Goal: Task Accomplishment & Management: Complete application form

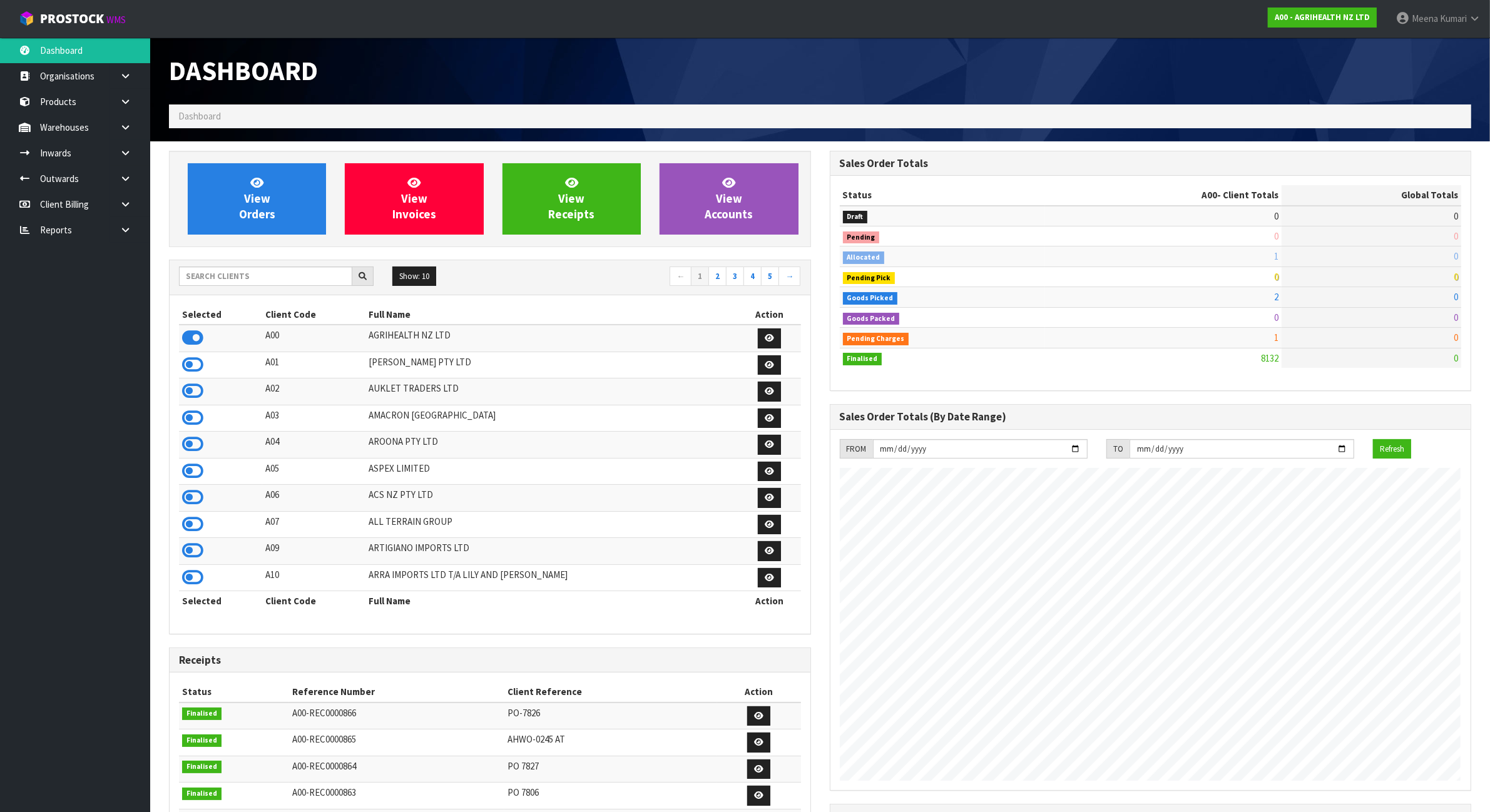
scroll to position [951, 660]
click at [298, 283] on input "text" at bounding box center [266, 276] width 173 height 20
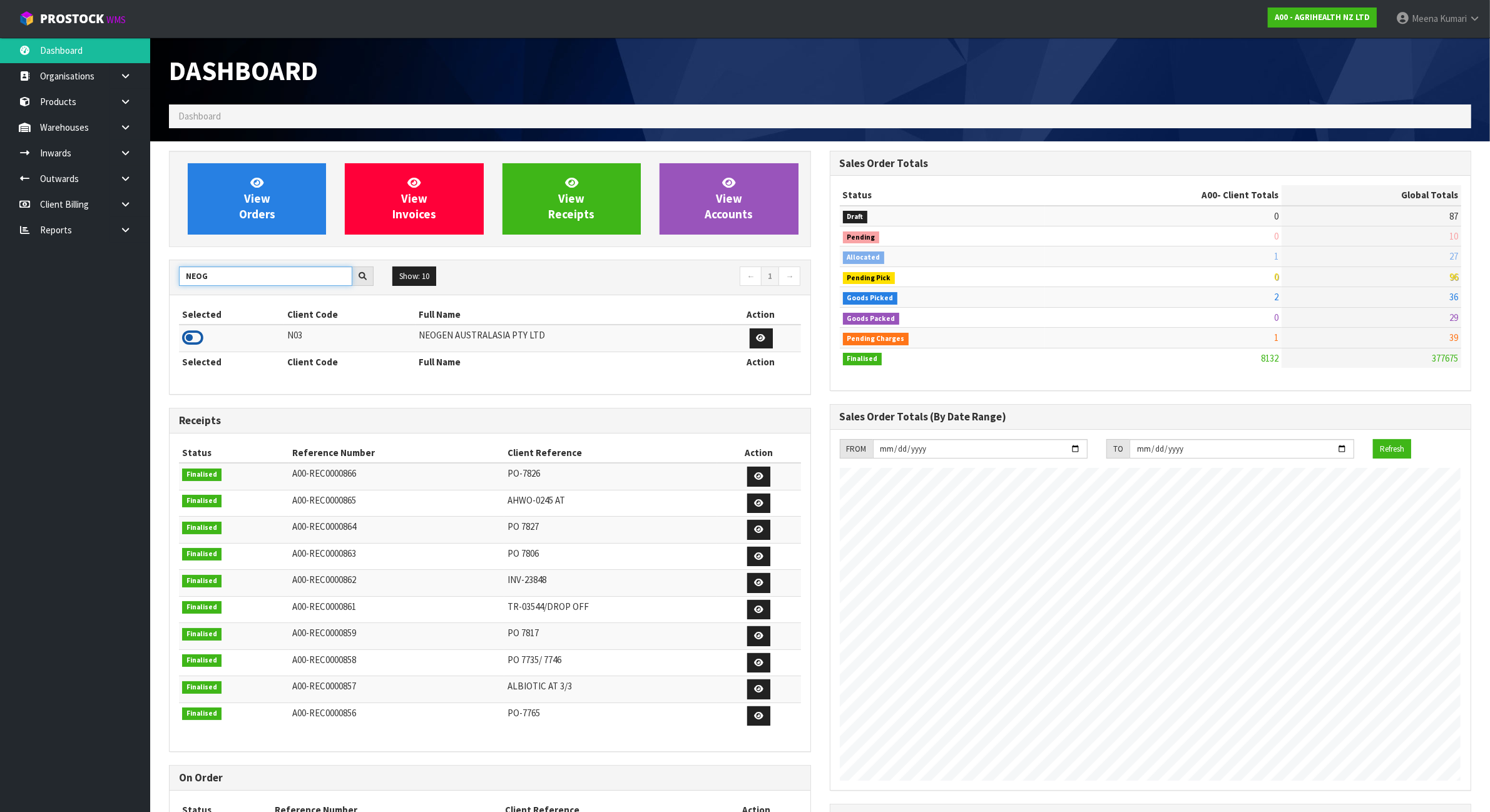
type input "NEOG"
click at [195, 339] on icon at bounding box center [193, 337] width 21 height 19
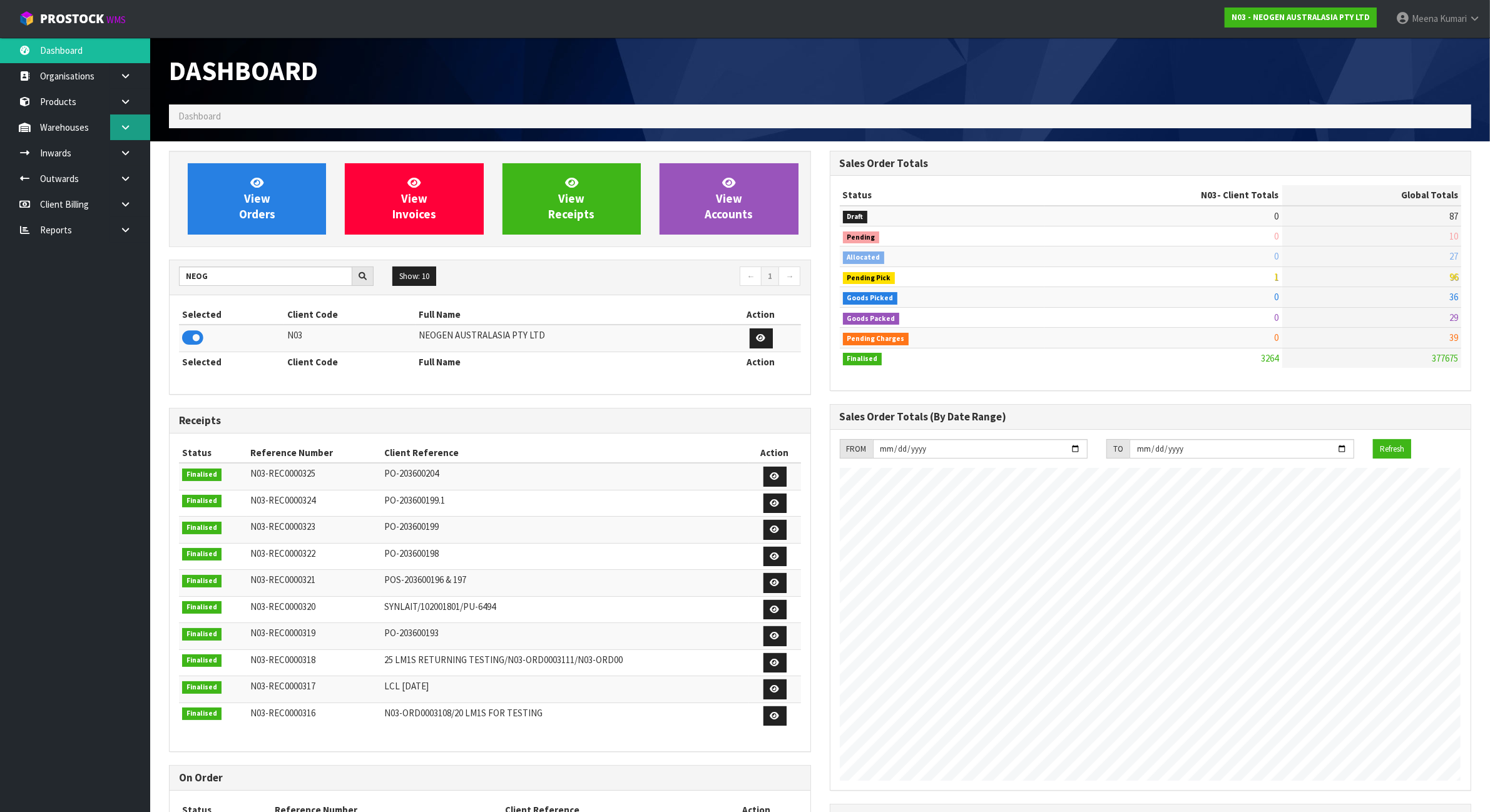
click at [131, 126] on link at bounding box center [130, 127] width 40 height 26
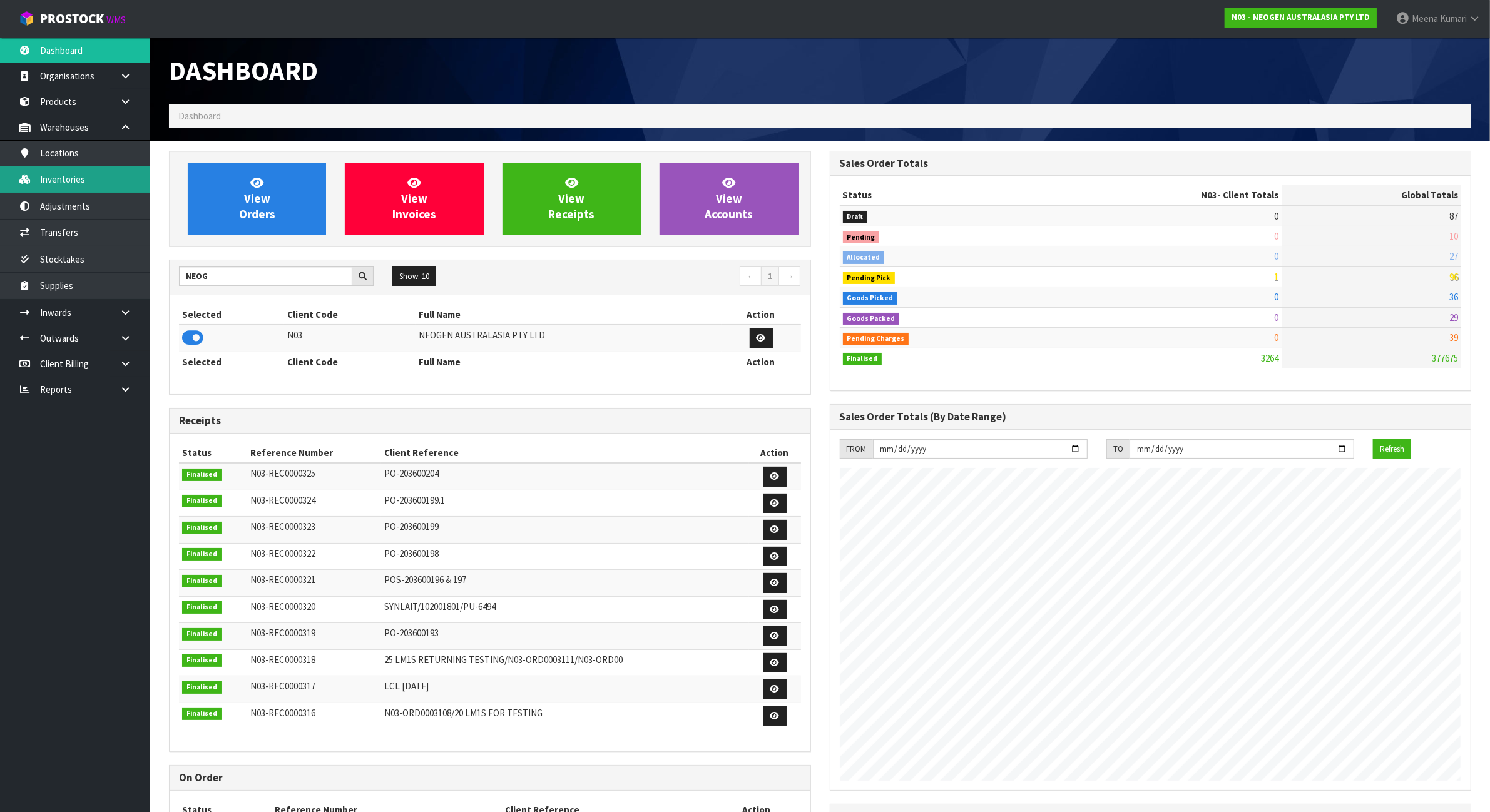
click at [123, 185] on link "Inventories" at bounding box center [75, 179] width 150 height 26
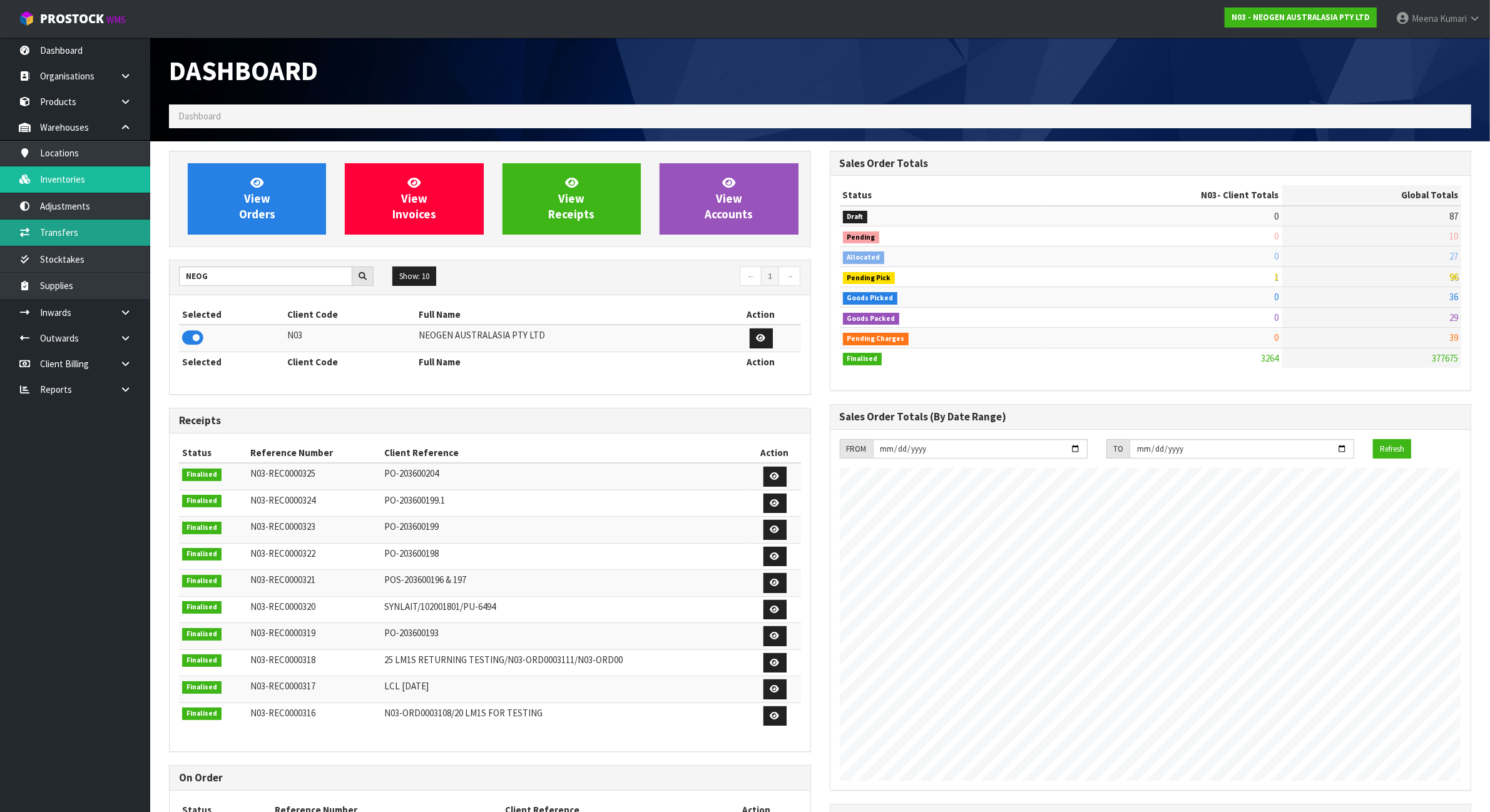
click at [118, 233] on link "Transfers" at bounding box center [75, 232] width 150 height 26
click at [117, 232] on link "Transfers" at bounding box center [75, 232] width 150 height 26
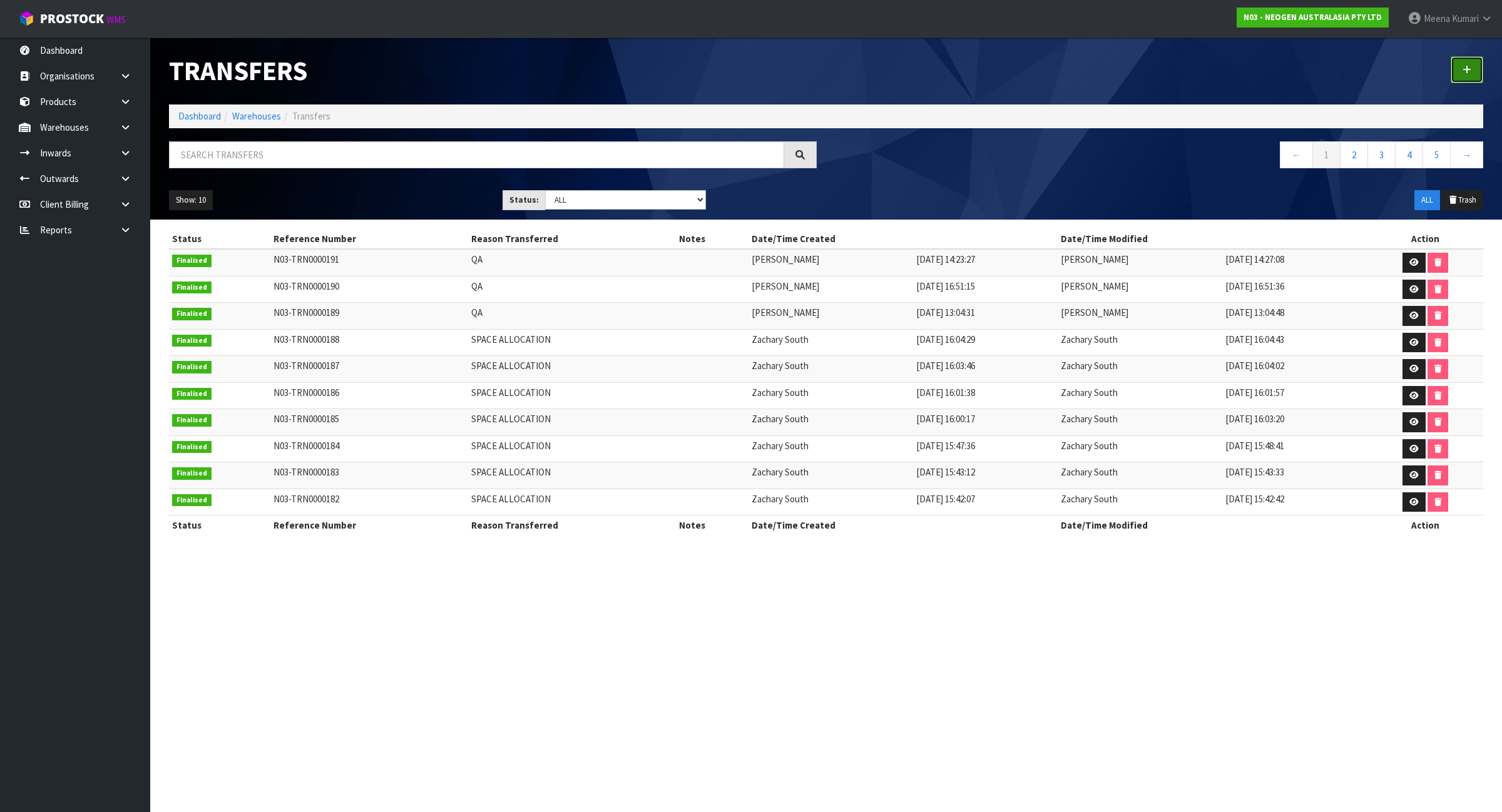
click at [1467, 66] on icon at bounding box center [1467, 69] width 9 height 9
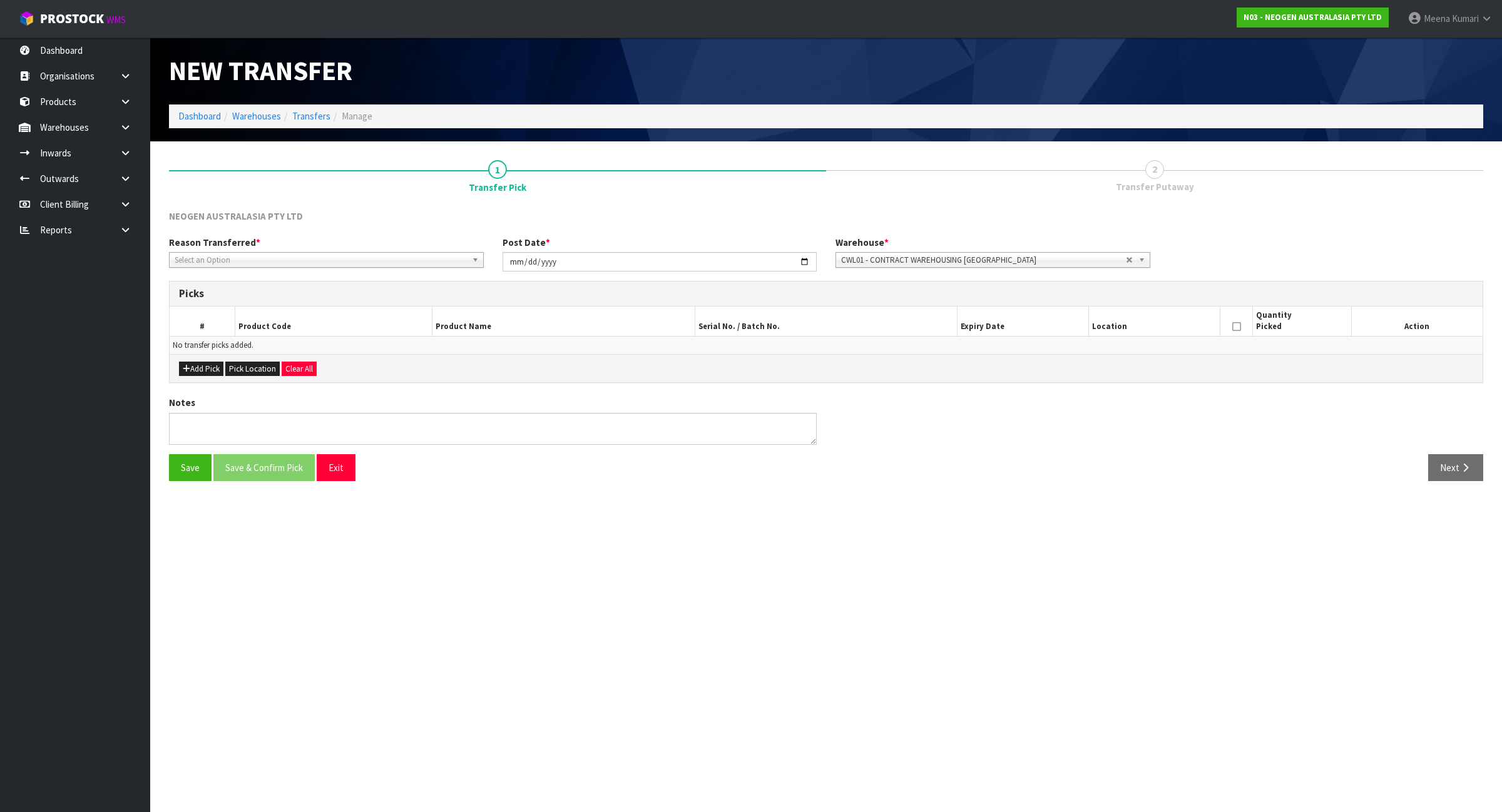
click at [296, 256] on span "Select an Option" at bounding box center [321, 260] width 292 height 15
click at [300, 354] on li "QA" at bounding box center [327, 358] width 308 height 16
click at [208, 367] on button "Add Pick" at bounding box center [201, 369] width 45 height 15
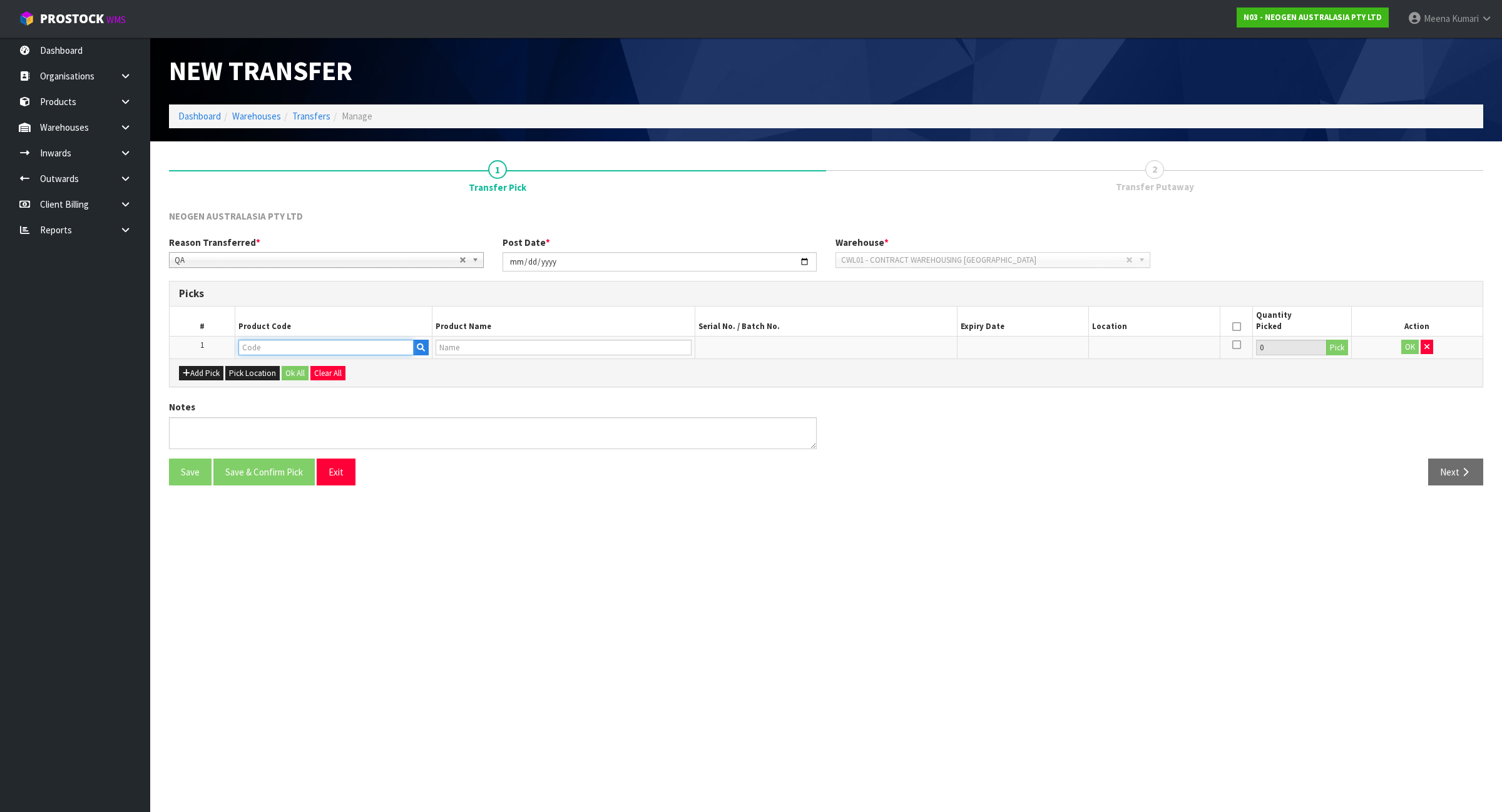
click at [276, 351] on input "text" at bounding box center [326, 347] width 175 height 16
type input "700002128"
type input "7100039423 - 6417 PETRIFILM YNM CT PLT 1000EA/CS"
click at [1340, 344] on button "Pick" at bounding box center [1337, 348] width 22 height 16
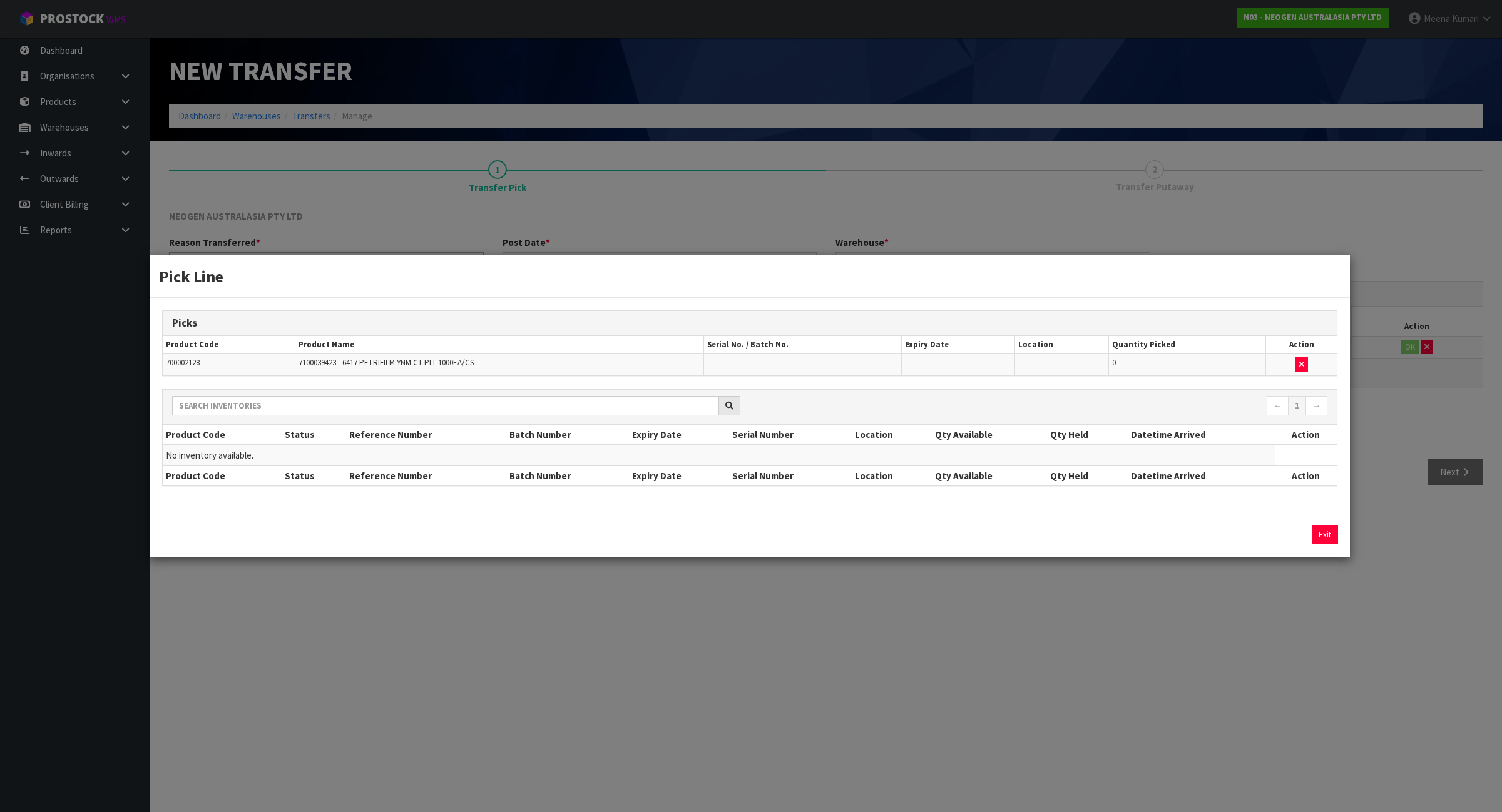
click at [977, 592] on div "Pick Line Picks Product Code Product Name Serial No. / Batch No. Expiry Date Lo…" at bounding box center [751, 406] width 1502 height 812
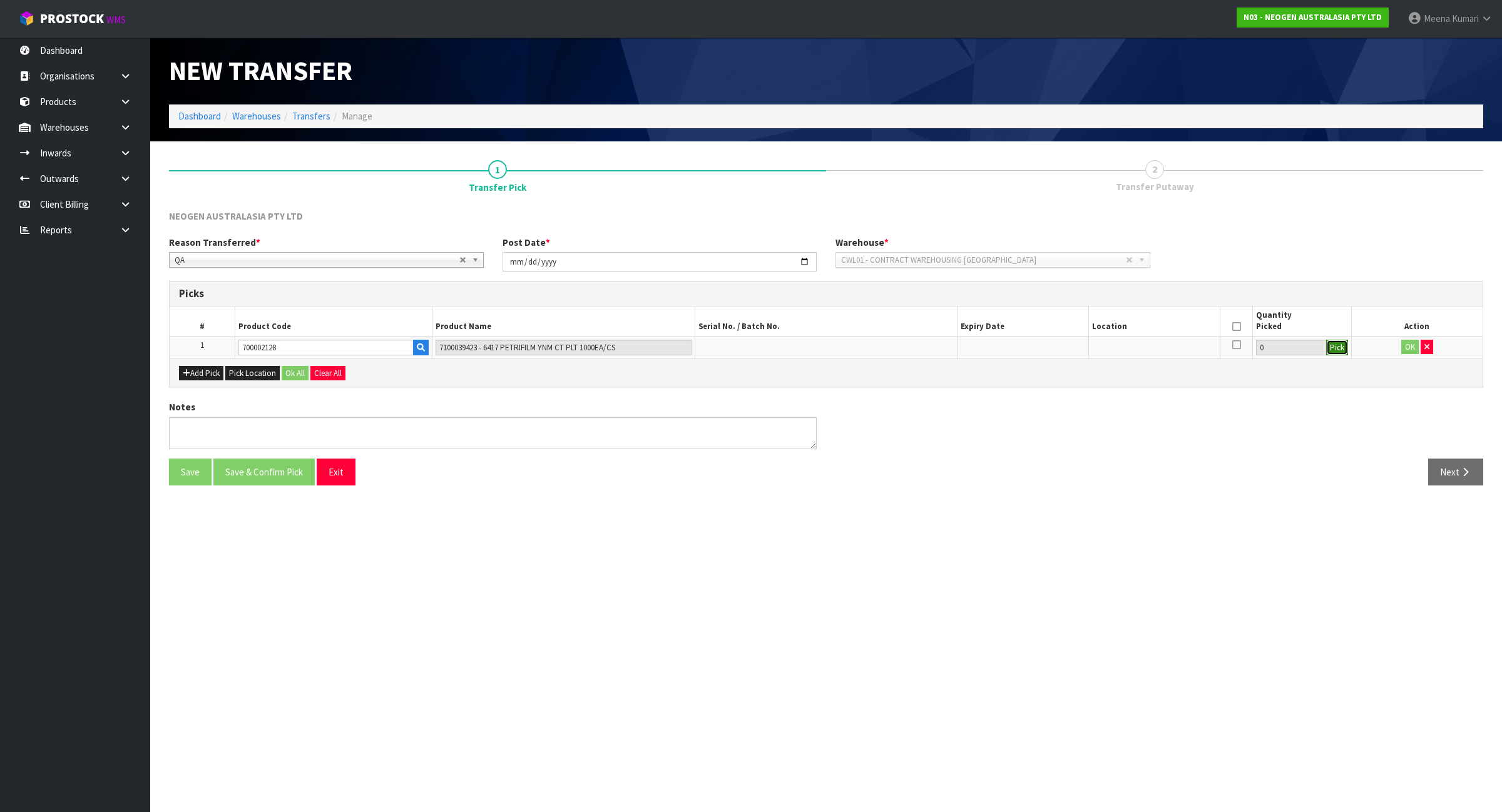
click at [1340, 345] on button "Pick" at bounding box center [1337, 348] width 22 height 16
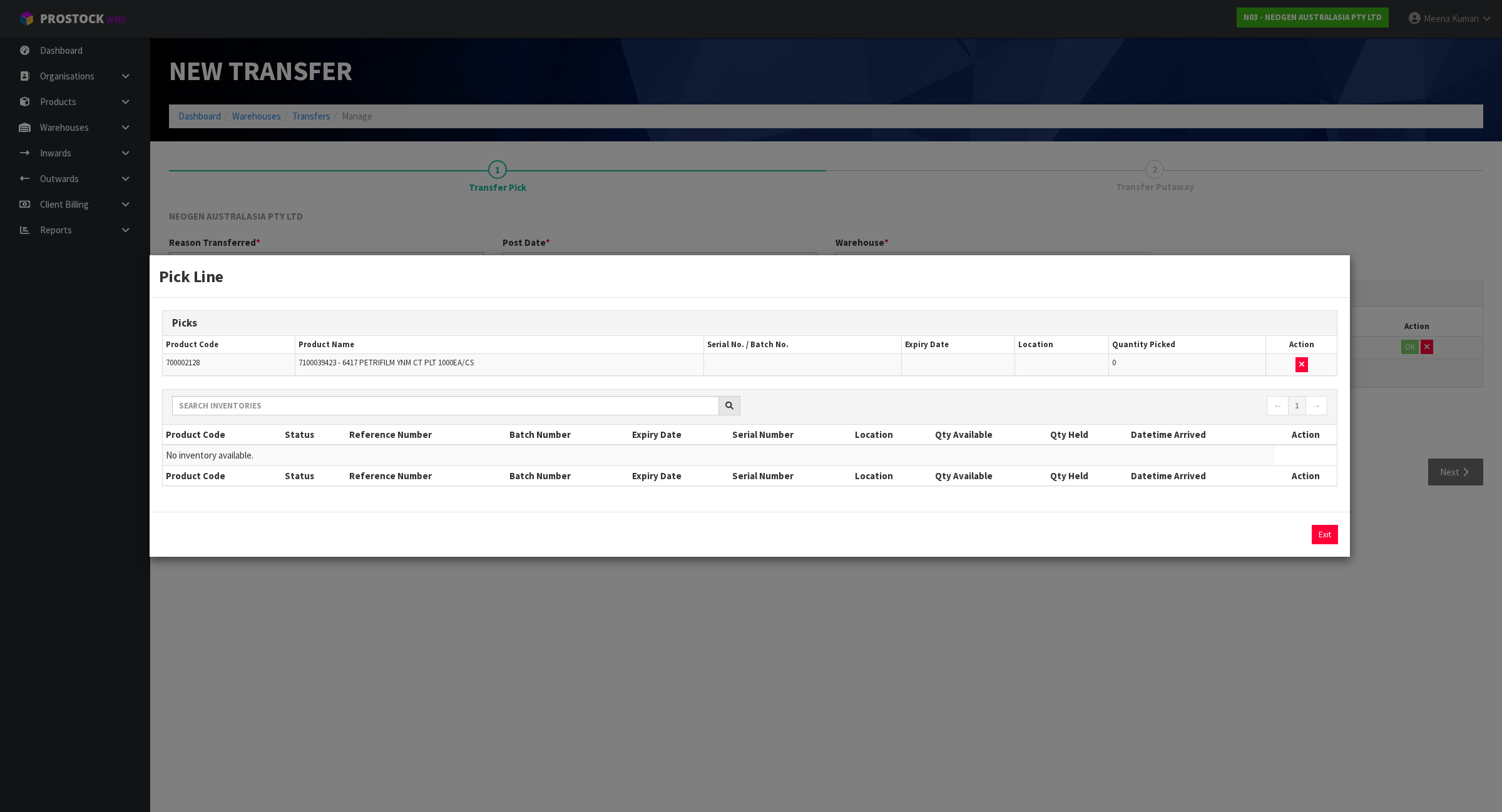
click at [743, 729] on div "Pick Line Picks Product Code Product Name Serial No. / Batch No. Expiry Date Lo…" at bounding box center [751, 406] width 1502 height 812
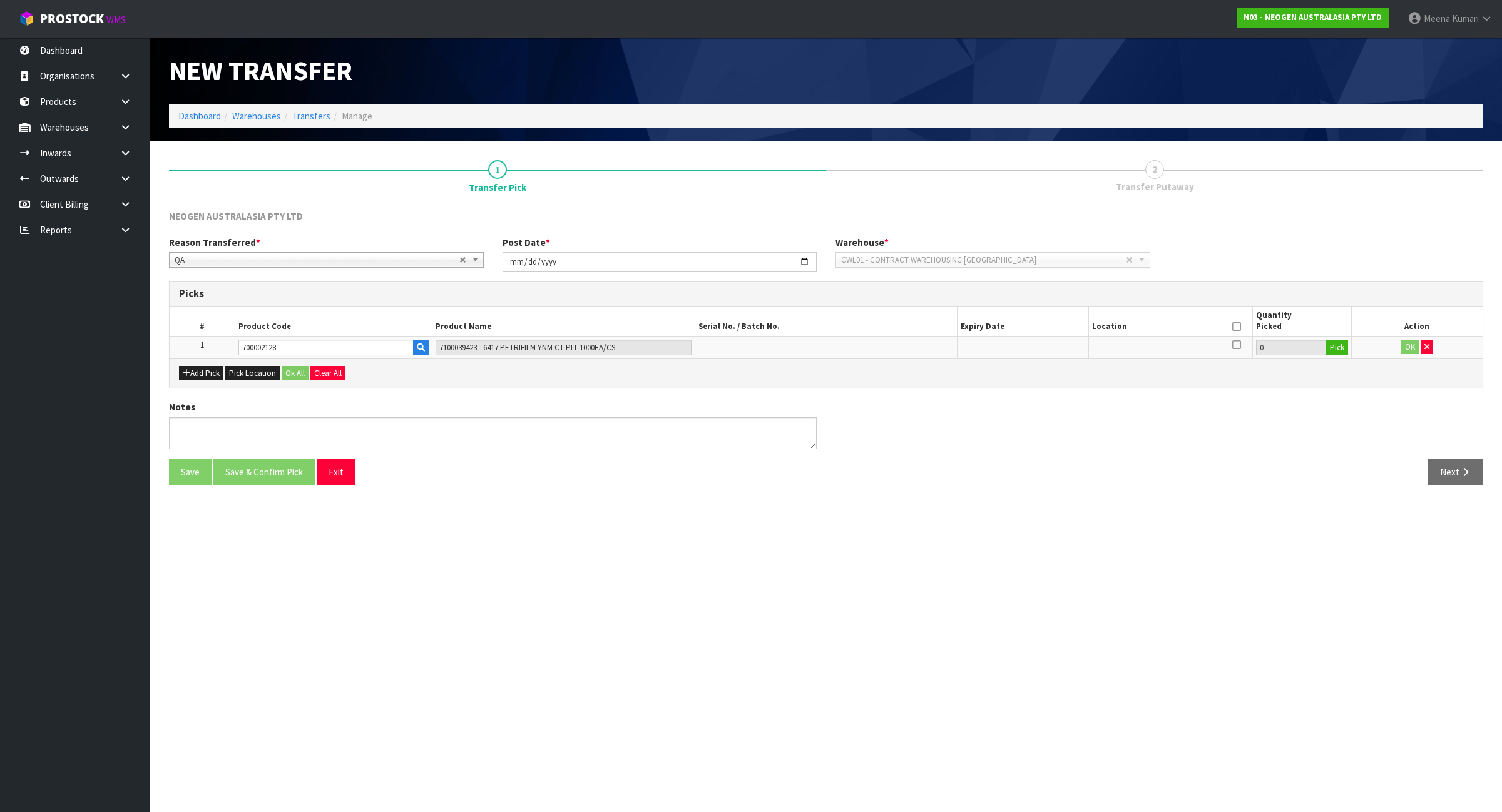
click at [315, 336] on td "700002128" at bounding box center [333, 346] width 197 height 22
click at [318, 350] on input "700002128" at bounding box center [326, 347] width 175 height 16
type input "700002148"
type input "7100040141 - 6477 PETRIFILM RAPD YNM CT PLT 500EA/CS"
type input "700002148"
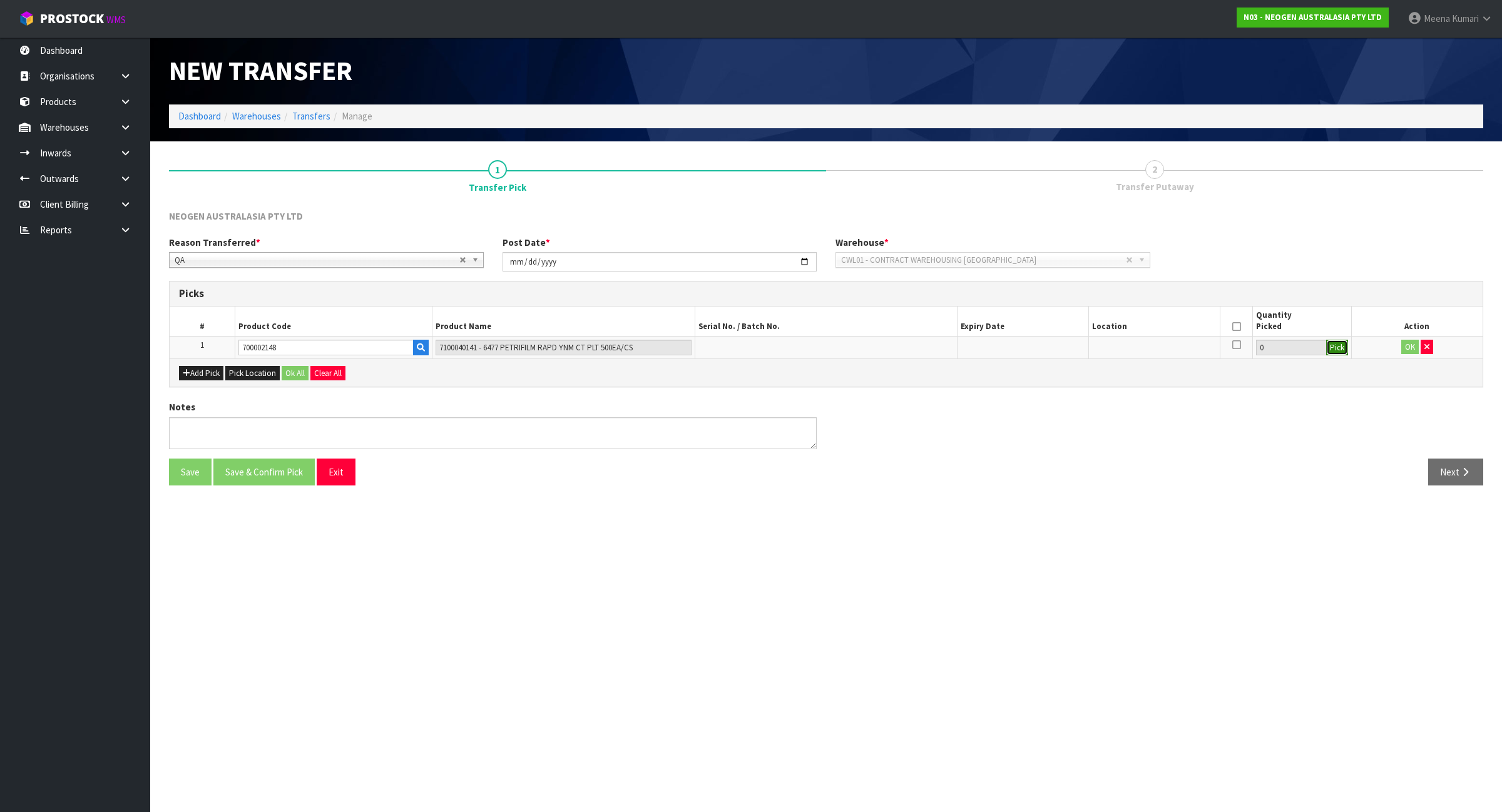
click at [1332, 351] on button "Pick" at bounding box center [1337, 348] width 22 height 16
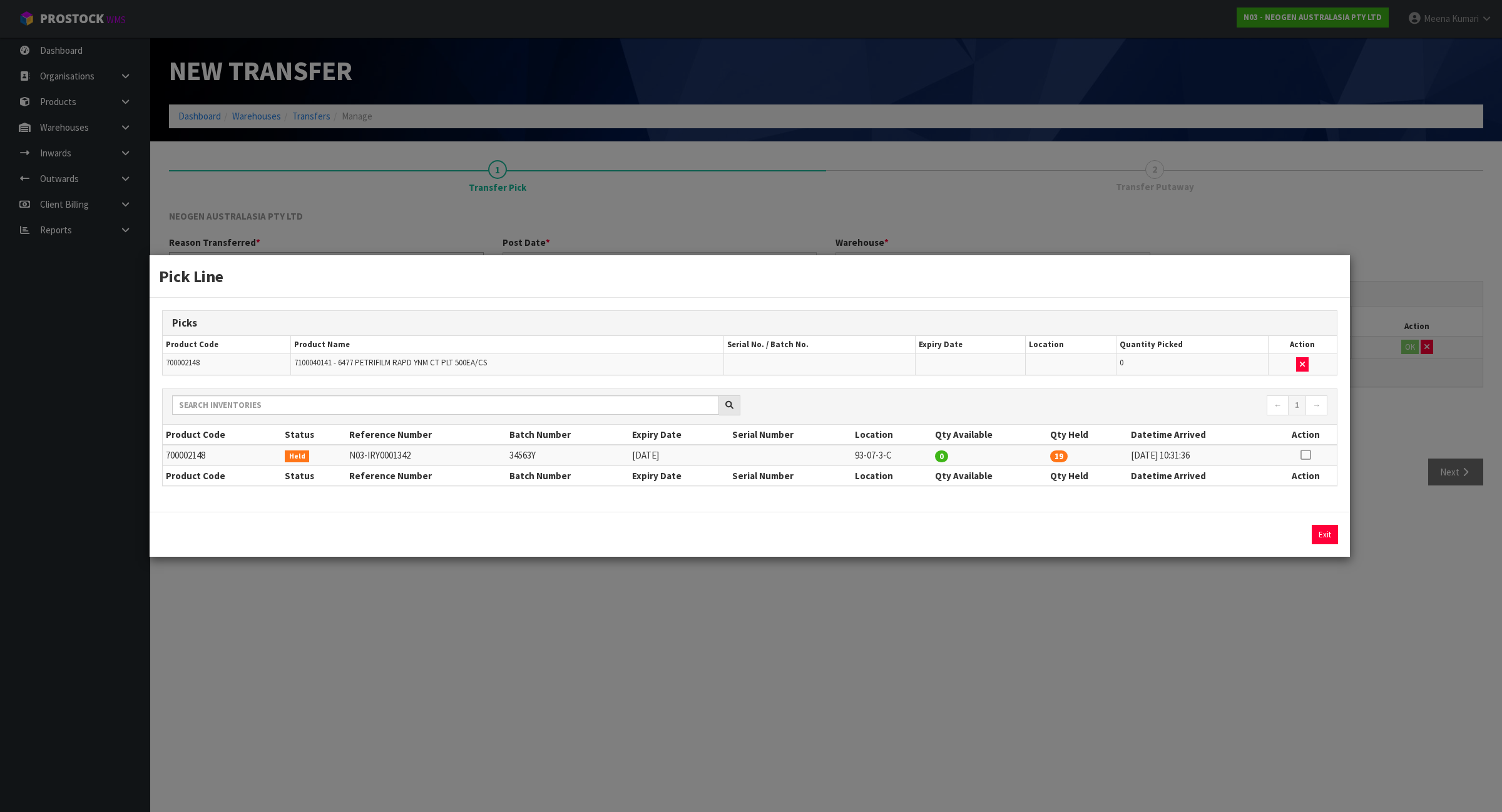
click at [1305, 455] on icon at bounding box center [1306, 455] width 10 height 1
click at [1283, 535] on button "Assign Pick" at bounding box center [1283, 535] width 51 height 20
type input "19"
click at [557, 631] on div "Pick Line Picks Product Code Product Name Serial No. / Batch No. Expiry Date Lo…" at bounding box center [751, 406] width 1502 height 812
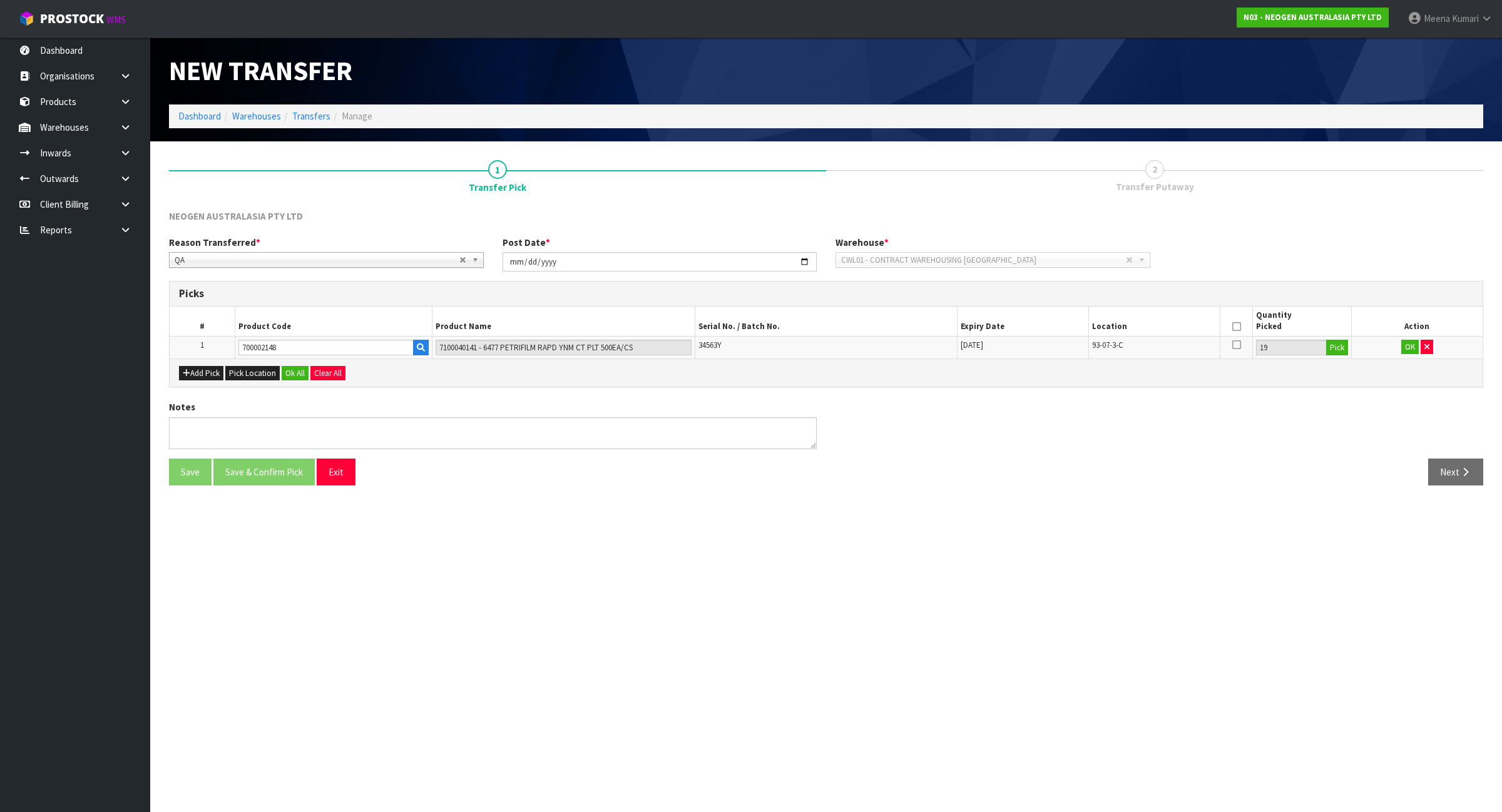
click at [204, 387] on div "Picks # Product Code Product Name Serial No. / Batch No. Expiry Date Location Q…" at bounding box center [826, 334] width 1314 height 106
click at [199, 376] on button "Add Pick" at bounding box center [201, 373] width 45 height 15
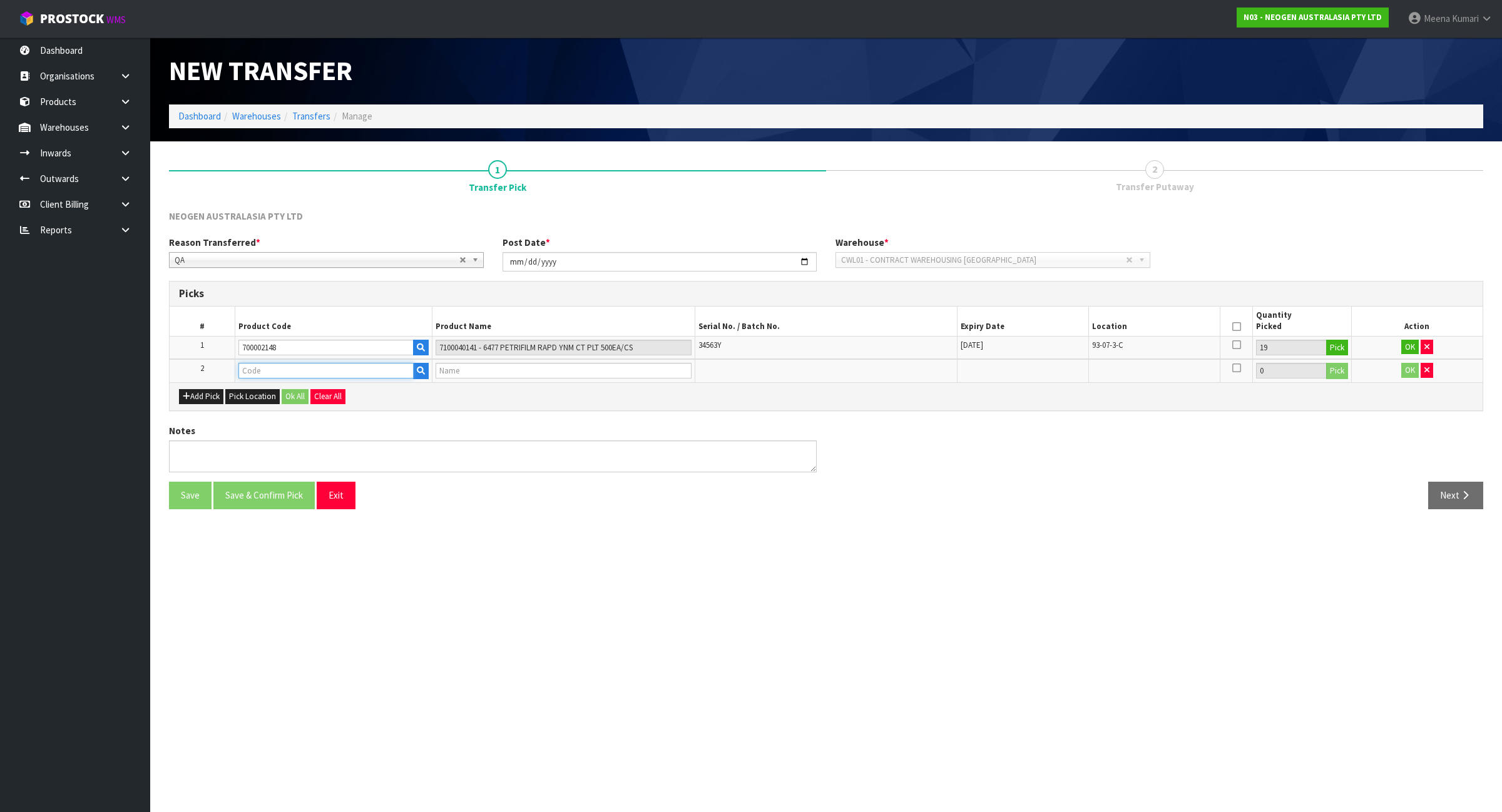
click at [341, 371] on input "text" at bounding box center [326, 370] width 175 height 16
click at [268, 367] on input "7000032230" at bounding box center [326, 370] width 175 height 16
type input "700002230"
type input "7100090291 - 6490 PETRIFILM STAPH EXPRS CT 50/CS"
type input "700002230"
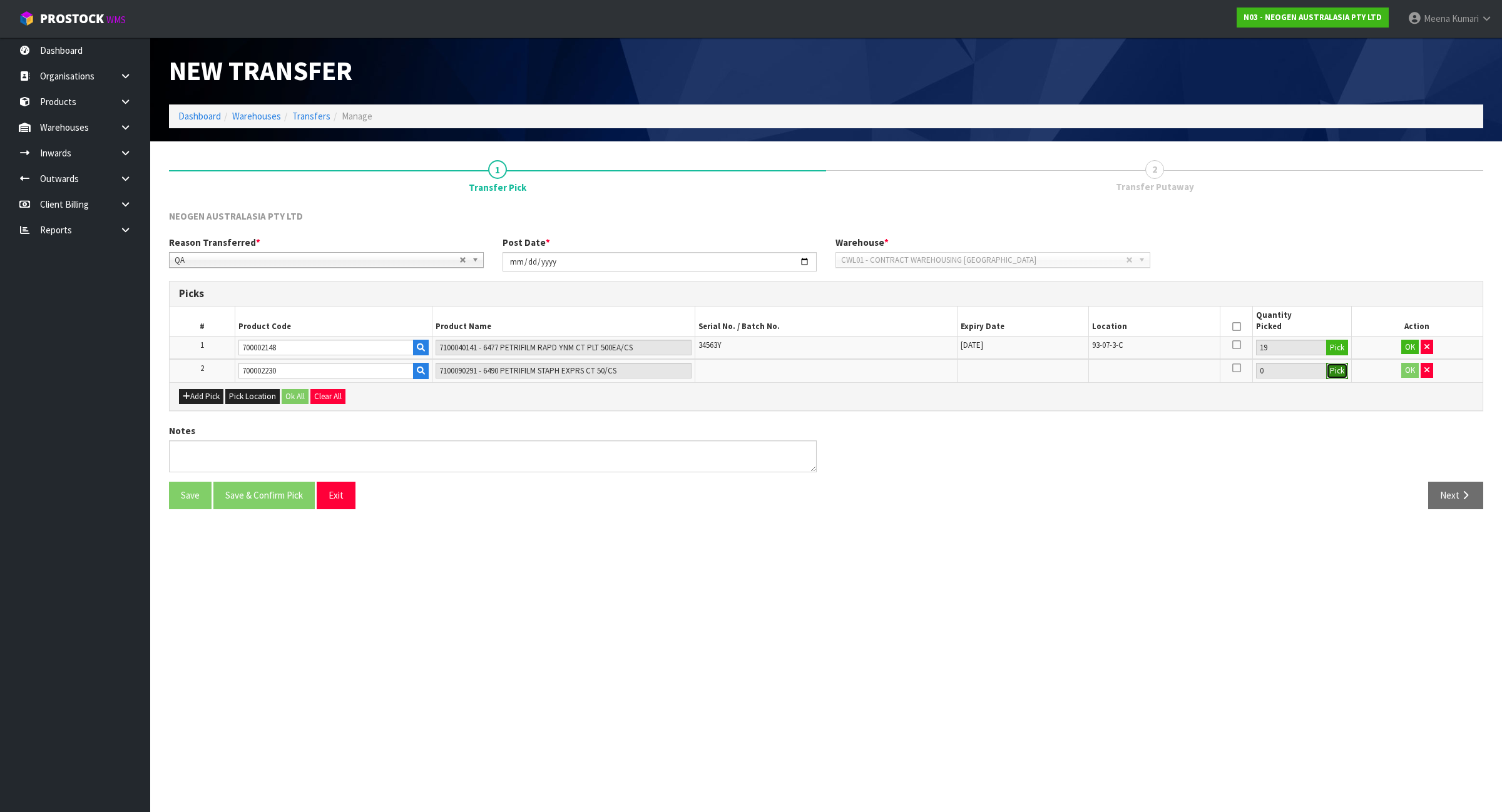
click at [1344, 371] on button "Pick" at bounding box center [1337, 371] width 22 height 16
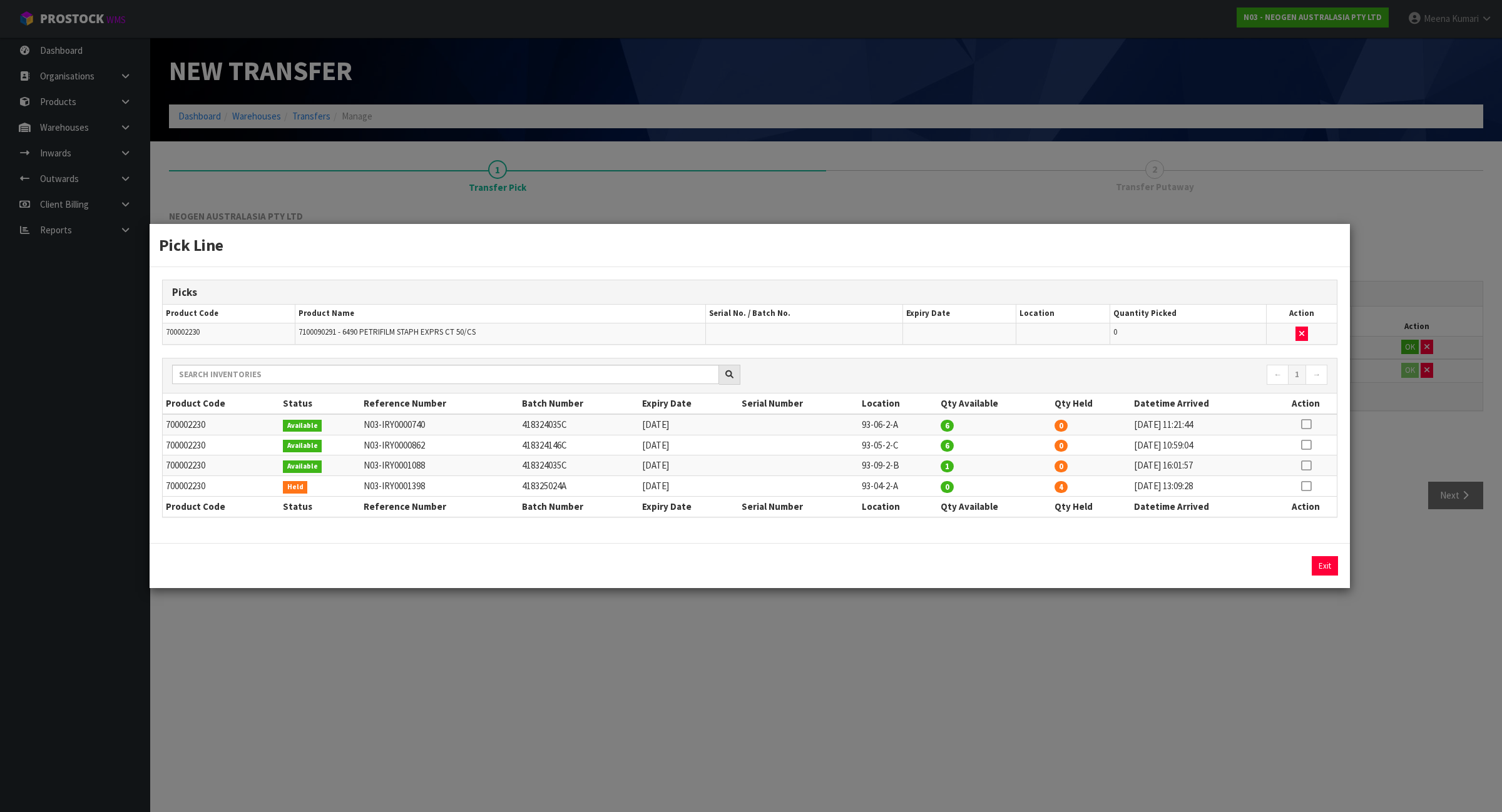
click at [1301, 479] on td at bounding box center [1306, 486] width 61 height 21
click at [1198, 658] on div "Pick Line Picks Product Code Product Name Serial No. / Batch No. Expiry Date Lo…" at bounding box center [751, 406] width 1502 height 812
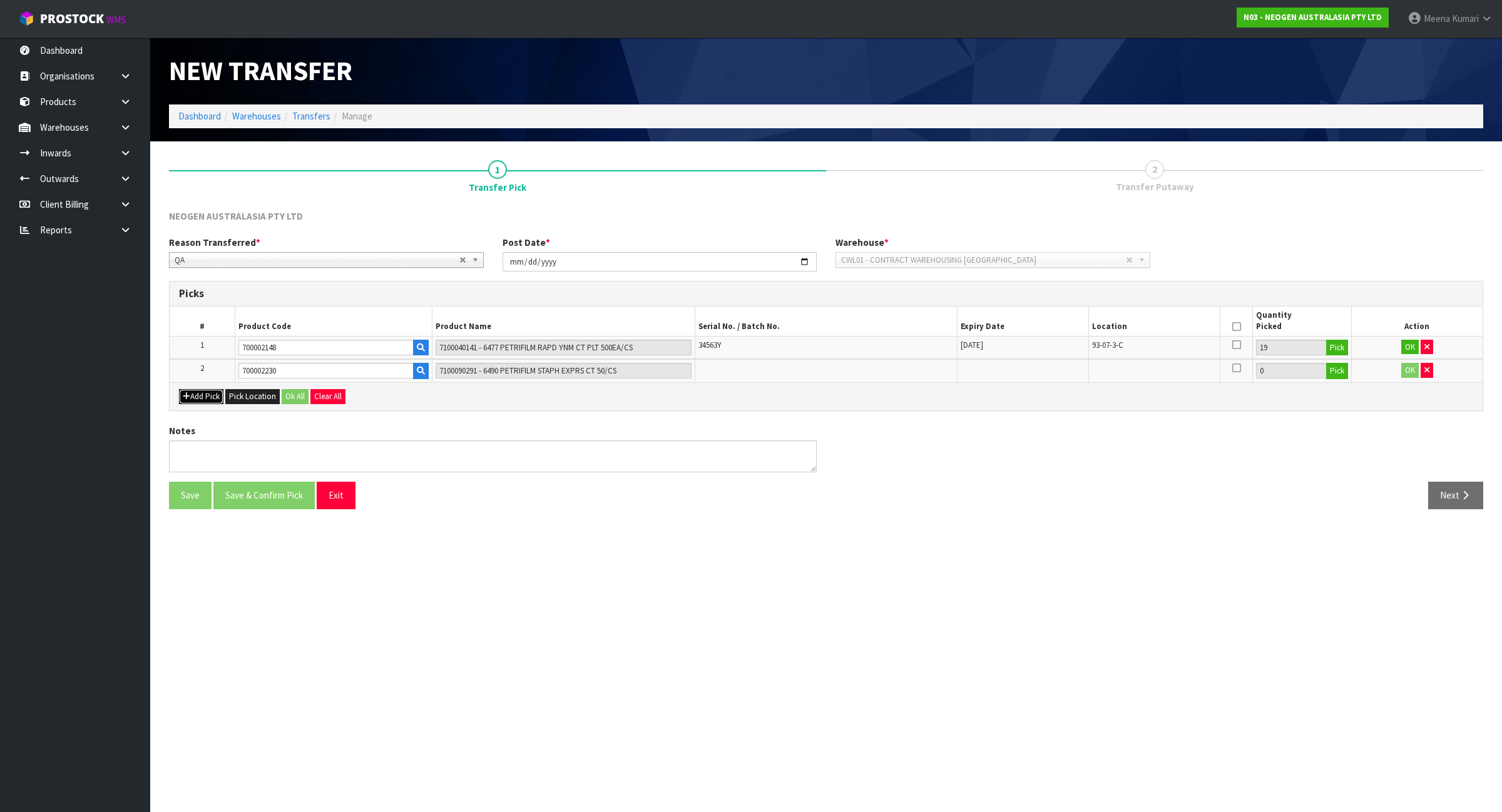
click at [214, 401] on button "Add Pick" at bounding box center [201, 397] width 45 height 15
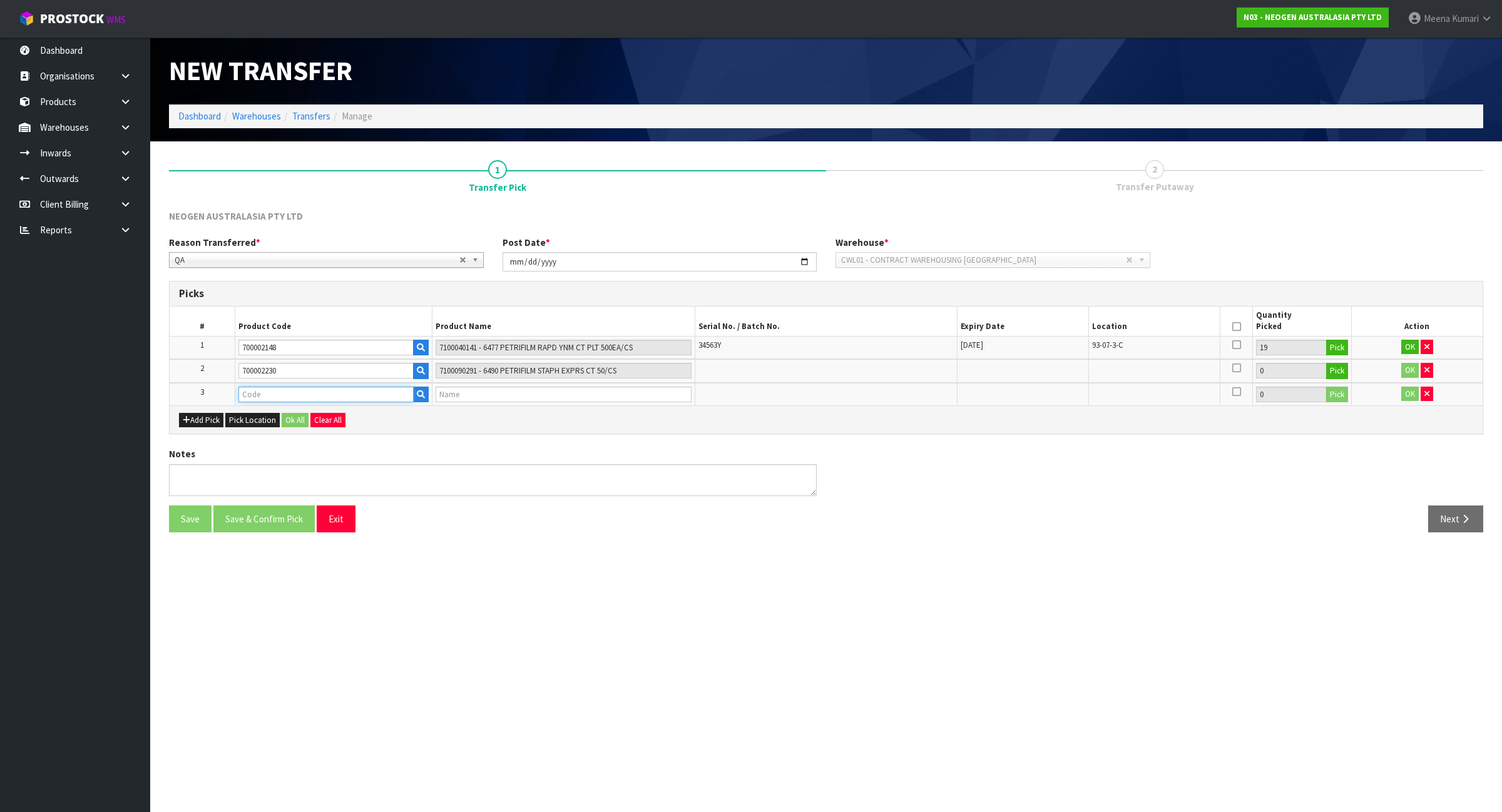
click at [253, 396] on input "text" at bounding box center [326, 394] width 175 height 16
type input "700002277"
type input "7100126845 - 6414 PETRIFILM ECOLI/COLI CT PLT 500C PL"
type input "700002277"
click at [1340, 396] on button "Pick" at bounding box center [1337, 395] width 22 height 16
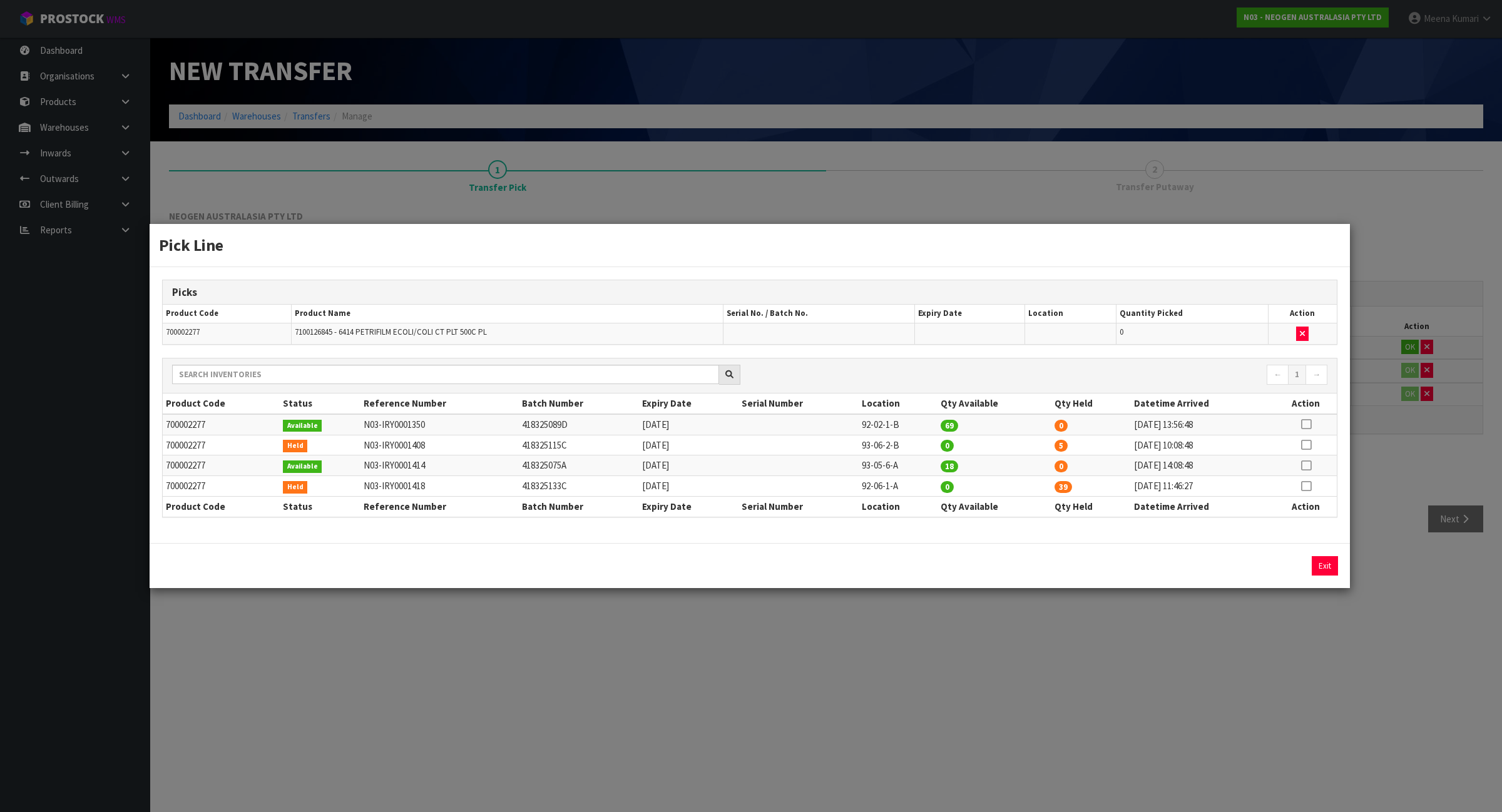
click at [1309, 444] on icon at bounding box center [1306, 444] width 10 height 1
click at [1272, 564] on button "Assign Pick" at bounding box center [1283, 566] width 51 height 20
type input "5"
click at [1153, 663] on div "Pick Line Picks Product Code Product Name Serial No. / Batch No. Expiry Date Lo…" at bounding box center [751, 406] width 1502 height 812
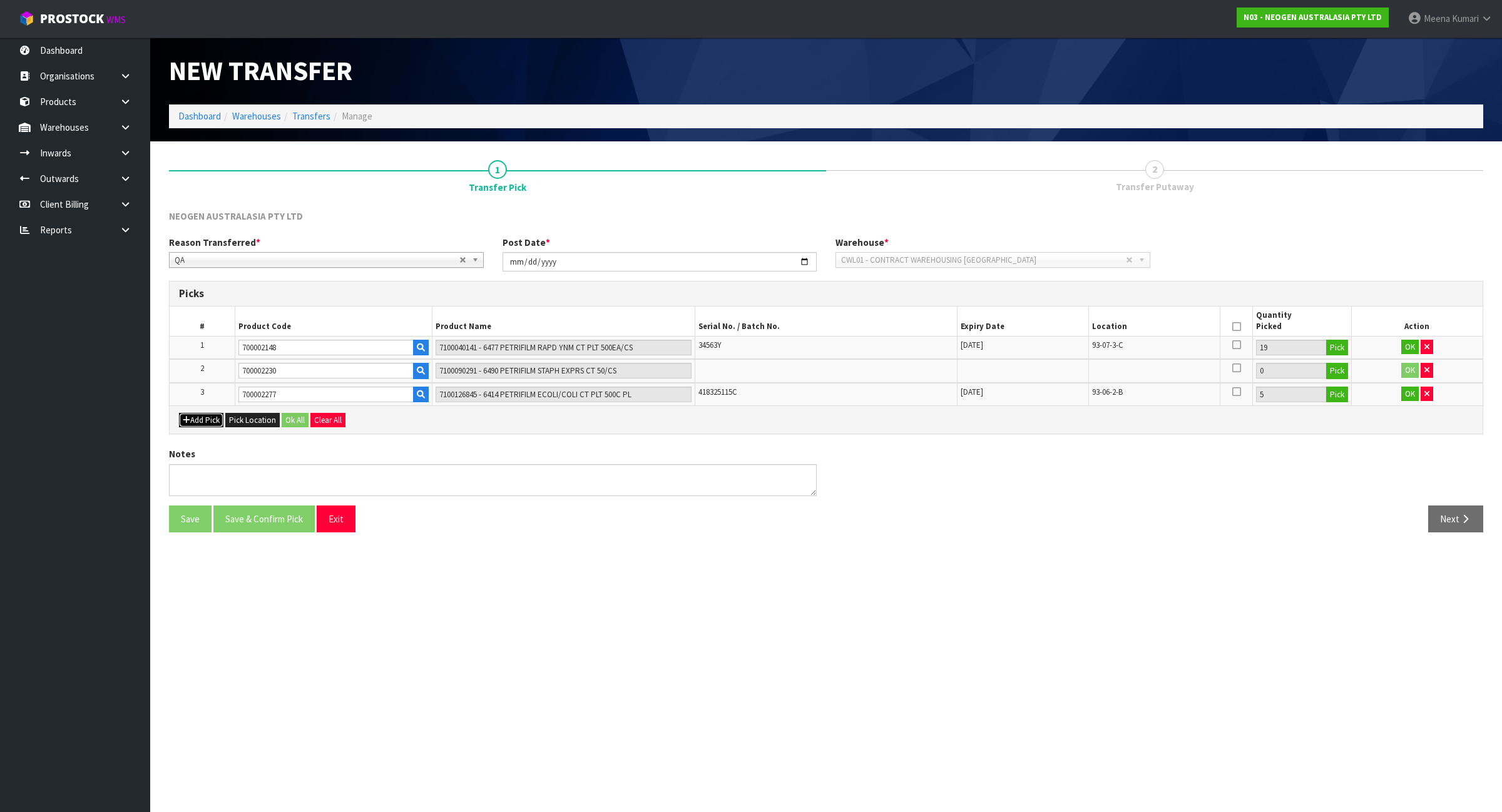
click at [207, 418] on button "Add Pick" at bounding box center [201, 420] width 45 height 15
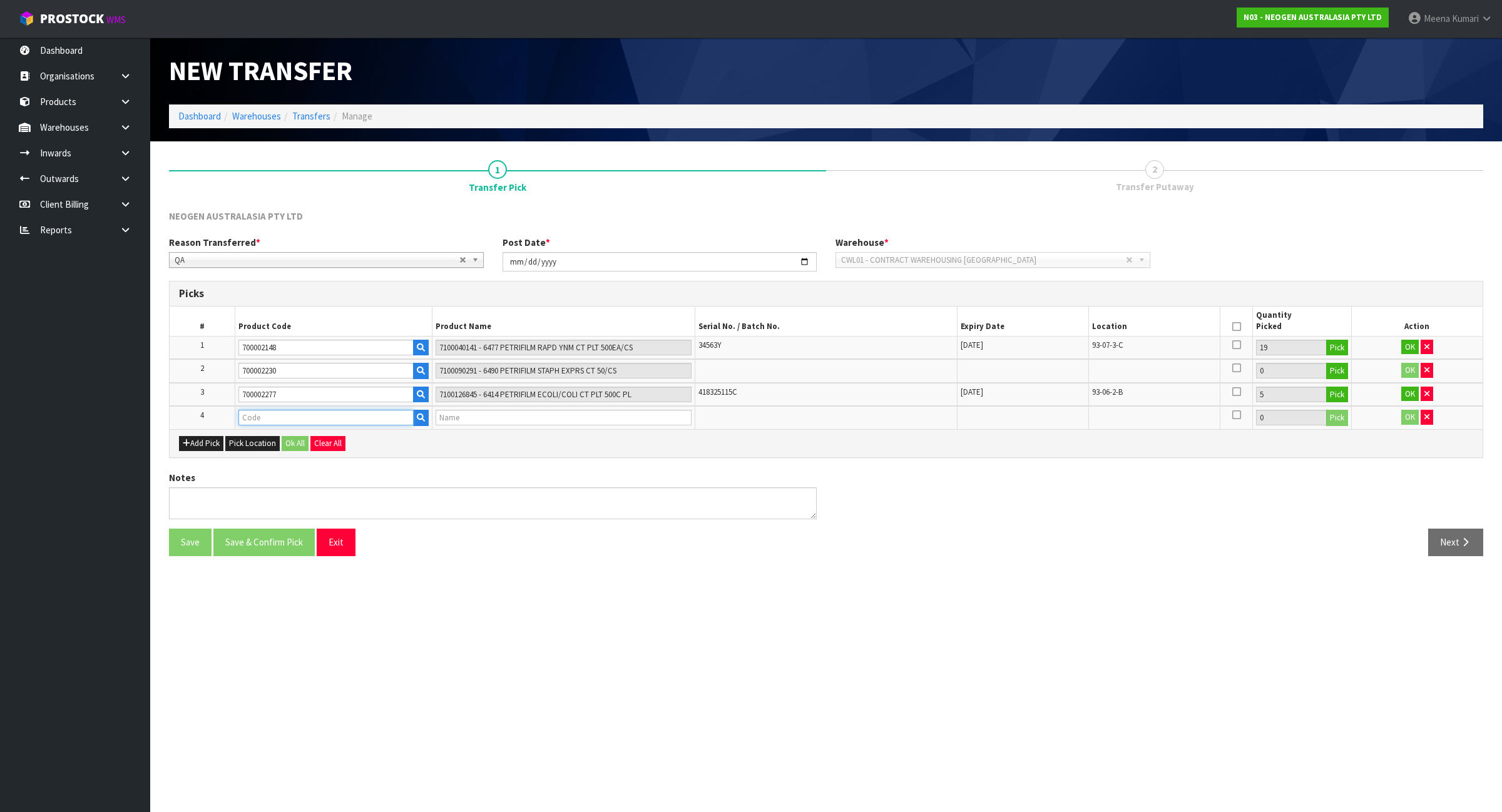
click at [287, 423] on input "text" at bounding box center [326, 417] width 175 height 16
type input "700002275"
type input "7100126818 - 6420 PETRIFILM ENTEROBCT PLT 50/CS PL"
type input "700002275"
click at [1330, 417] on button "Pick" at bounding box center [1337, 418] width 22 height 16
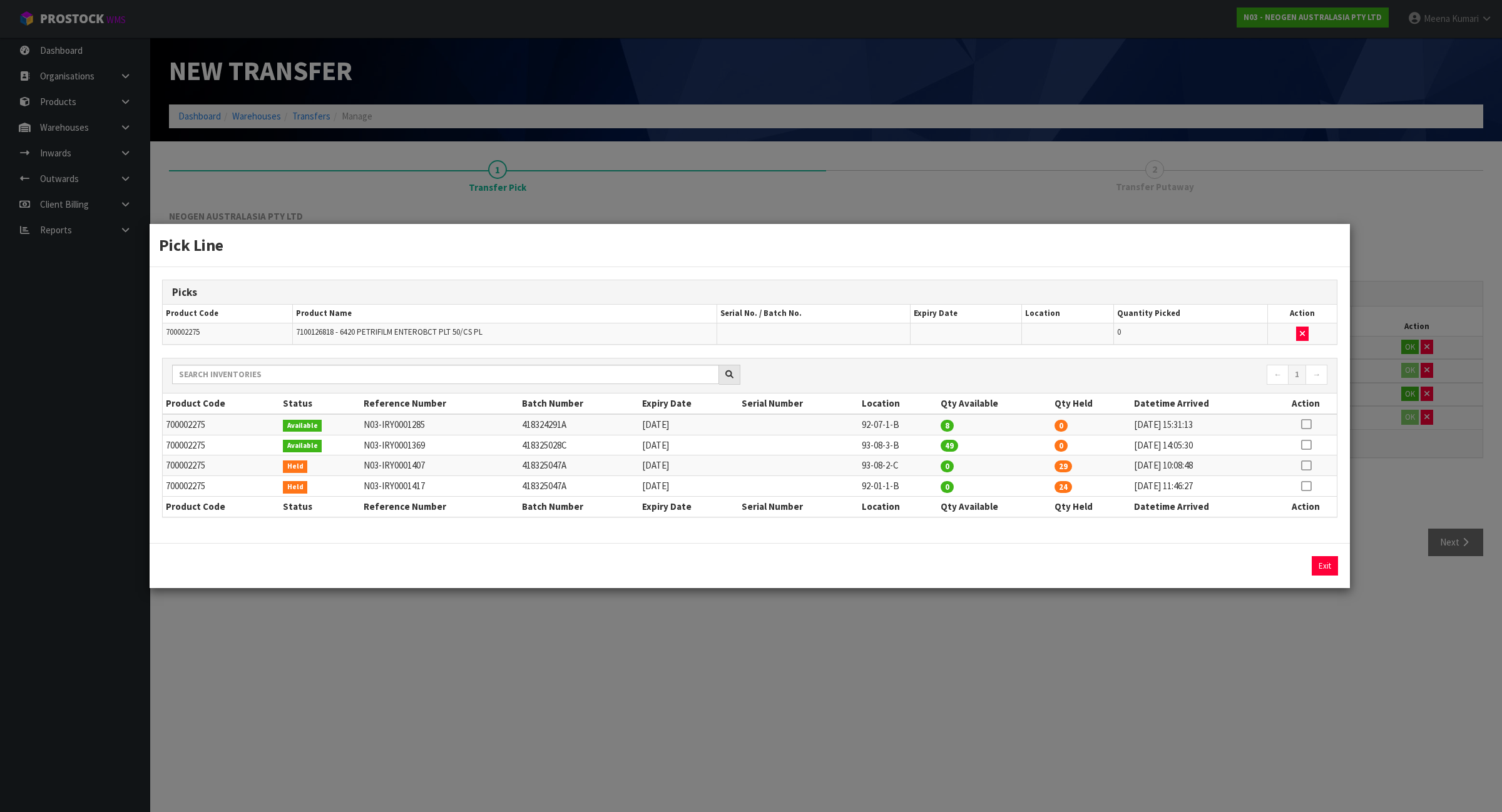
click at [1307, 466] on icon at bounding box center [1306, 466] width 10 height 1
click at [1278, 567] on button "Assign Pick" at bounding box center [1283, 566] width 51 height 20
type input "29"
click at [1308, 486] on icon at bounding box center [1306, 486] width 10 height 1
click at [1283, 571] on button "Assign Pick" at bounding box center [1283, 566] width 51 height 20
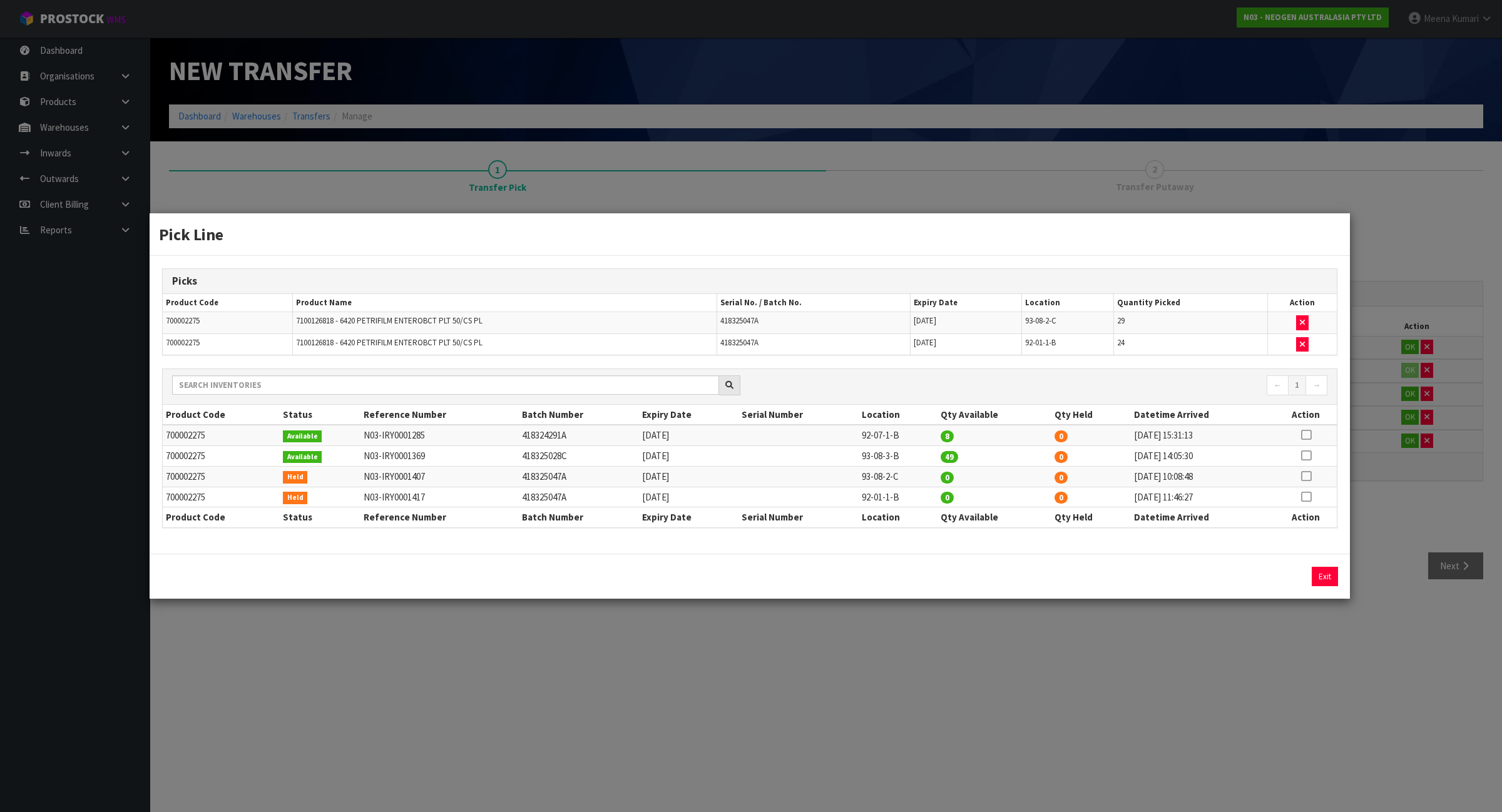
click at [526, 758] on div "Pick Line Picks Product Code Product Name Serial No. / Batch No. Expiry Date Lo…" at bounding box center [751, 406] width 1502 height 812
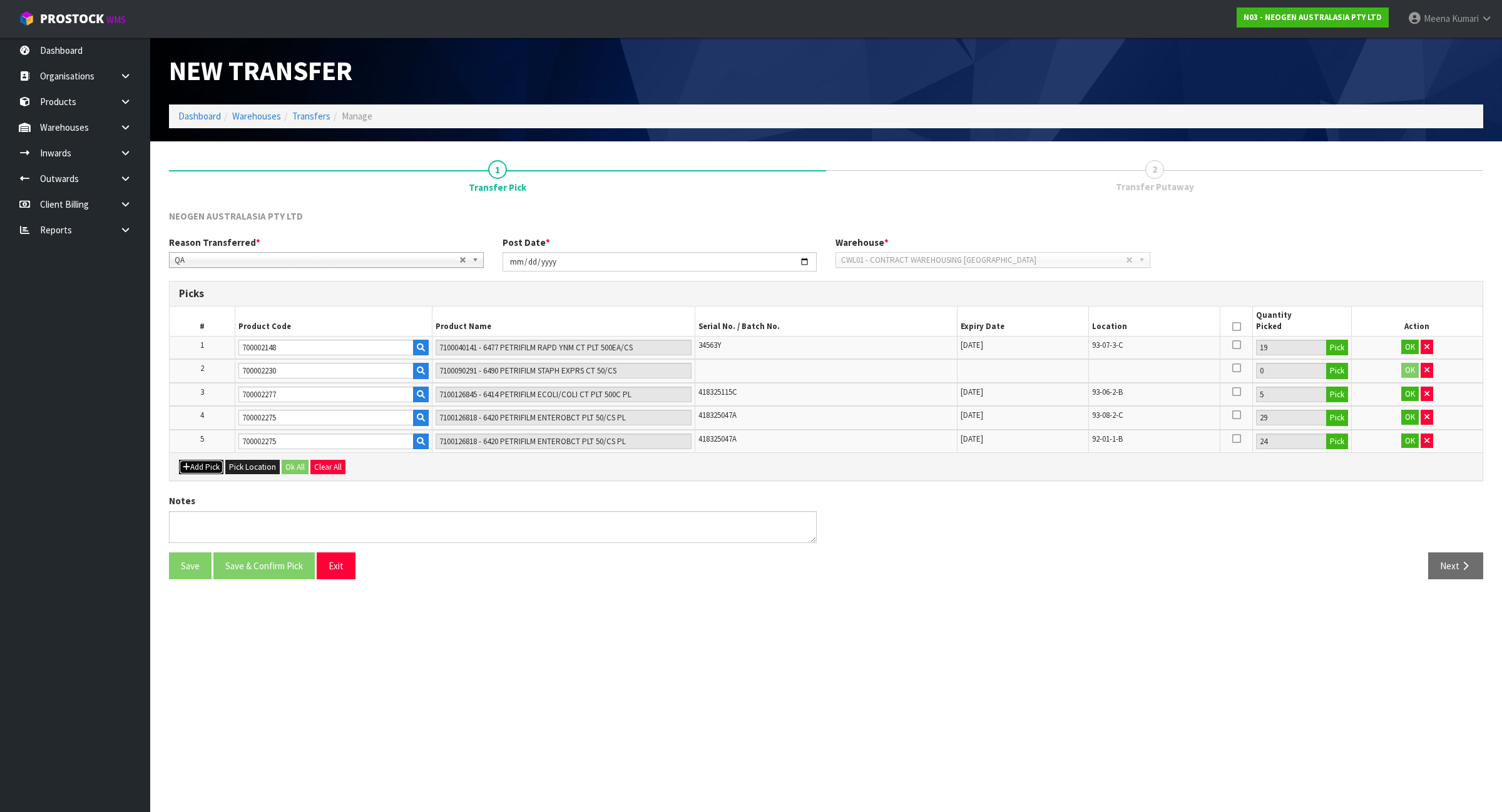
click at [210, 467] on button "Add Pick" at bounding box center [201, 467] width 45 height 15
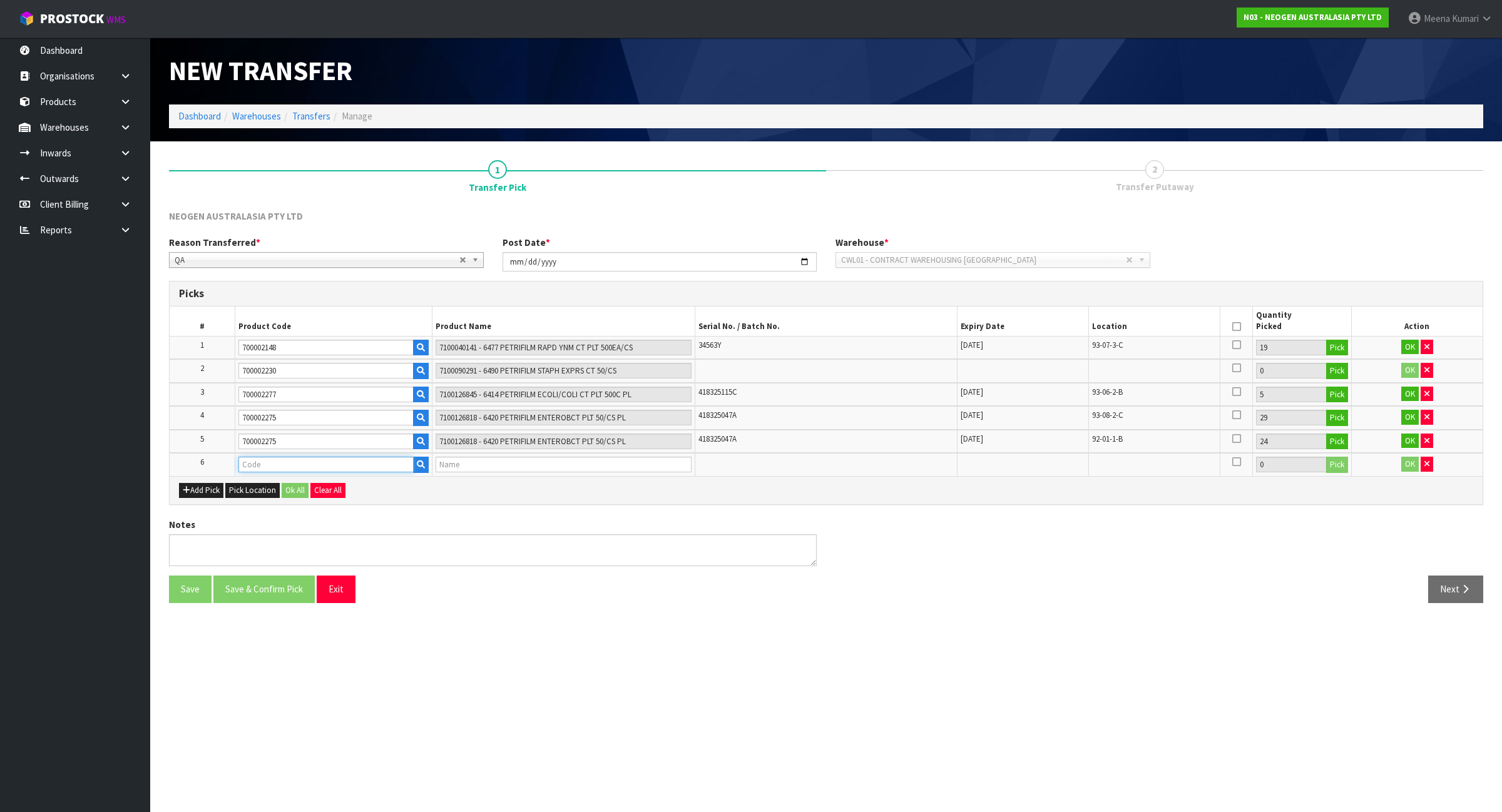
click at [274, 467] on input "text" at bounding box center [326, 464] width 175 height 16
type input "700002120"
type input "7100039374 - 6406 PETRIFILM AEROBIC CT PLT 1000EA/CS"
type input "700002120"
click at [1333, 462] on button "Pick" at bounding box center [1337, 465] width 22 height 16
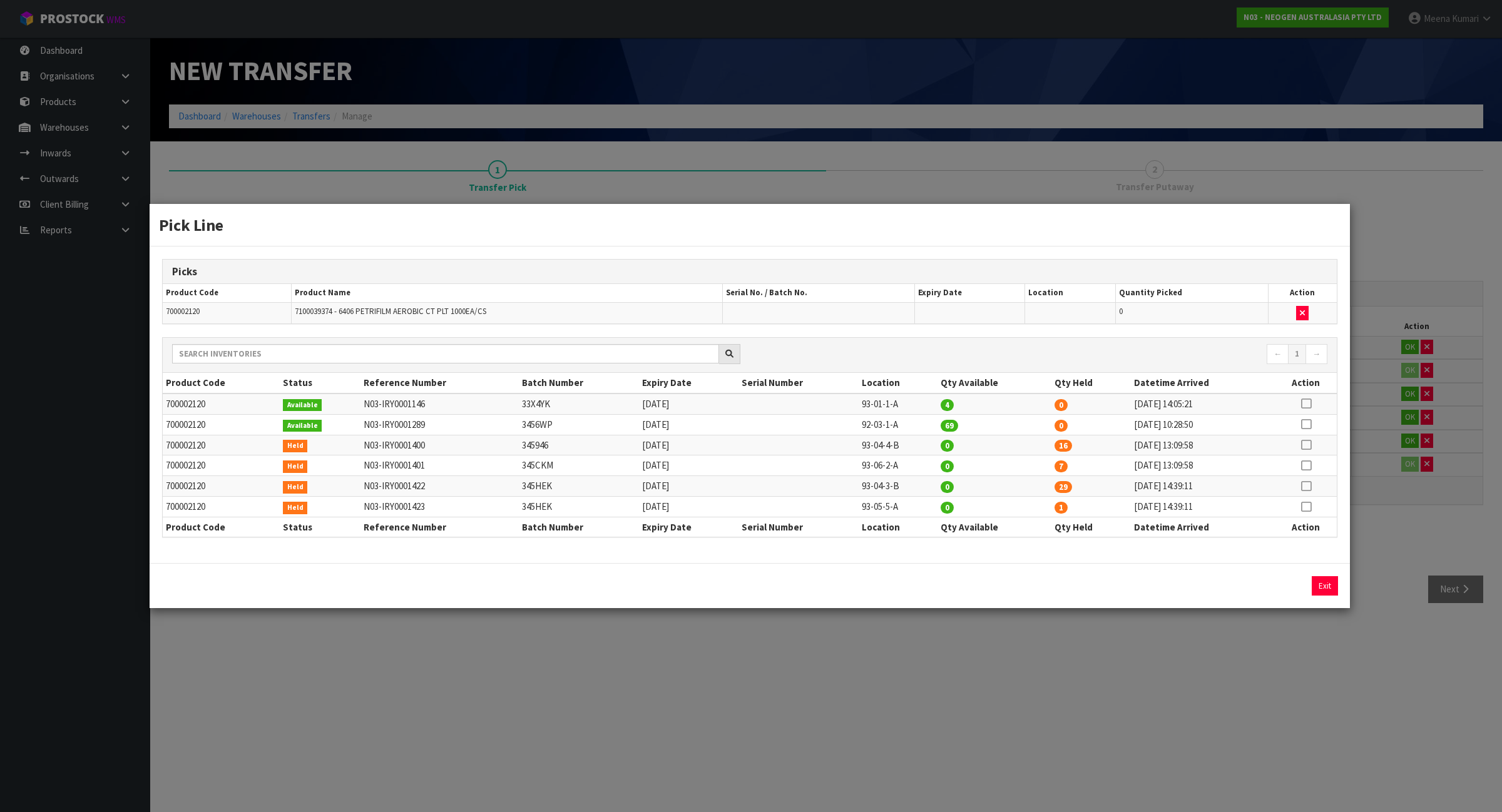
click at [1306, 445] on icon at bounding box center [1306, 444] width 10 height 1
click at [1280, 592] on button "Assign Pick" at bounding box center [1283, 586] width 51 height 20
type input "16"
click at [1309, 466] on icon at bounding box center [1306, 466] width 10 height 1
click at [1274, 589] on button "Assign Pick" at bounding box center [1283, 586] width 51 height 20
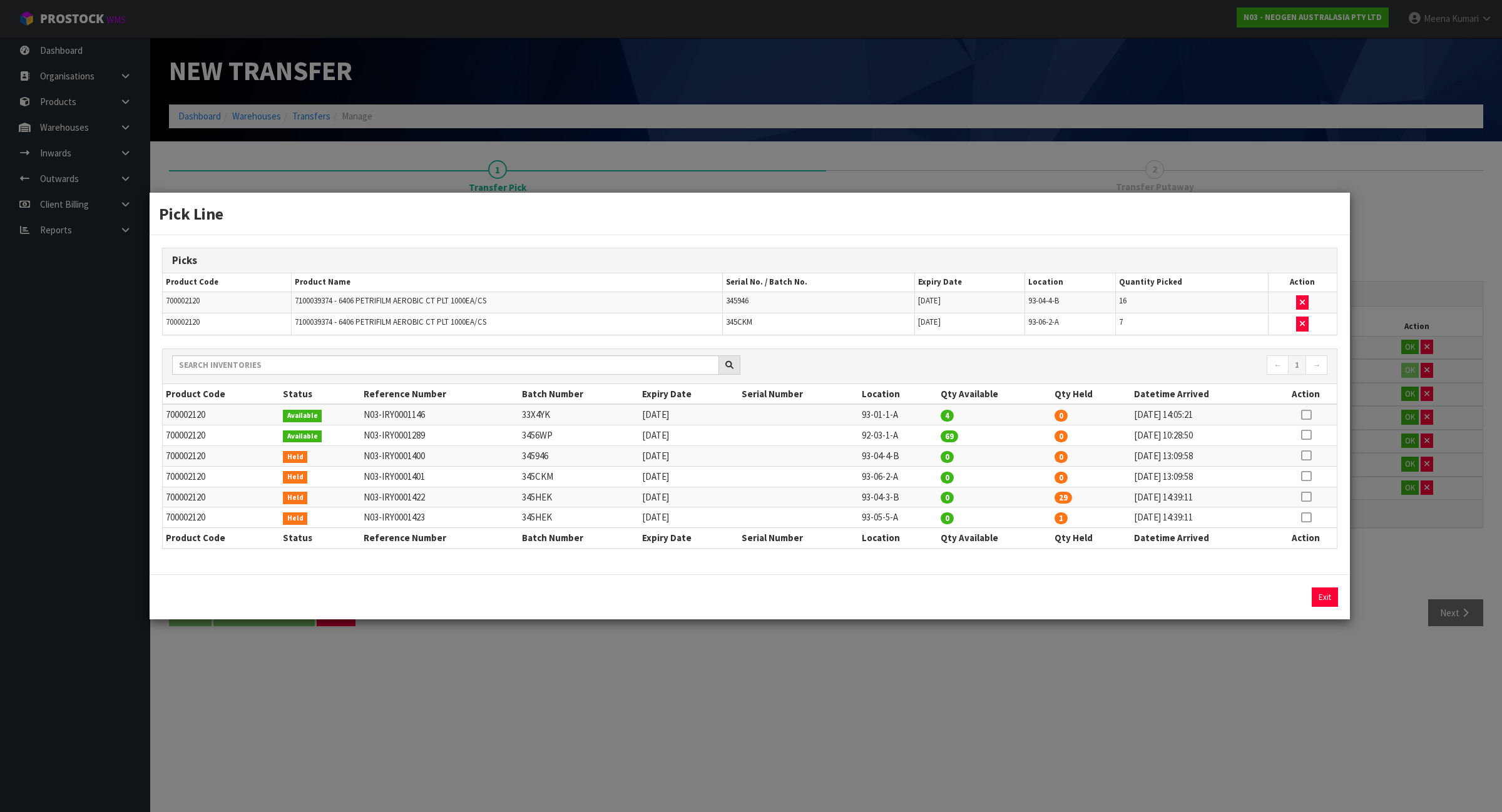
click at [1205, 683] on div "Pick Line Picks Product Code Product Name Serial No. / Batch No. Expiry Date Lo…" at bounding box center [751, 406] width 1502 height 812
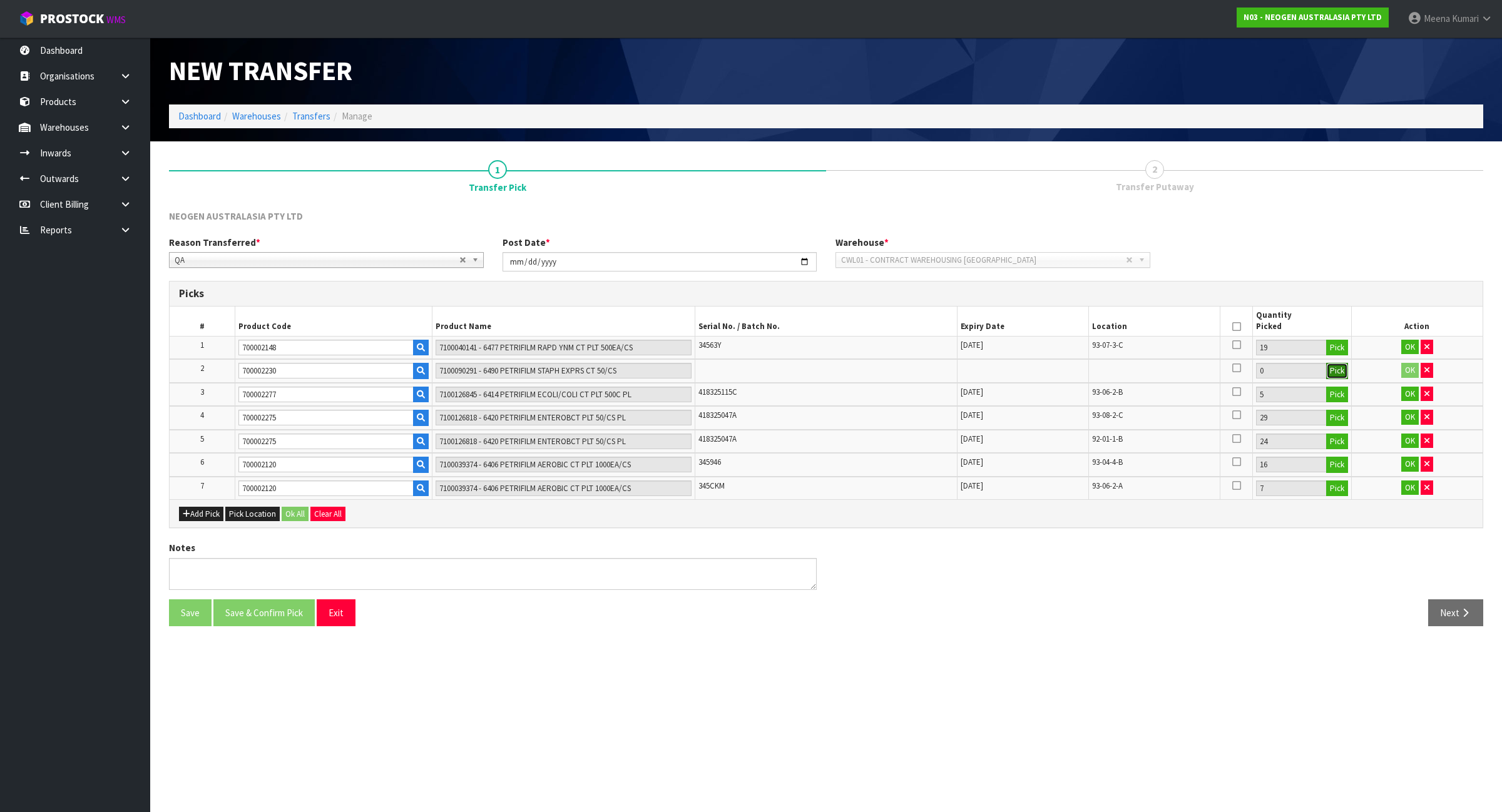
click at [1338, 367] on button "Pick" at bounding box center [1337, 371] width 22 height 16
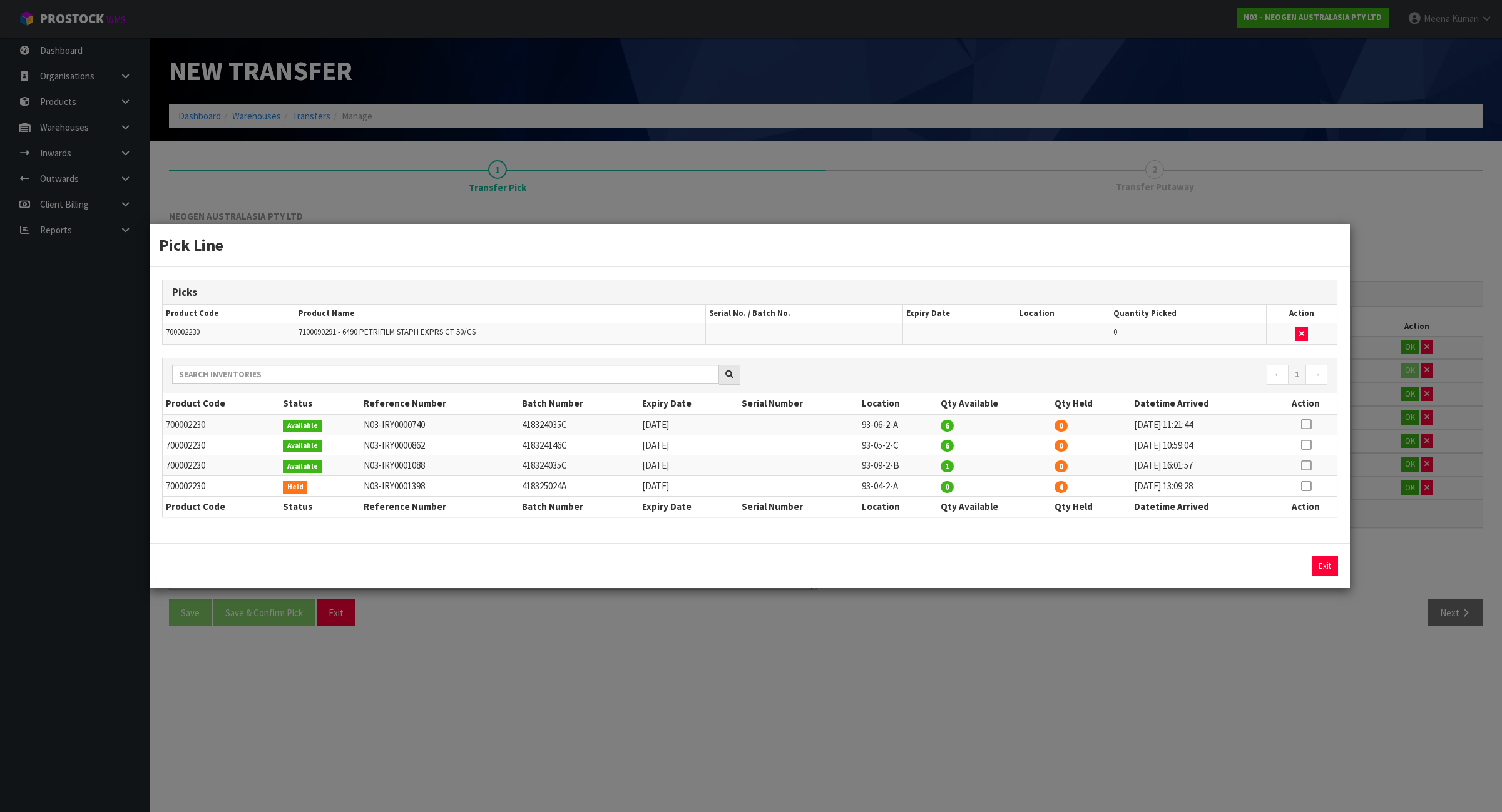
click at [1307, 486] on icon at bounding box center [1306, 486] width 10 height 1
click at [1288, 563] on button "Assign Pick" at bounding box center [1283, 566] width 51 height 20
type input "4"
click at [1268, 738] on div "Pick Line Picks Product Code Product Name Serial No. / Batch No. Expiry Date Lo…" at bounding box center [751, 406] width 1502 height 812
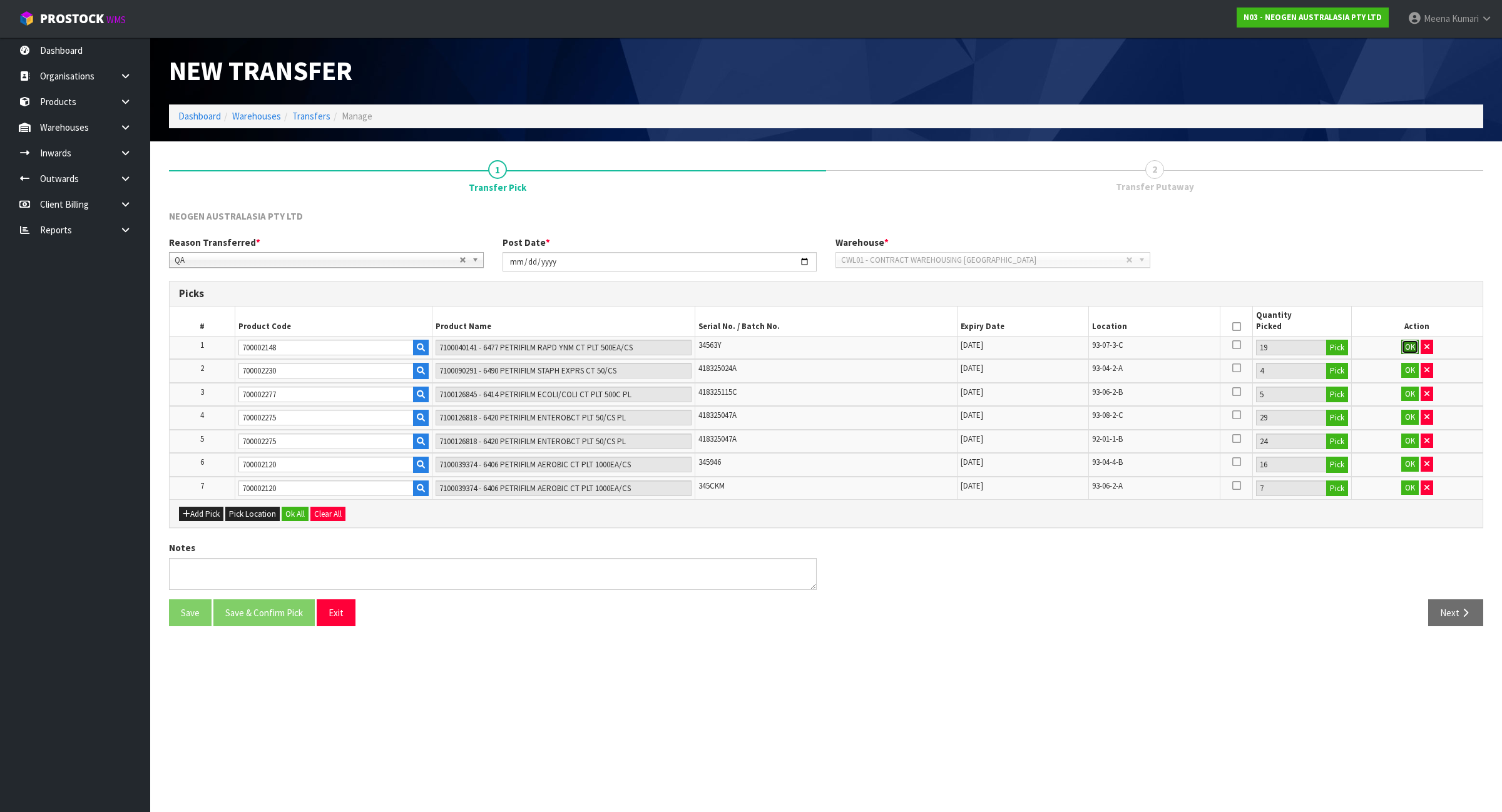
click at [1411, 344] on button "OK" at bounding box center [1410, 347] width 17 height 15
click at [1410, 371] on button "OK" at bounding box center [1410, 369] width 17 height 15
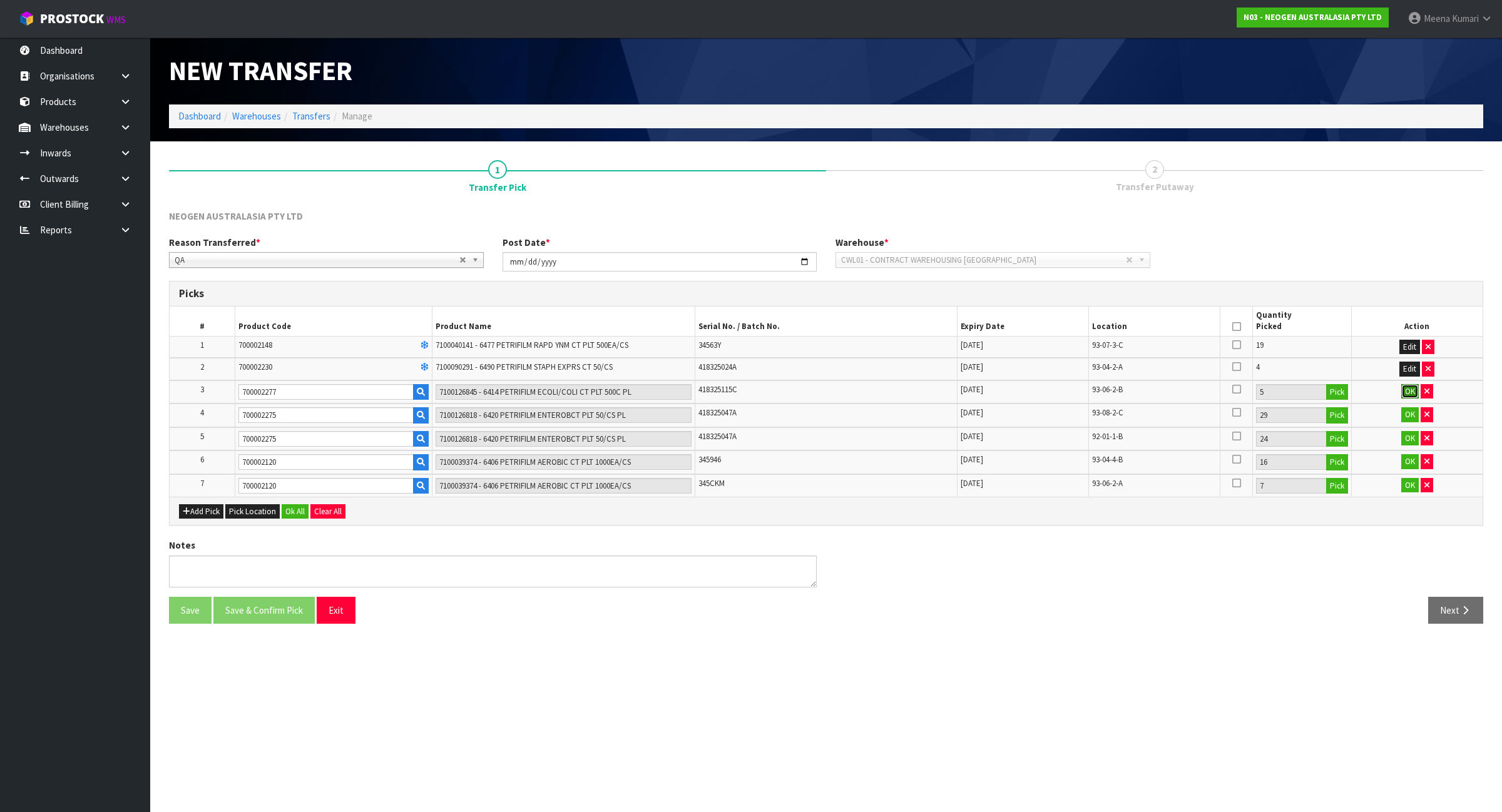
click at [1408, 387] on button "OK" at bounding box center [1410, 392] width 17 height 15
click at [1410, 411] on button "OK" at bounding box center [1410, 413] width 17 height 15
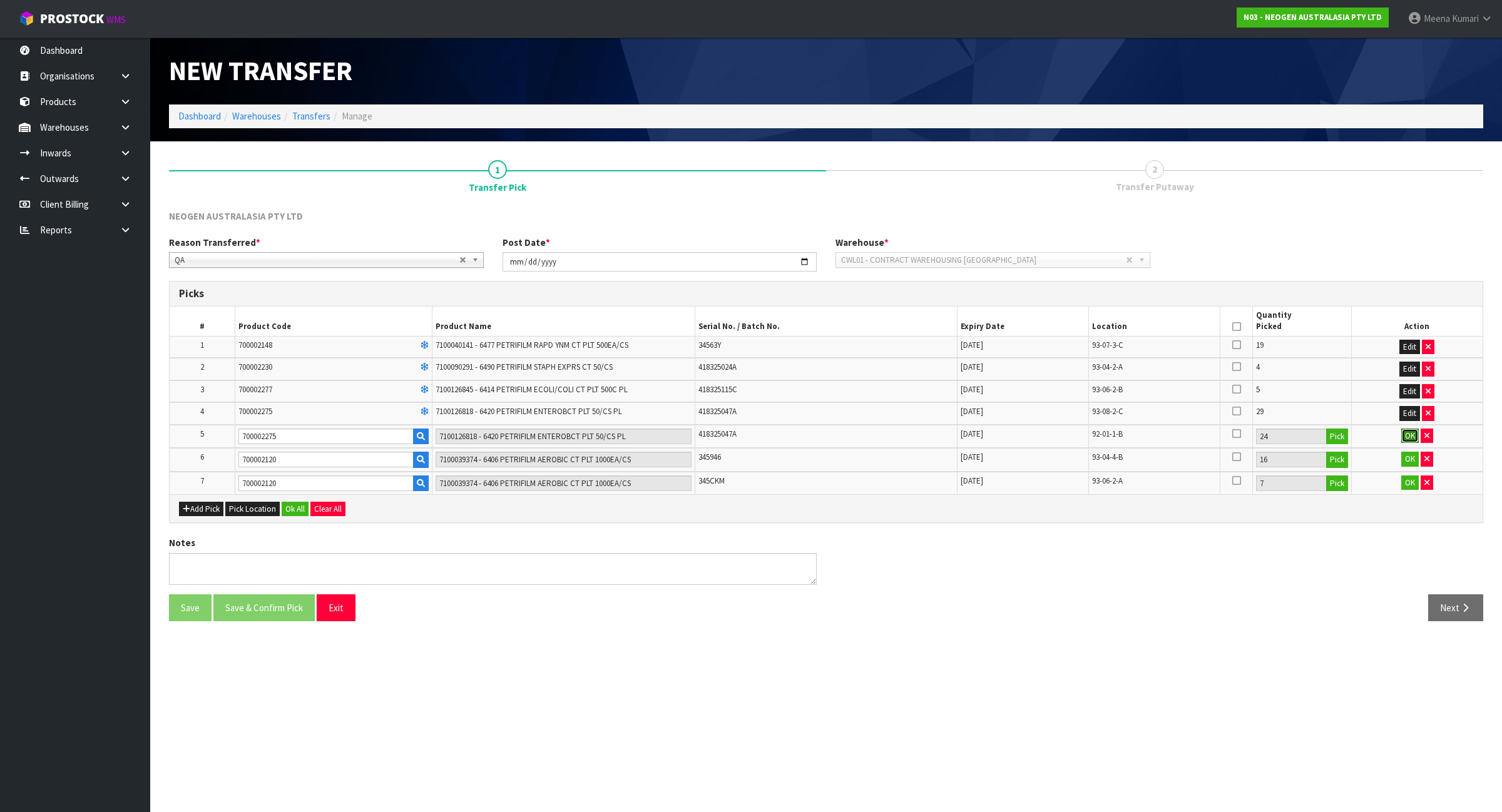
click at [1411, 435] on button "OK" at bounding box center [1410, 436] width 17 height 15
click at [1411, 457] on button "OK" at bounding box center [1410, 458] width 17 height 15
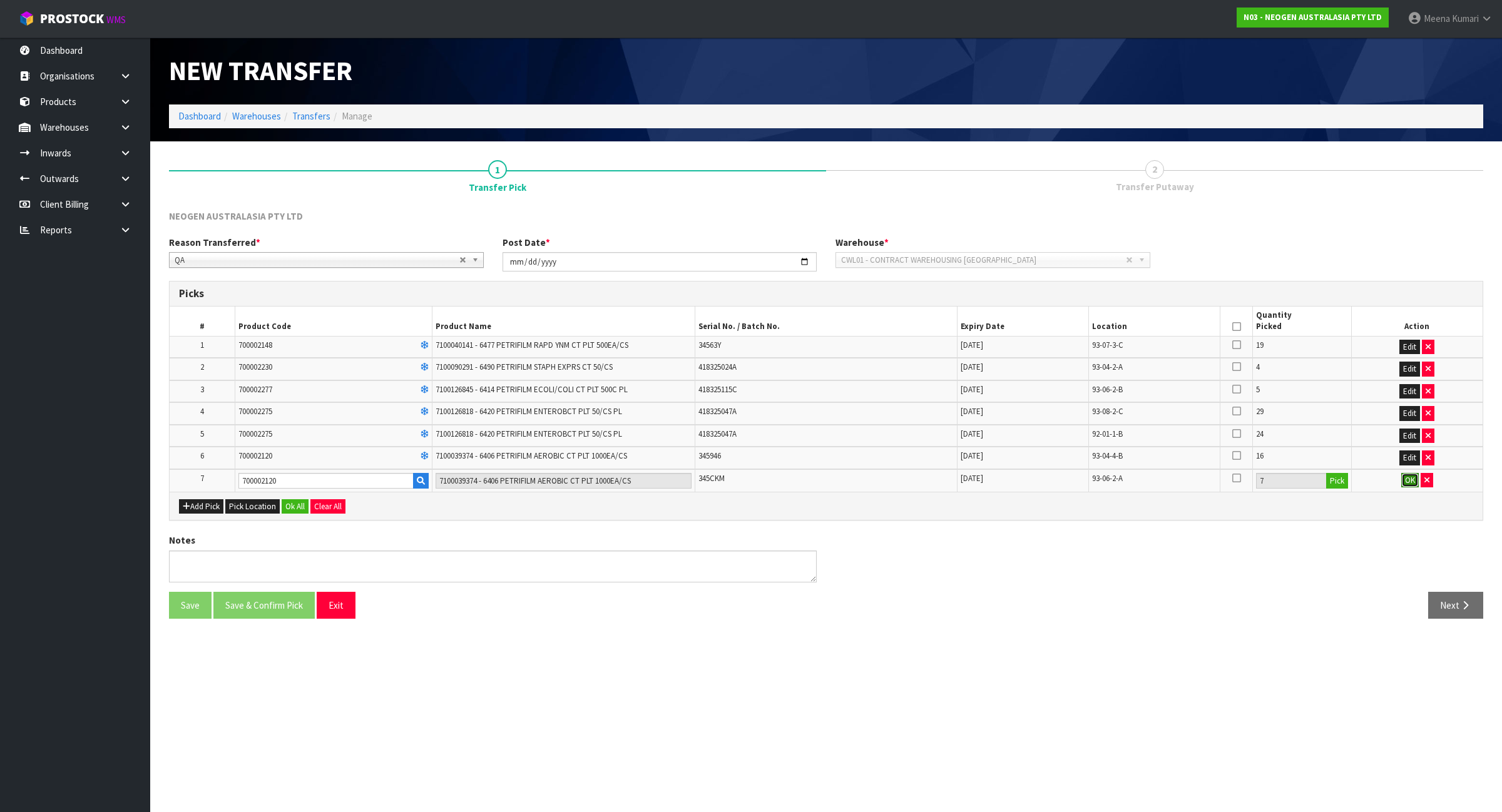
click at [1403, 483] on button "OK" at bounding box center [1410, 481] width 17 height 15
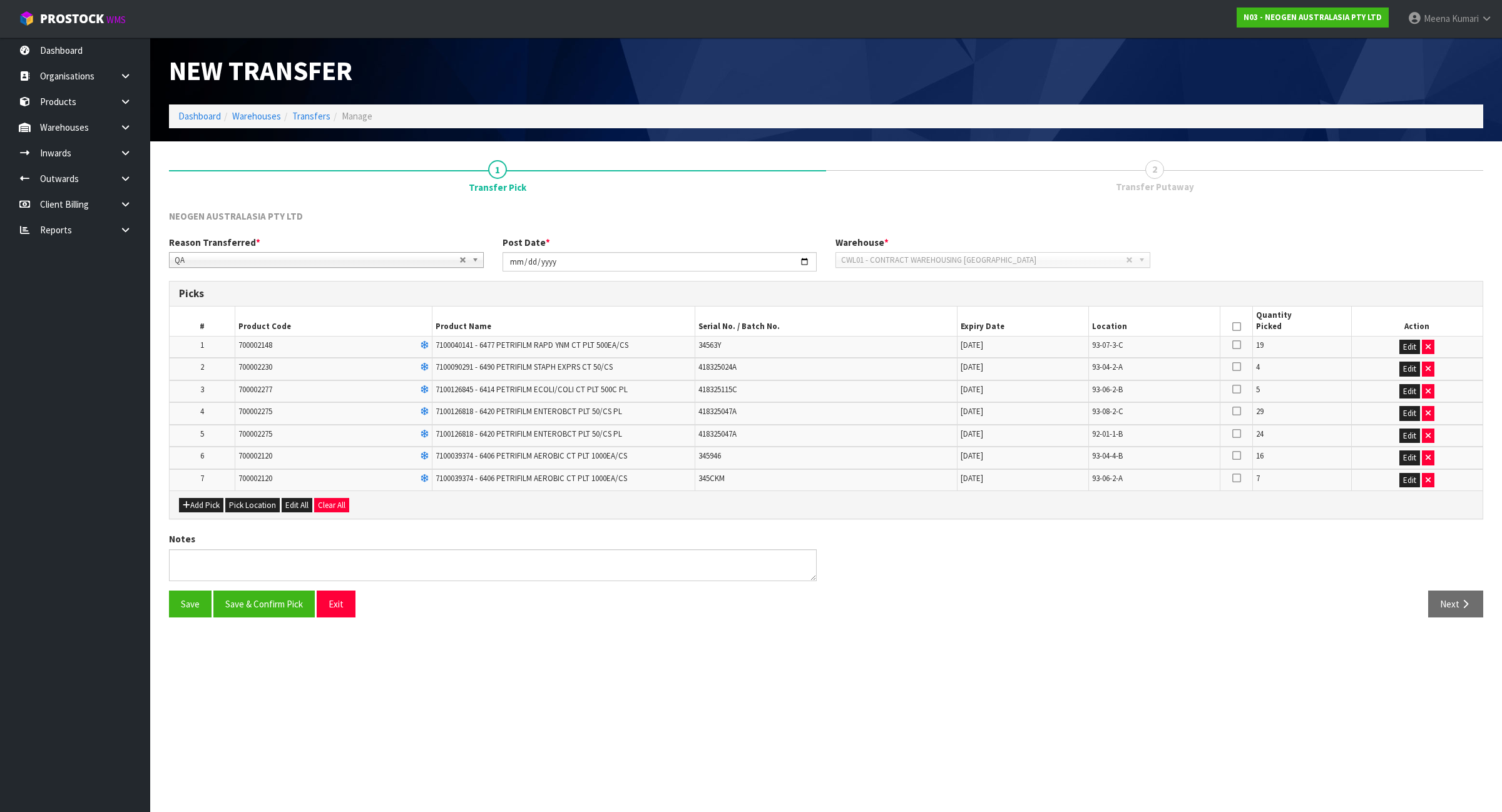
click at [1234, 326] on icon at bounding box center [1236, 326] width 9 height 1
click at [273, 604] on button "Save & Confirm Pick" at bounding box center [264, 603] width 101 height 27
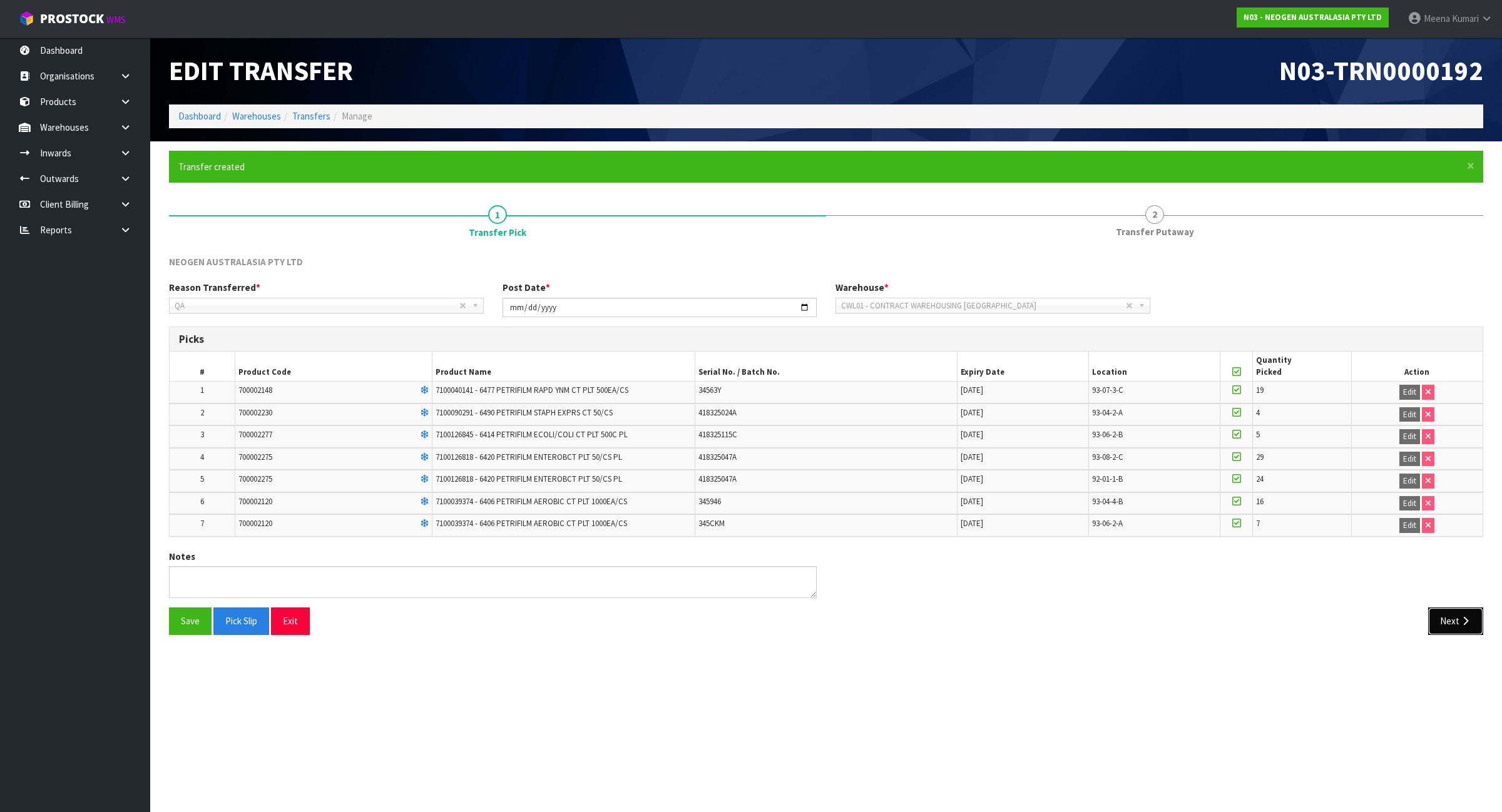
click at [1478, 620] on button "Next" at bounding box center [1456, 621] width 55 height 27
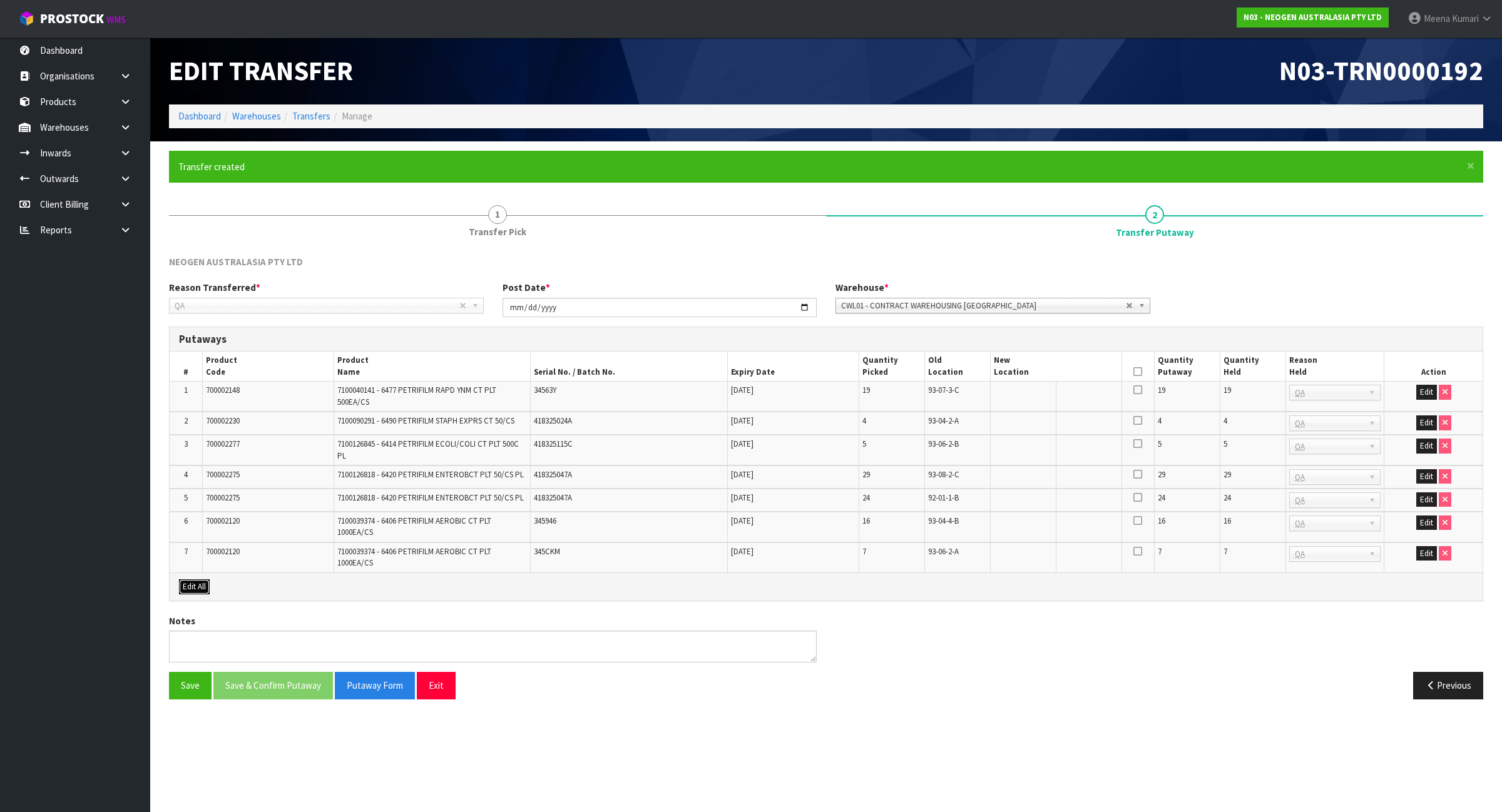
click at [188, 585] on button "Edit All" at bounding box center [194, 587] width 31 height 15
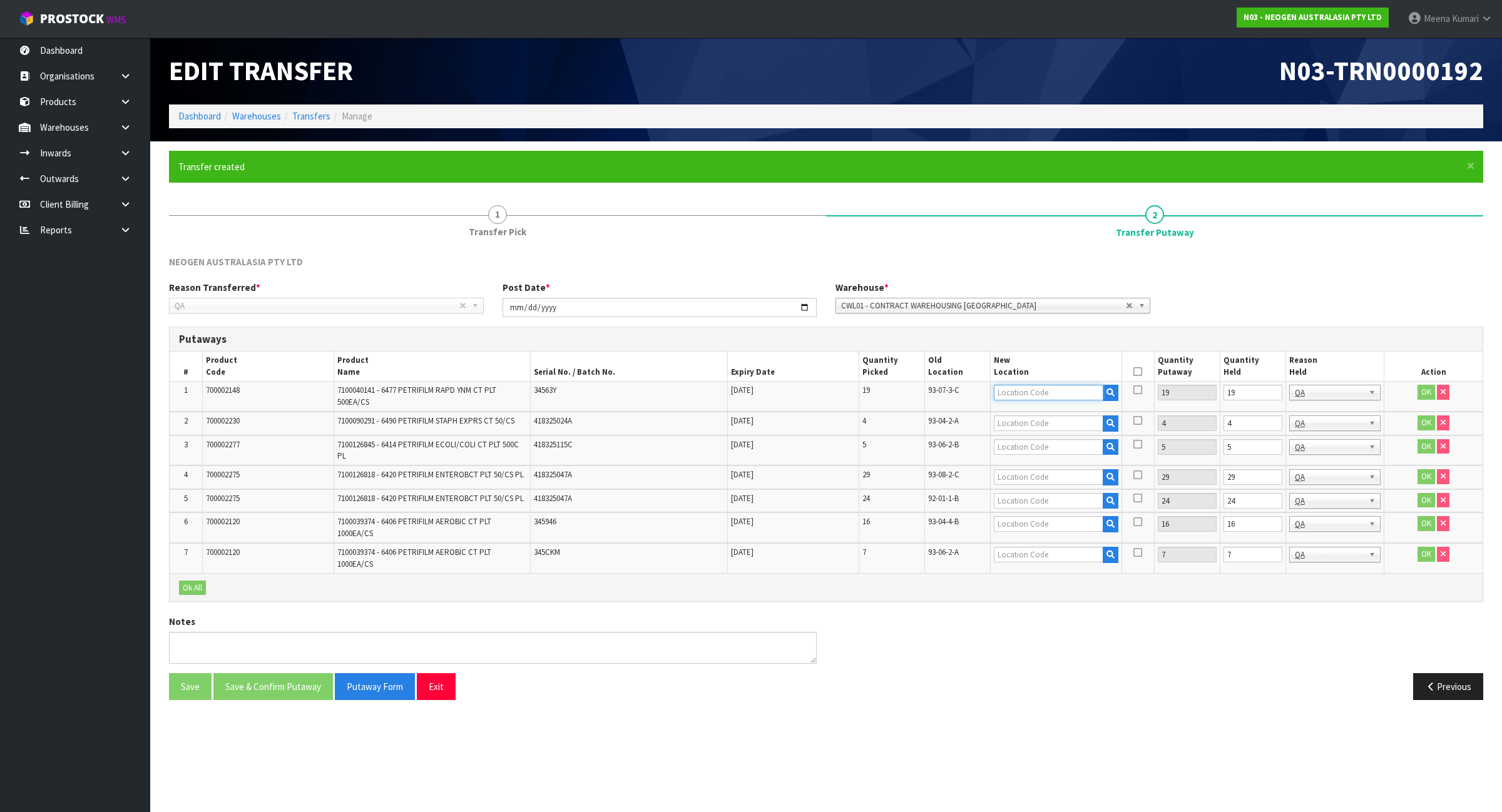
click at [1058, 396] on input "text" at bounding box center [1048, 392] width 110 height 16
click at [1017, 523] on input "text" at bounding box center [1048, 523] width 110 height 16
click at [915, 523] on td "16" at bounding box center [892, 527] width 66 height 31
click at [923, 521] on td "16" at bounding box center [892, 527] width 66 height 31
click at [924, 521] on tr "6 700002120 7100039374 - 6406 PETRIFILM AEROBIC CT PLT 1000EA/CS 345946 [DATE] …" at bounding box center [826, 527] width 1313 height 31
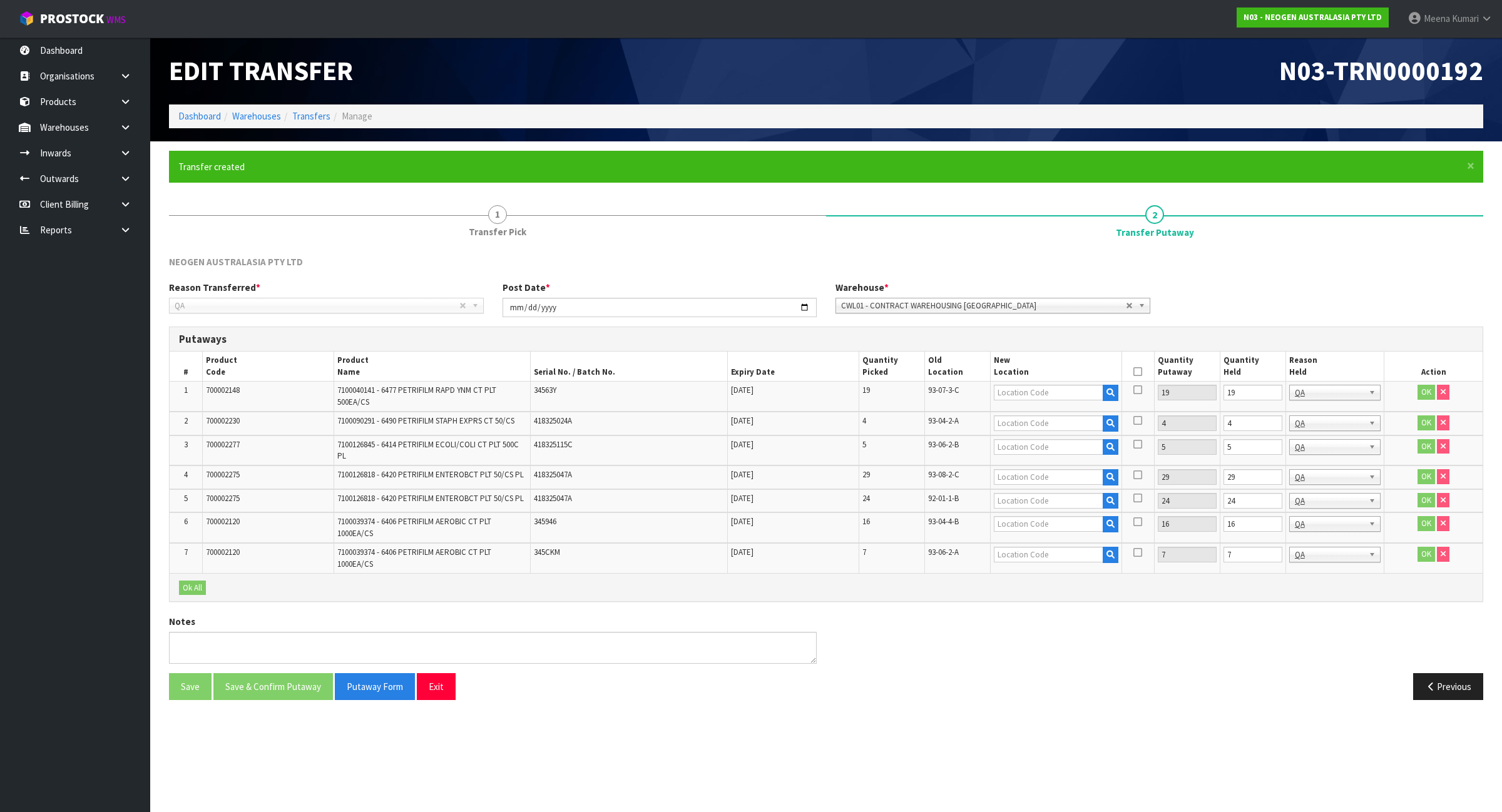
click at [934, 521] on span "93-04-4-B" at bounding box center [943, 521] width 31 height 11
copy tr "93-04-4-B"
click at [1060, 526] on input "text" at bounding box center [1048, 523] width 110 height 16
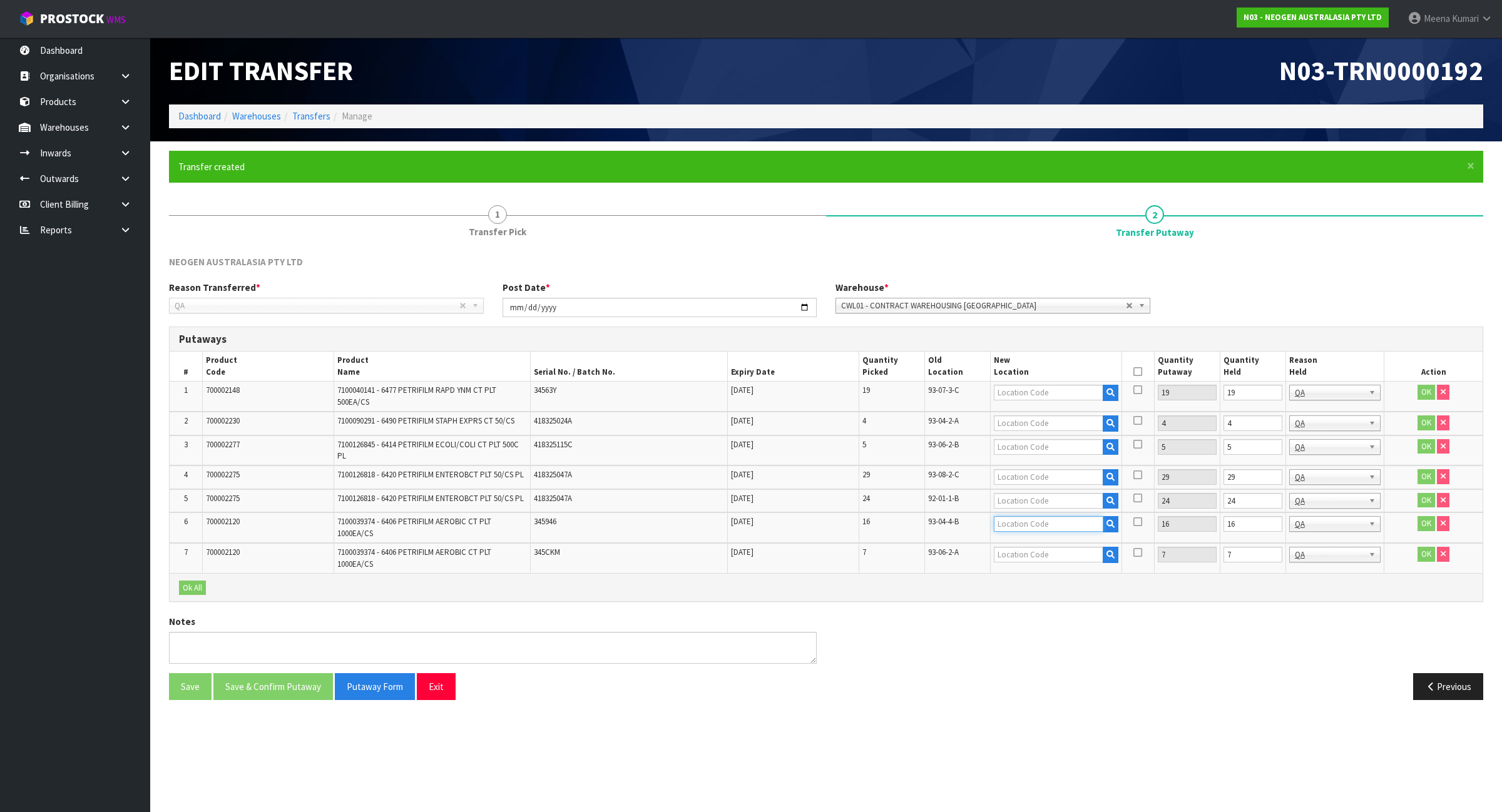
paste input "93-04-4-B"
type input "93-04-4-B"
click at [930, 554] on span "93-06-2-A" at bounding box center [943, 552] width 31 height 11
click at [933, 554] on span "93-06-2-A" at bounding box center [943, 552] width 31 height 11
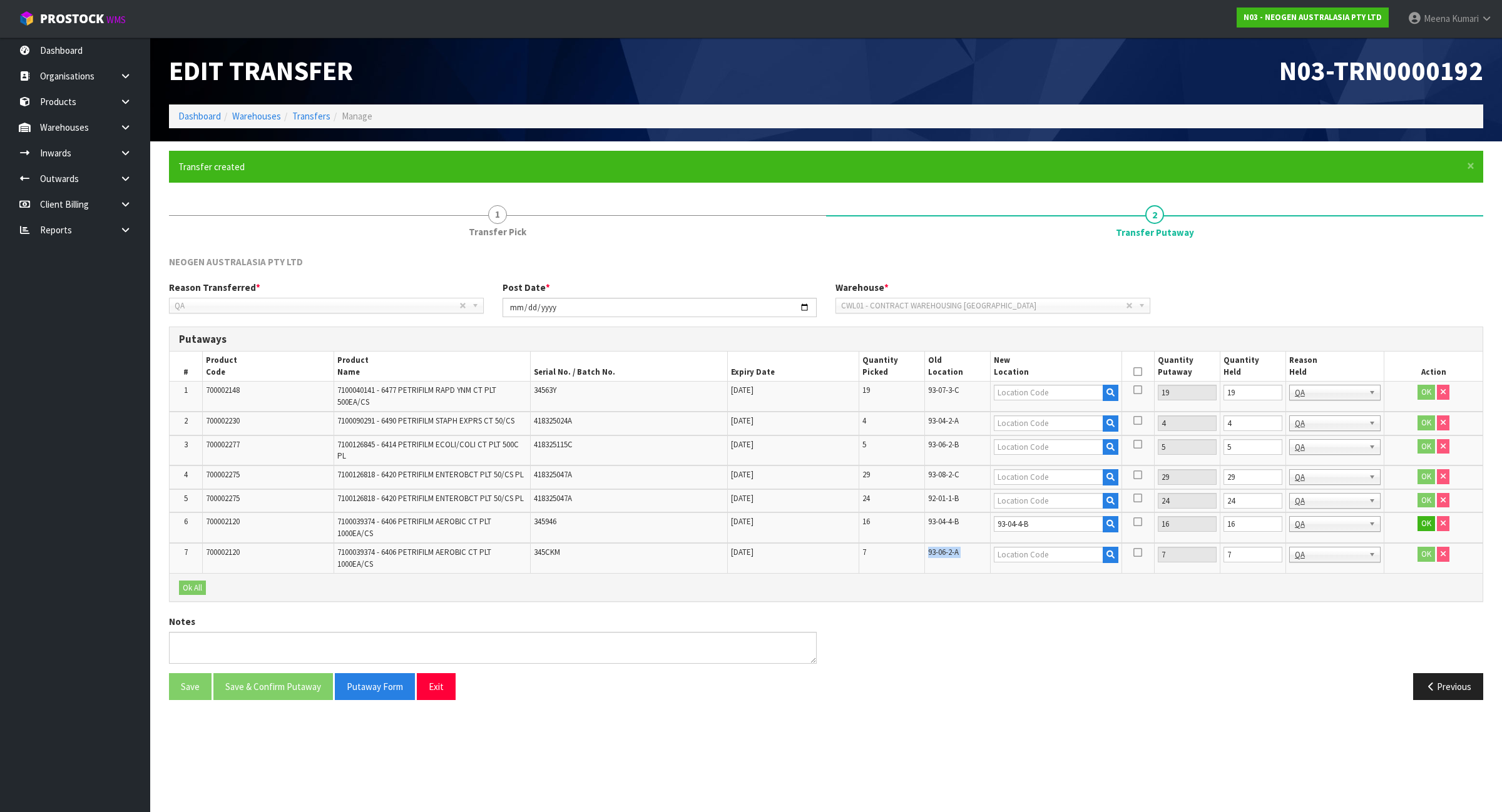
copy tr "93-06-2-A"
click at [1037, 556] on input "text" at bounding box center [1048, 554] width 110 height 16
paste input "93-06-2-A"
click at [1040, 555] on input "93-06-2-A" at bounding box center [1048, 554] width 110 height 16
click at [1040, 555] on input "93-06-2-B" at bounding box center [1048, 554] width 110 height 16
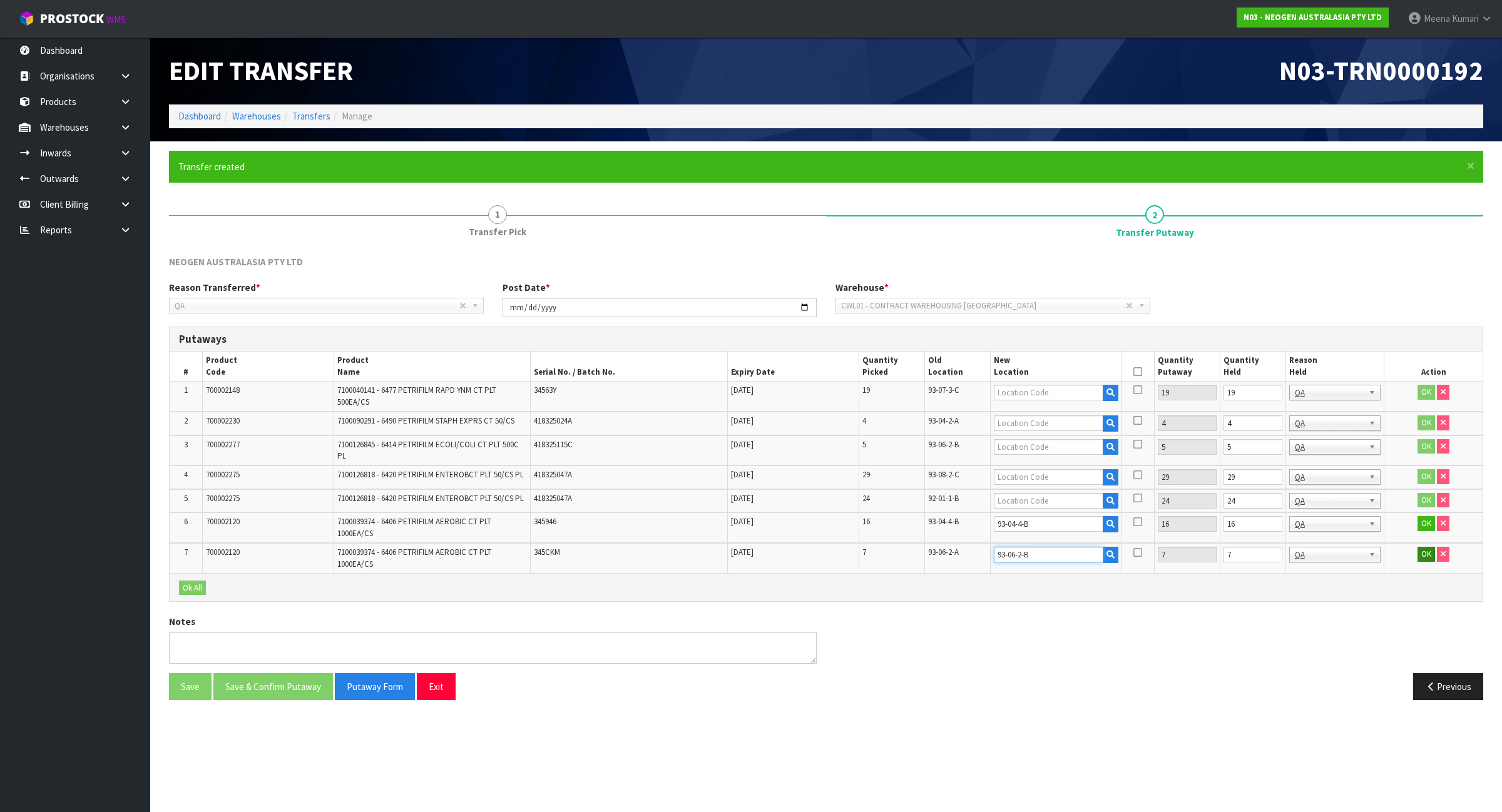
type input "93-06-2-B"
click at [1422, 551] on button "OK" at bounding box center [1426, 554] width 17 height 15
click at [1427, 520] on button "OK" at bounding box center [1426, 523] width 17 height 15
click at [1030, 476] on input "text" at bounding box center [1048, 476] width 110 height 16
type input "93-08-1-B"
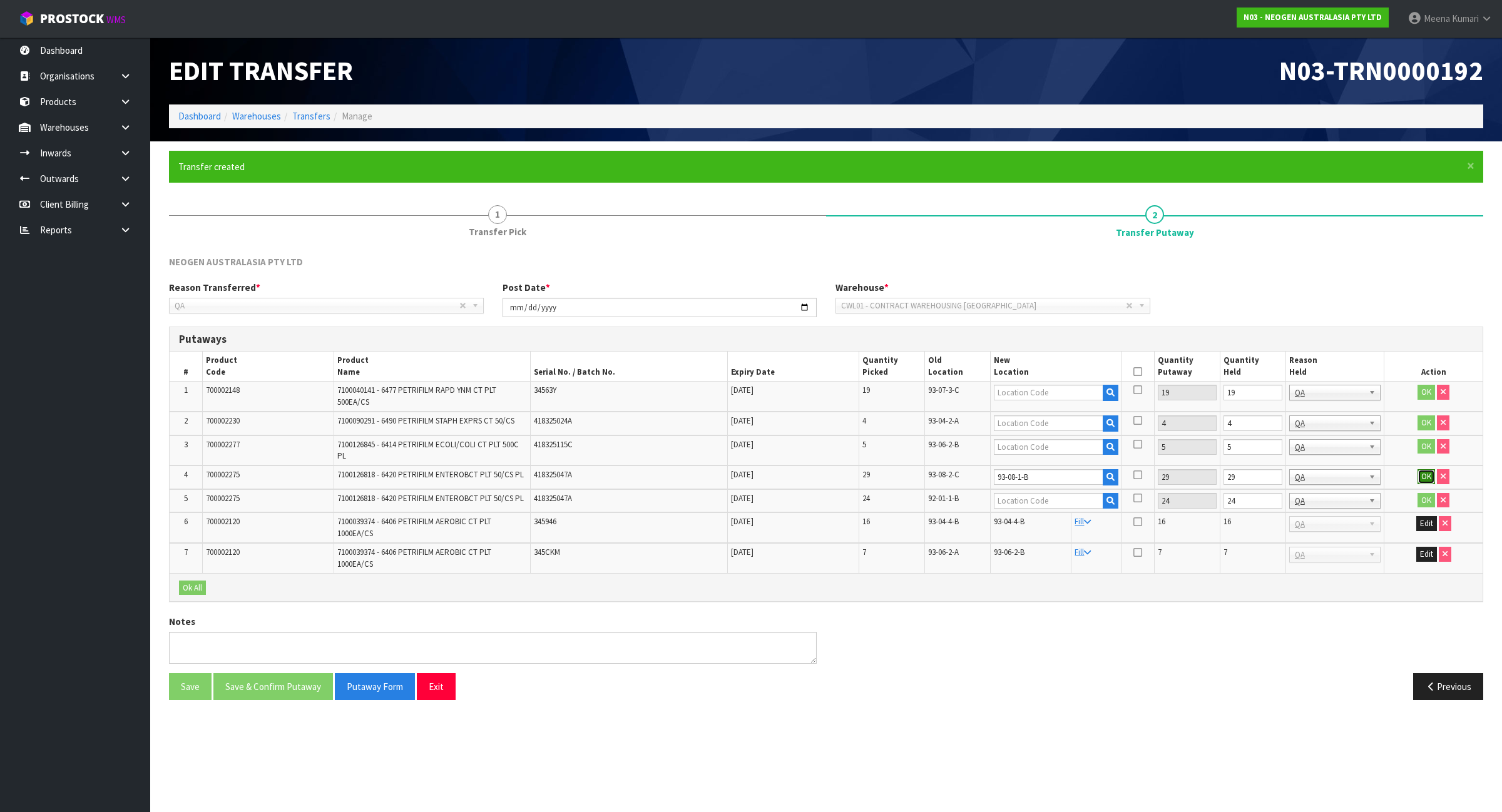
click at [1422, 476] on button "OK" at bounding box center [1426, 476] width 17 height 15
click at [951, 493] on span "92-01-1-B" at bounding box center [943, 497] width 31 height 11
copy tr "92-01-1-B"
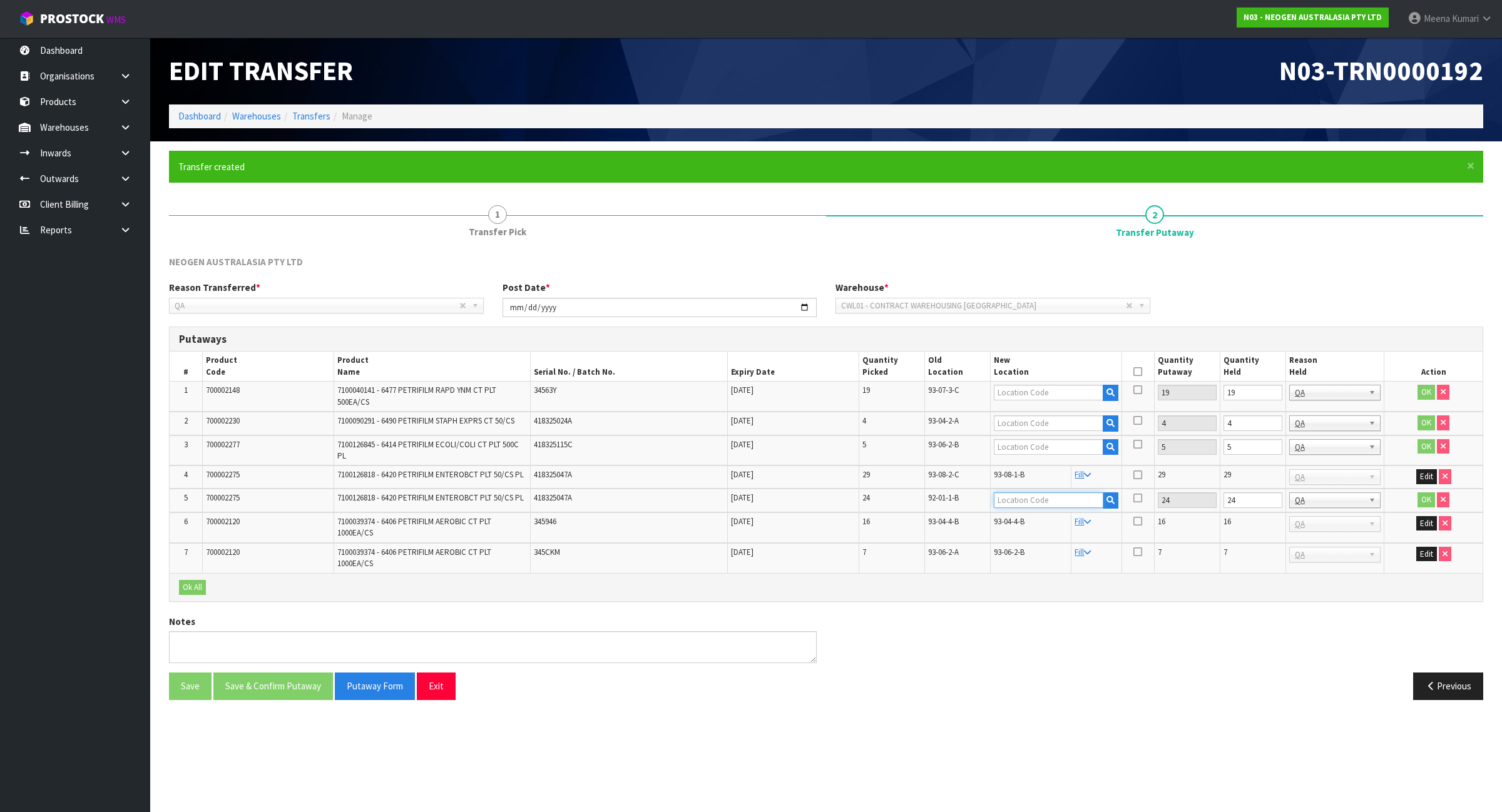
click at [1050, 502] on input "text" at bounding box center [1048, 500] width 110 height 16
paste input "92-01-1-B"
type input "92-01-1-B"
click at [1424, 500] on button "OK" at bounding box center [1426, 500] width 17 height 15
click at [1424, 500] on button "Edit" at bounding box center [1426, 500] width 21 height 15
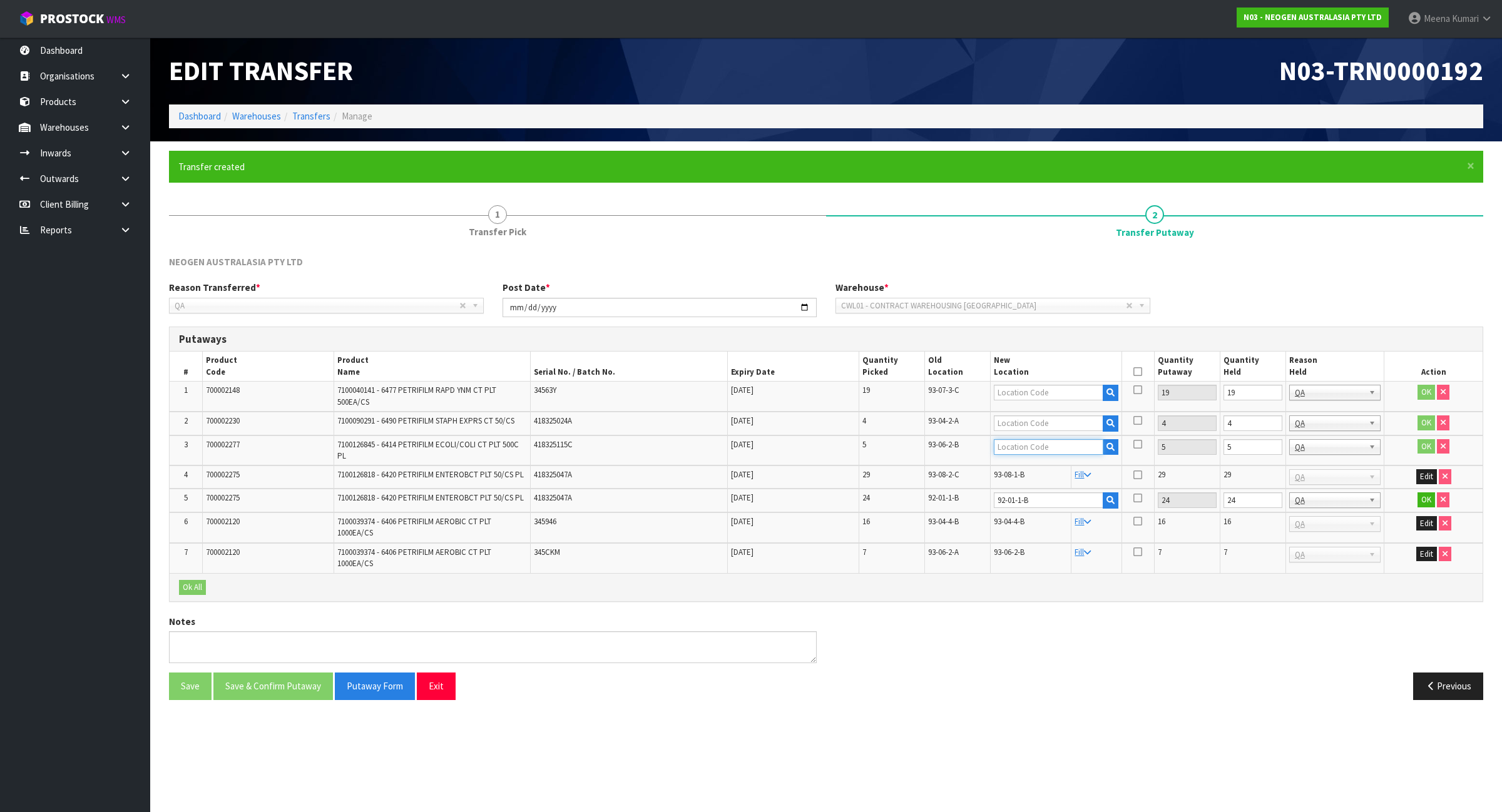
click at [1017, 446] on input "text" at bounding box center [1048, 447] width 110 height 16
click at [942, 448] on span "93-06-2-B" at bounding box center [943, 444] width 31 height 11
copy tr "93-06-2-B"
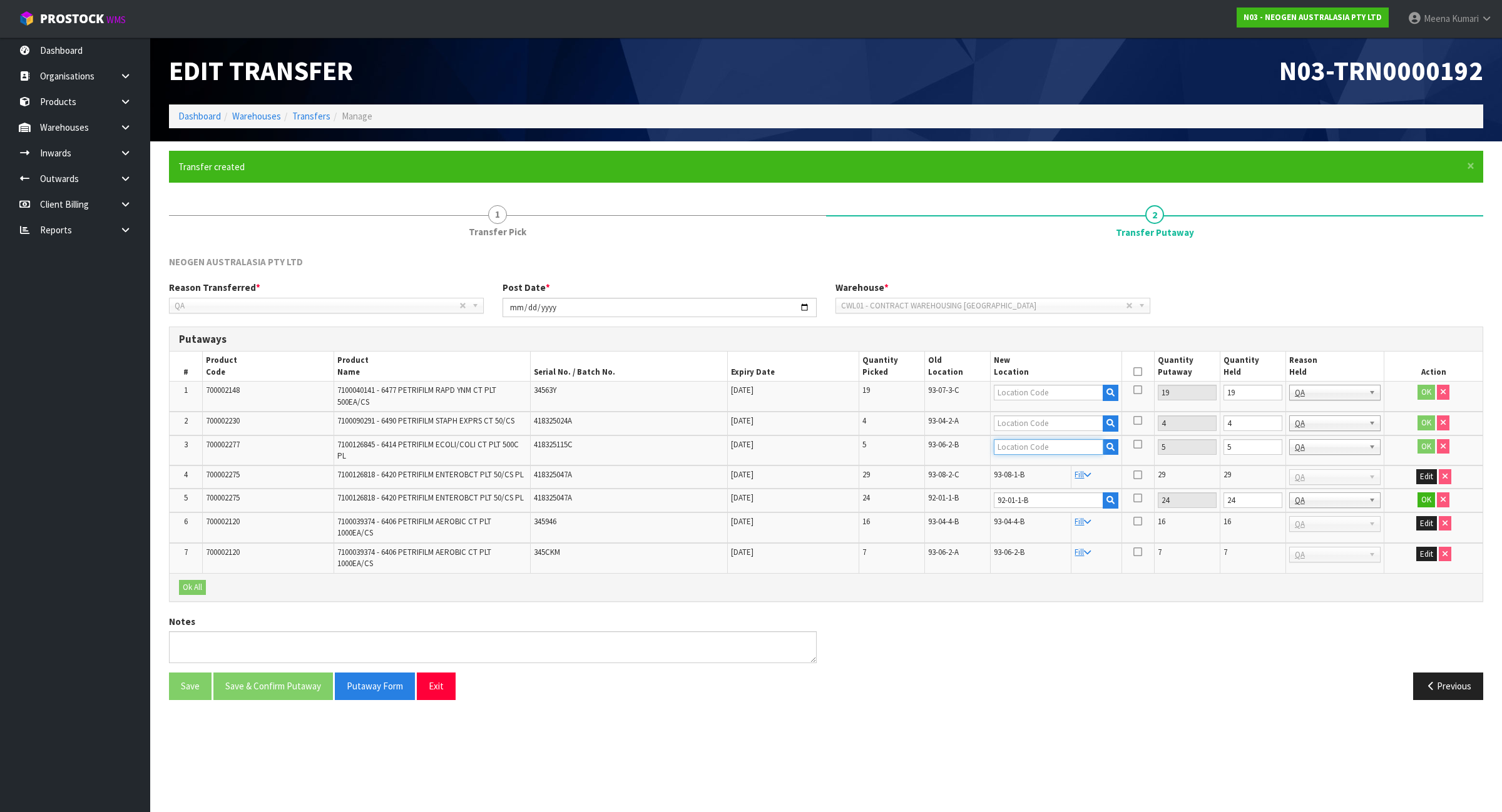
click at [1001, 445] on input "text" at bounding box center [1048, 447] width 110 height 16
paste input "93-06-2-B"
type input "93-06-2-A"
click at [1425, 448] on button "OK" at bounding box center [1426, 447] width 17 height 15
click at [1425, 500] on button "OK" at bounding box center [1426, 500] width 17 height 15
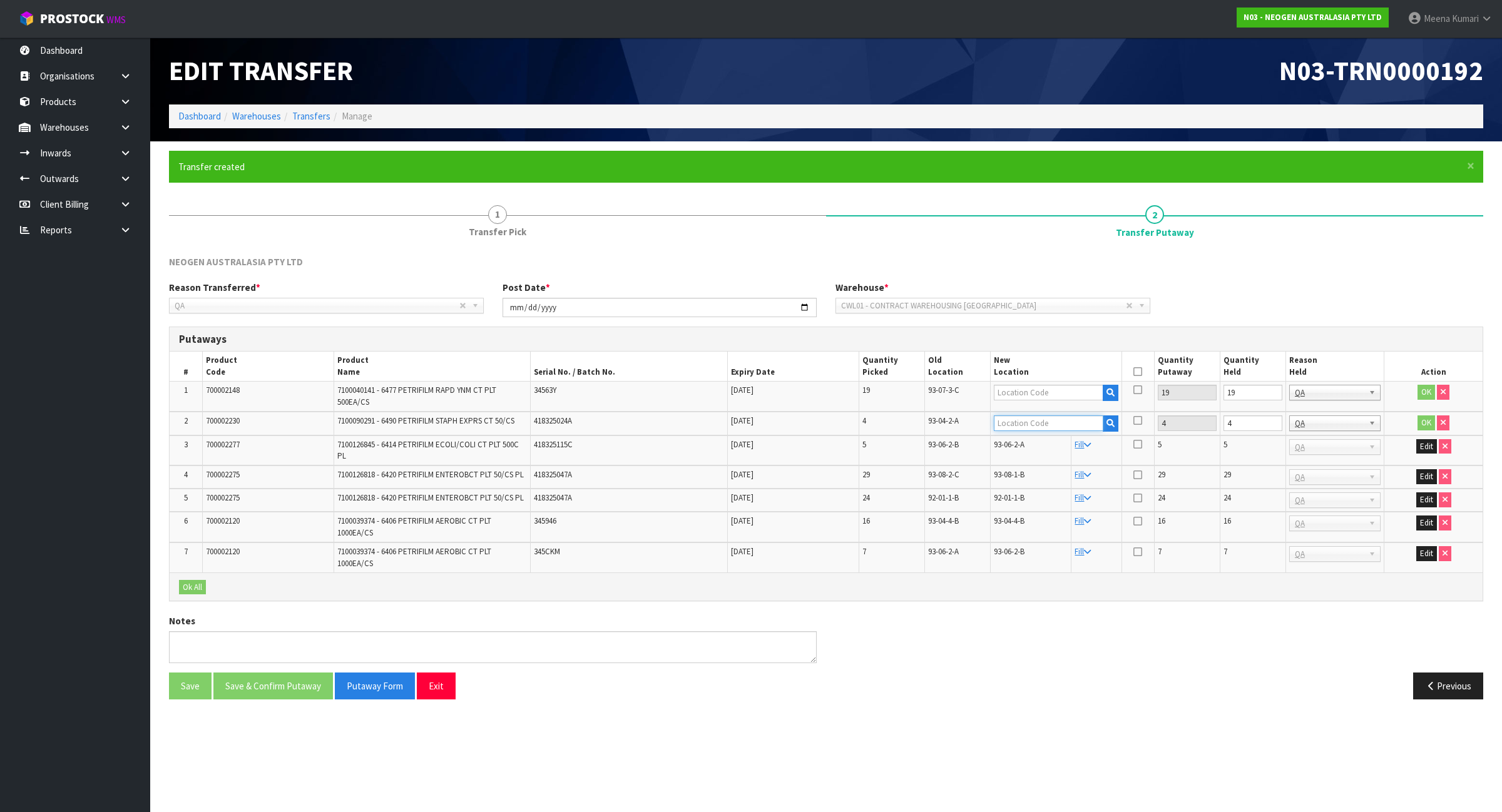
click at [1020, 424] on input "text" at bounding box center [1048, 423] width 110 height 16
type input "93-05-4-A"
click at [1427, 424] on button "OK" at bounding box center [1426, 423] width 17 height 15
click at [1055, 392] on input "text" at bounding box center [1048, 392] width 110 height 16
click at [933, 387] on span "93-07-3-C" at bounding box center [944, 390] width 31 height 11
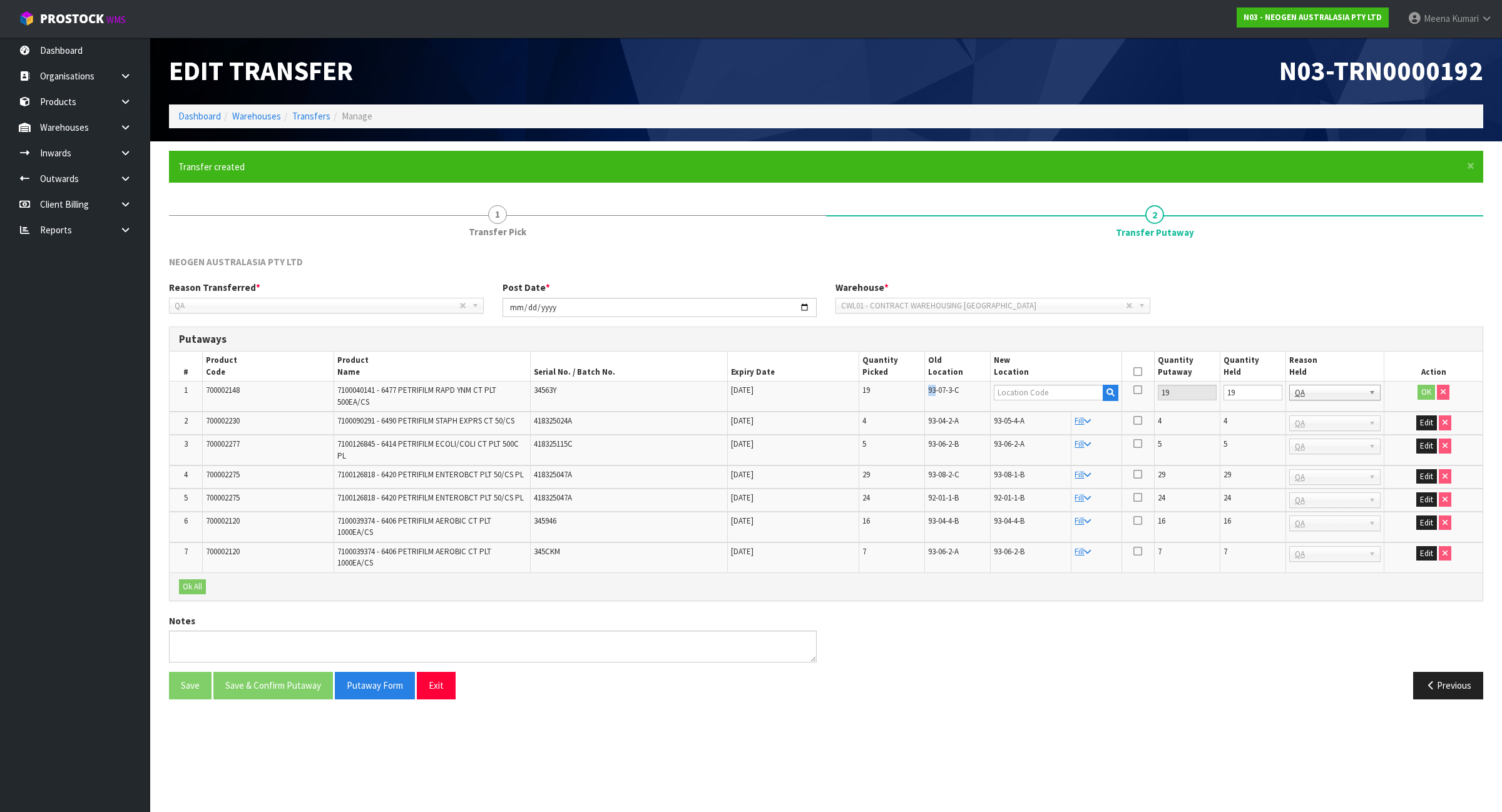
click at [933, 387] on span "93-07-3-C" at bounding box center [944, 390] width 31 height 11
copy tr "93-07-3-C"
click at [1078, 389] on input "text" at bounding box center [1048, 392] width 110 height 16
paste input "93-07-3-C"
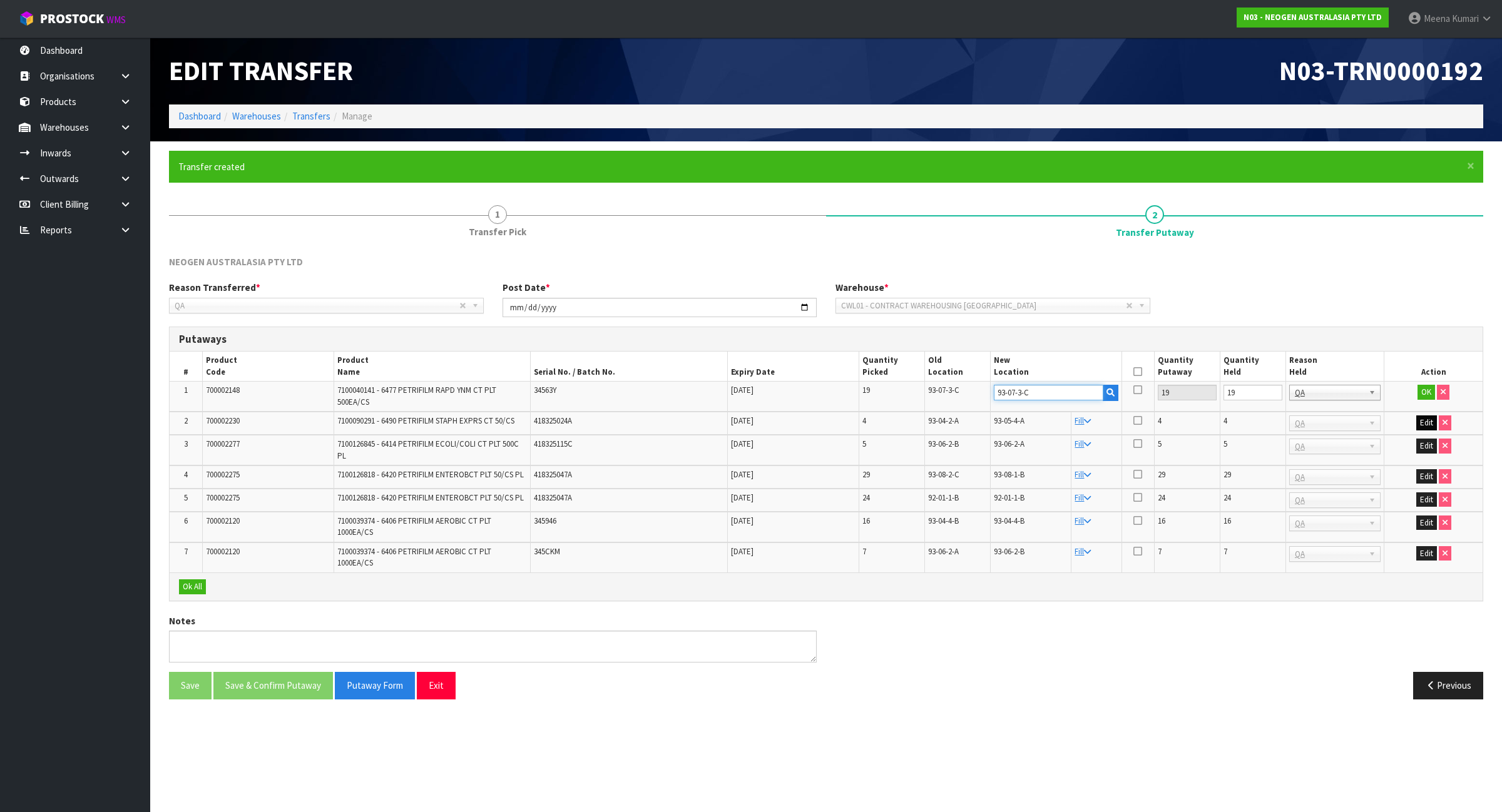
type input "93-07-3-C"
click at [1424, 427] on button "Edit" at bounding box center [1426, 423] width 21 height 15
click at [1235, 397] on input "19" at bounding box center [1252, 392] width 59 height 16
type input "0"
click at [1238, 416] on input "4" at bounding box center [1252, 423] width 59 height 16
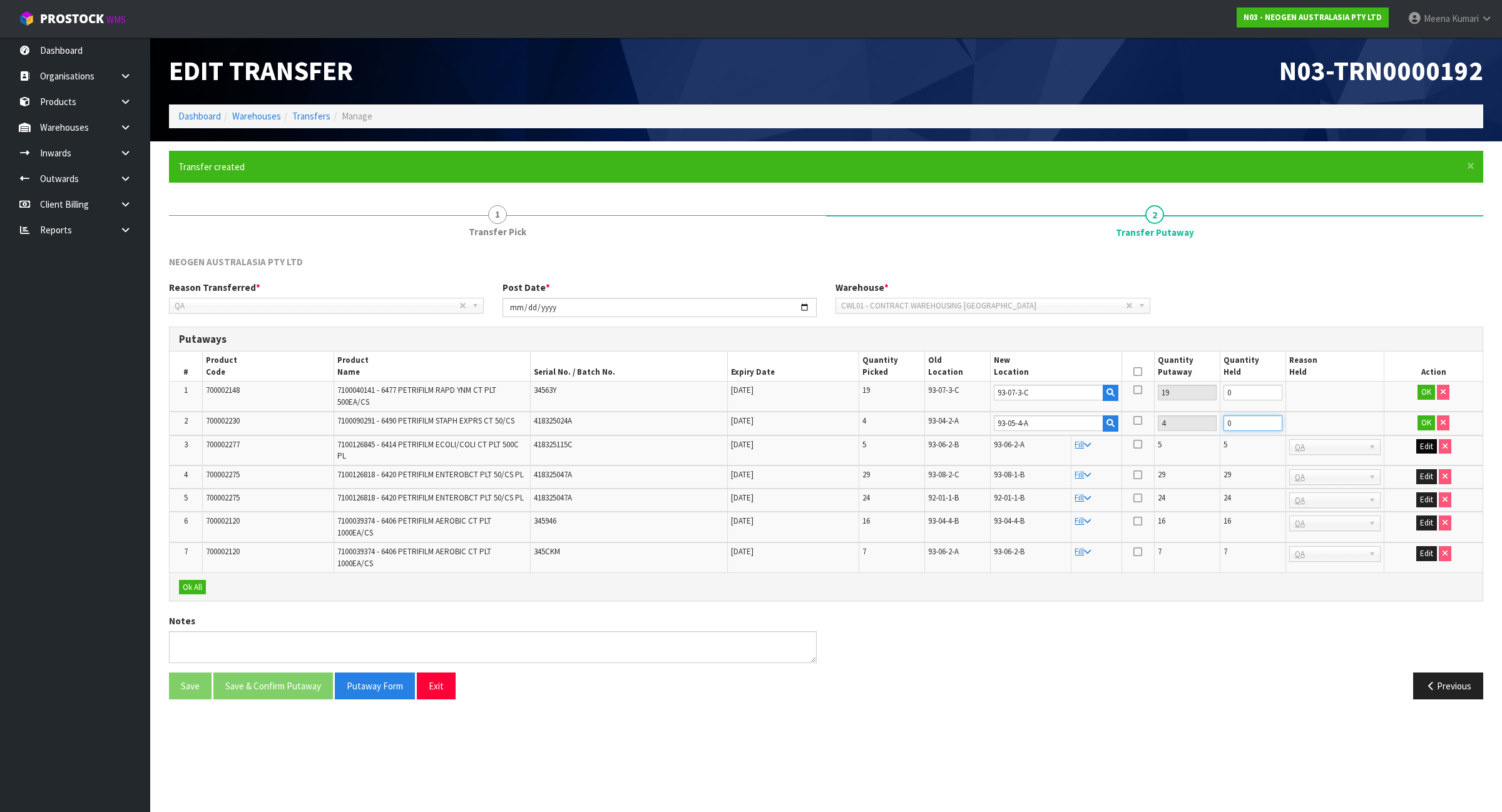
type input "0"
click at [1418, 444] on button "Edit" at bounding box center [1426, 447] width 21 height 15
click at [1264, 443] on input "5" at bounding box center [1252, 447] width 59 height 16
type input "0"
click at [1423, 474] on button "Edit" at bounding box center [1426, 476] width 21 height 15
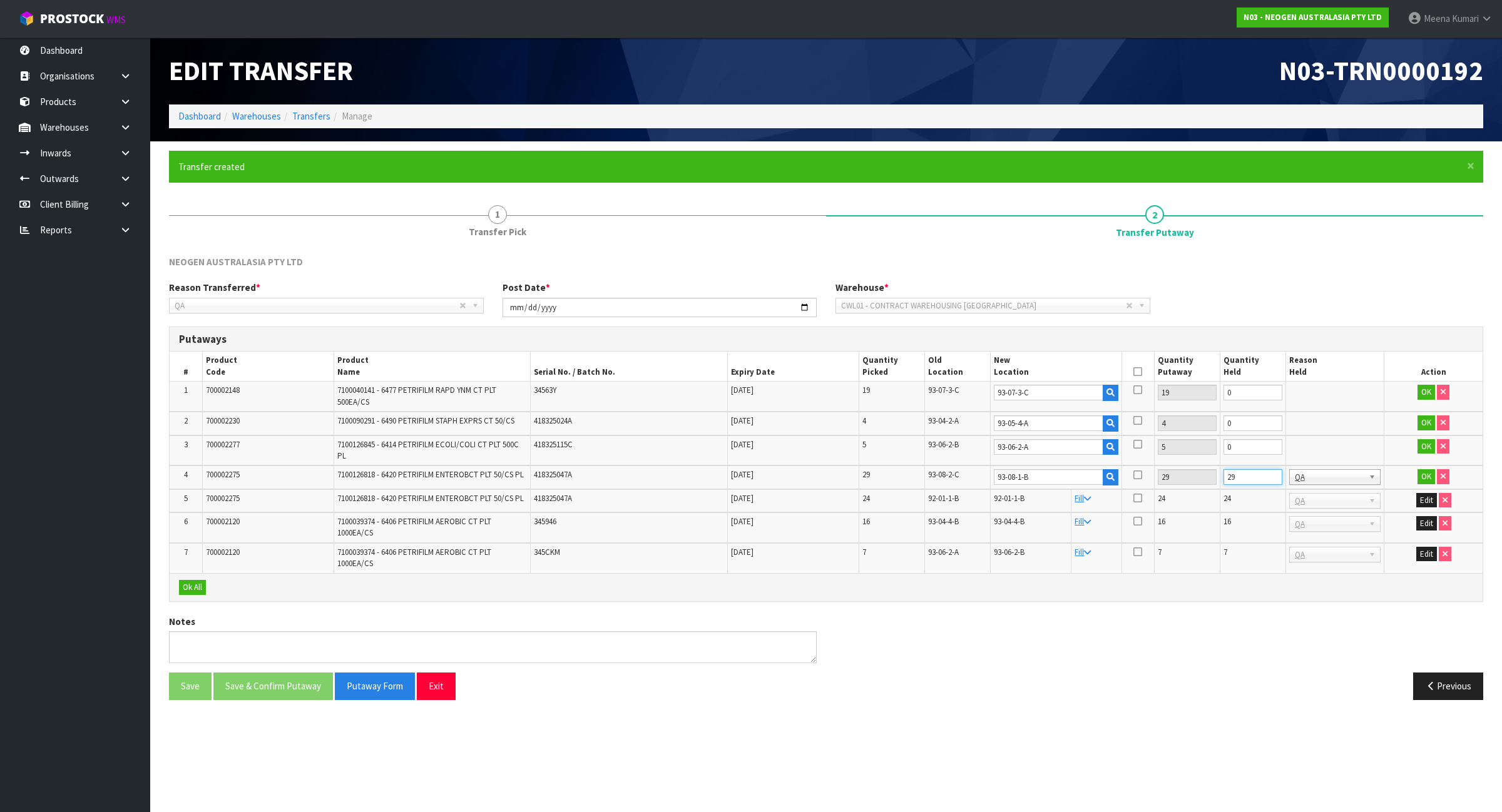
click at [1252, 477] on input "29" at bounding box center [1252, 476] width 59 height 16
type input "0"
click at [1425, 501] on button "Edit" at bounding box center [1426, 500] width 21 height 15
click at [1244, 502] on input "24" at bounding box center [1252, 500] width 59 height 16
type input "0"
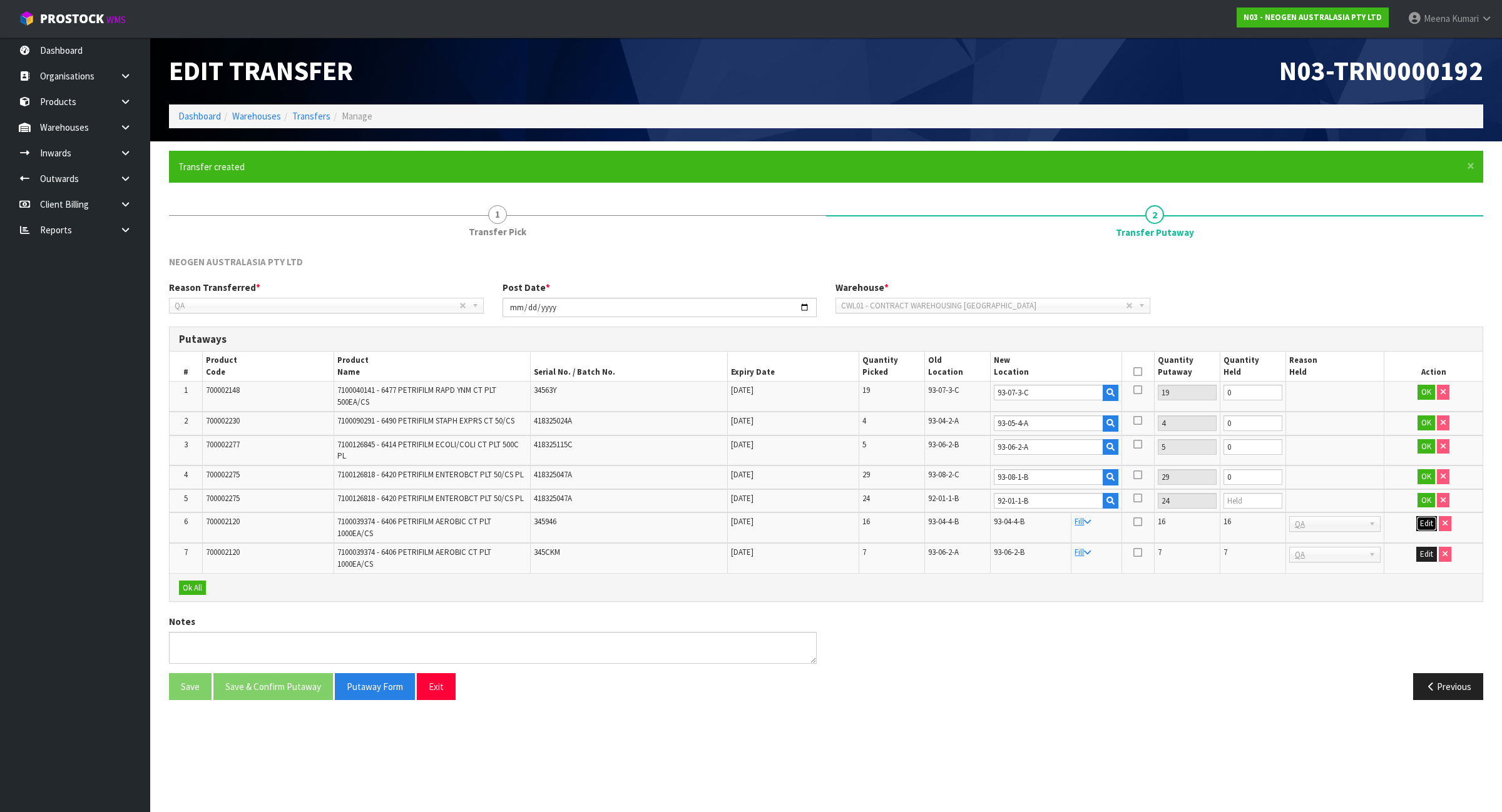
click at [1424, 523] on button "Edit" at bounding box center [1426, 523] width 21 height 15
click at [1257, 521] on input "16" at bounding box center [1252, 523] width 59 height 16
type input "0"
click at [1424, 551] on button "Edit" at bounding box center [1426, 554] width 21 height 15
click at [1244, 555] on input "7" at bounding box center [1252, 554] width 59 height 16
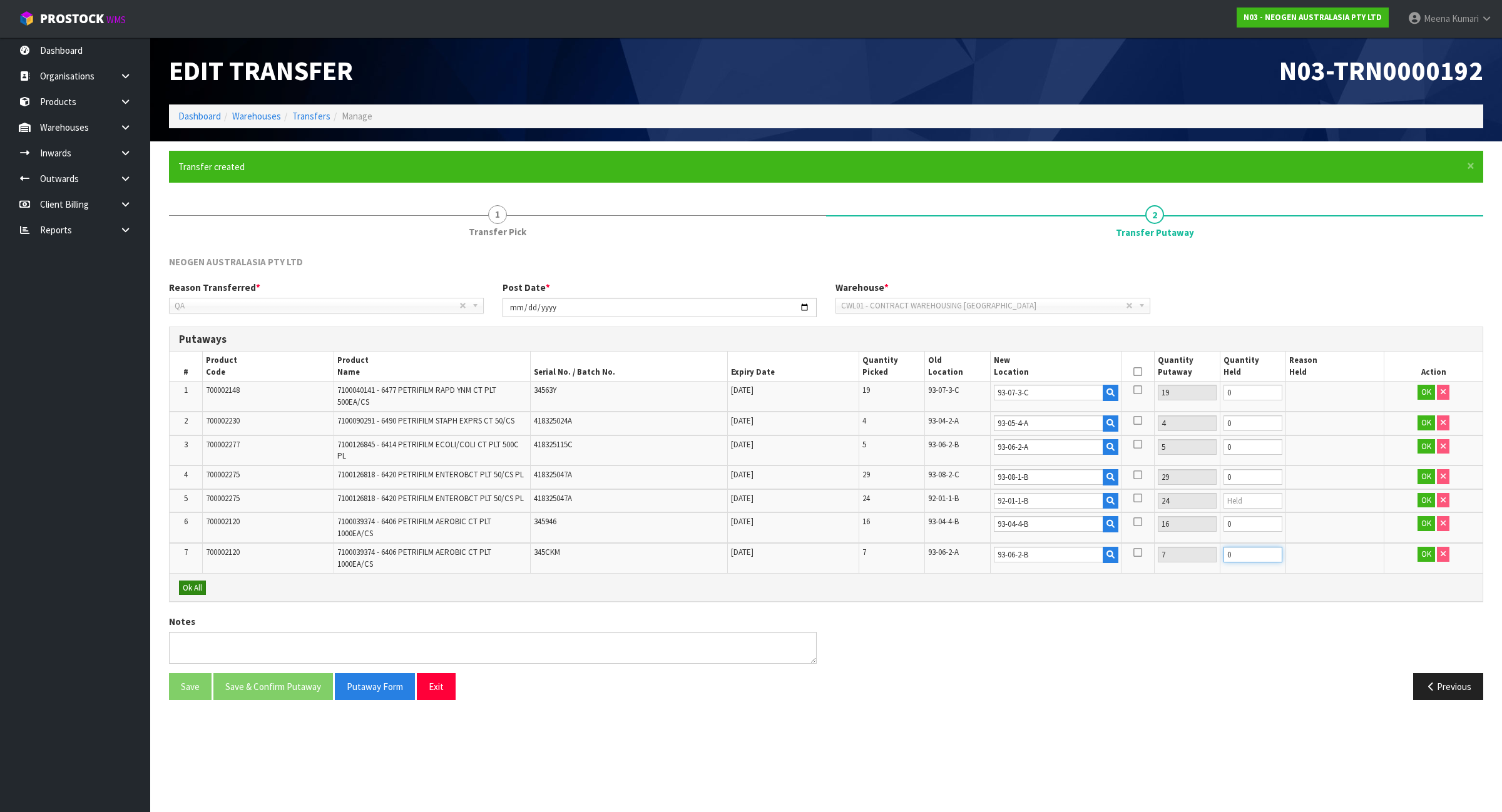
type input "0"
click at [180, 580] on button "Ok All" at bounding box center [192, 588] width 27 height 15
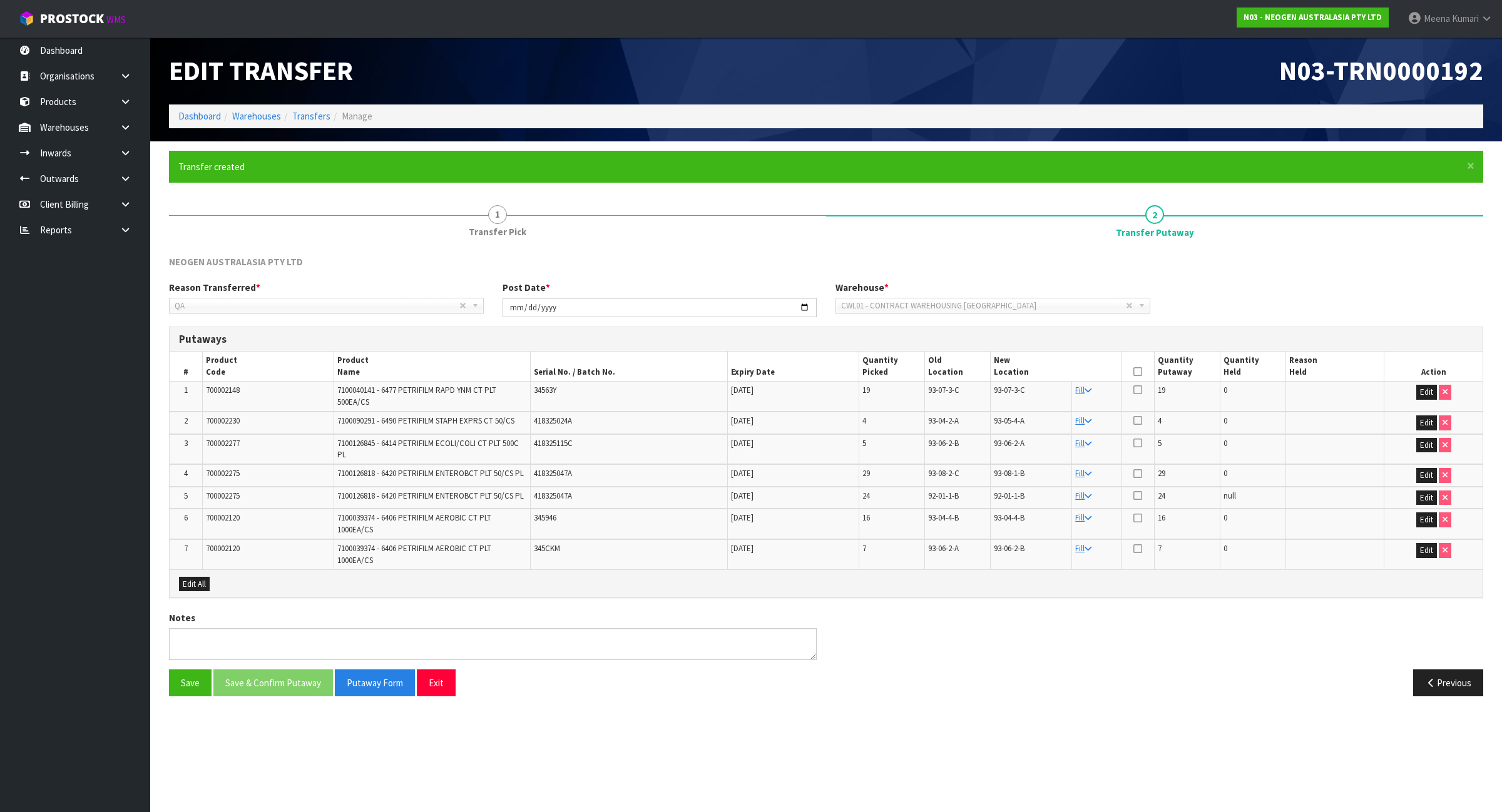
click at [1142, 367] on th at bounding box center [1137, 366] width 32 height 30
click at [1140, 372] on icon at bounding box center [1137, 372] width 9 height 1
click at [282, 675] on button "Save & Confirm Putaway" at bounding box center [273, 683] width 120 height 27
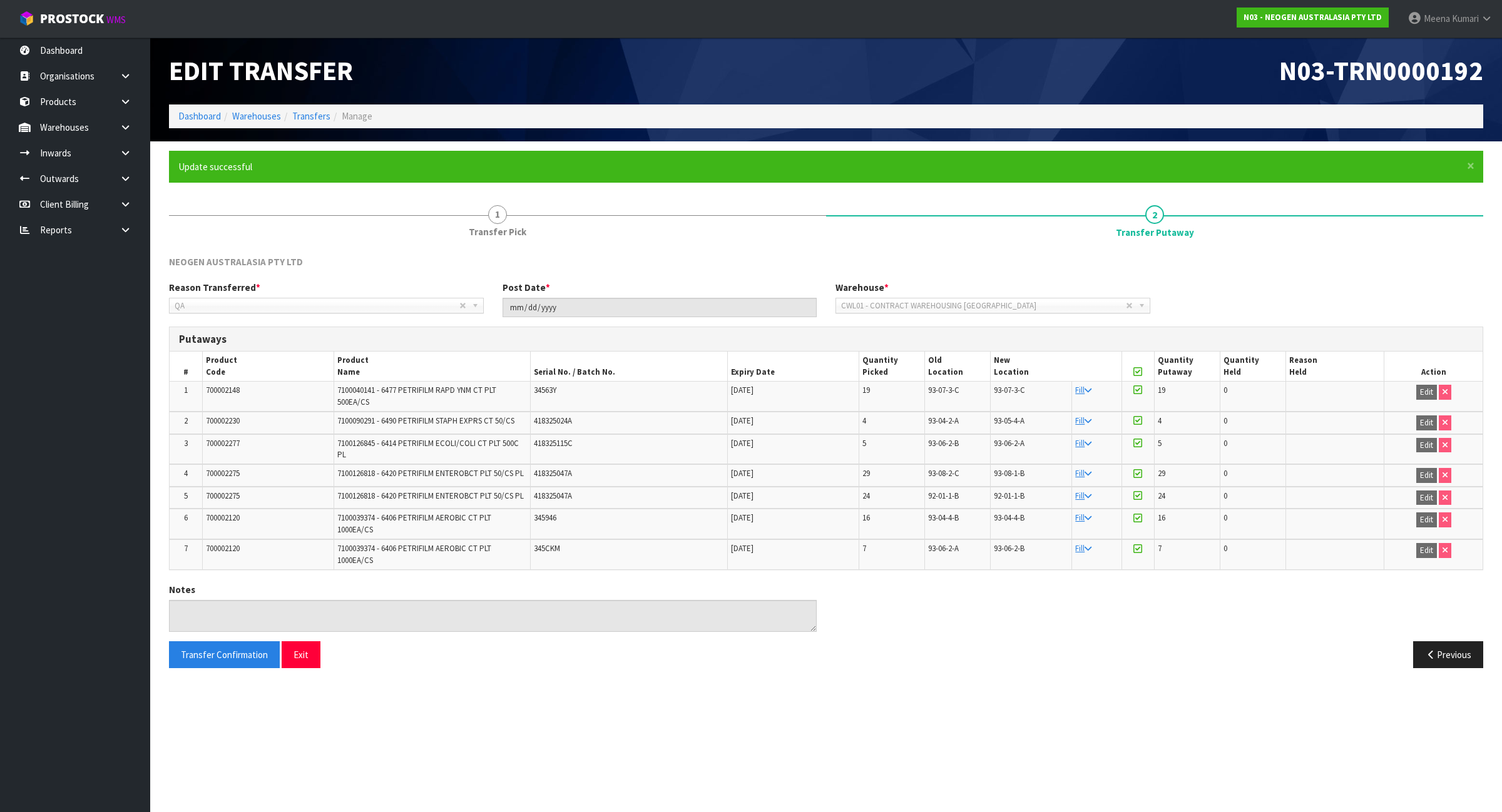
click at [220, 388] on span "700002148" at bounding box center [223, 390] width 34 height 11
copy span "700002148"
click at [225, 424] on span "700002230" at bounding box center [223, 420] width 34 height 11
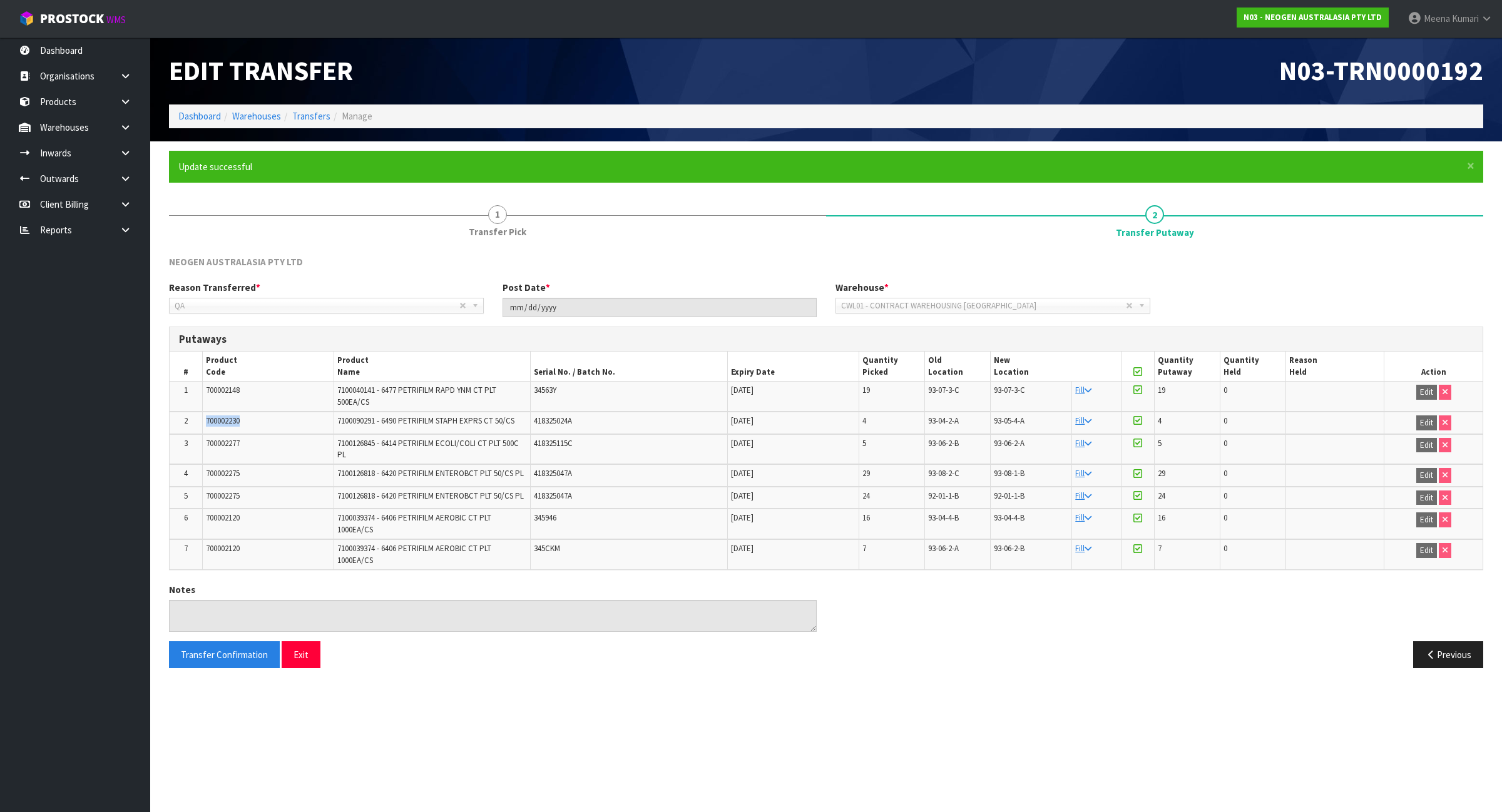
copy span "700002230"
click at [210, 441] on span "700002277" at bounding box center [223, 443] width 34 height 11
copy span "700002277"
click at [204, 467] on td "700002275" at bounding box center [267, 475] width 131 height 22
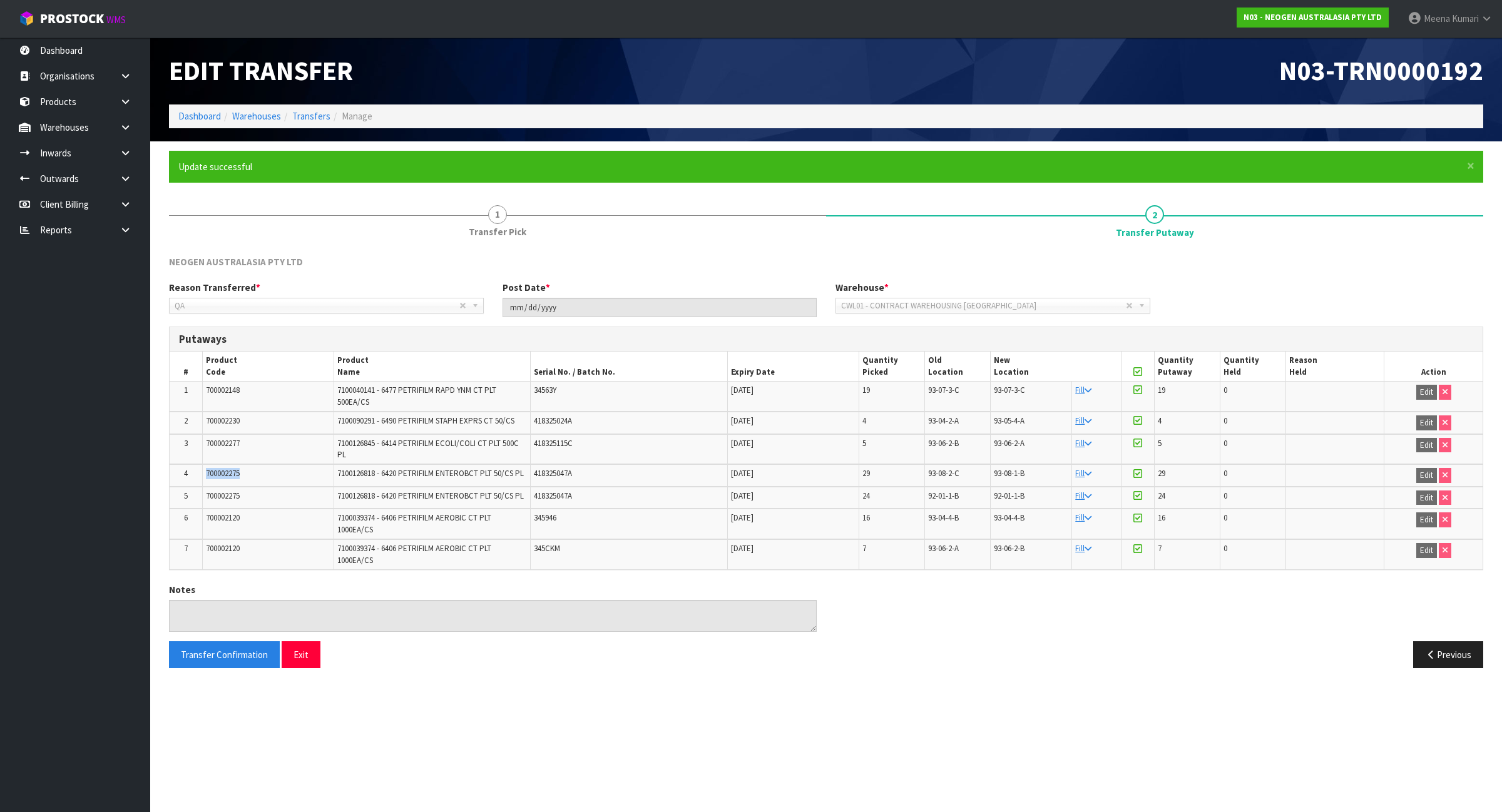
click at [204, 467] on td "700002275" at bounding box center [267, 475] width 131 height 22
copy span "700002275"
click at [221, 517] on span "700002120" at bounding box center [223, 517] width 34 height 11
copy span "700002120"
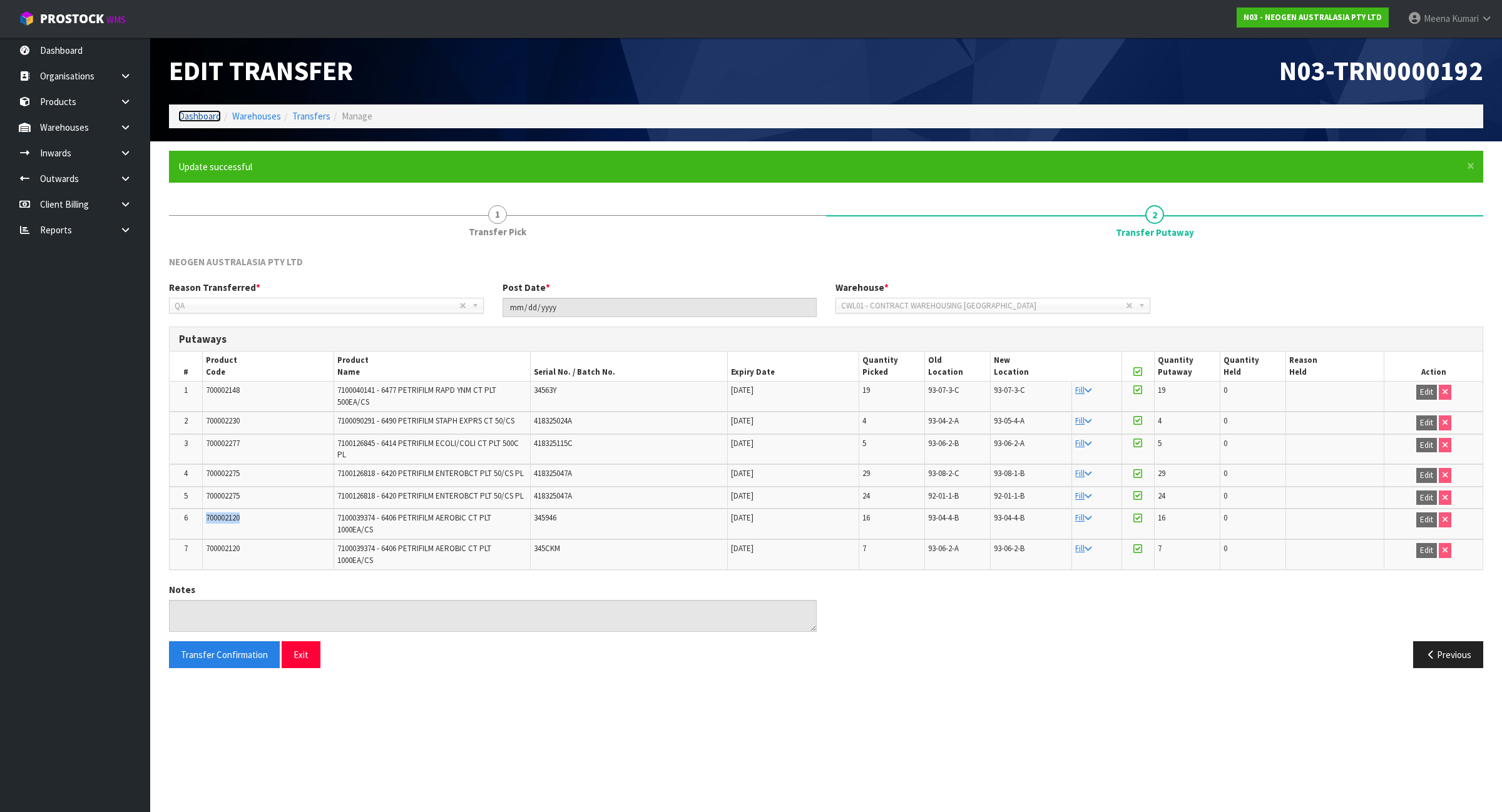
click at [191, 117] on link "Dashboard" at bounding box center [200, 116] width 43 height 12
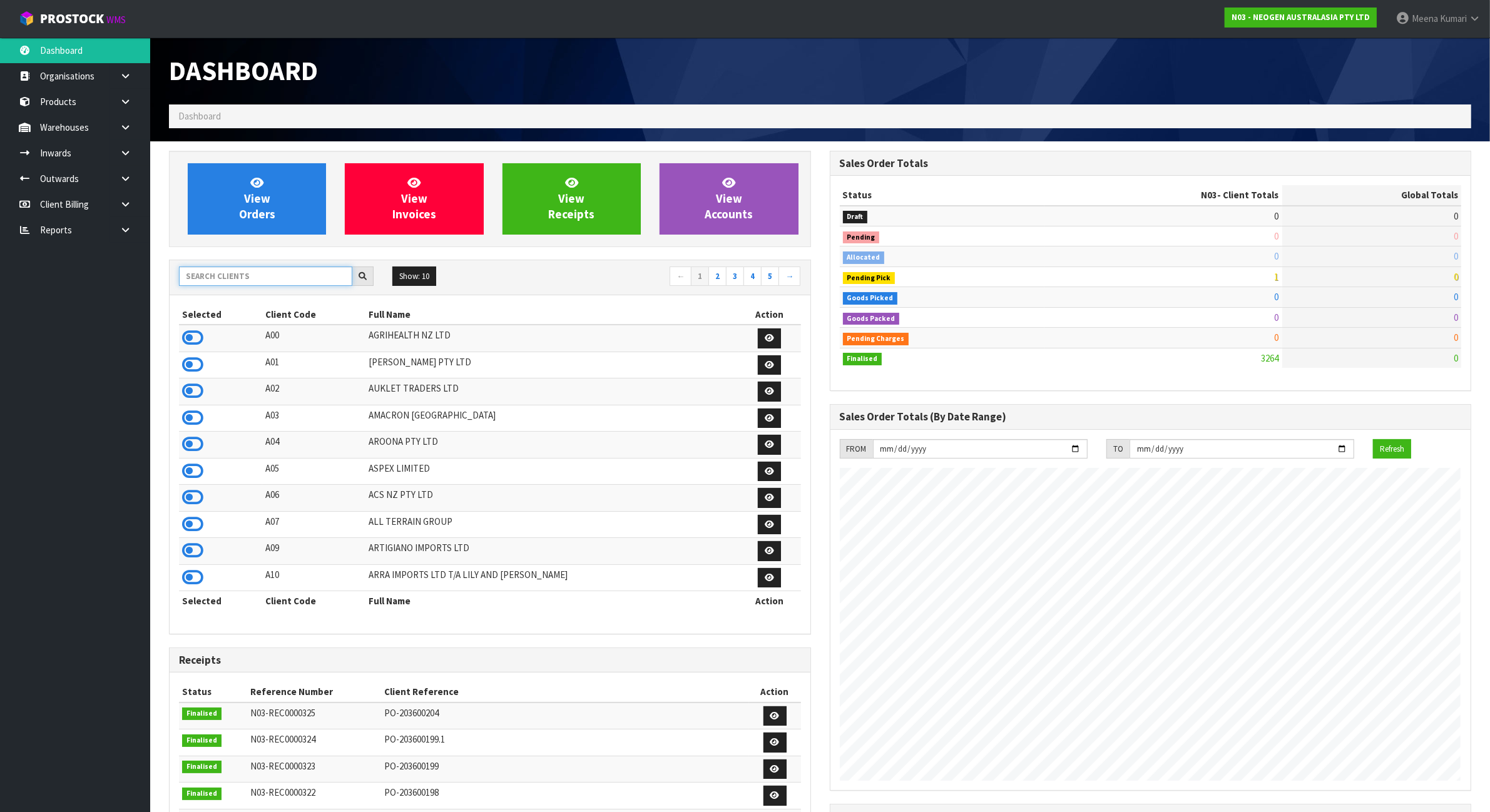
scroll to position [951, 660]
click at [247, 279] on input "text" at bounding box center [266, 276] width 173 height 20
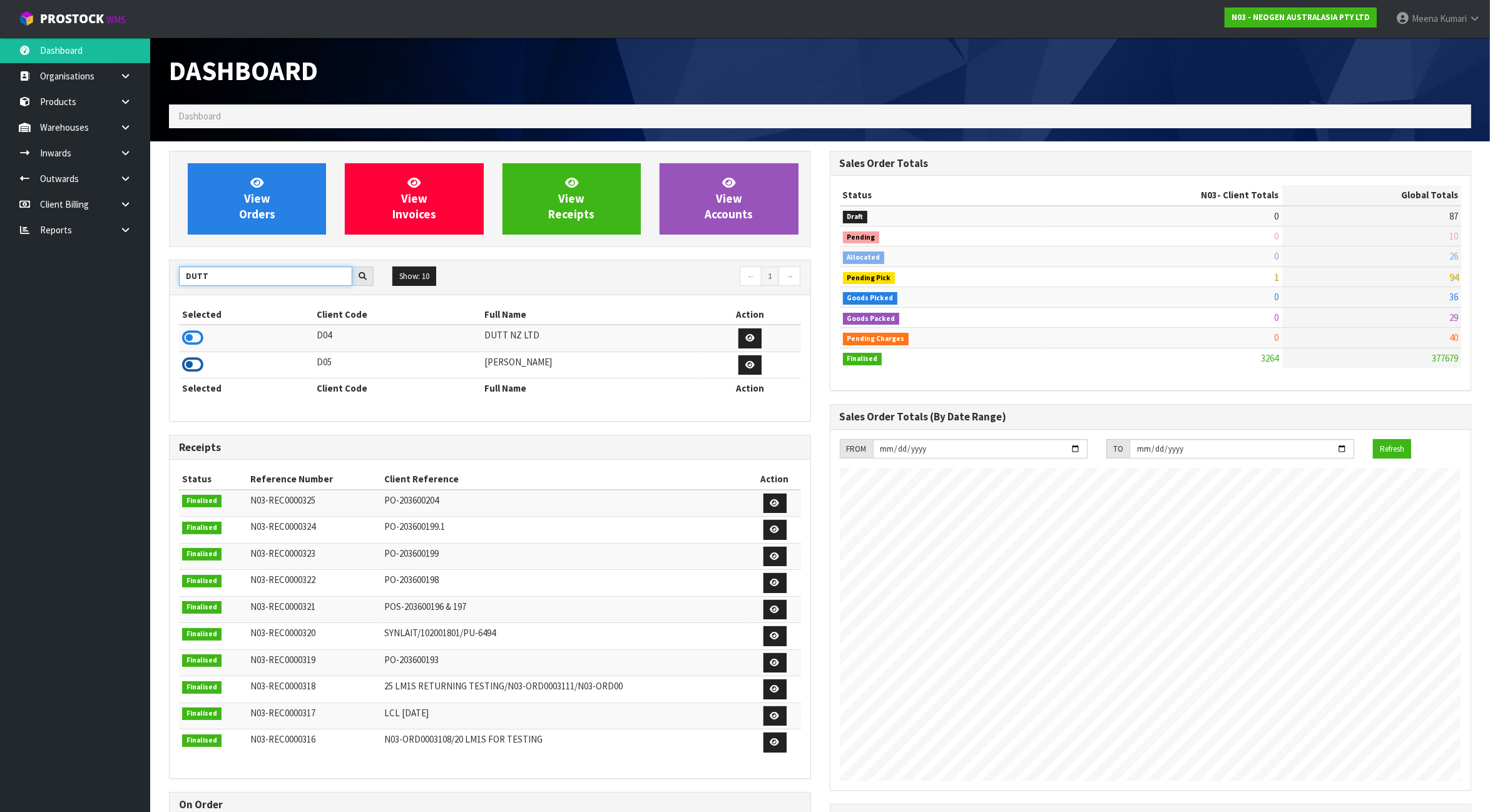
type input "DUTT"
click at [190, 364] on icon at bounding box center [193, 364] width 21 height 19
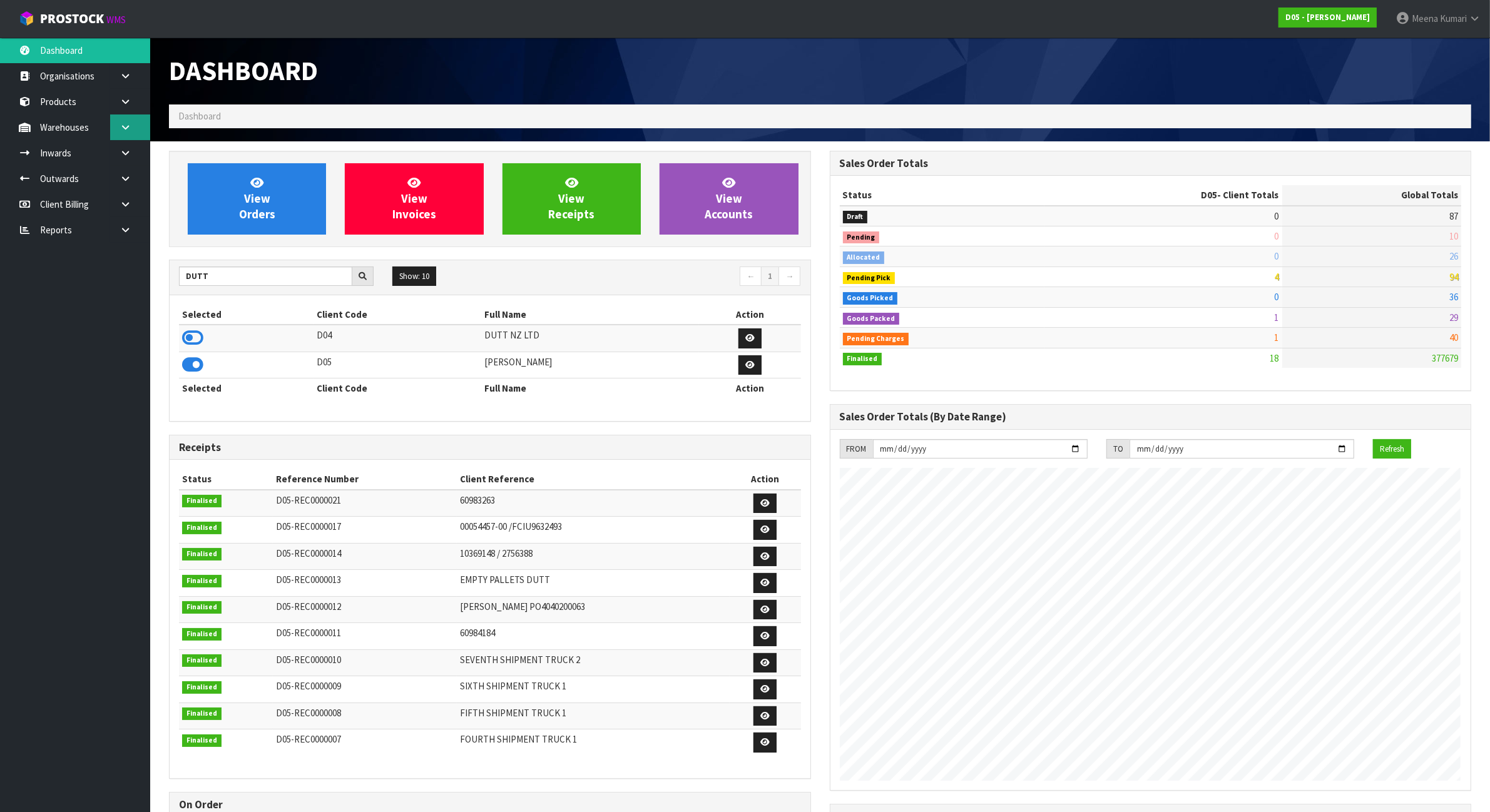
click at [141, 126] on link at bounding box center [130, 127] width 40 height 26
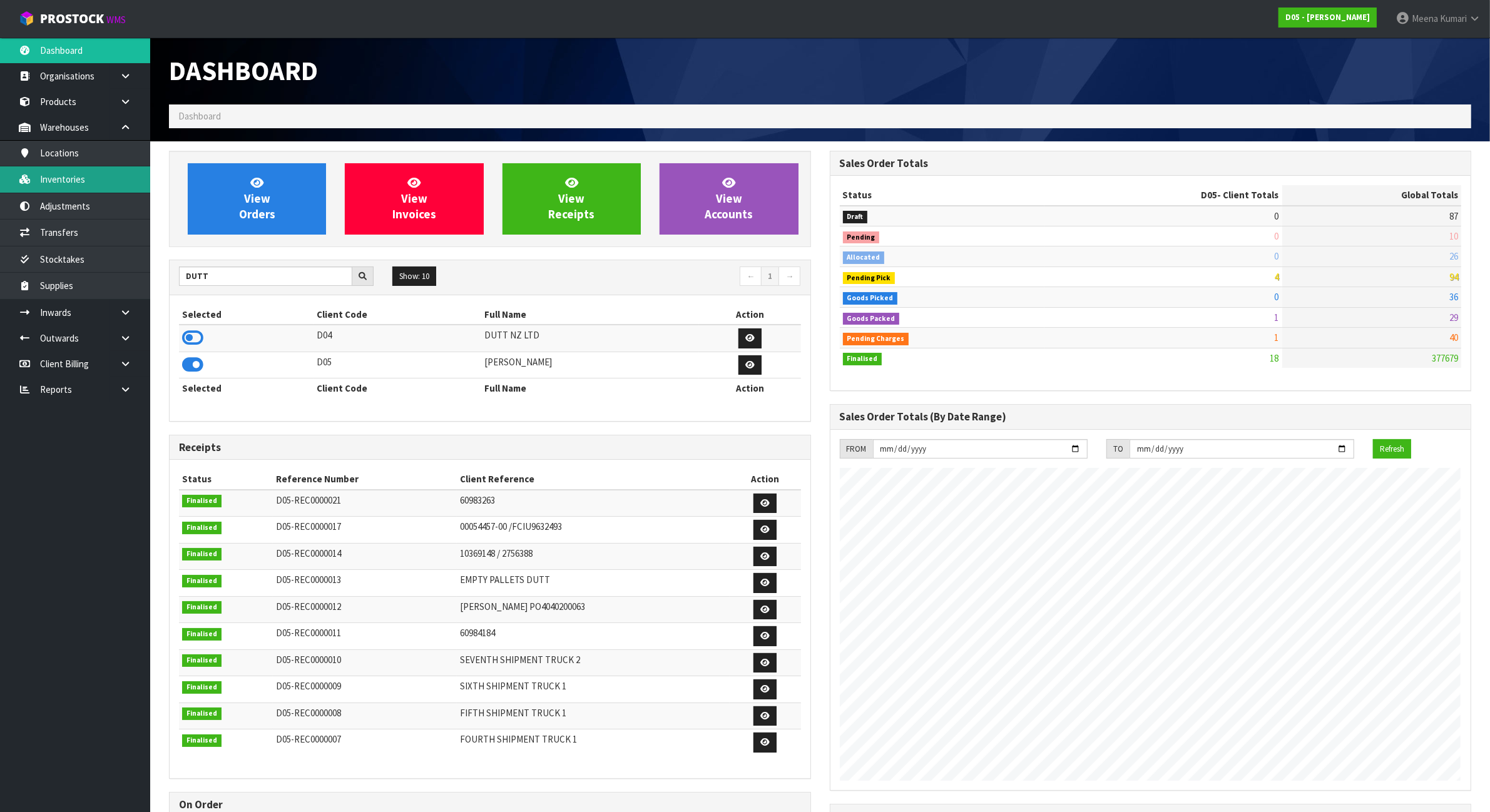
click at [120, 178] on link "Inventories" at bounding box center [75, 179] width 150 height 26
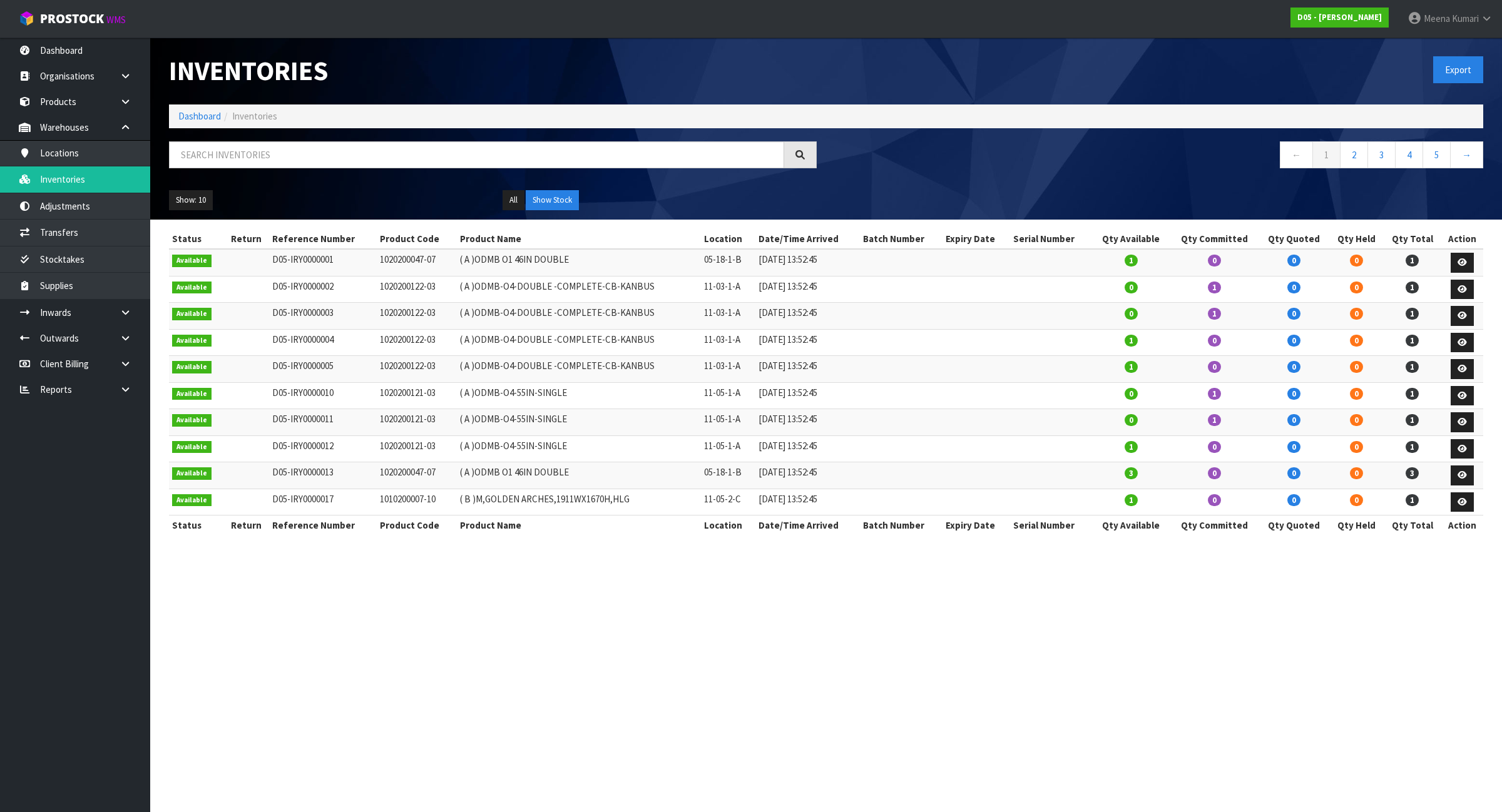
click at [315, 139] on div "Inventories Export Dashboard Inventories ← 1 2 3 4 5 → Show: 10 5 10 25 50 All …" at bounding box center [826, 129] width 1333 height 182
click at [276, 179] on div "← 1 2 3 4 5 →" at bounding box center [826, 161] width 1333 height 40
click at [279, 163] on input "text" at bounding box center [477, 154] width 615 height 27
paste input "6010400001-00"
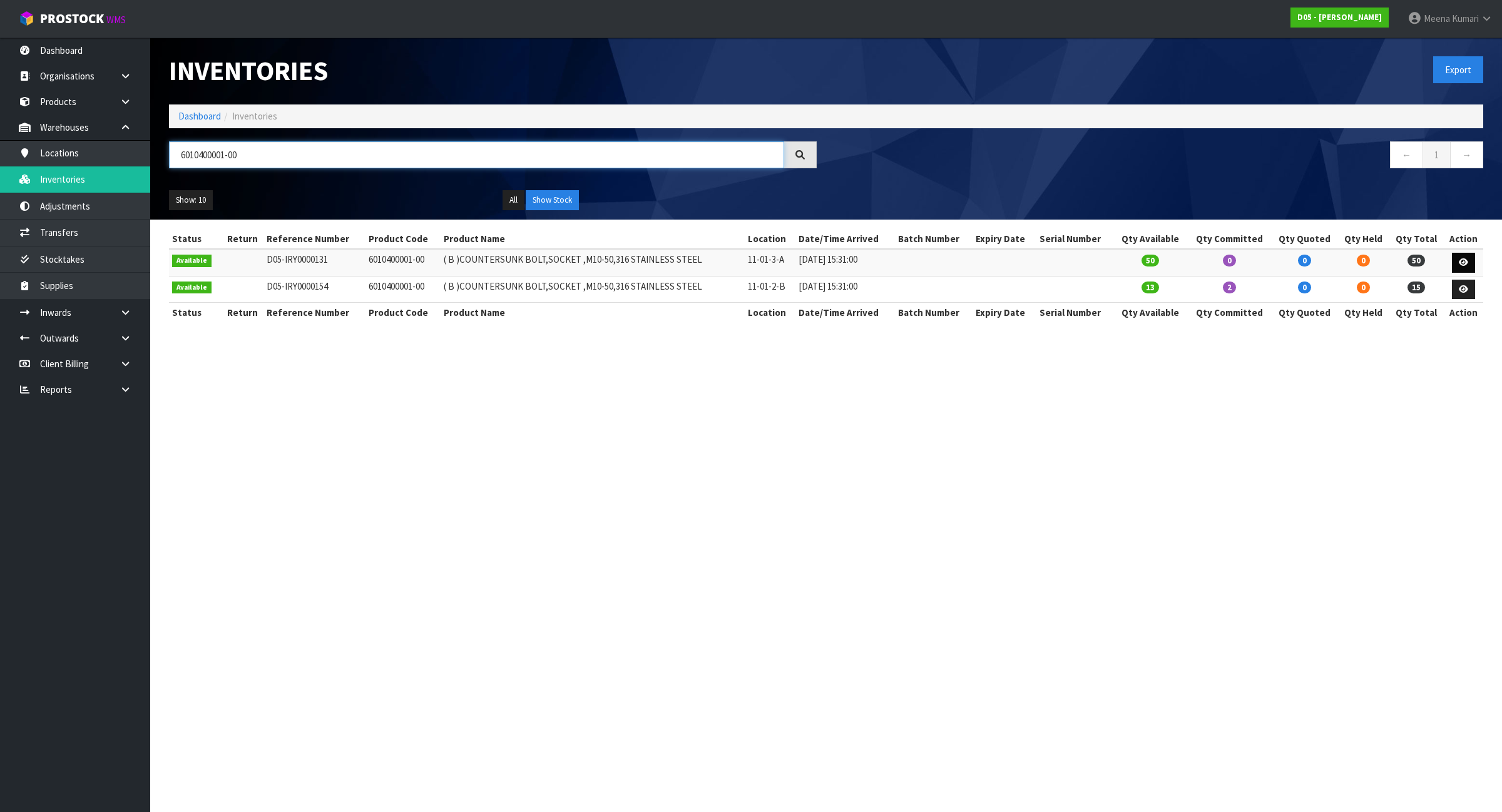
type input "6010400001-00"
click at [1467, 260] on icon at bounding box center [1463, 262] width 9 height 8
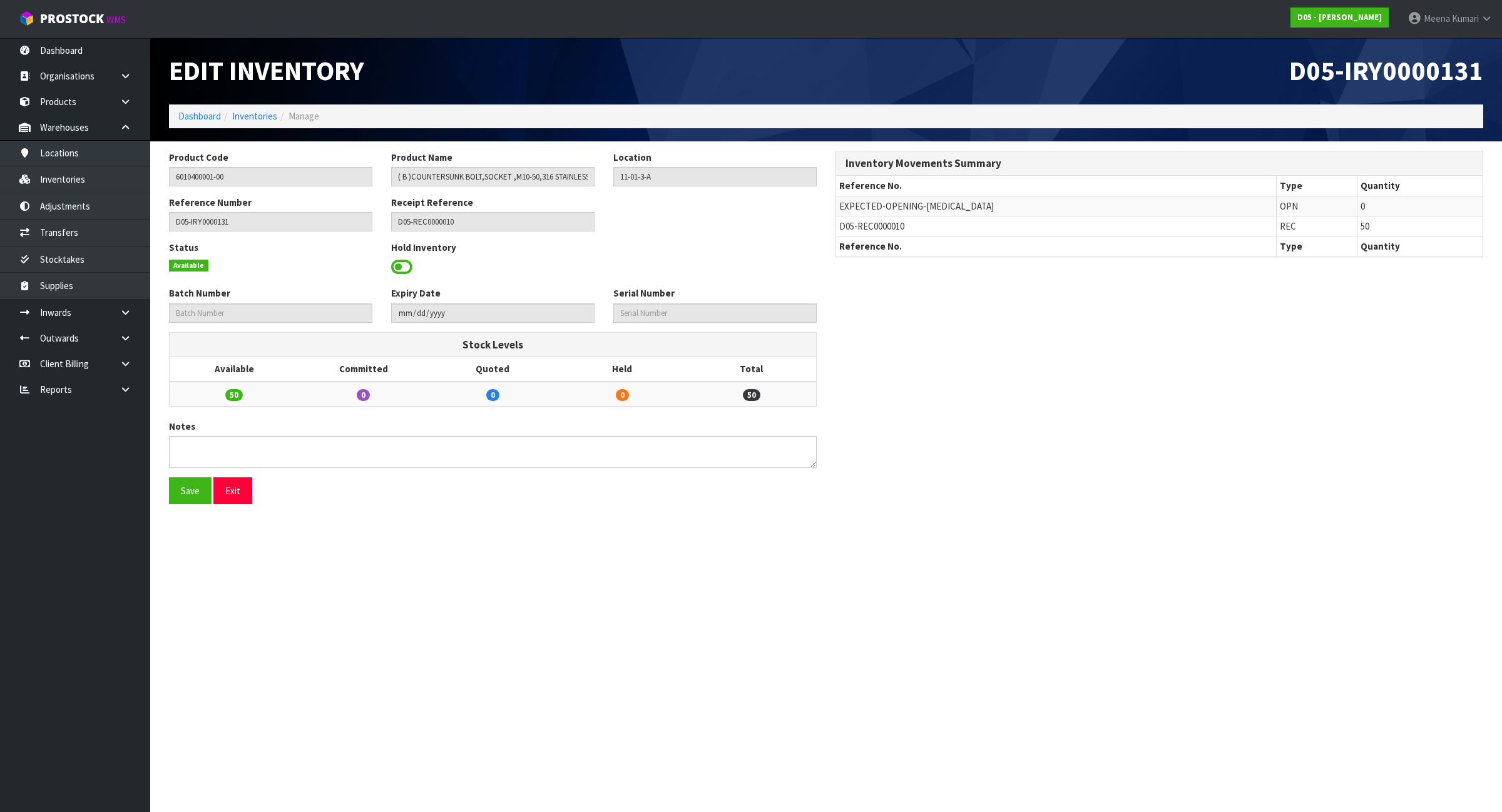
click at [843, 227] on span "D05-REC0000010" at bounding box center [872, 226] width 65 height 12
click at [141, 307] on link at bounding box center [130, 312] width 40 height 26
click at [89, 357] on link "Receipts" at bounding box center [75, 364] width 150 height 26
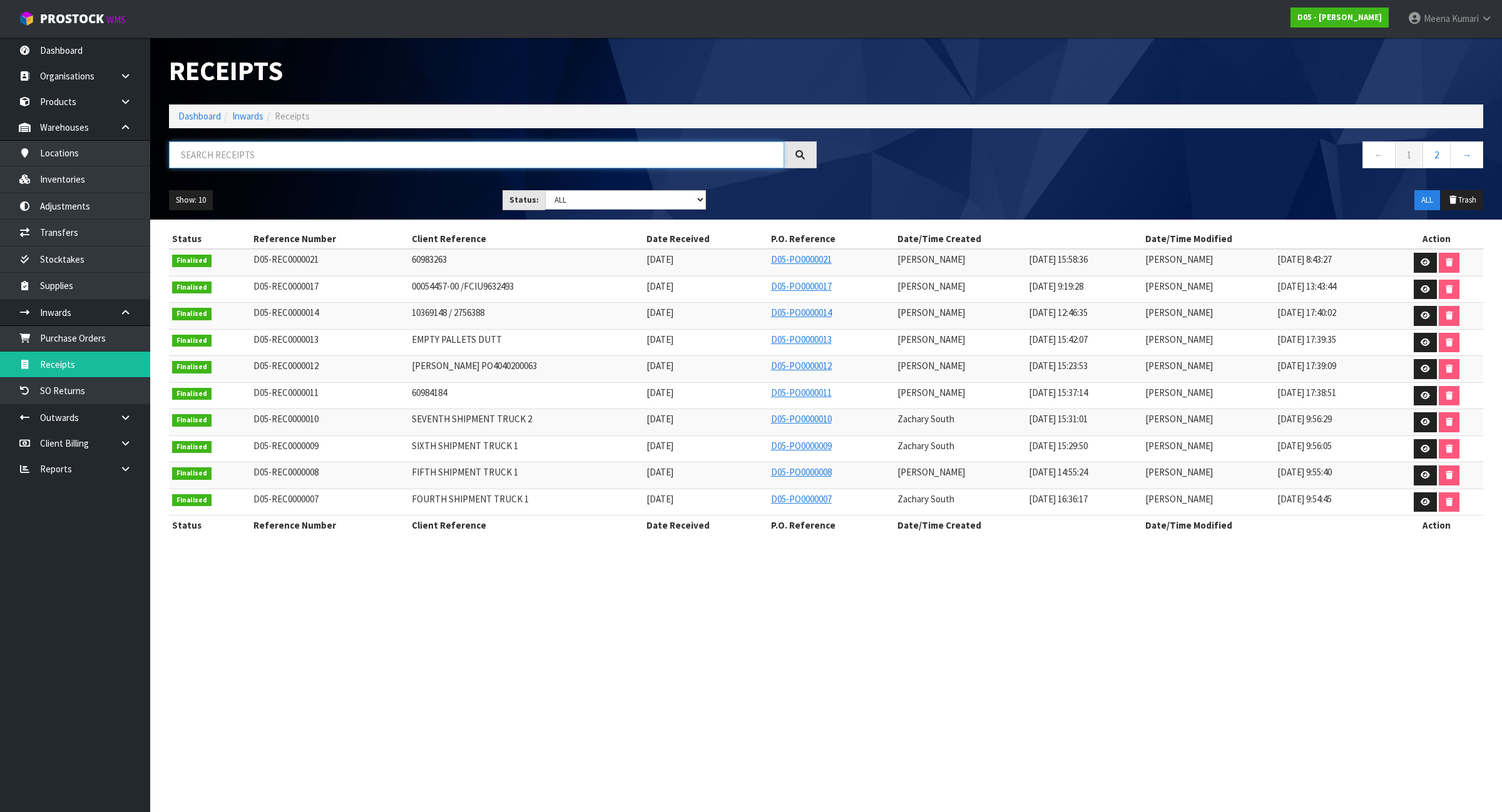
click at [395, 149] on input "text" at bounding box center [477, 154] width 615 height 27
paste input "D05-REC0000010"
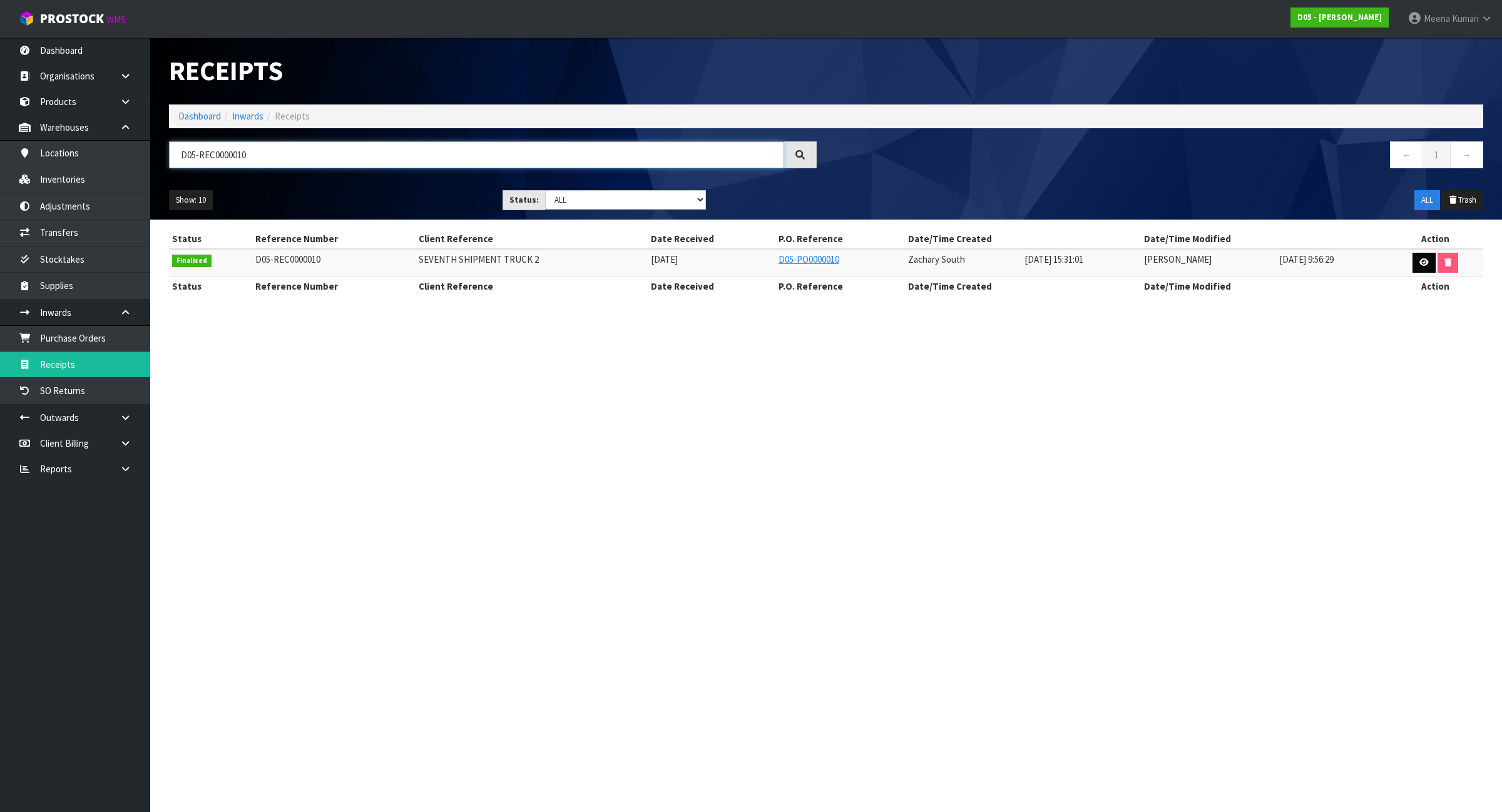
type input "D05-REC0000010"
click at [1420, 264] on icon at bounding box center [1424, 262] width 9 height 8
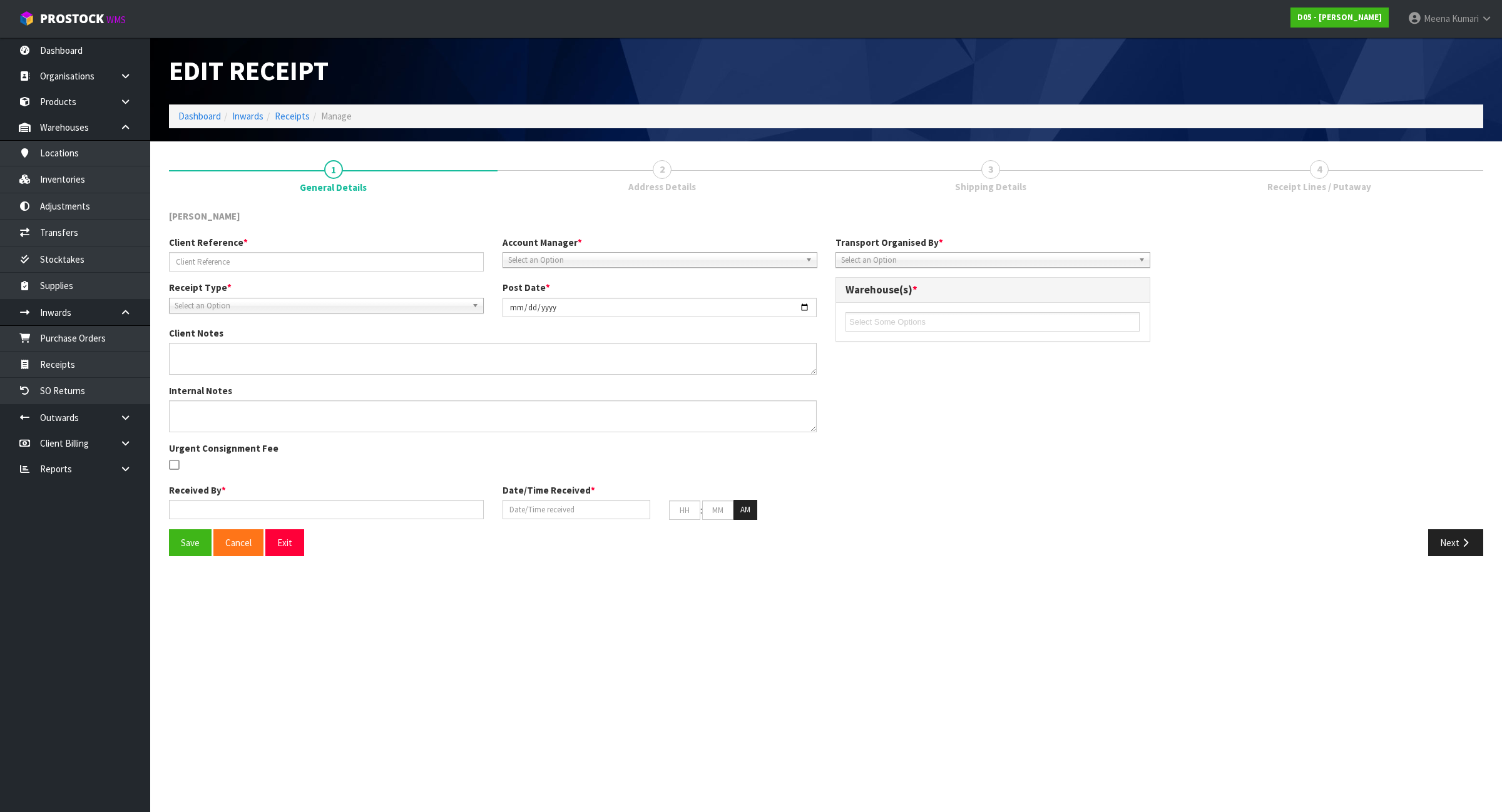
type input "SEVENTH SHIPMENT TRUCK 2"
type input "[DATE]"
type textarea "4030110005-00 4030110005-00 = PRINTER,EPSON BRACKET WALL HANGER,C32C845040 GENE…"
type textarea "4040400023-00 4040400023-00 = OMISC-CABLES-CAT6 10M DATA CABLE BLACK,50178 GENE…"
type input "[PERSON_NAME]"
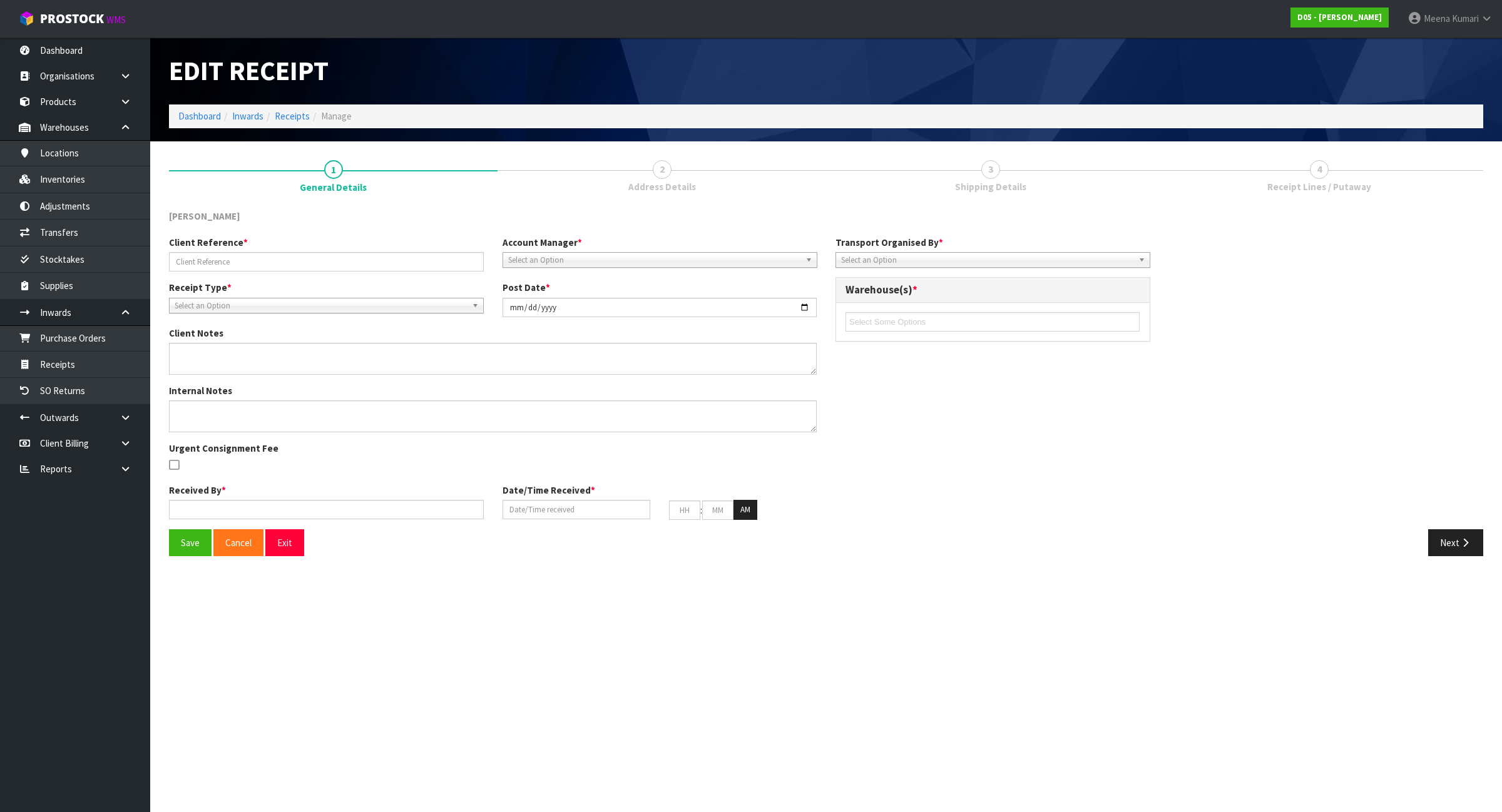
type input "[DATE]"
type input "03"
type input "31"
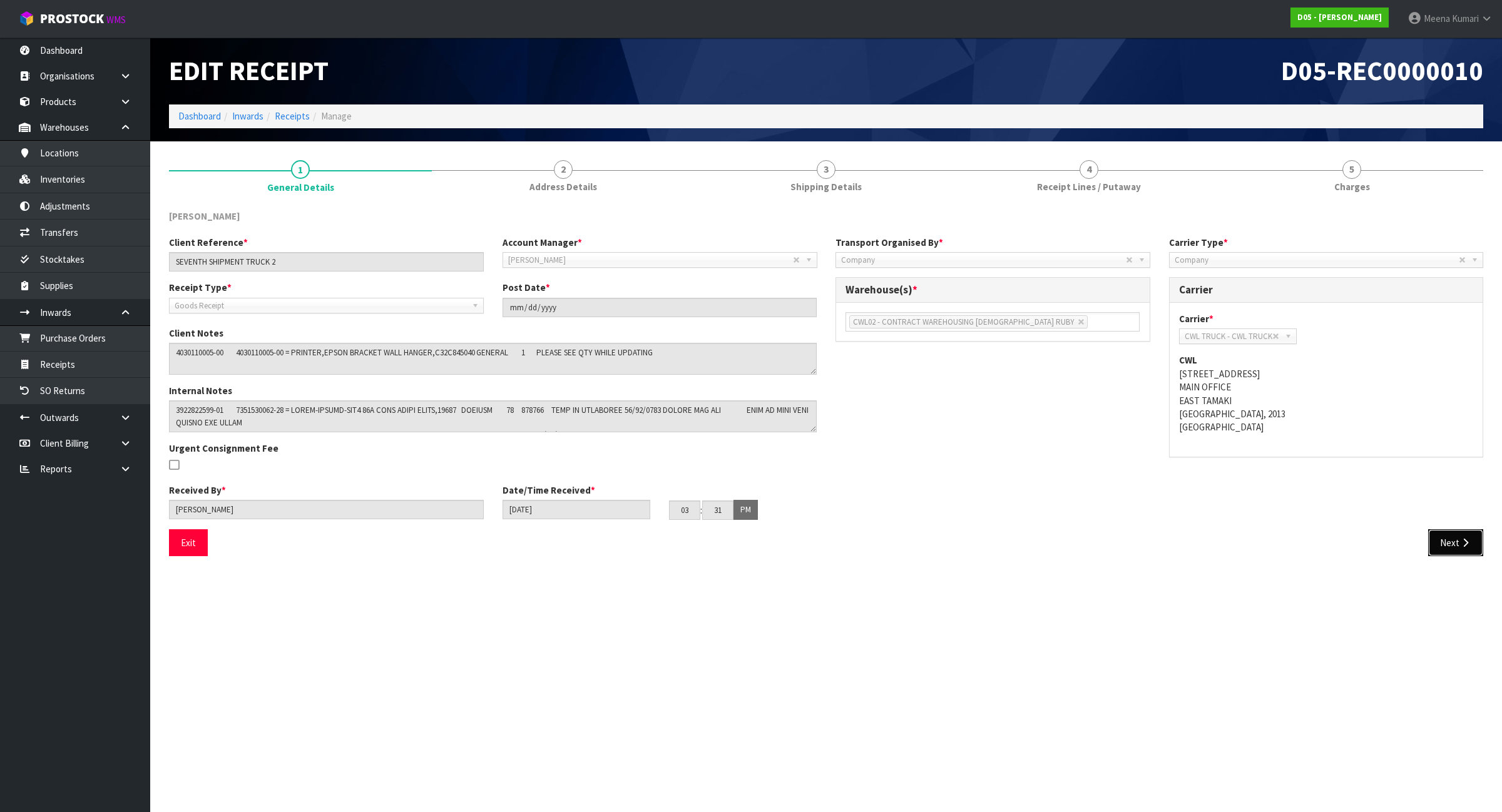
click at [1462, 538] on button "Next" at bounding box center [1456, 542] width 55 height 27
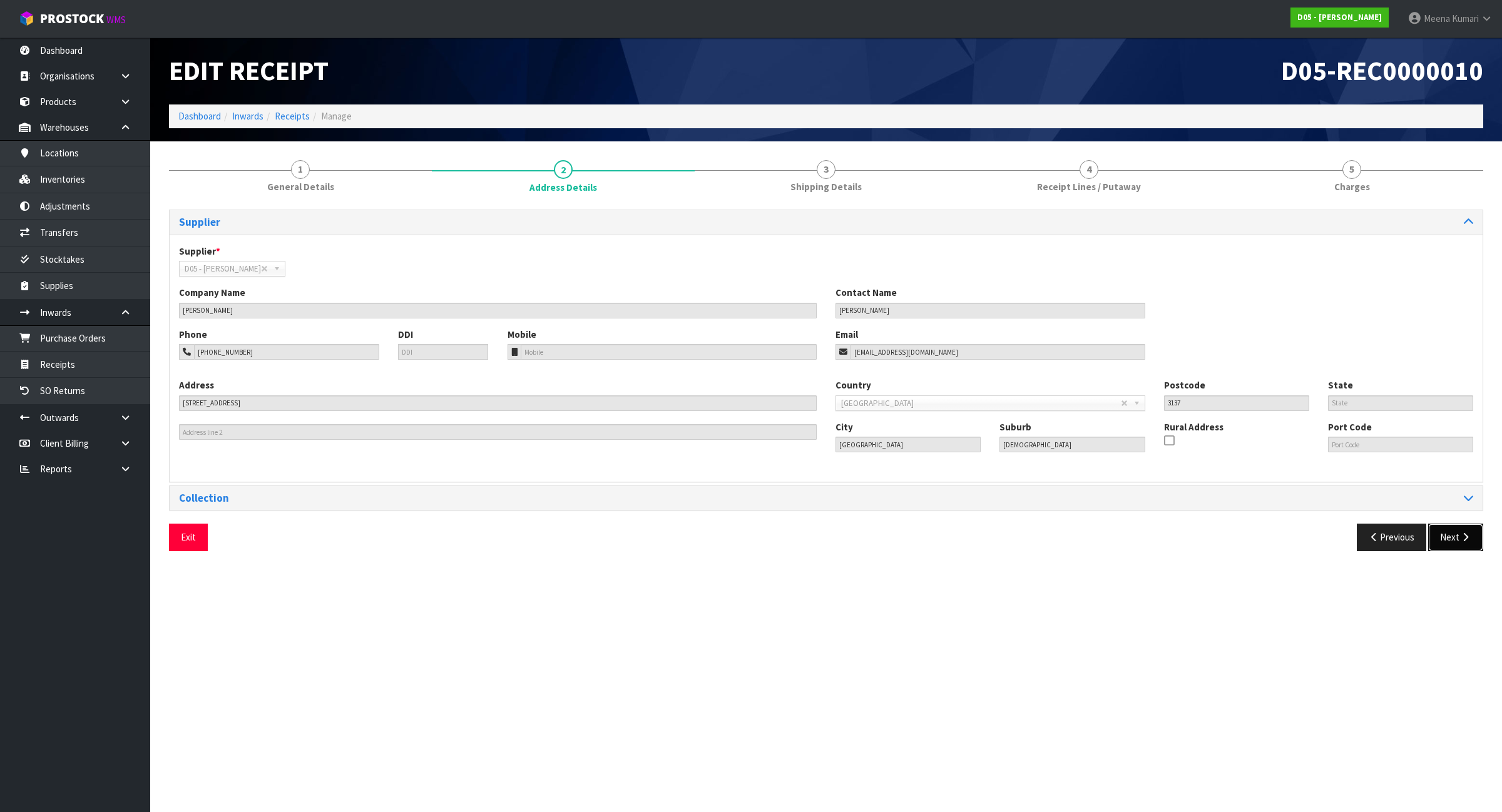
click at [1458, 542] on button "Next" at bounding box center [1456, 537] width 55 height 27
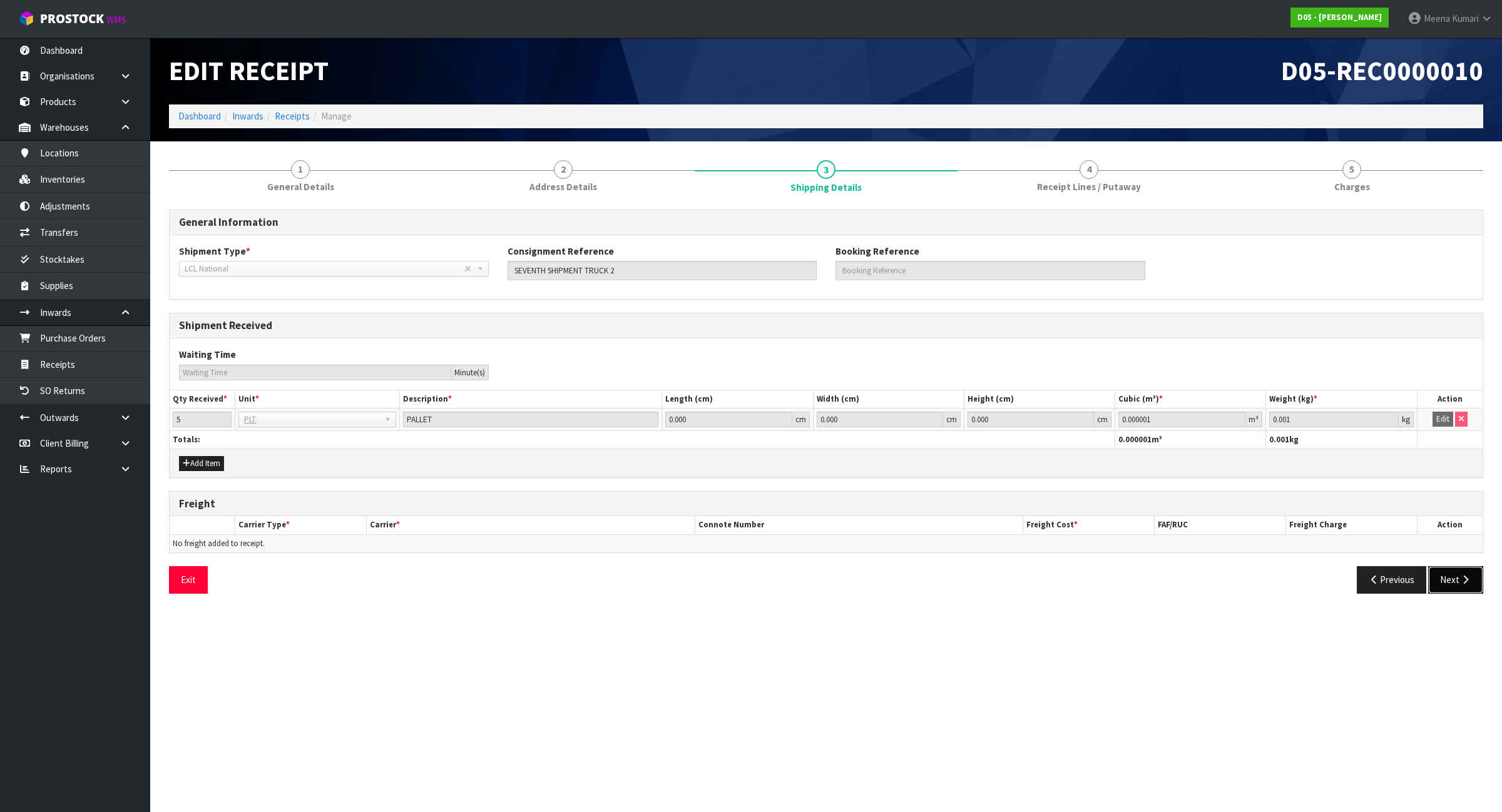
click at [1460, 582] on icon "button" at bounding box center [1465, 579] width 12 height 9
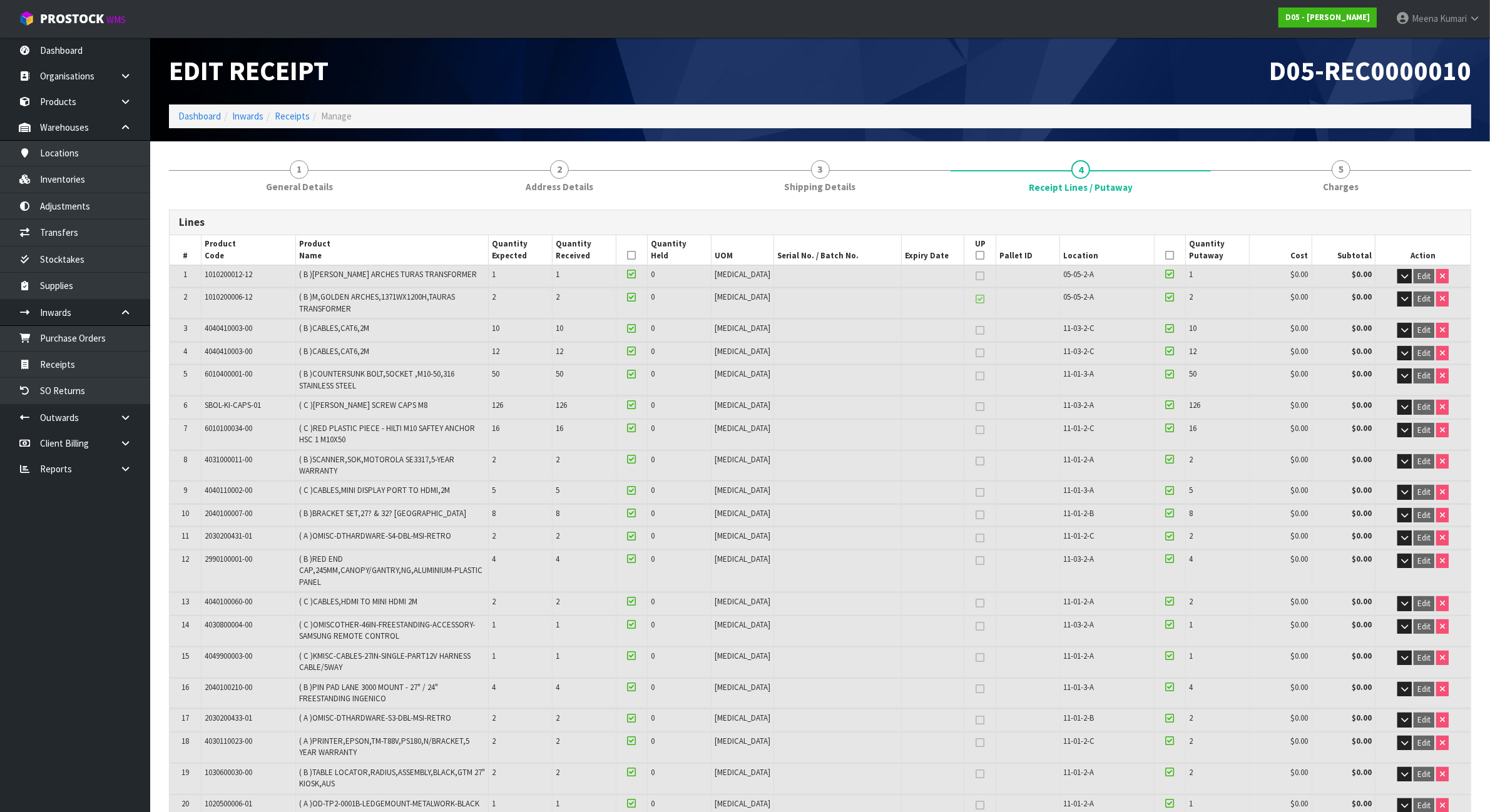
scroll to position [599, 0]
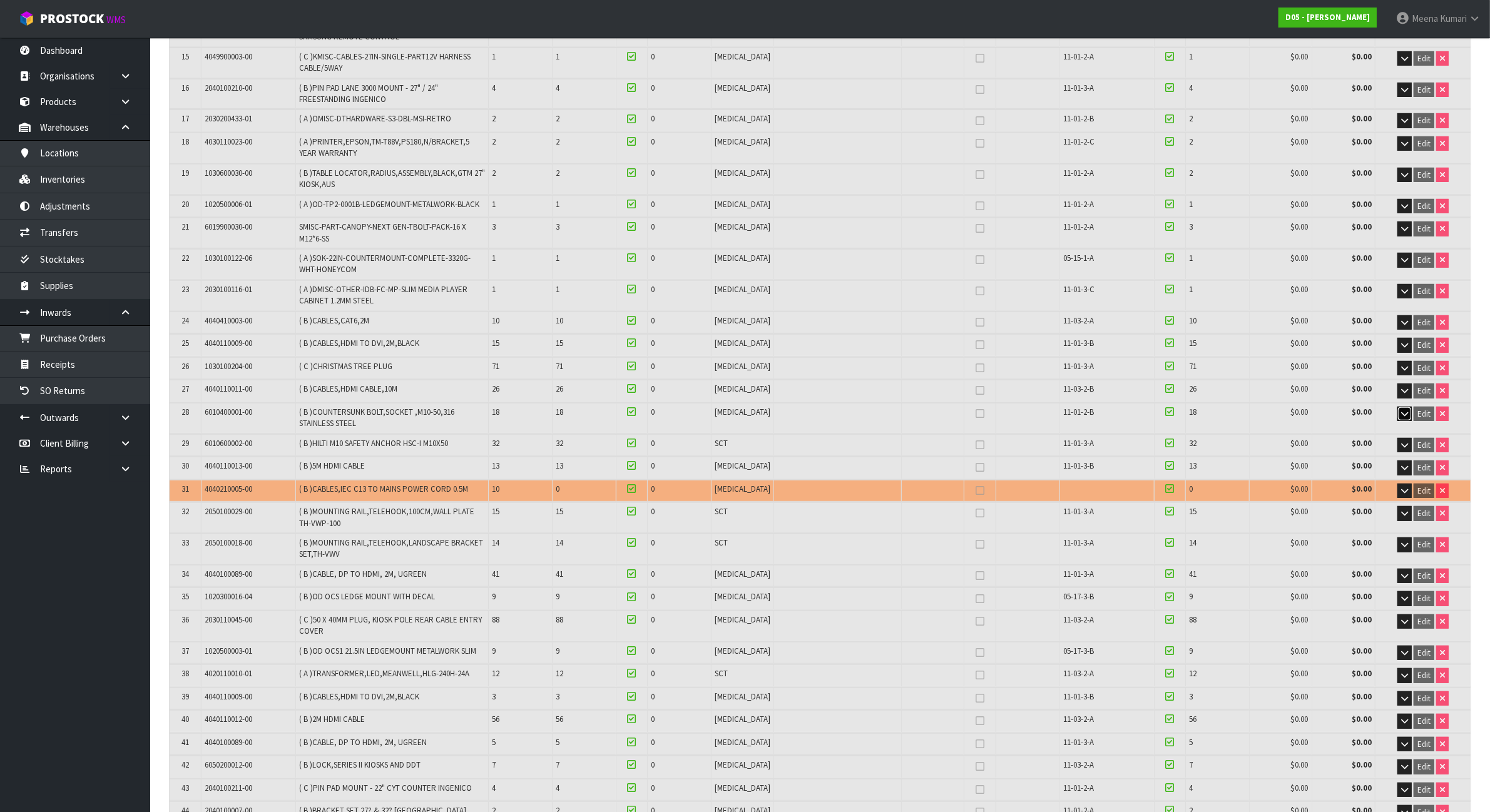
click at [1407, 411] on button "button" at bounding box center [1403, 414] width 14 height 15
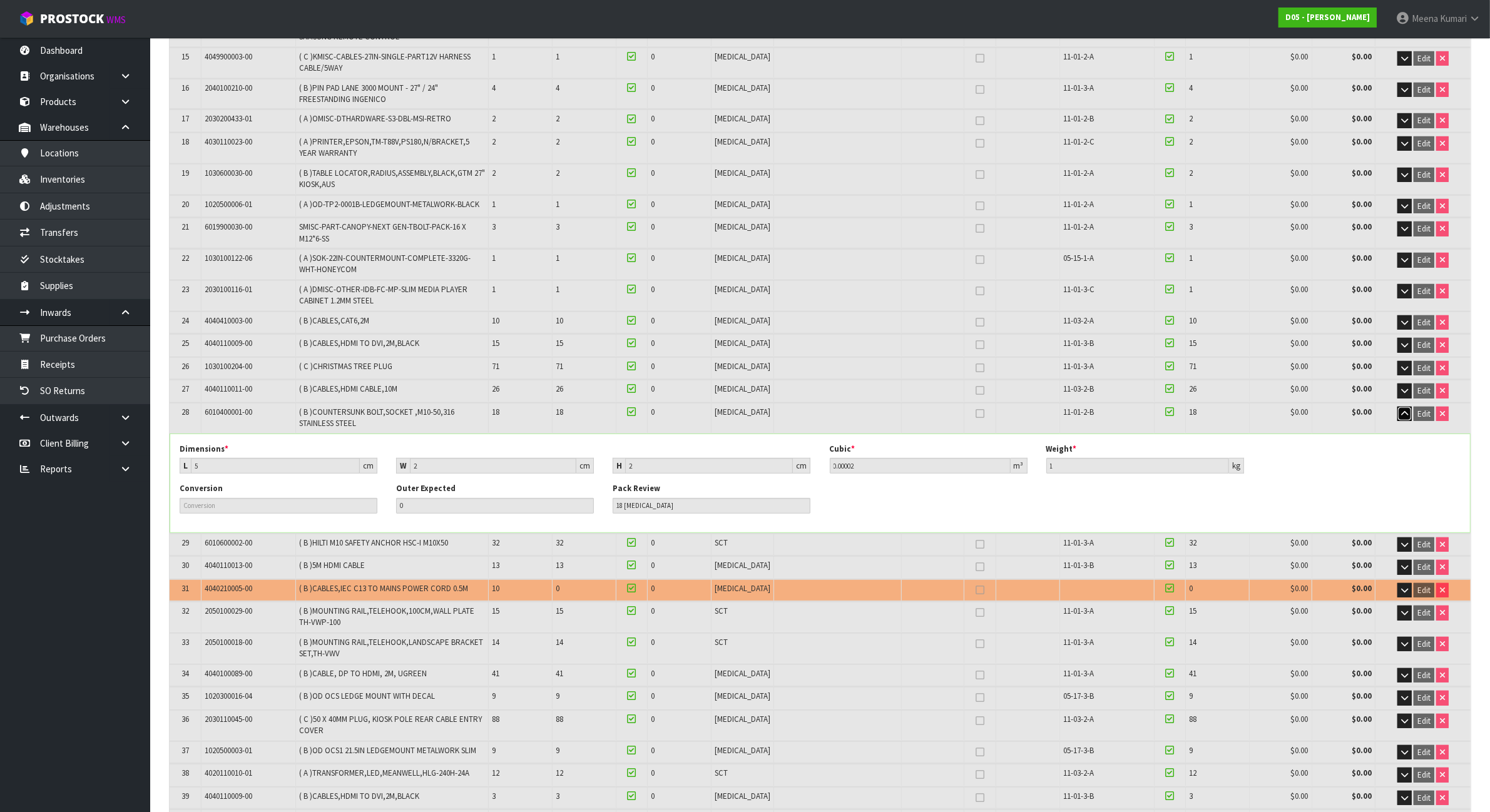
click at [1402, 411] on icon "button" at bounding box center [1404, 414] width 7 height 8
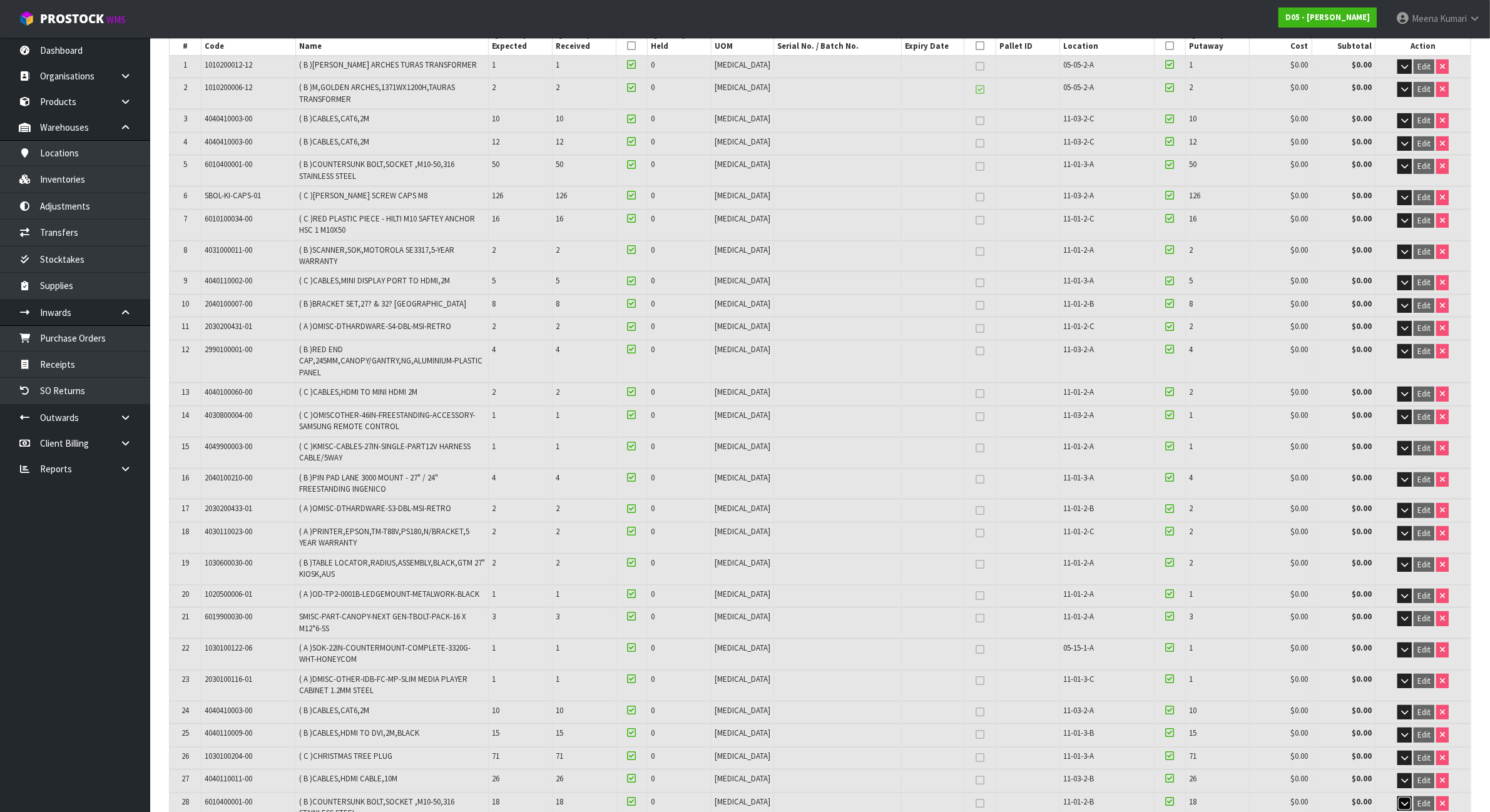
scroll to position [209, 0]
click at [1402, 167] on icon "button" at bounding box center [1404, 167] width 7 height 8
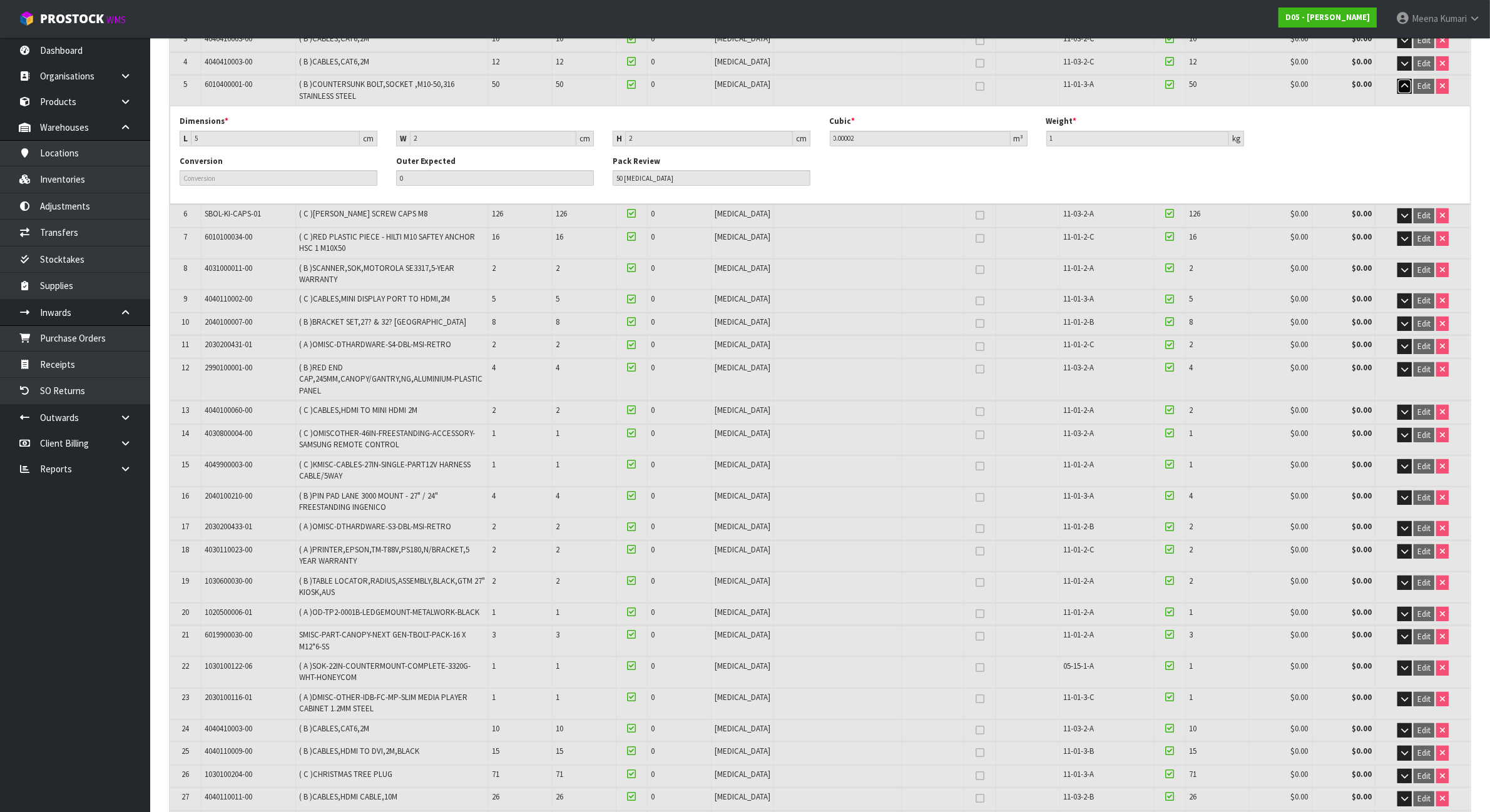
scroll to position [308, 0]
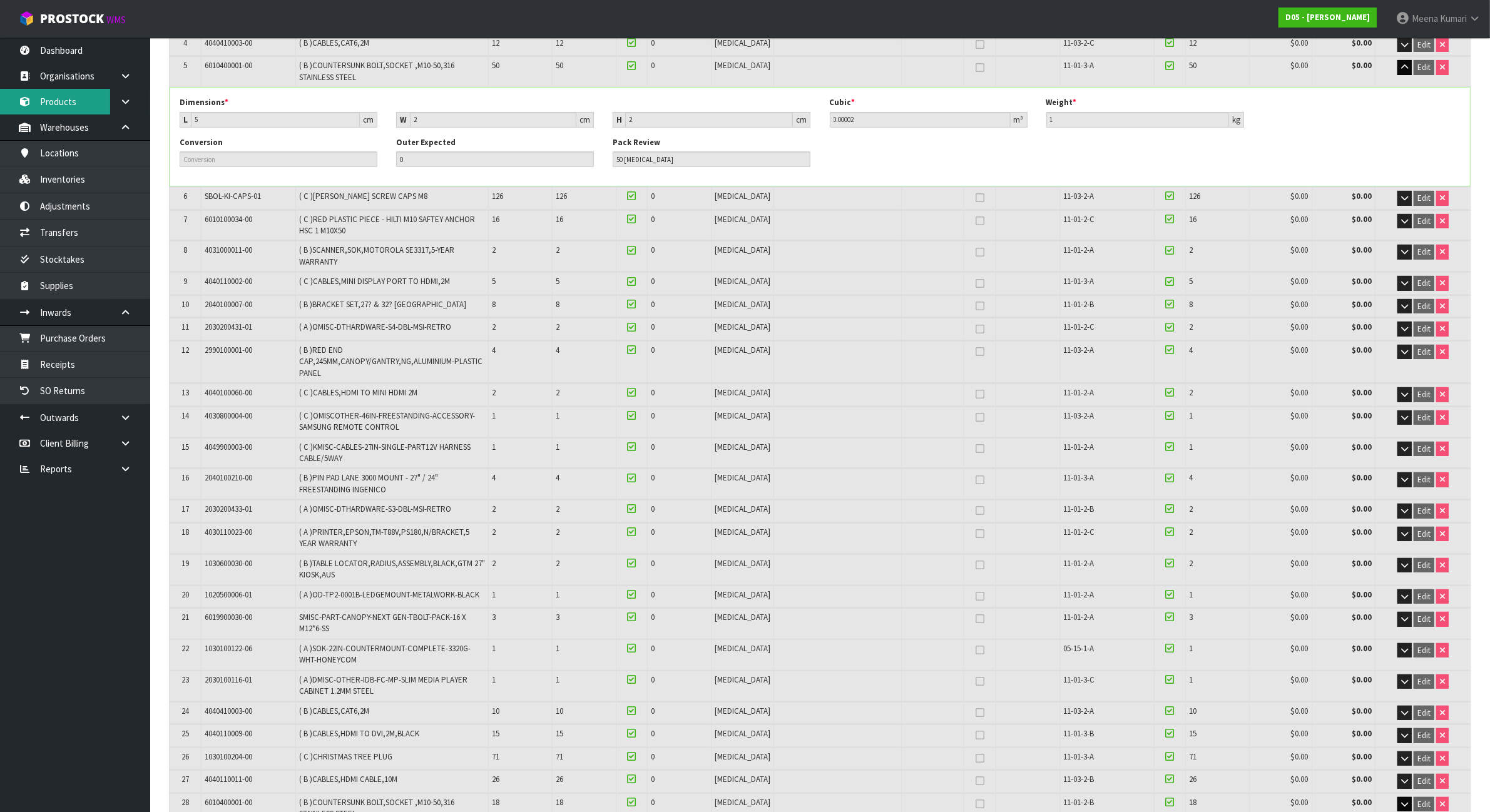
click at [95, 108] on link "Products" at bounding box center [75, 101] width 150 height 26
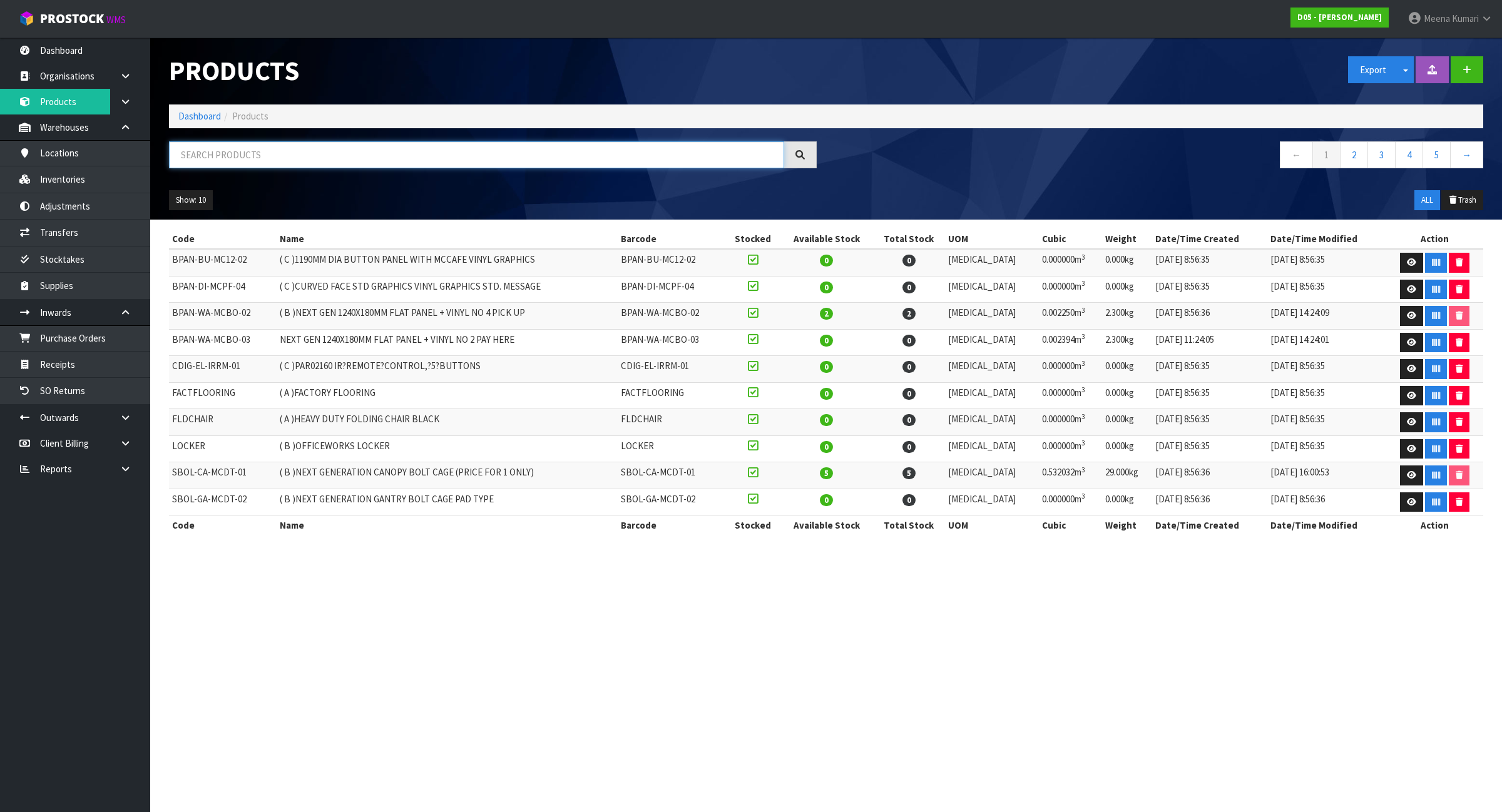
click at [274, 143] on input "text" at bounding box center [477, 154] width 615 height 27
paste input "6010400001-00"
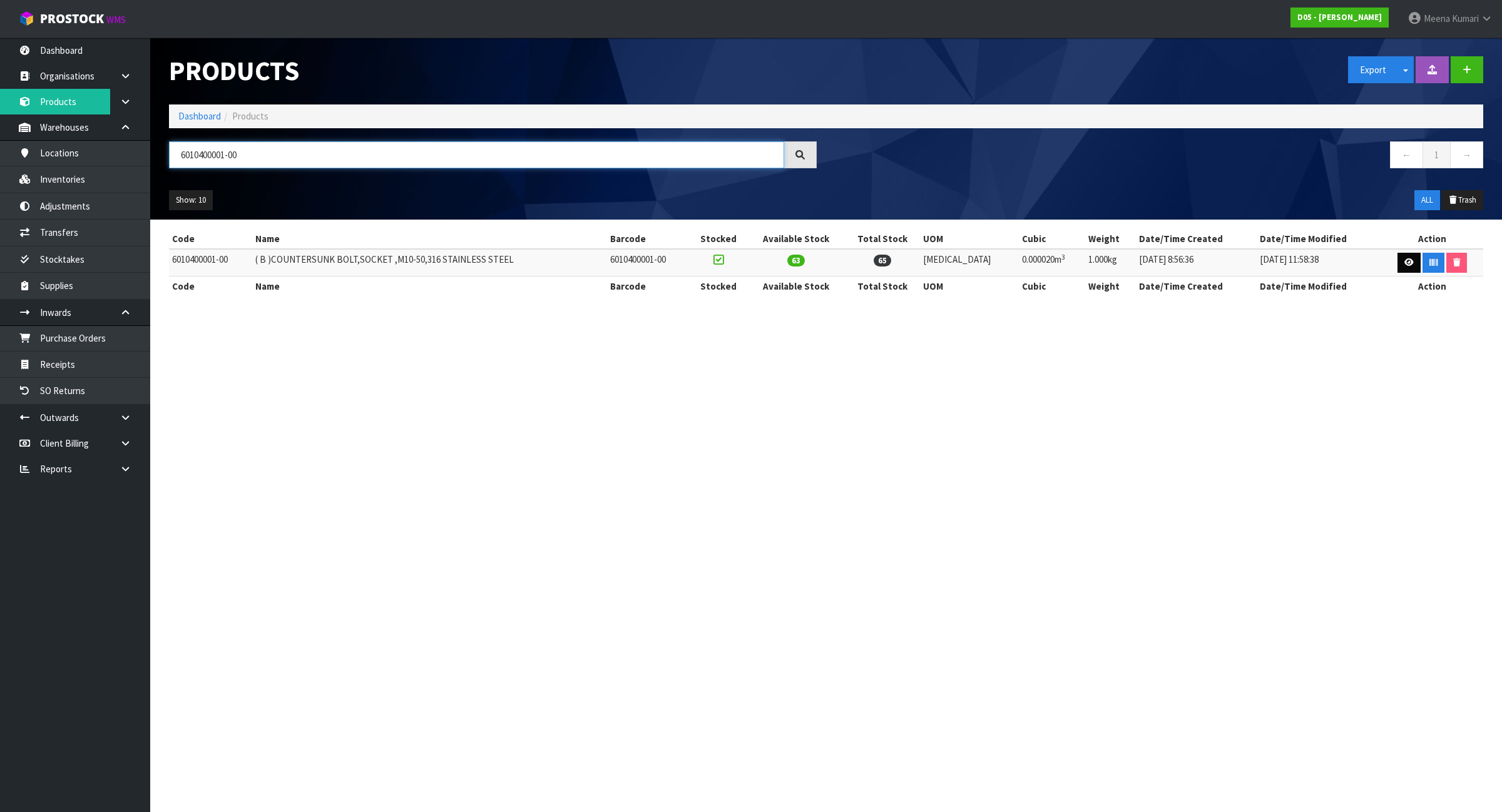
type input "6010400001-00"
click at [1405, 260] on icon at bounding box center [1409, 262] width 9 height 8
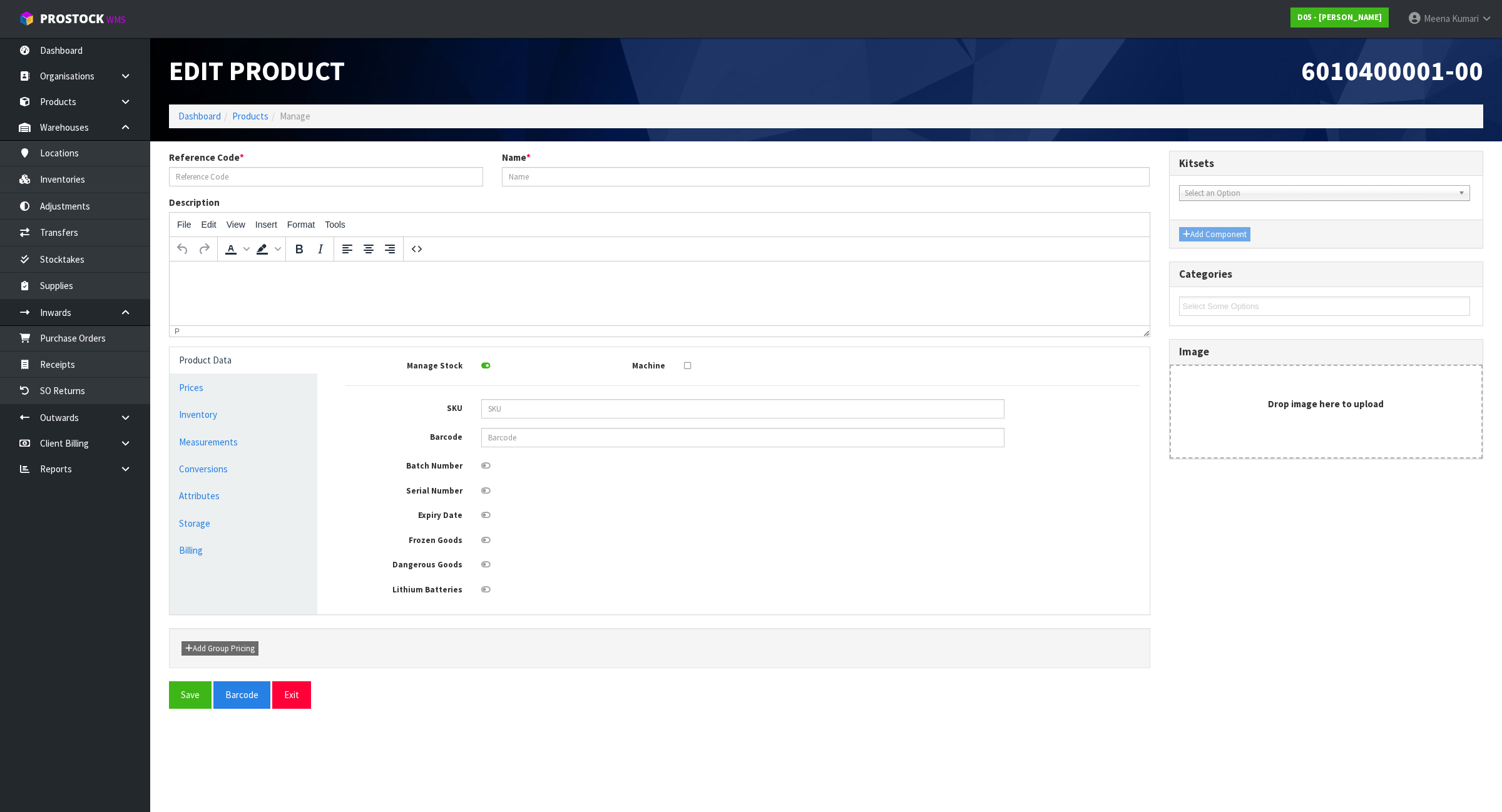
type input "6010400001-00"
type input "( B )COUNTERSUNK BOLT,SOCKET ,M10-50,316 STAINLESS STEEL"
click at [276, 444] on link "Measurements" at bounding box center [243, 442] width 148 height 26
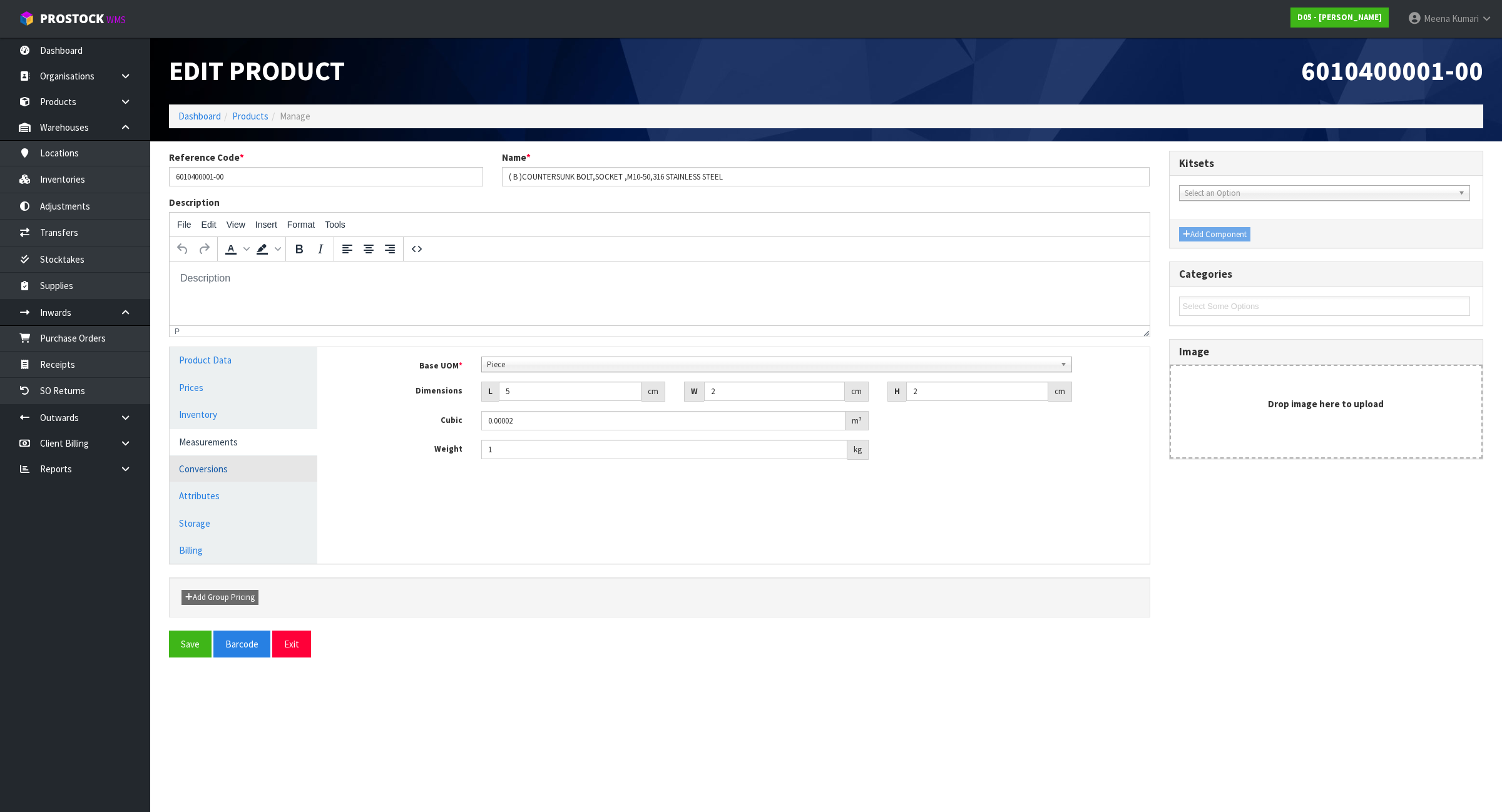
click at [257, 465] on link "Conversions" at bounding box center [243, 468] width 148 height 26
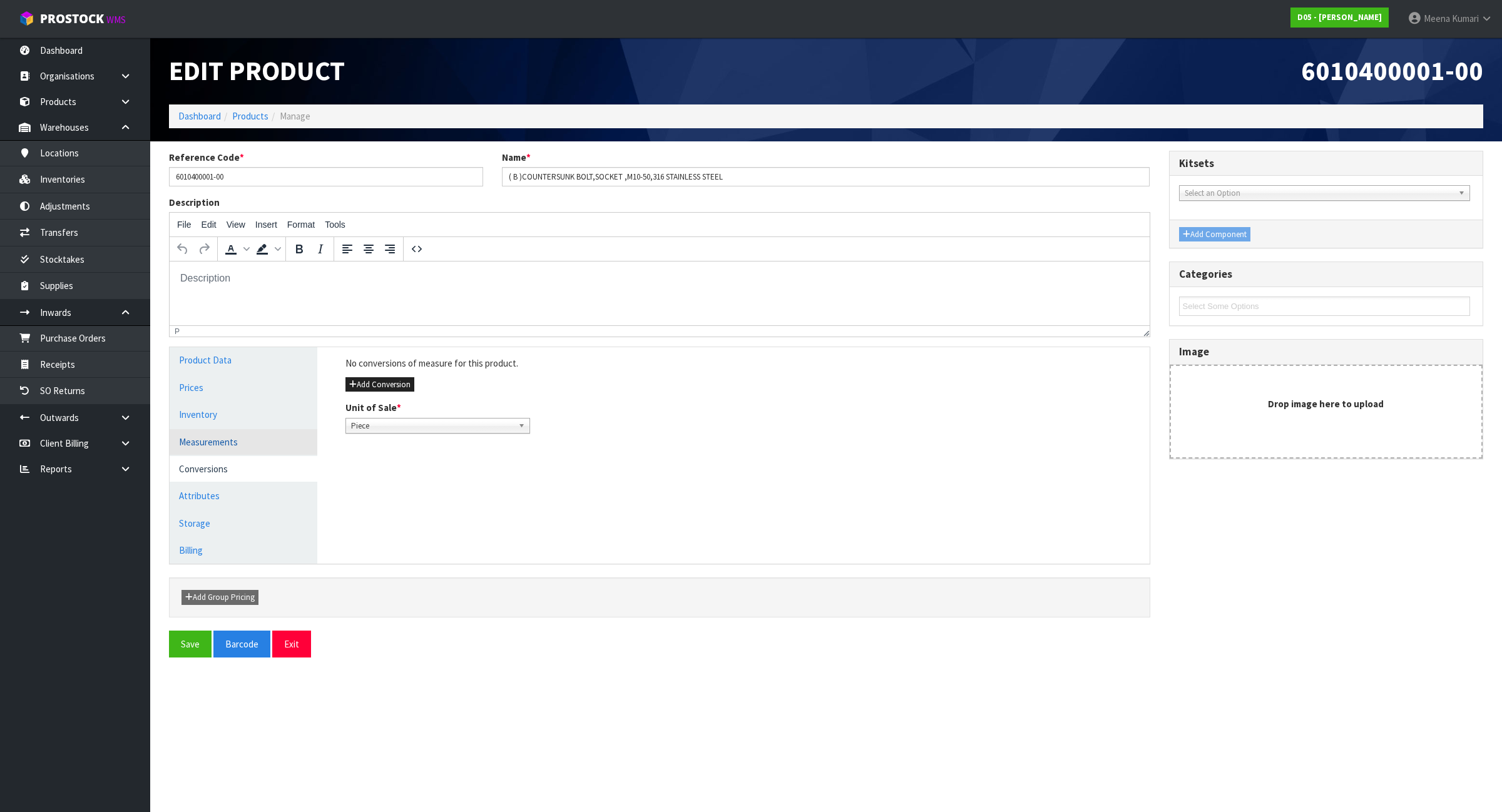
click at [213, 444] on link "Measurements" at bounding box center [243, 442] width 148 height 26
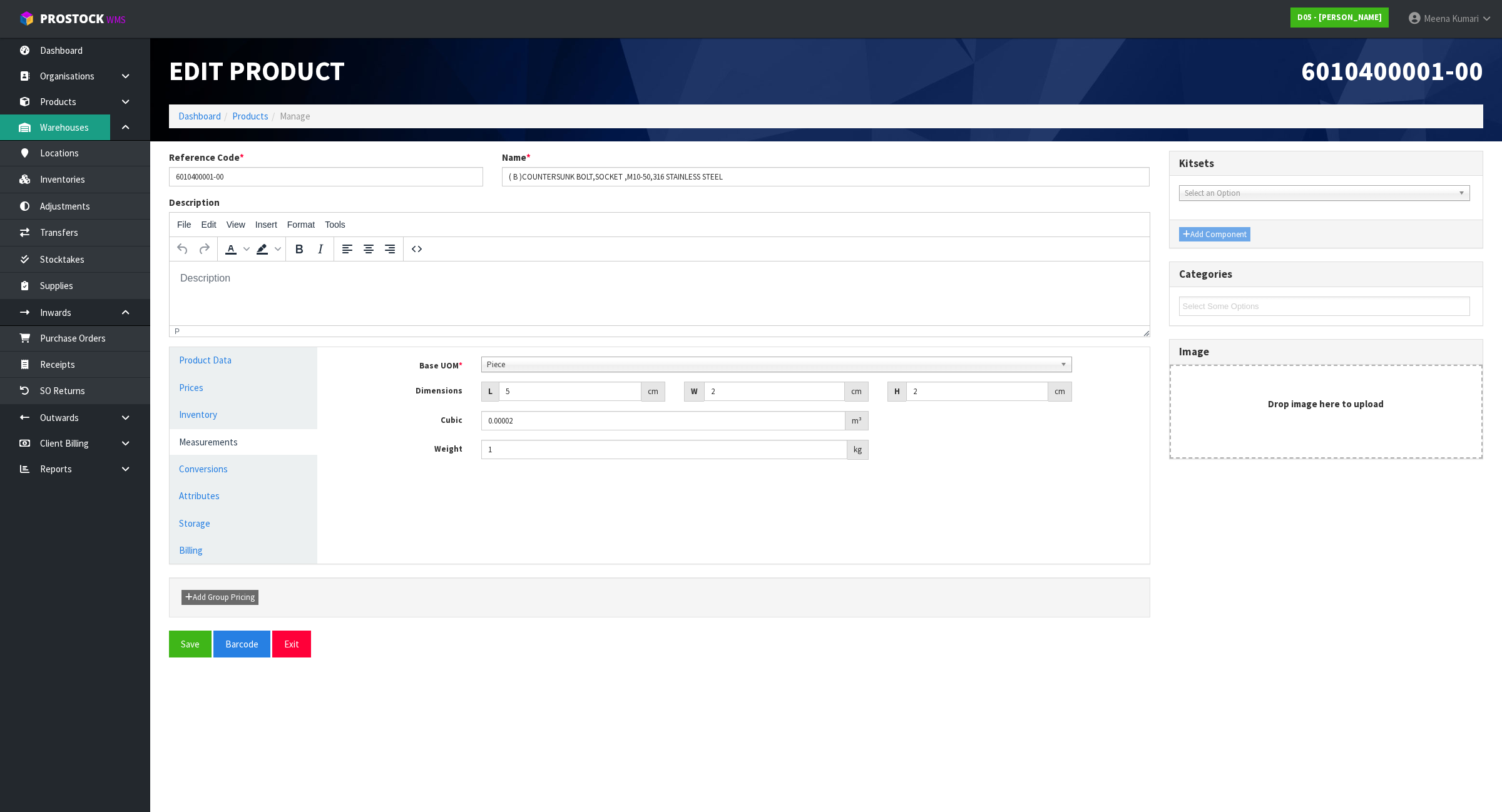
click at [82, 115] on link "Warehouses" at bounding box center [75, 127] width 150 height 26
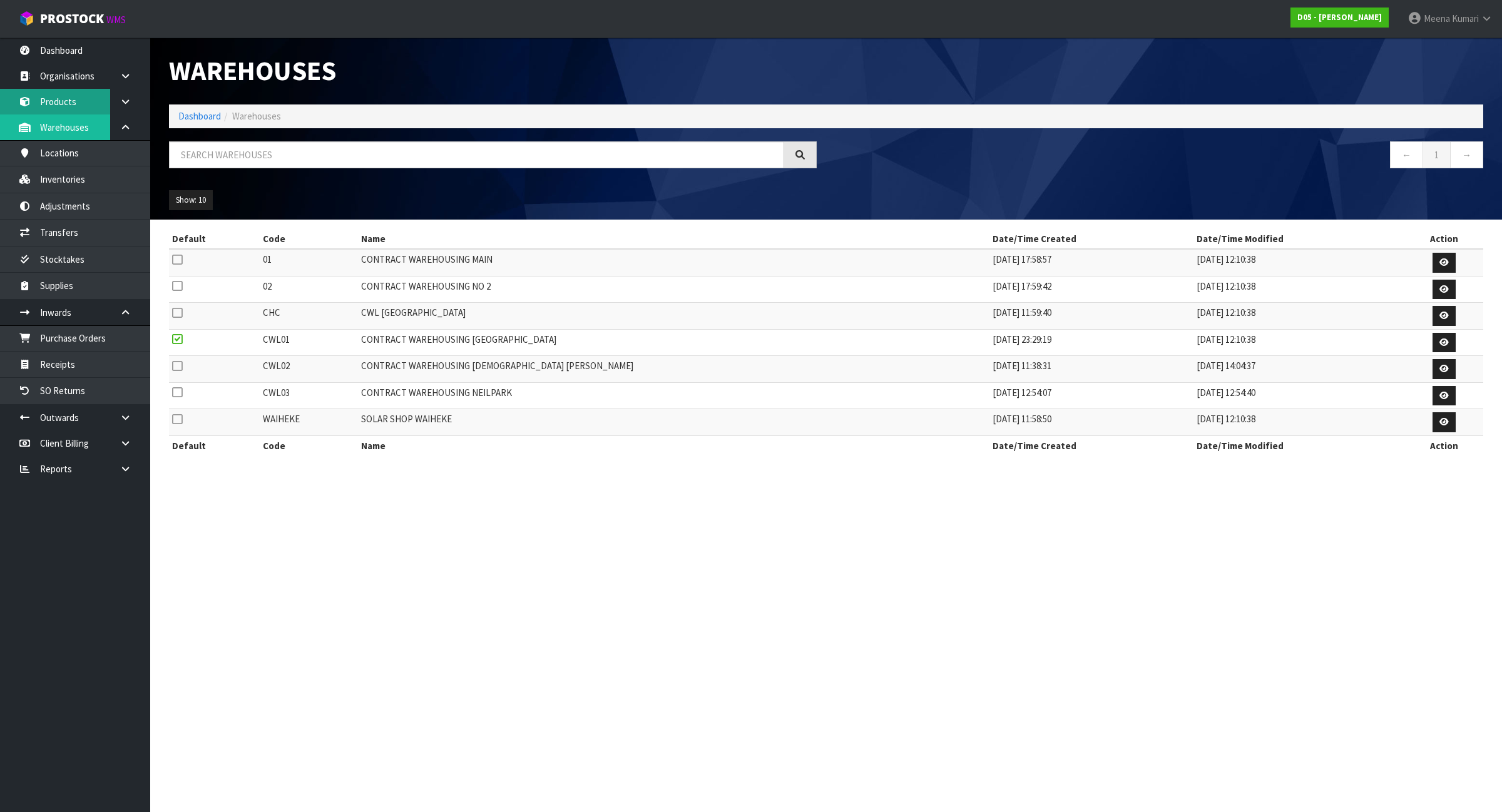
click at [87, 105] on div "Warehouses Dashboard Warehouses ← 1 → Show: 10 5 10 25 50 Default Code Name Dat…" at bounding box center [751, 239] width 1502 height 478
click at [84, 97] on link "Products" at bounding box center [75, 101] width 150 height 26
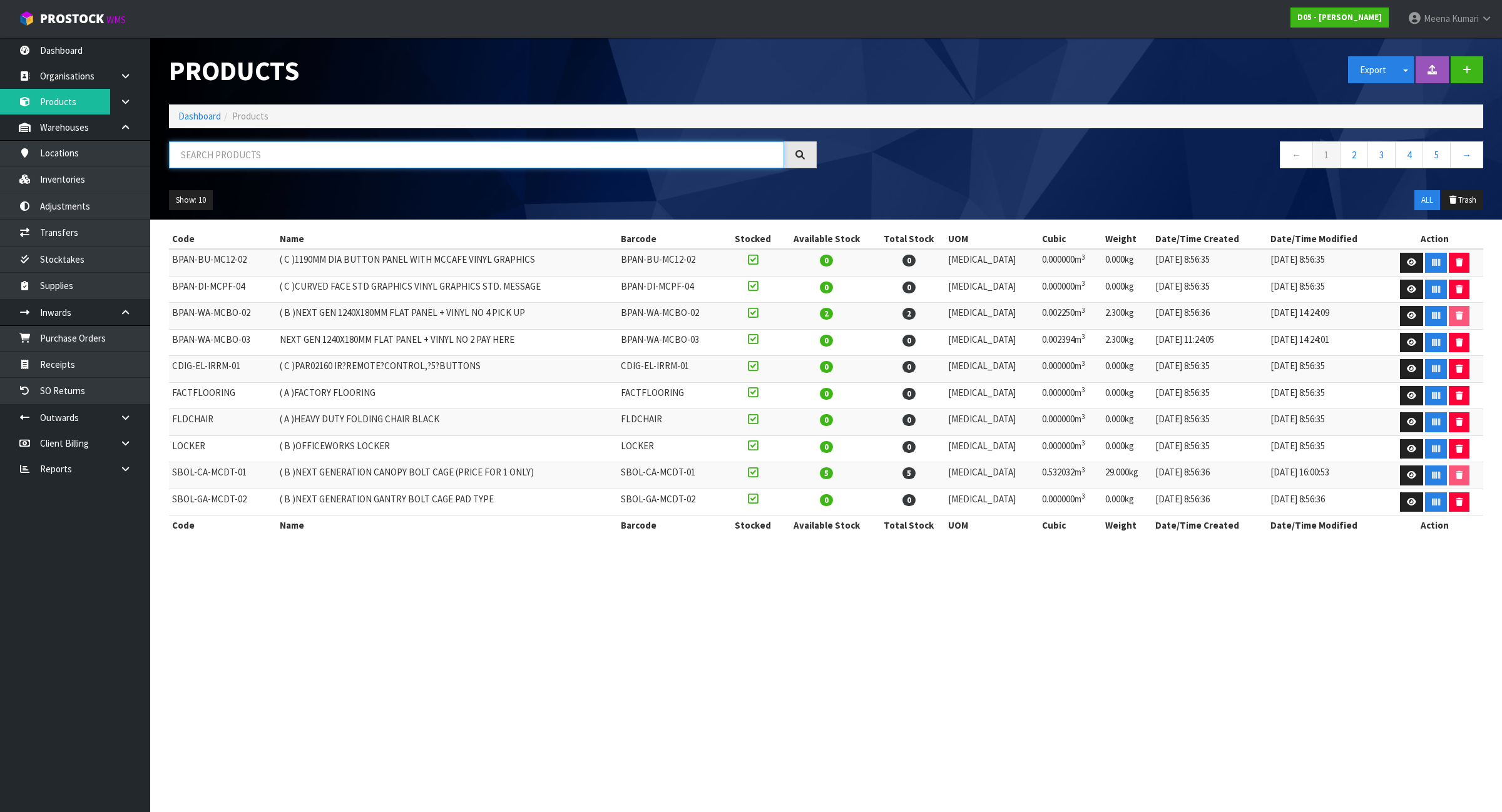
click at [236, 150] on input "text" at bounding box center [477, 154] width 615 height 27
paste input "6010600002-00"
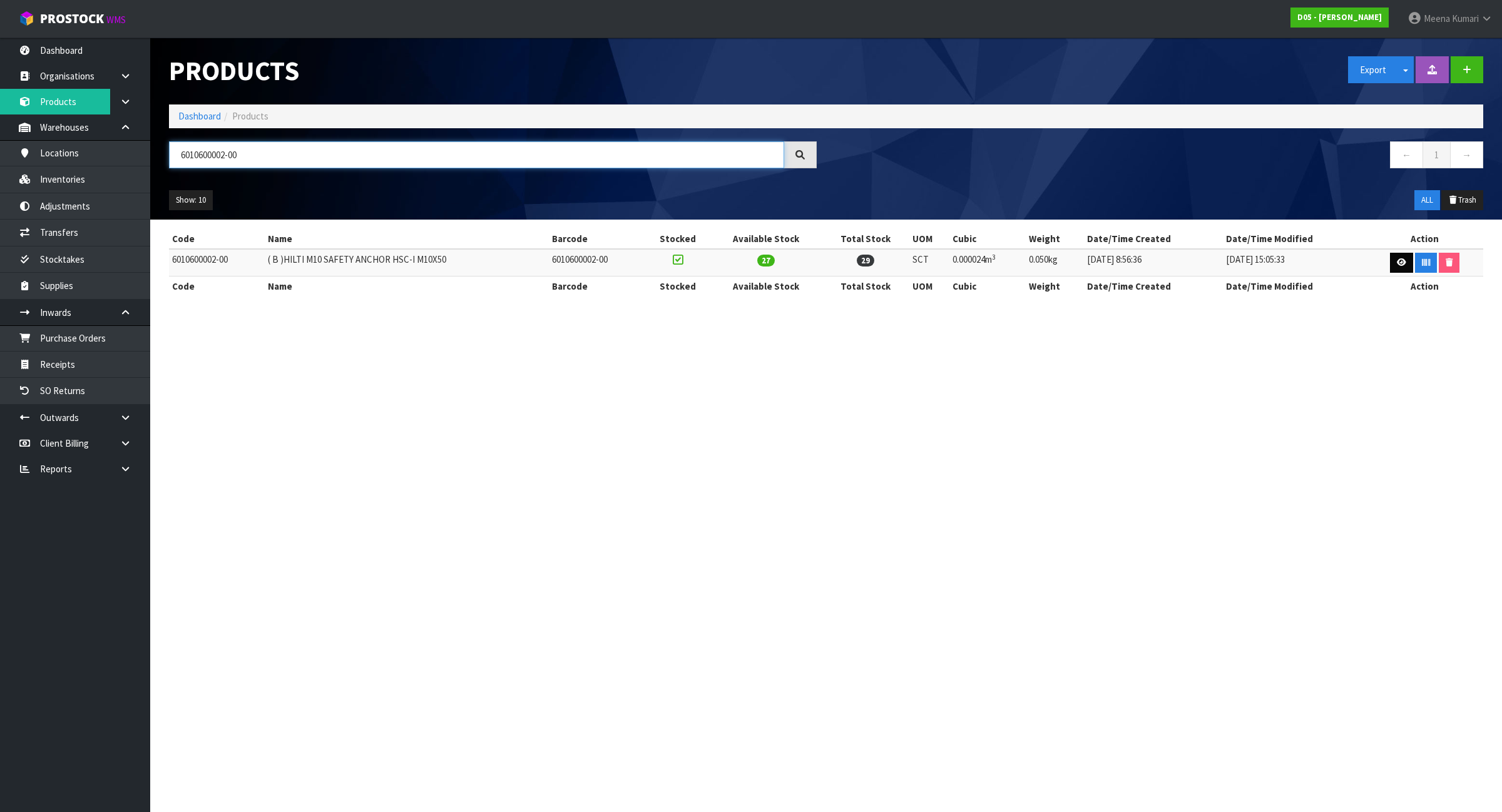
type input "6010600002-00"
click at [1397, 264] on icon at bounding box center [1401, 262] width 9 height 8
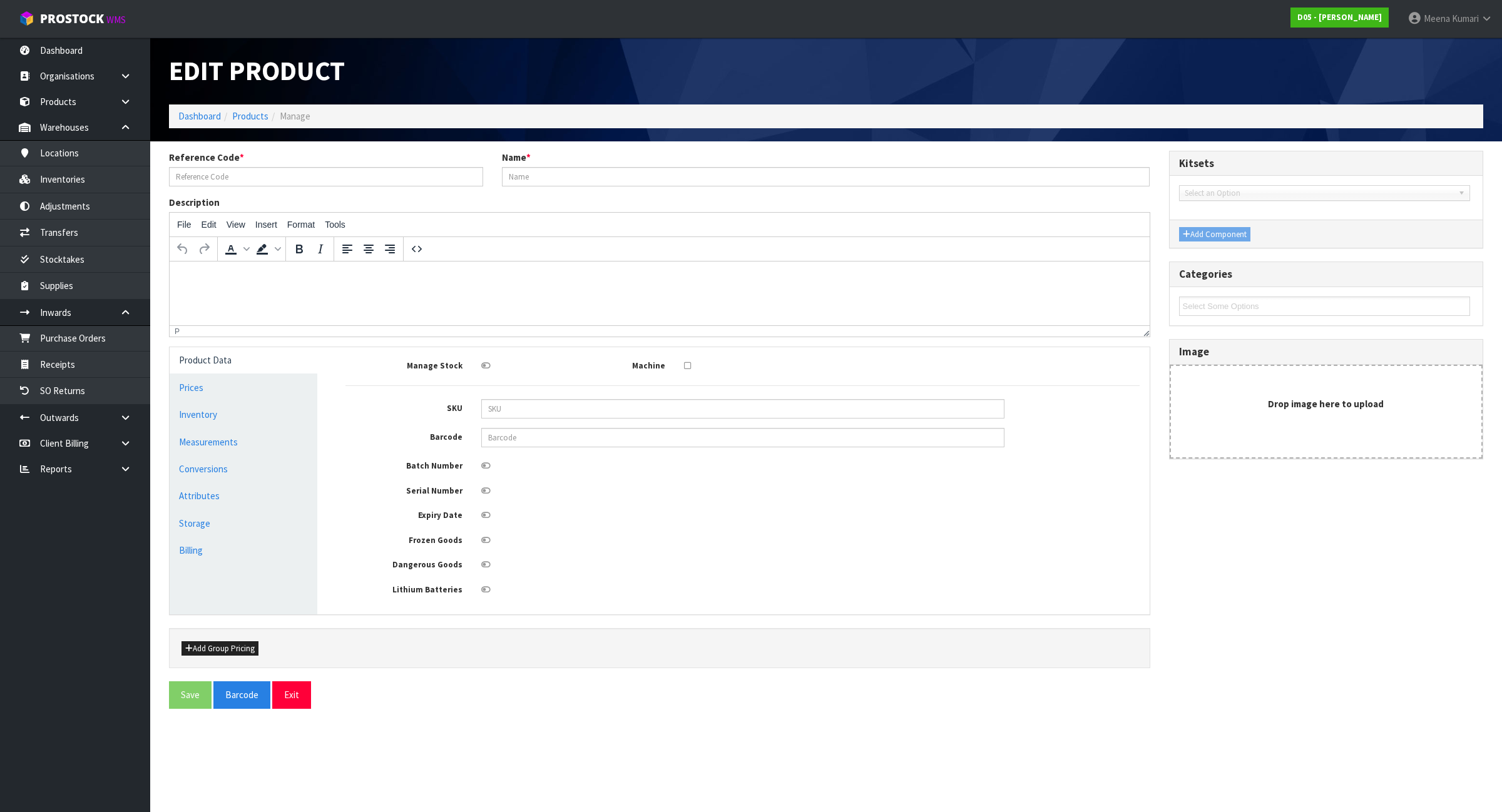
type input "6010600002-00"
type input "( B )HILTI M10 SAFETY ANCHOR HSC-I M10X50"
type input "2"
type input "6"
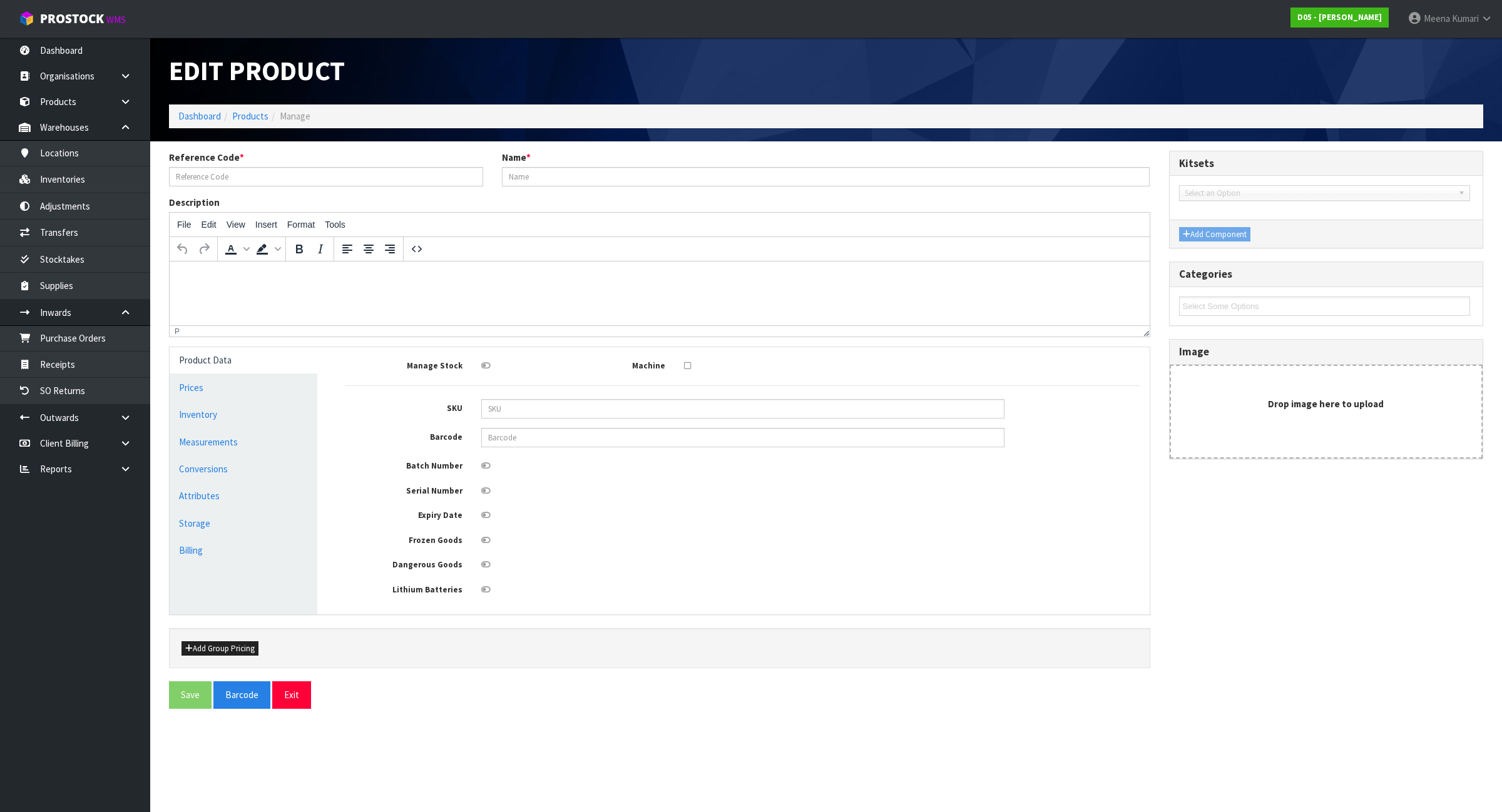
type input "0.000024"
type input "0.05"
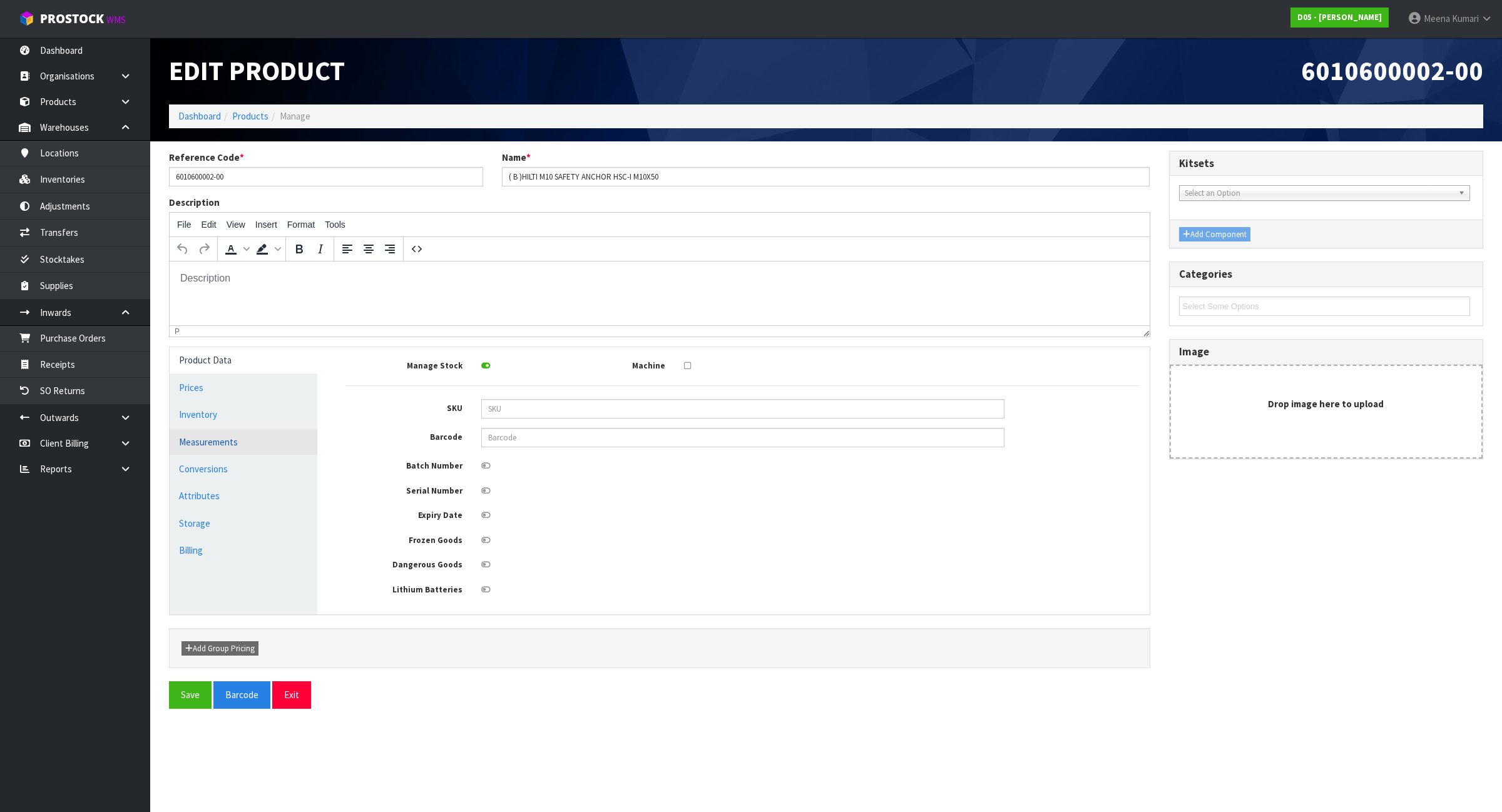
click at [247, 448] on link "Measurements" at bounding box center [243, 442] width 148 height 26
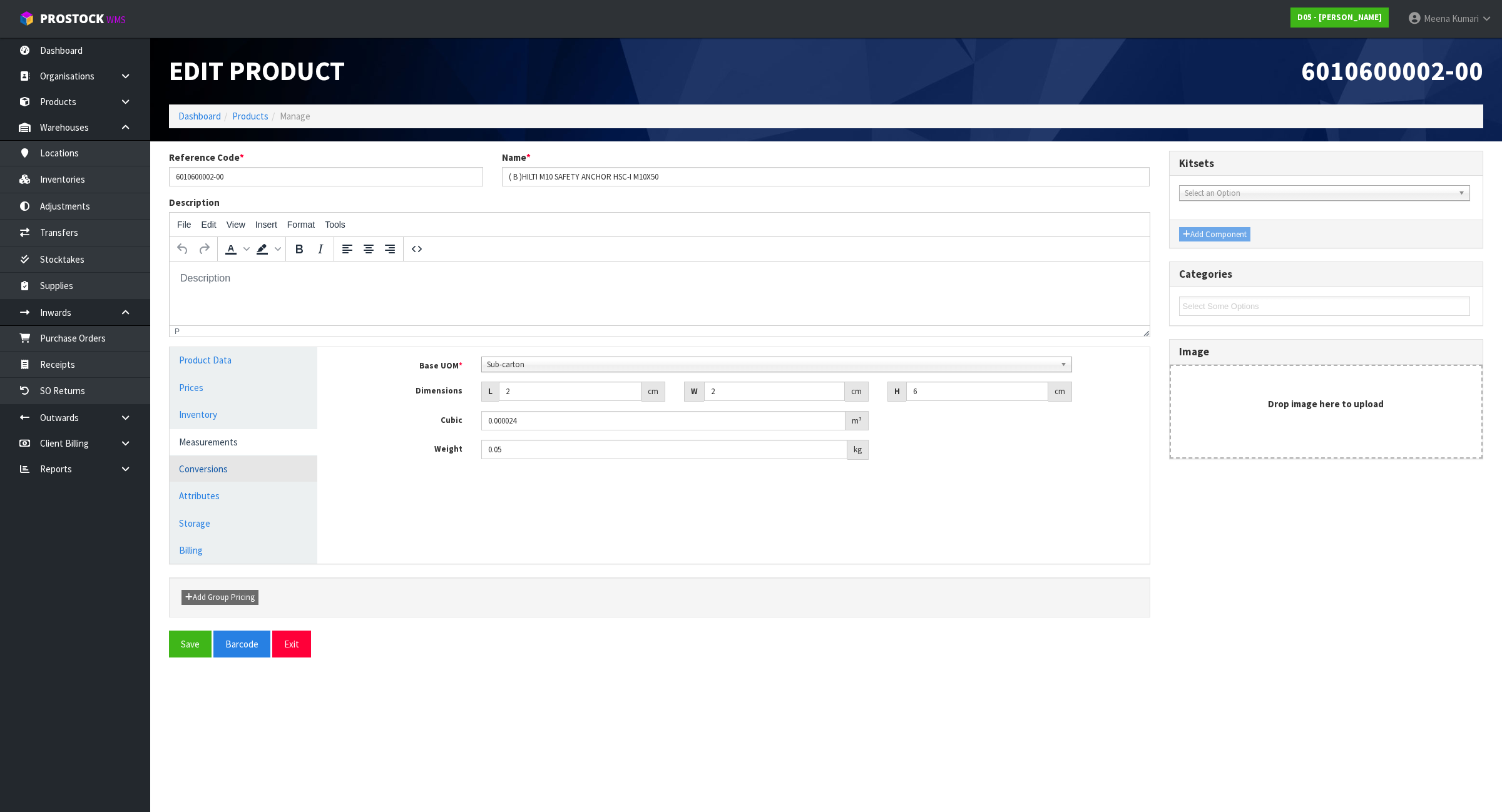
click at [247, 466] on link "Conversions" at bounding box center [243, 468] width 148 height 26
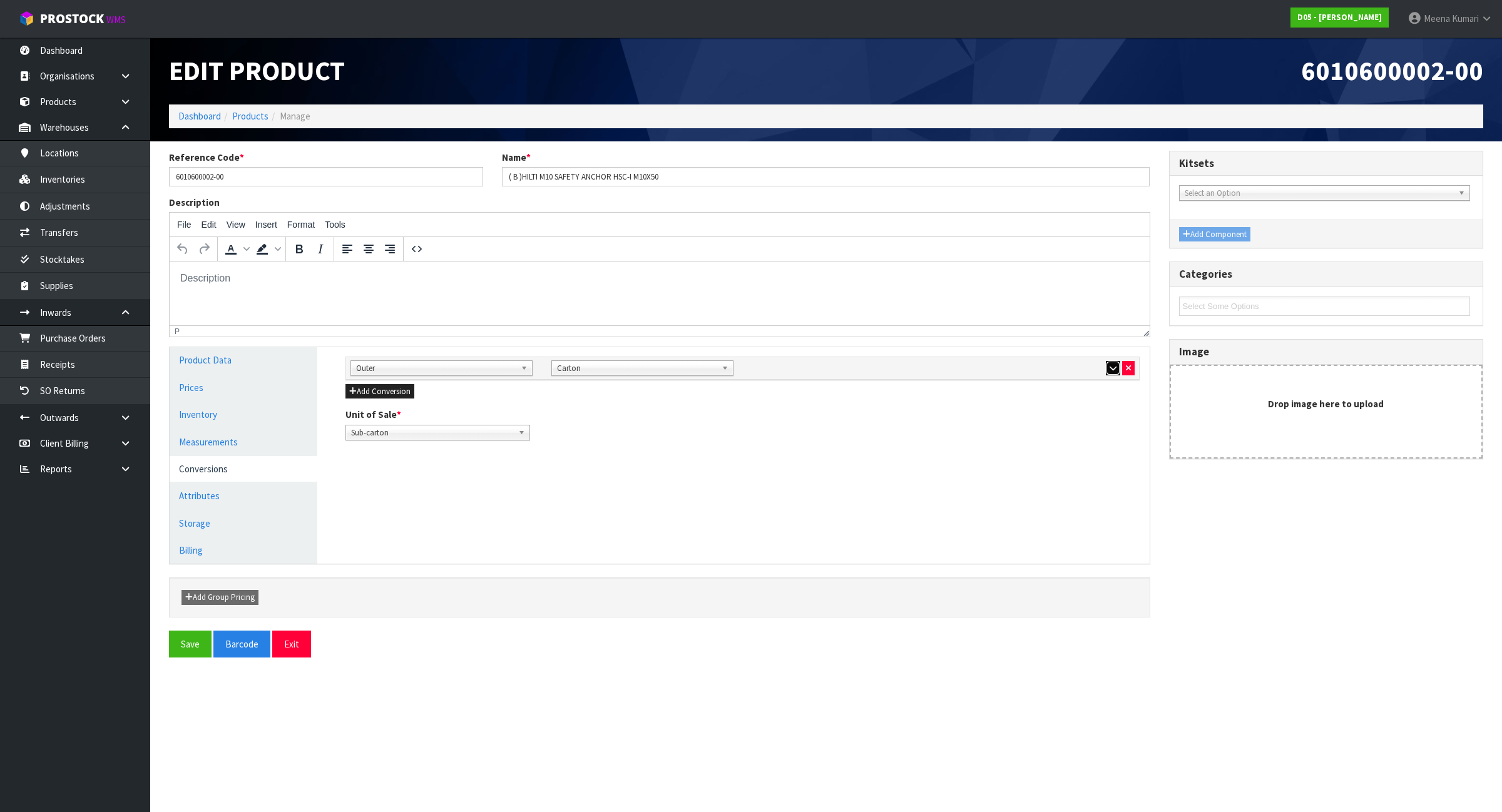
click at [1112, 369] on icon "button" at bounding box center [1113, 368] width 7 height 8
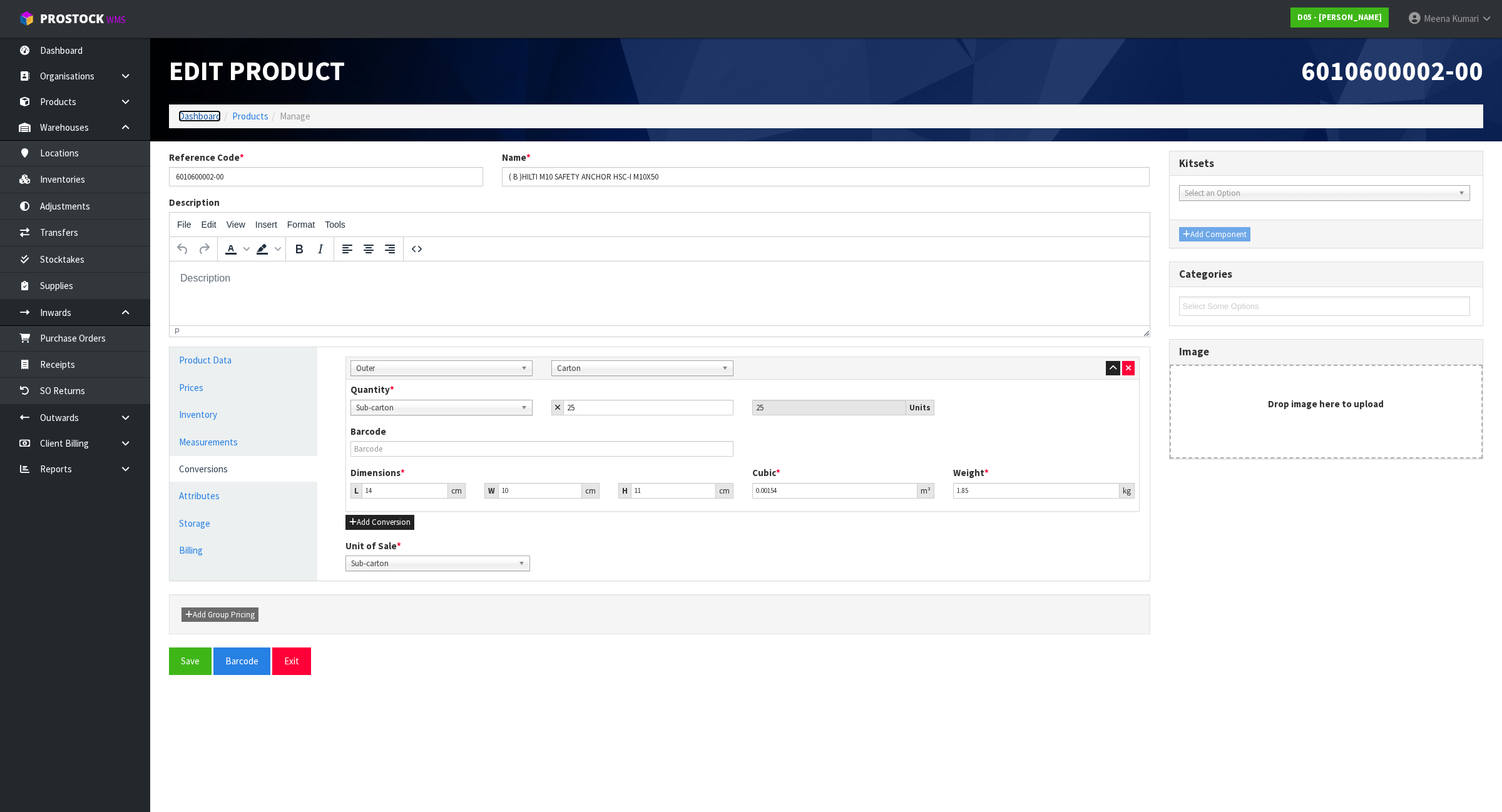
click at [199, 110] on link "Dashboard" at bounding box center [200, 116] width 43 height 12
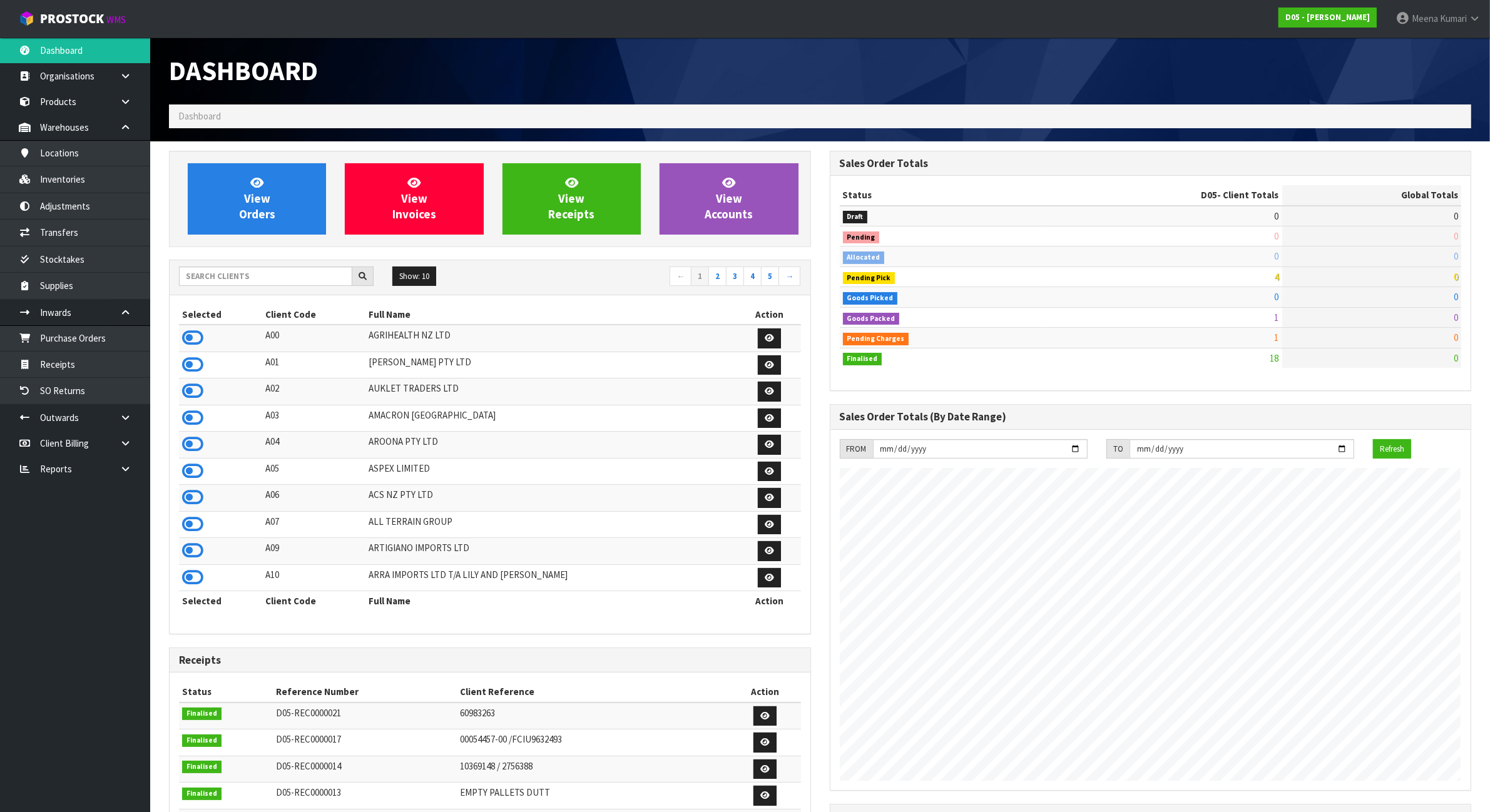
scroll to position [951, 660]
click at [247, 285] on input "text" at bounding box center [266, 276] width 173 height 20
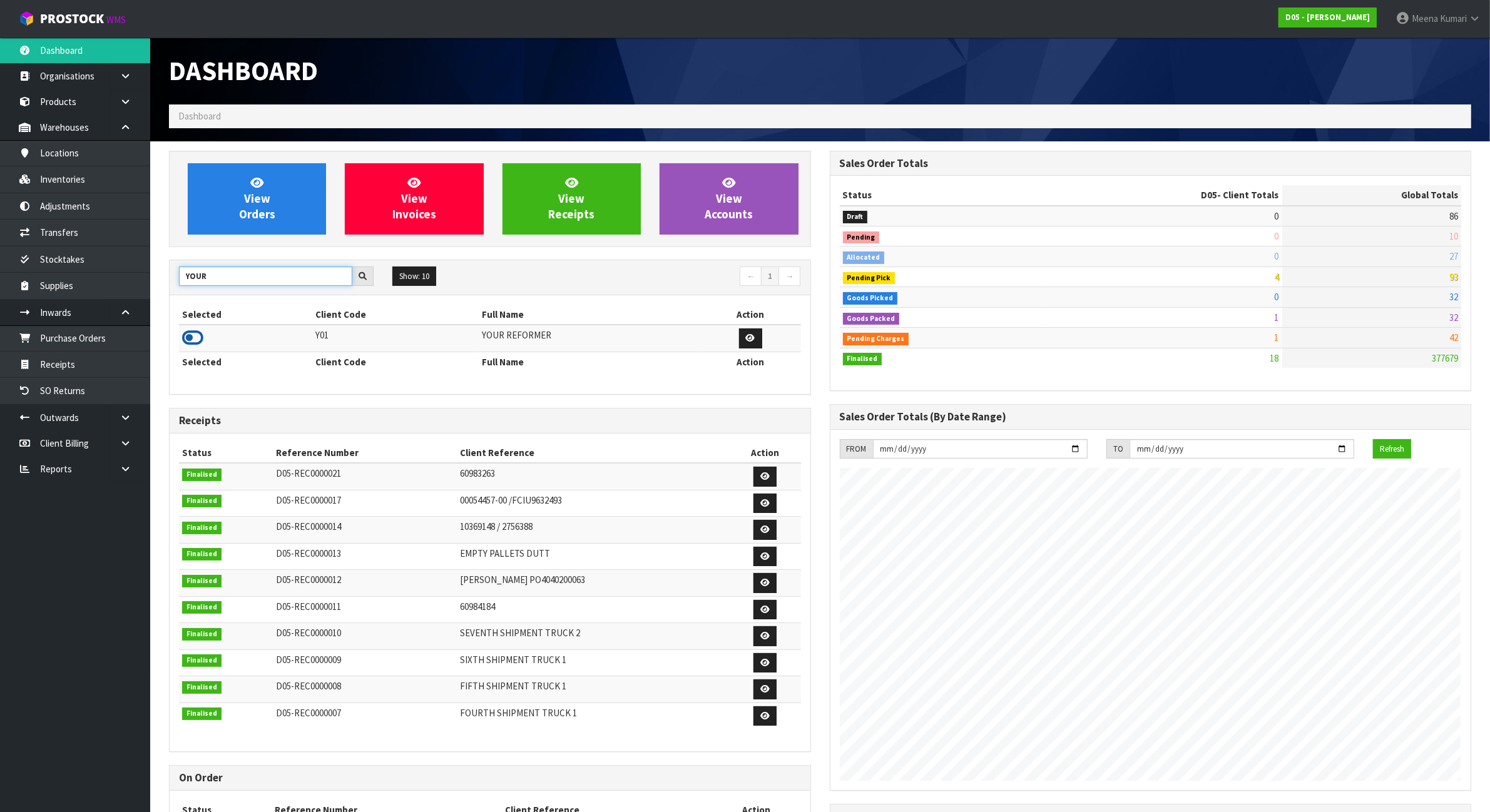
type input "YOUR"
click at [190, 338] on icon at bounding box center [193, 337] width 21 height 19
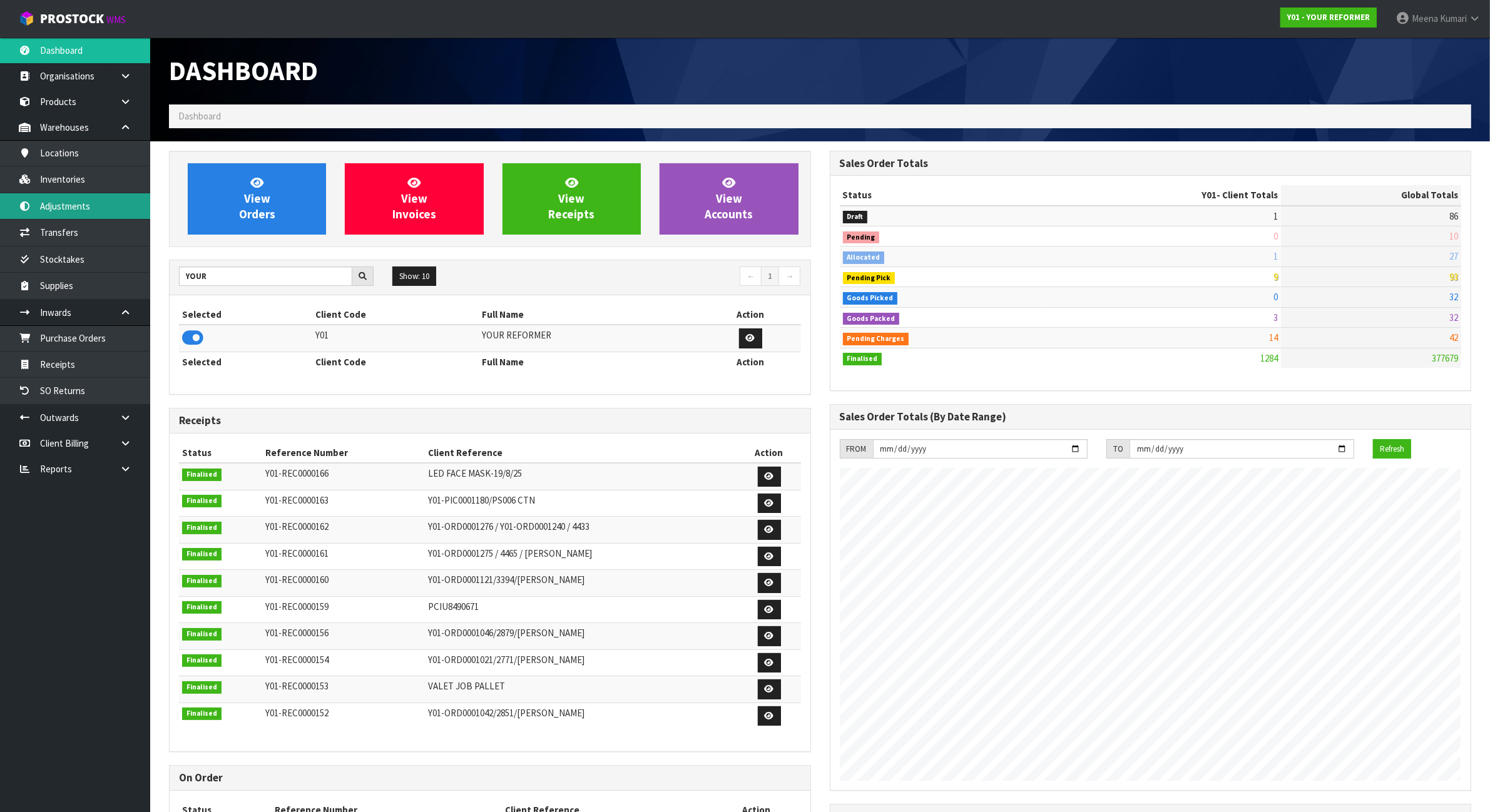
click at [108, 199] on link "Adjustments" at bounding box center [75, 205] width 150 height 26
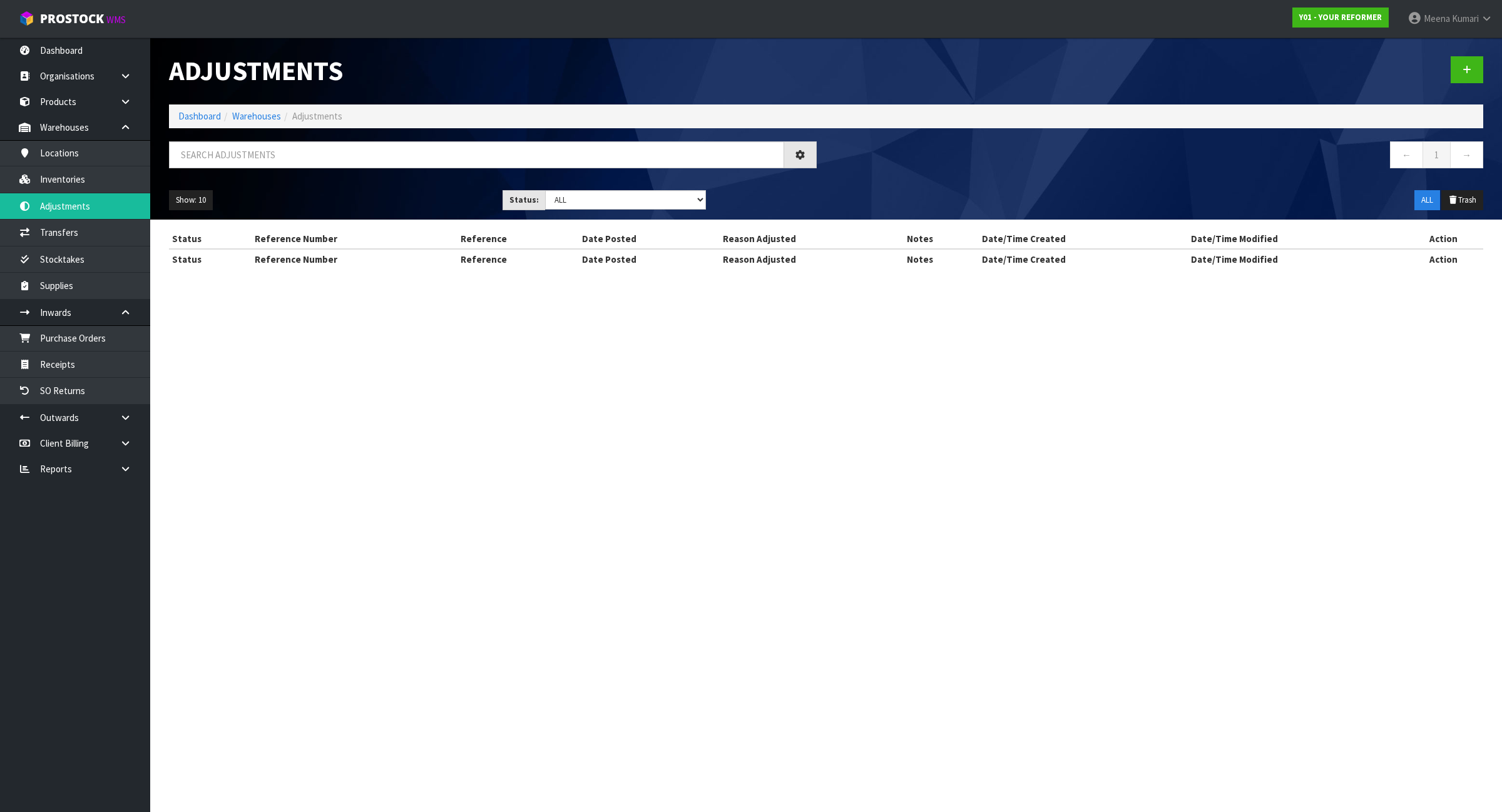
click at [104, 182] on div "Adjustments Dashboard Warehouses Adjustments ← 1 → Show: 10 5 10 25 50 Status: …" at bounding box center [751, 146] width 1502 height 292
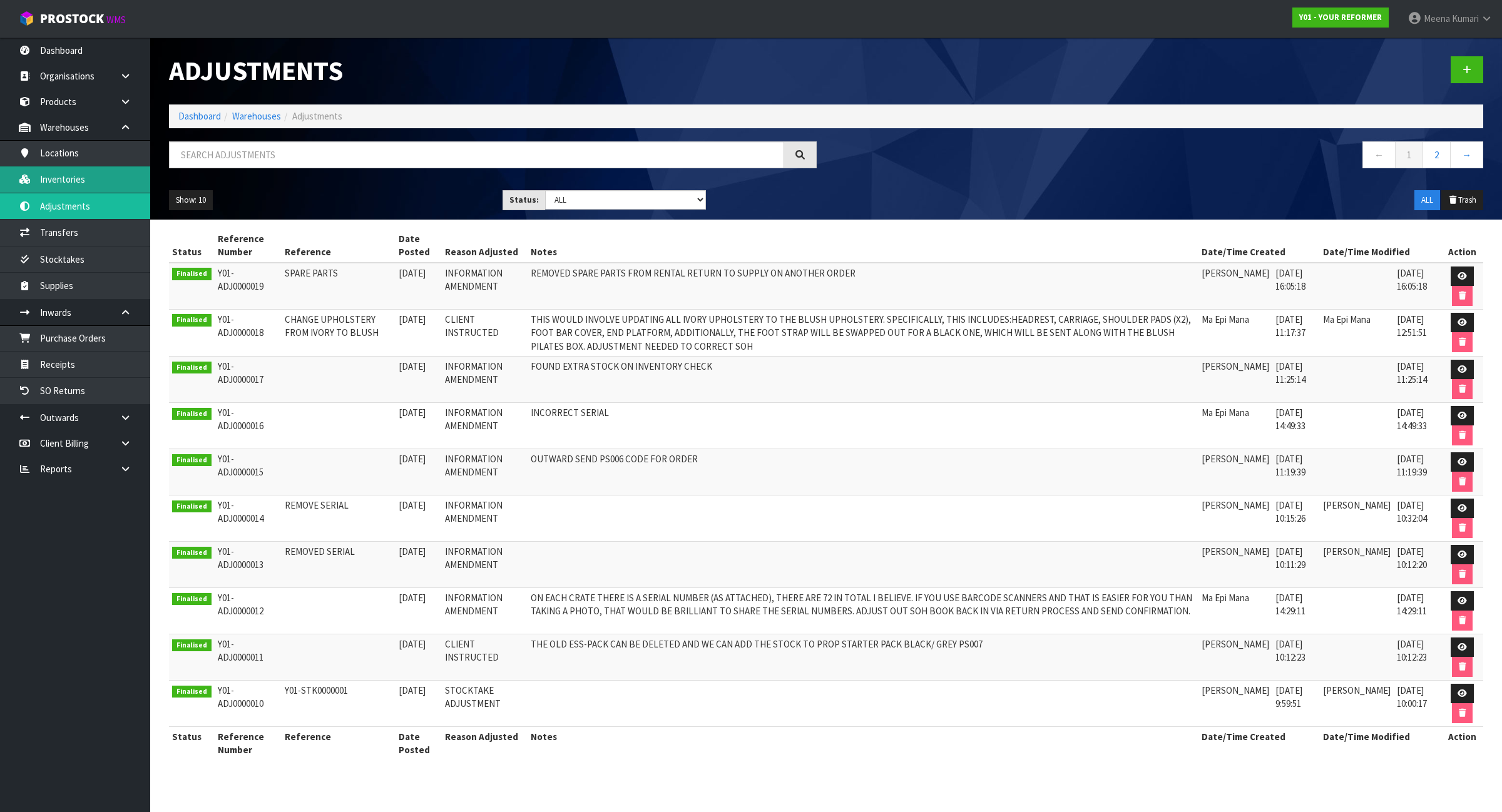
click at [102, 176] on link "Inventories" at bounding box center [75, 179] width 150 height 26
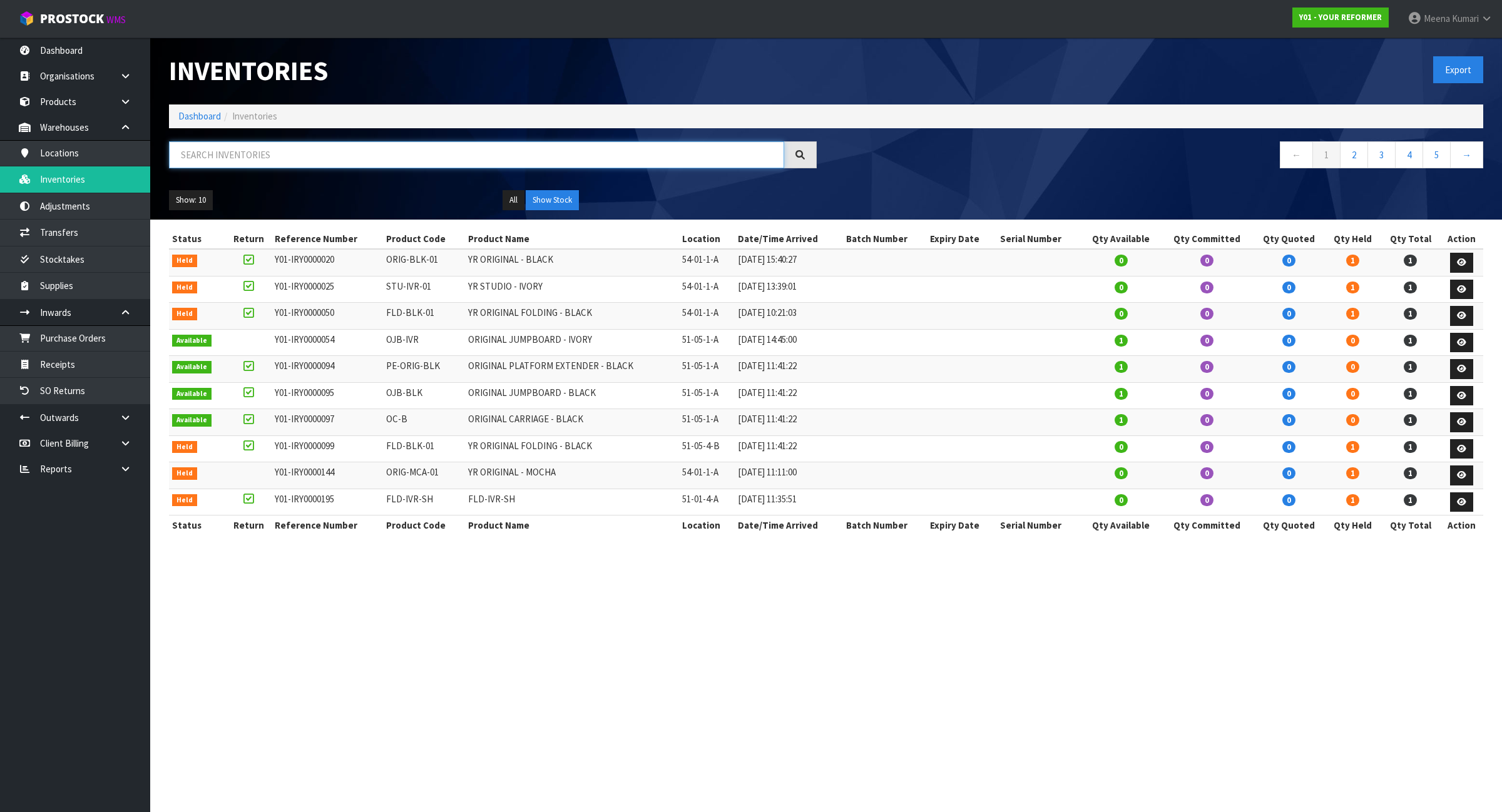
click at [268, 154] on input "text" at bounding box center [477, 154] width 615 height 27
paste input "YRENV240011433"
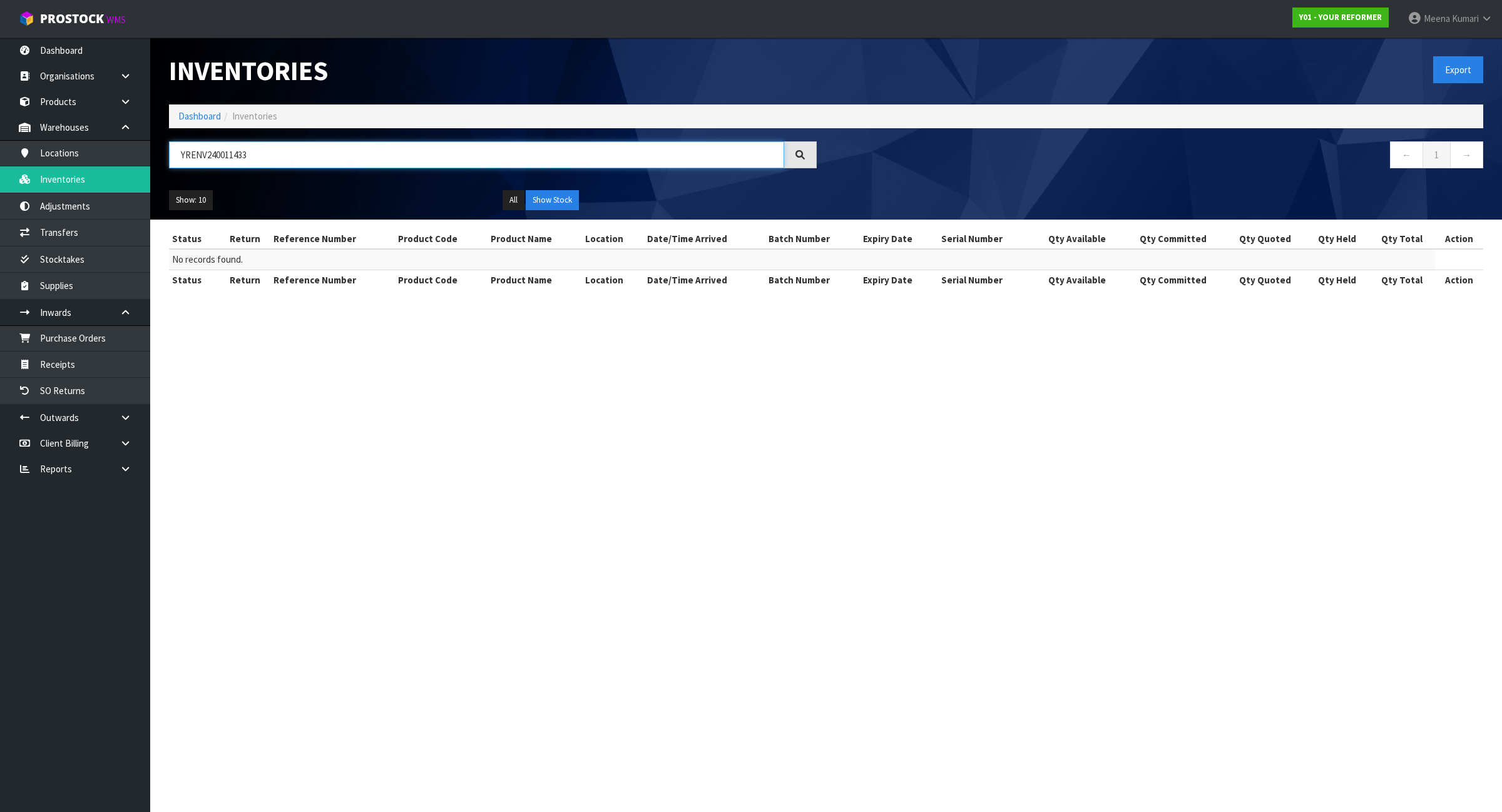
click at [253, 155] on input "YRENV240011433" at bounding box center [477, 154] width 615 height 27
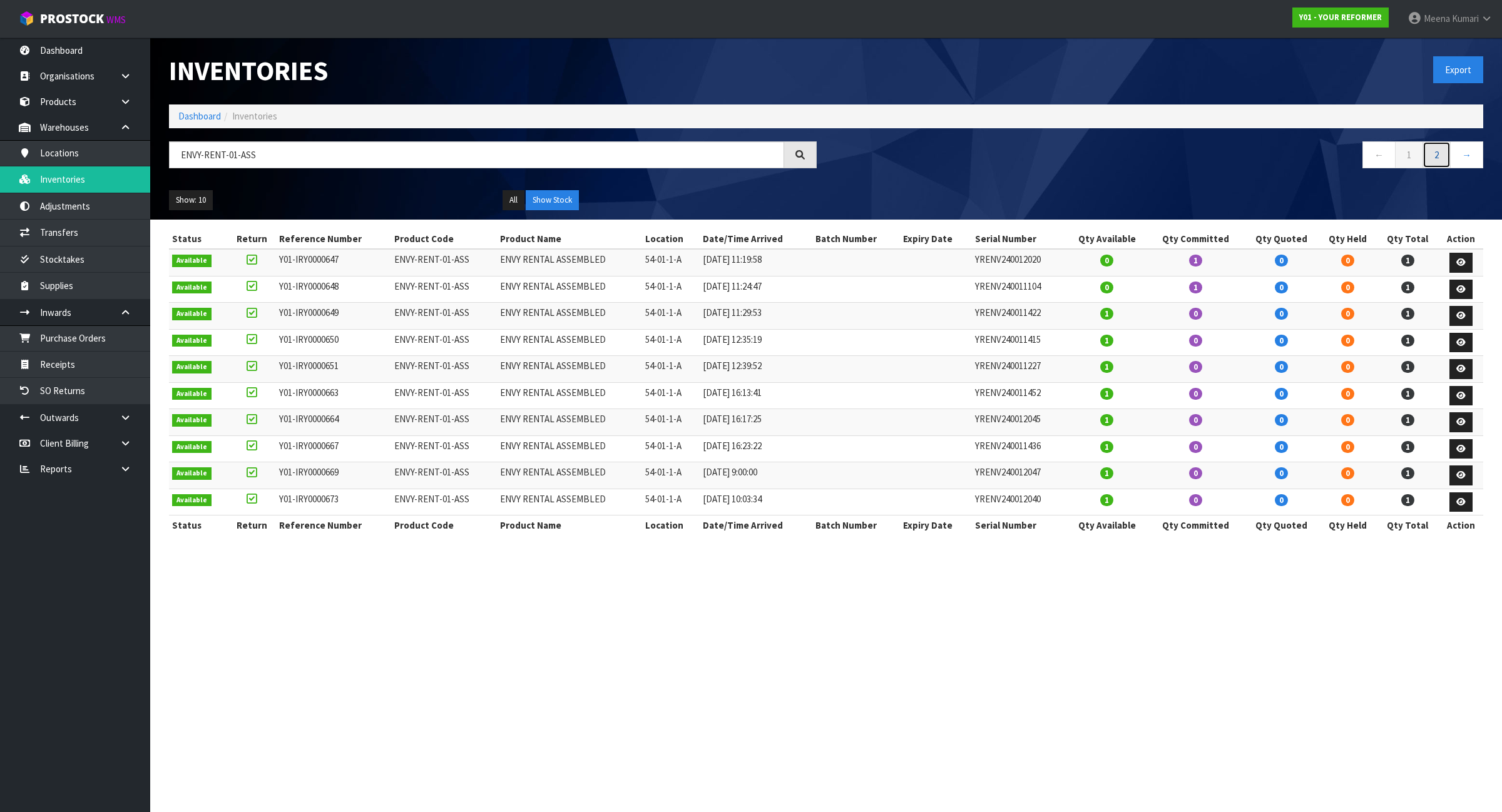
click at [1435, 153] on link "2" at bounding box center [1437, 154] width 28 height 27
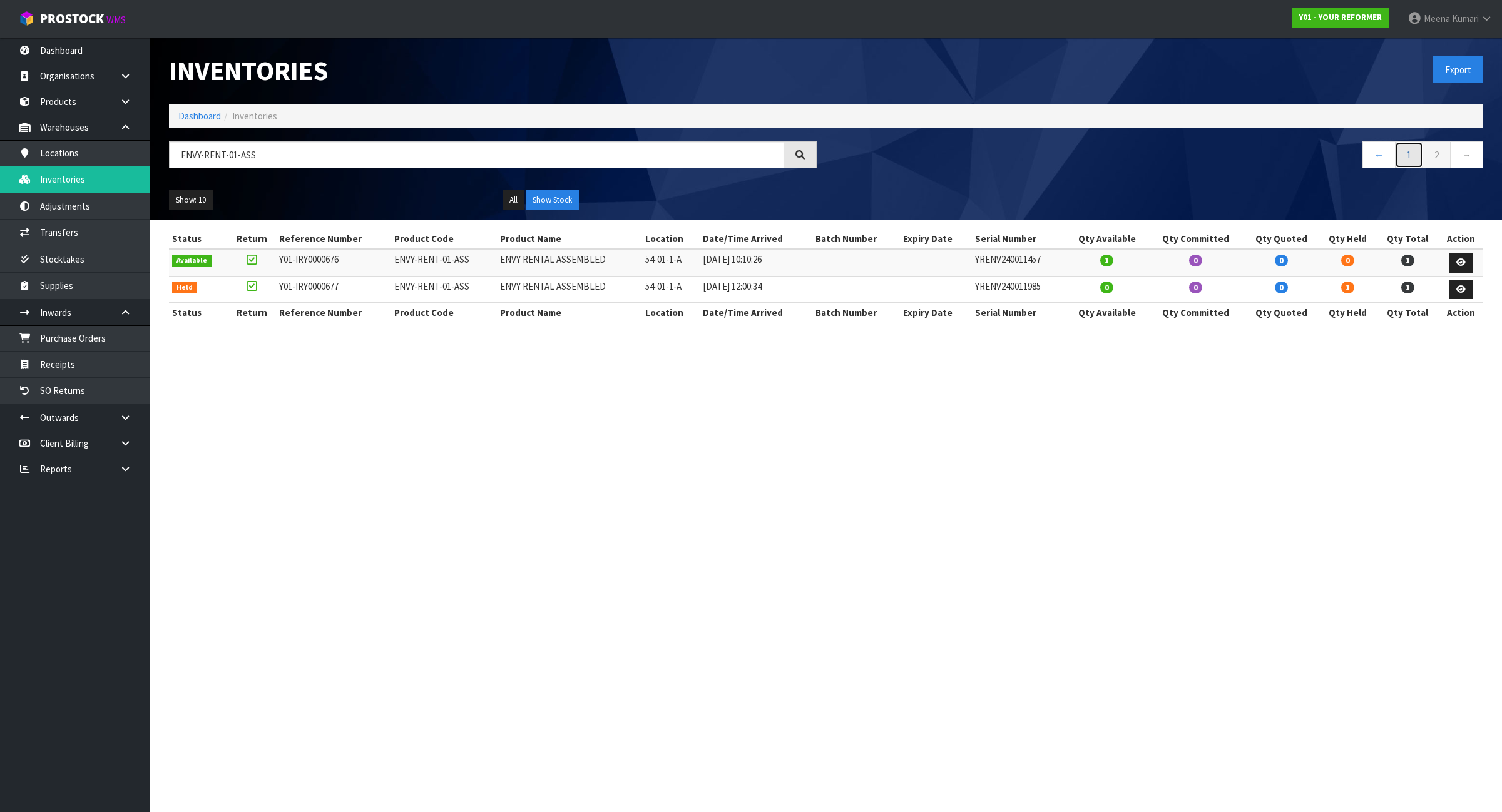
click at [1406, 153] on link "1" at bounding box center [1409, 154] width 28 height 27
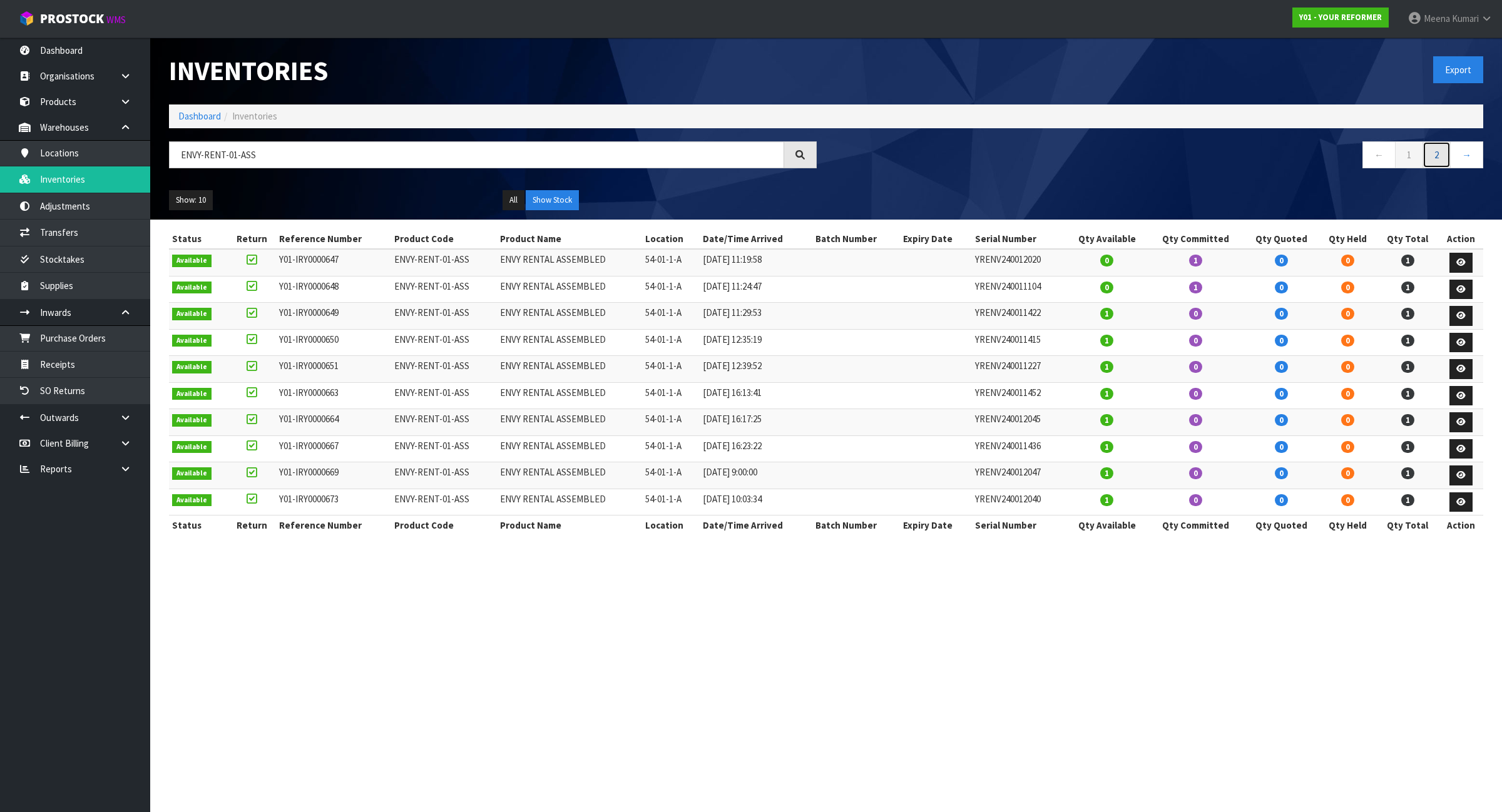
click at [1441, 154] on link "2" at bounding box center [1437, 154] width 28 height 27
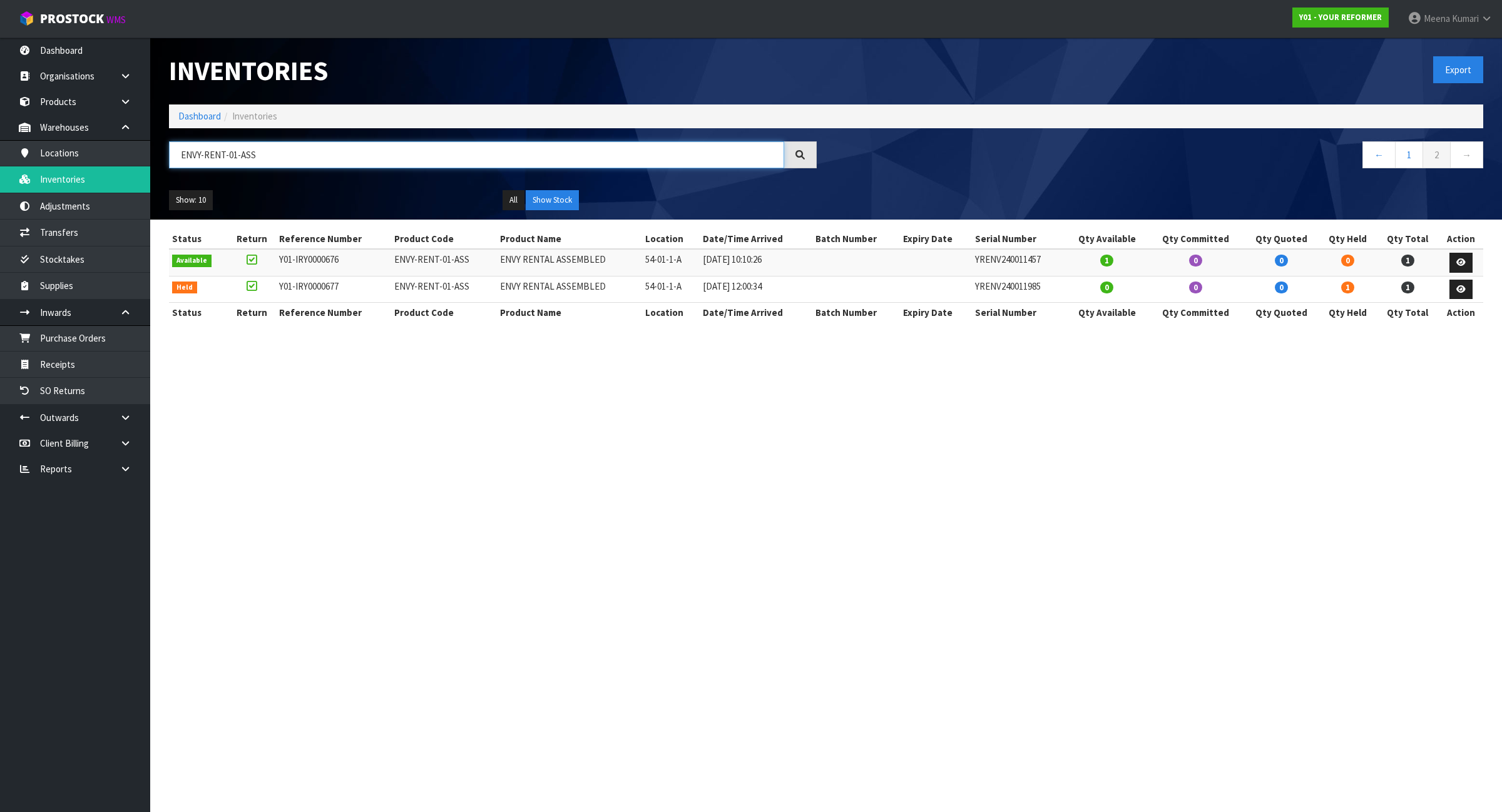
click at [370, 162] on input "ENVY-RENT-01-ASS" at bounding box center [477, 154] width 615 height 27
paste input "YRENV240011433"
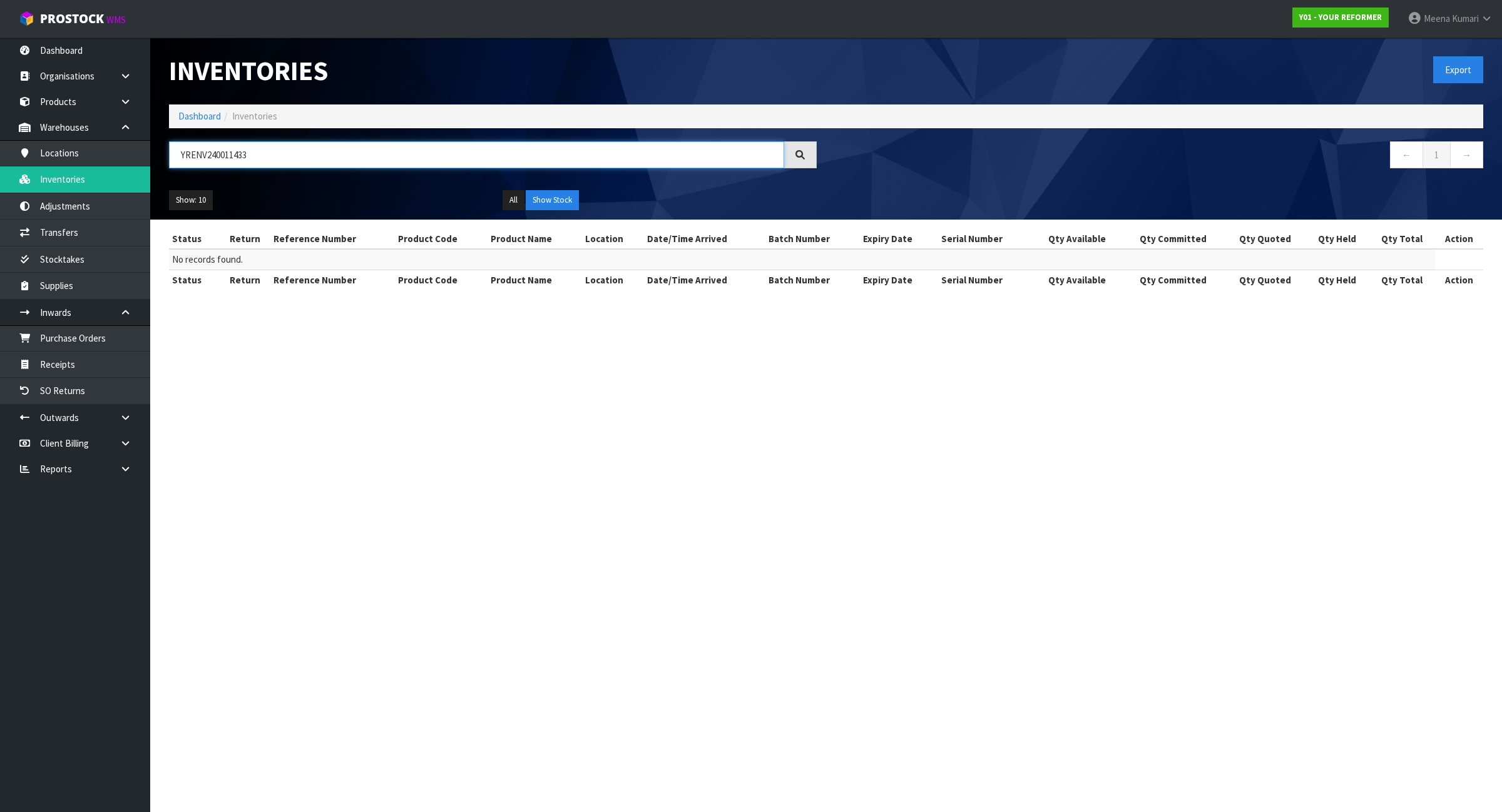
type input "YRENV240011433"
click at [515, 201] on button "All" at bounding box center [513, 200] width 22 height 20
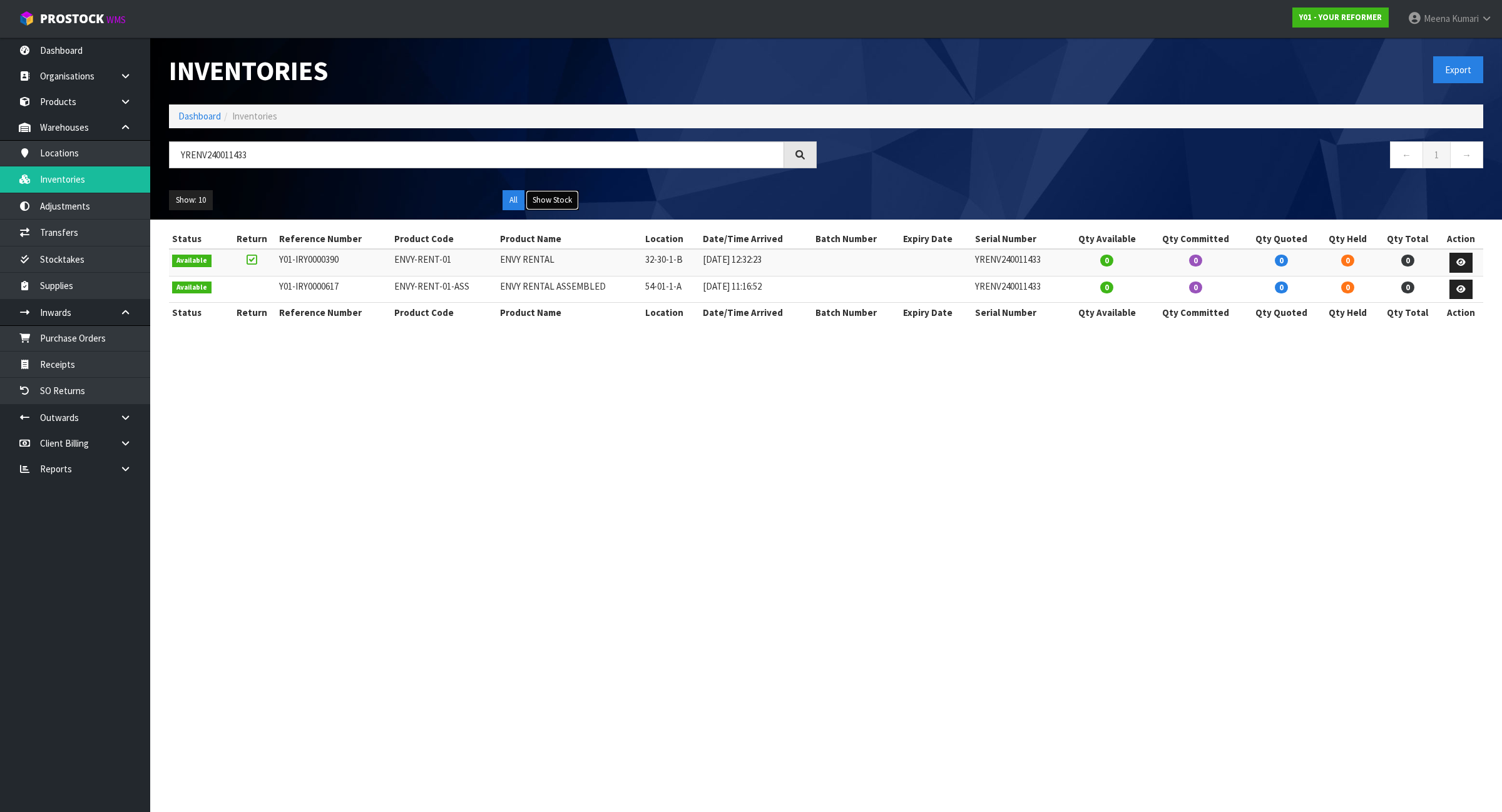
click at [546, 202] on button "Show Stock" at bounding box center [552, 200] width 53 height 20
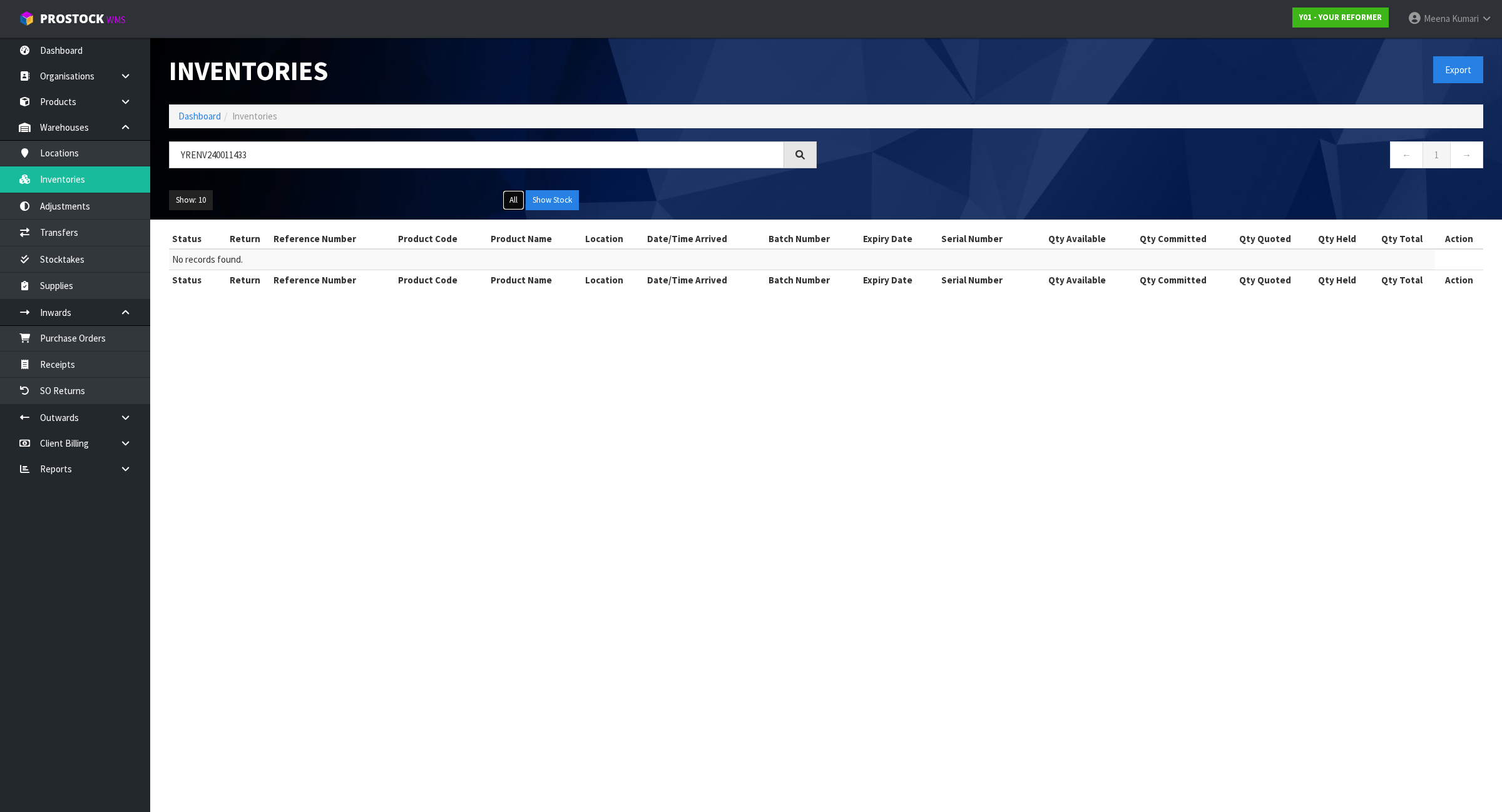
click at [512, 204] on button "All" at bounding box center [513, 200] width 22 height 20
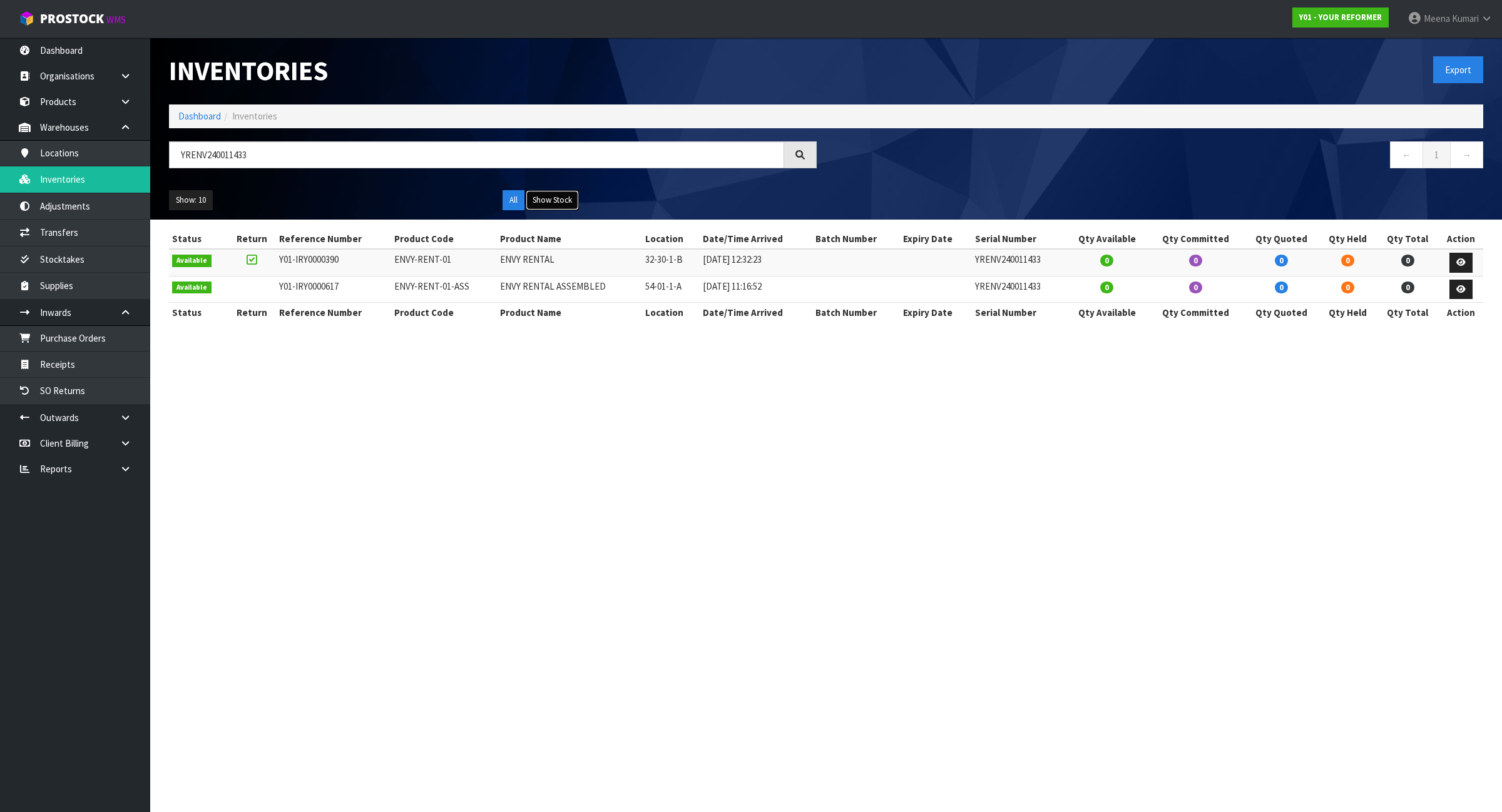
click at [540, 201] on button "Show Stock" at bounding box center [552, 200] width 53 height 20
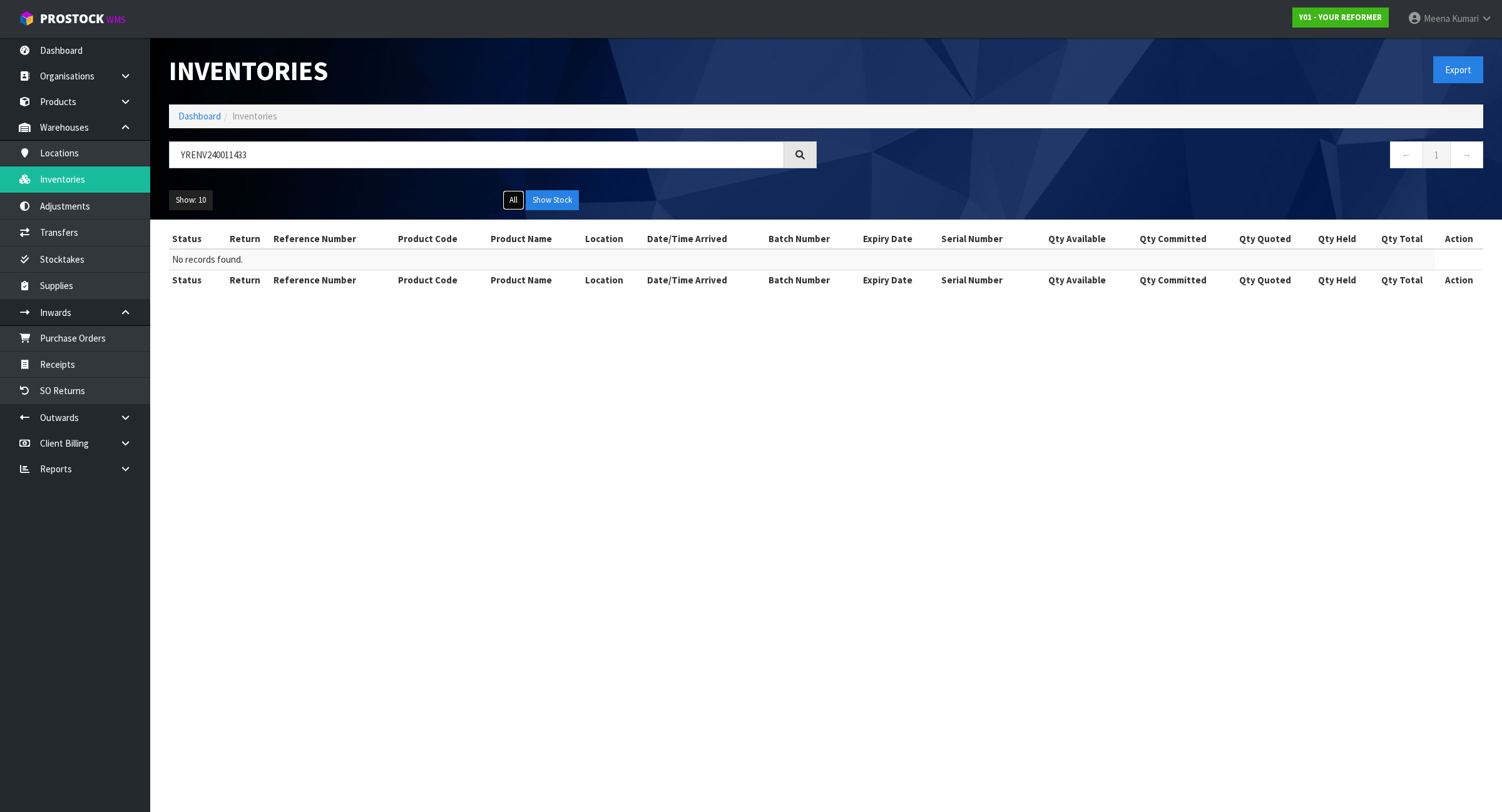
click at [518, 202] on button "All" at bounding box center [513, 200] width 22 height 20
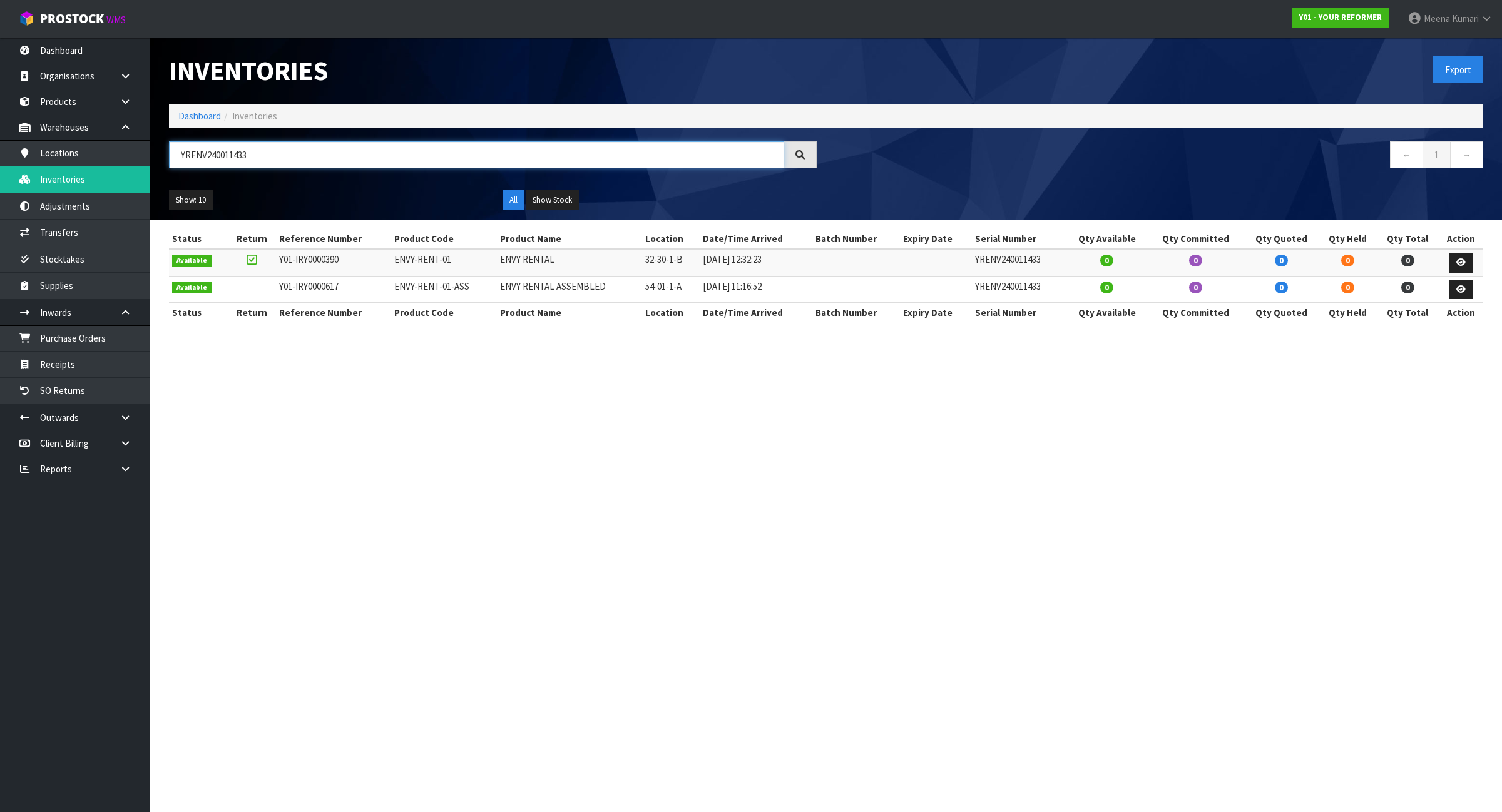
click at [349, 152] on input "YRENV240011433" at bounding box center [477, 154] width 615 height 27
click at [539, 195] on button "Show Stock" at bounding box center [552, 200] width 53 height 20
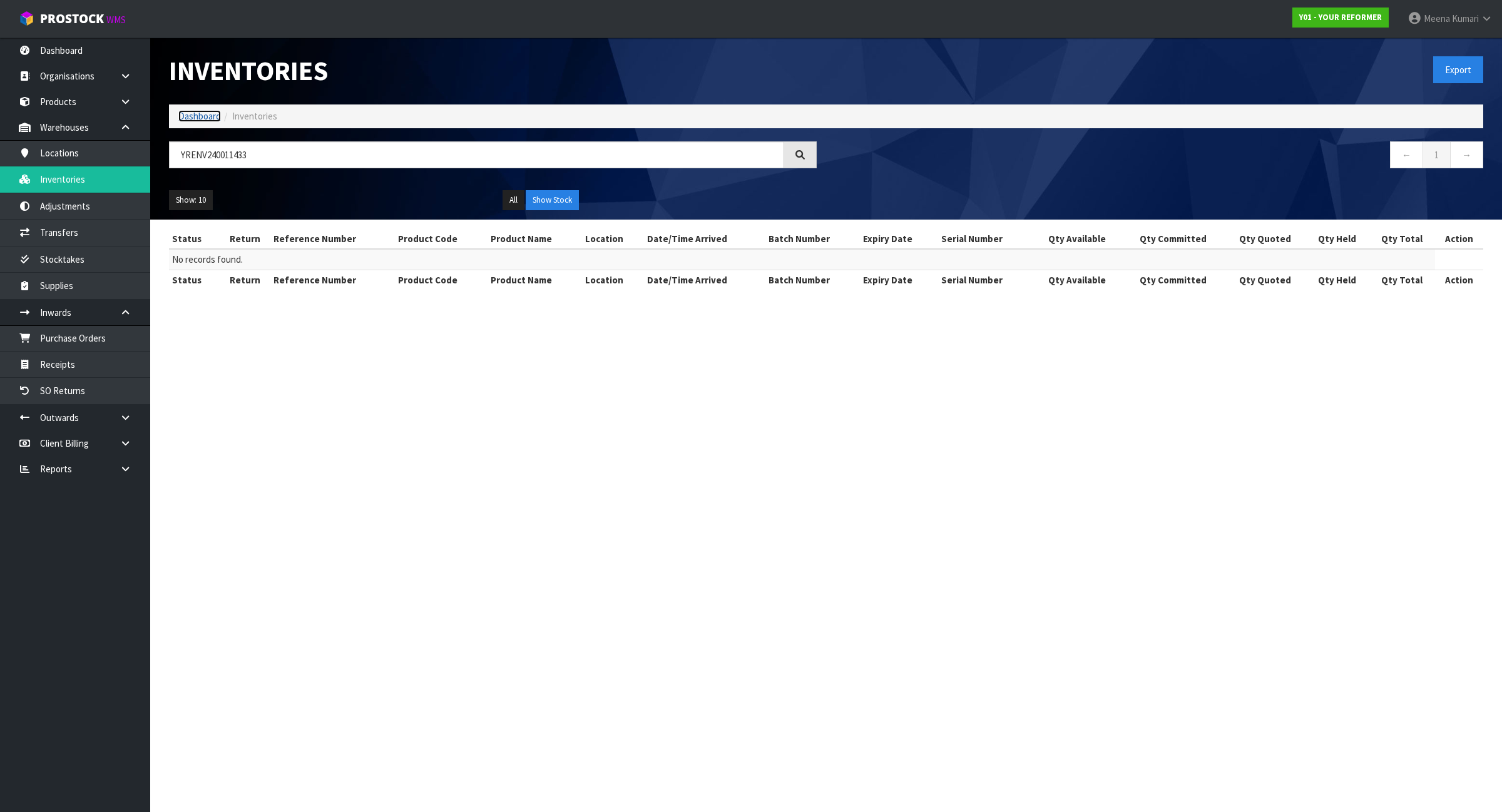
click at [204, 113] on link "Dashboard" at bounding box center [200, 116] width 43 height 12
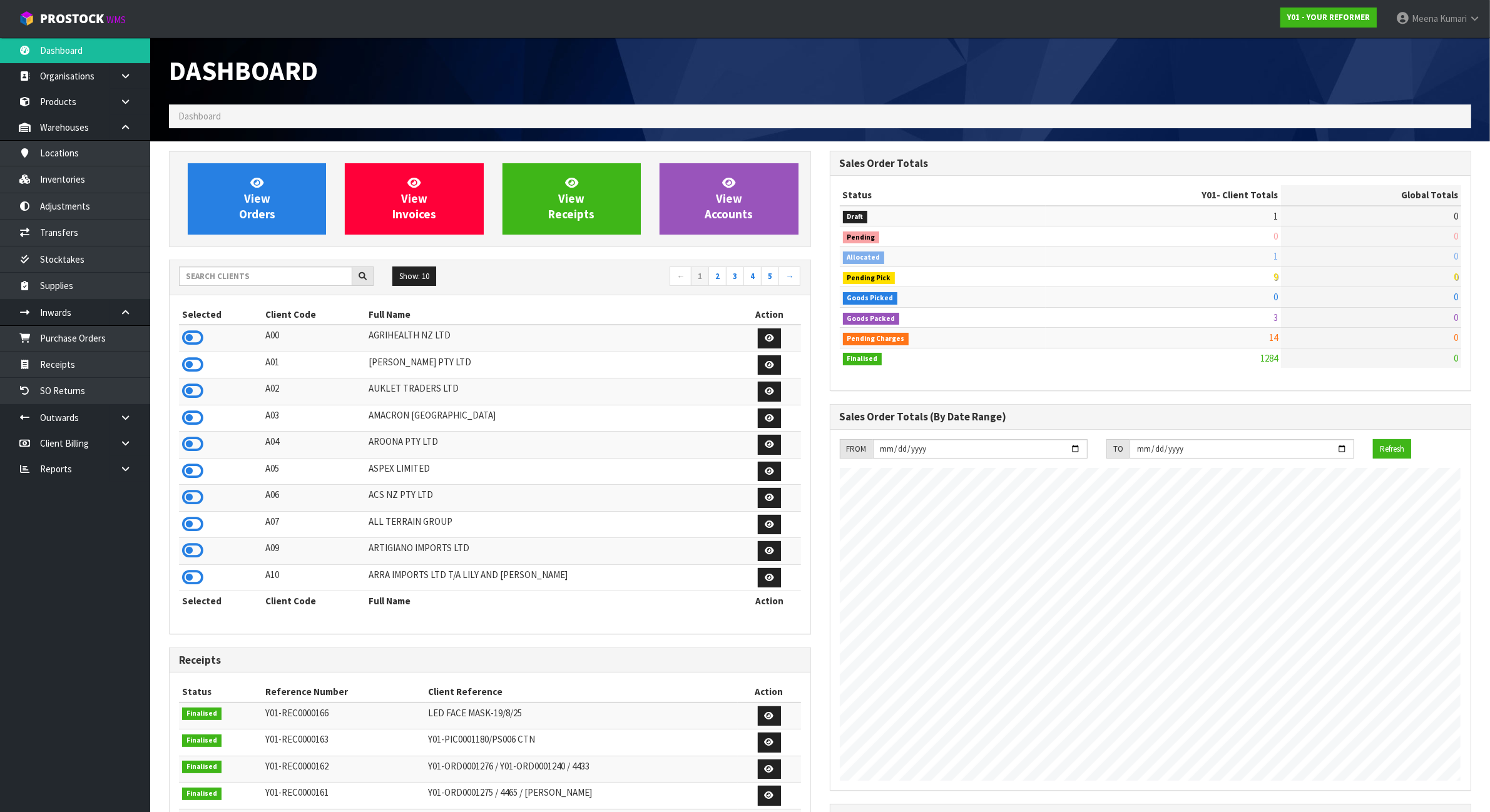
scroll to position [951, 660]
click at [266, 279] on input "text" at bounding box center [266, 276] width 173 height 20
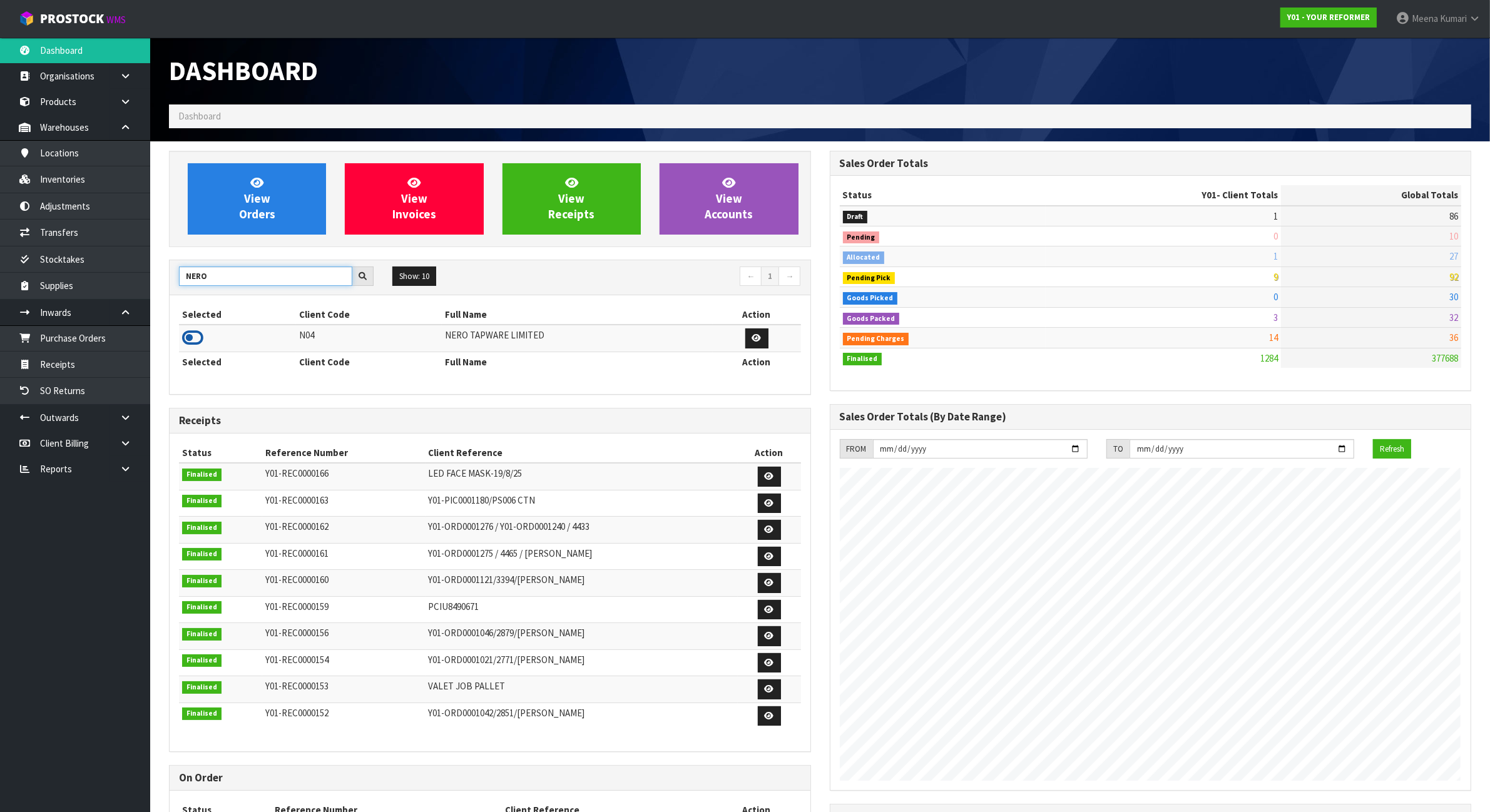
type input "NERO"
click at [192, 342] on icon at bounding box center [193, 337] width 21 height 19
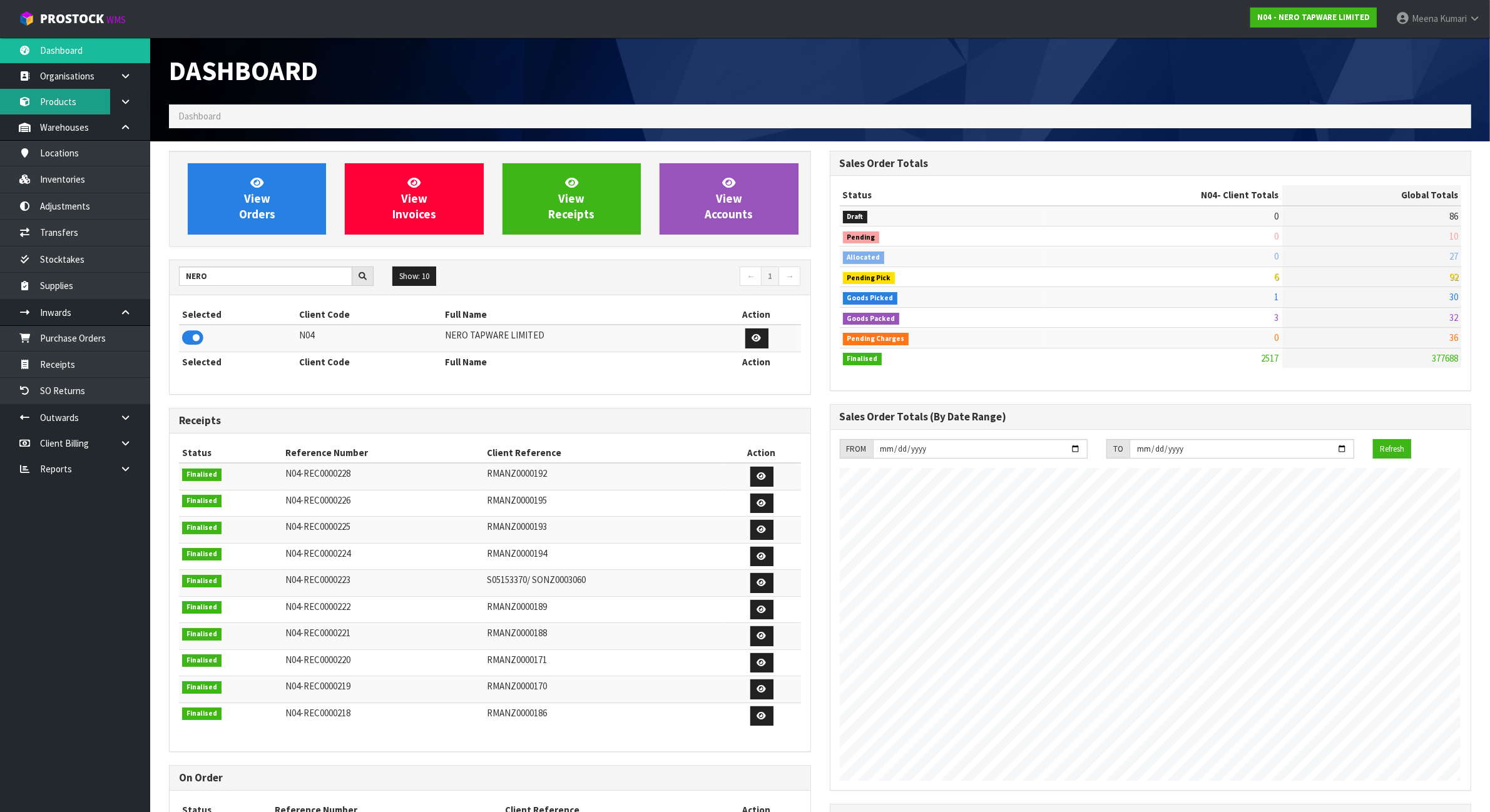
click at [91, 100] on link "Products" at bounding box center [75, 101] width 150 height 26
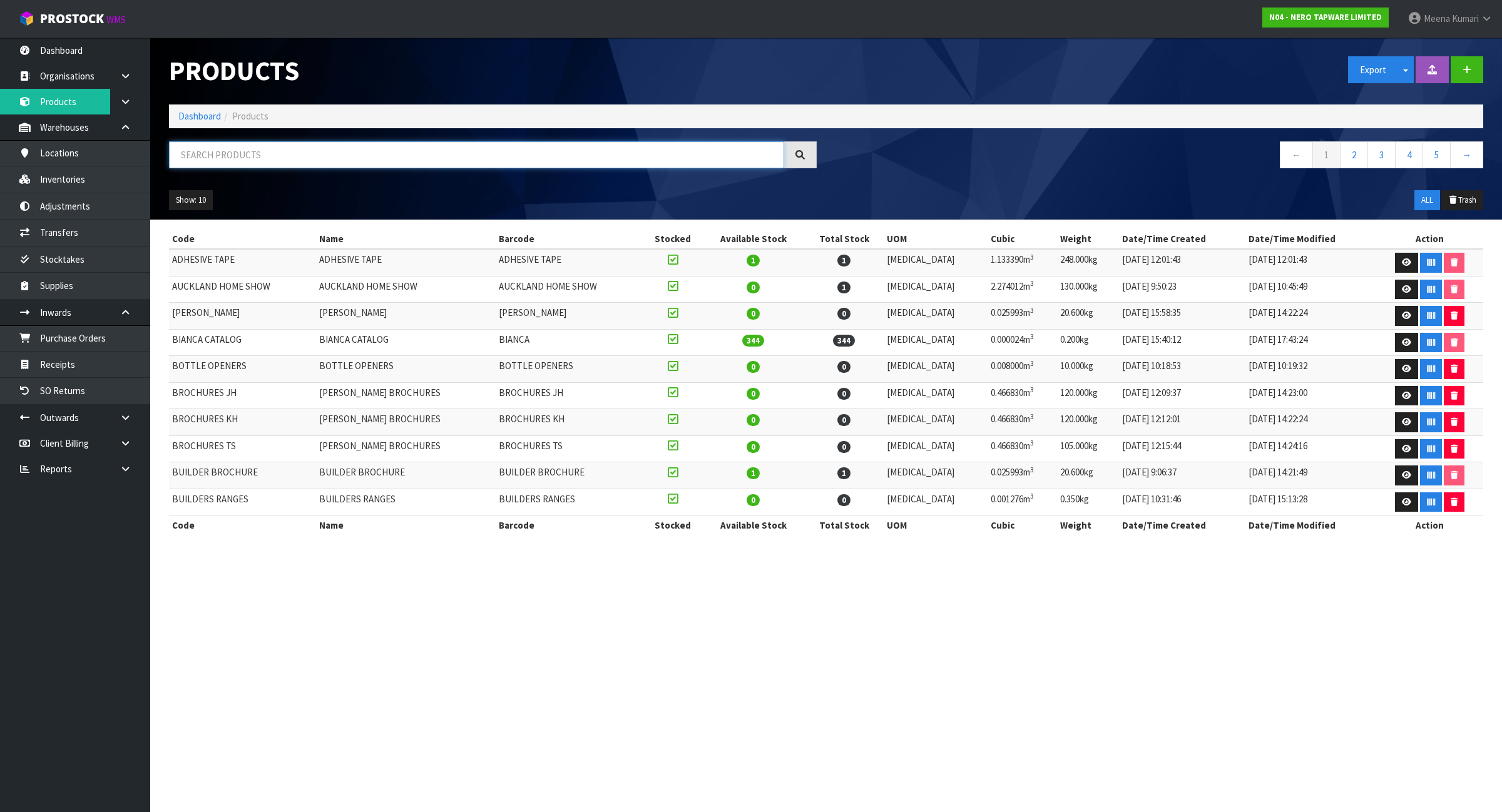
click at [421, 157] on input "text" at bounding box center [477, 154] width 615 height 27
paste input "NR162205ABG"
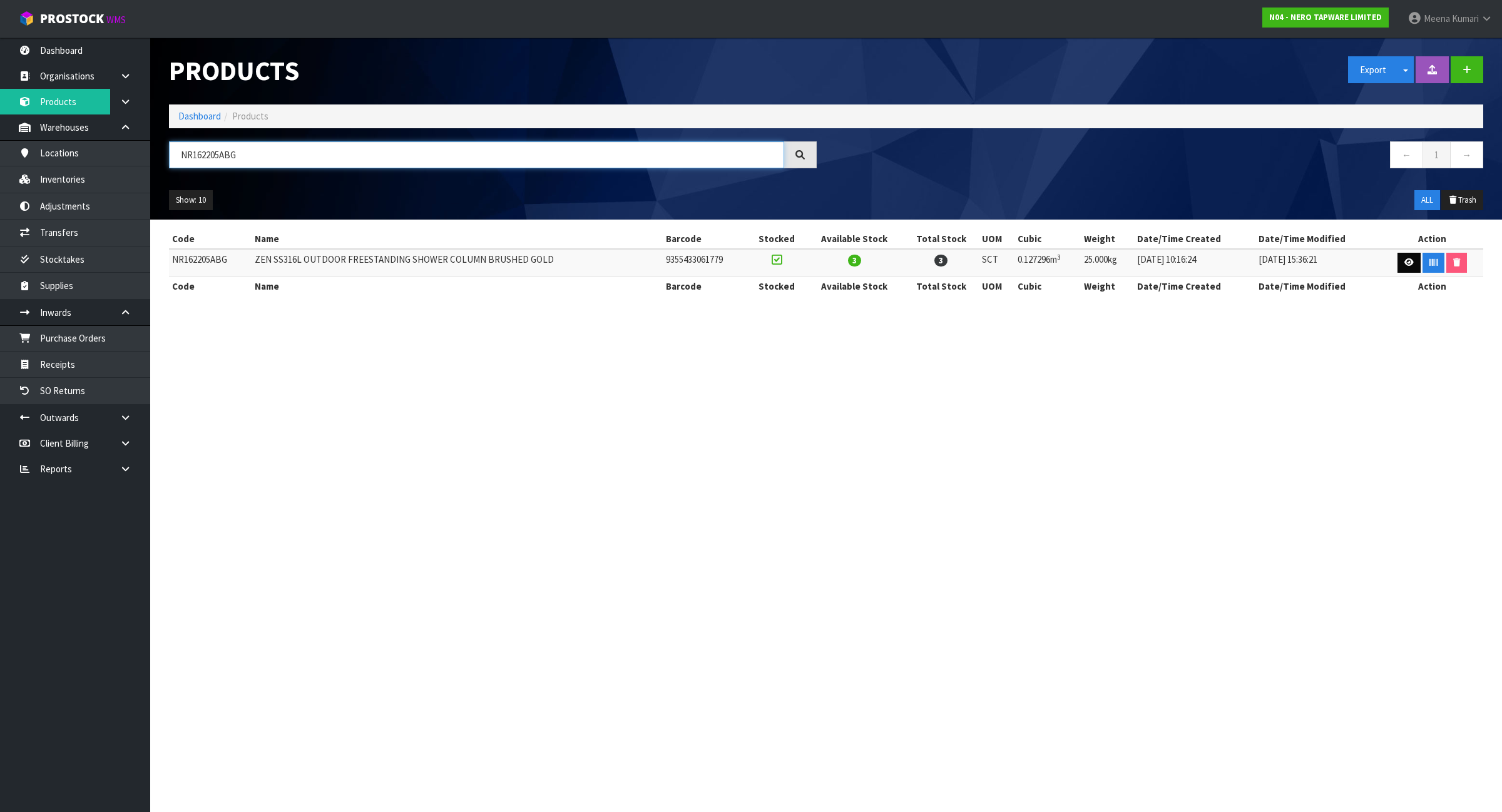
type input "NR162205ABG"
click at [1406, 257] on link at bounding box center [1409, 263] width 23 height 20
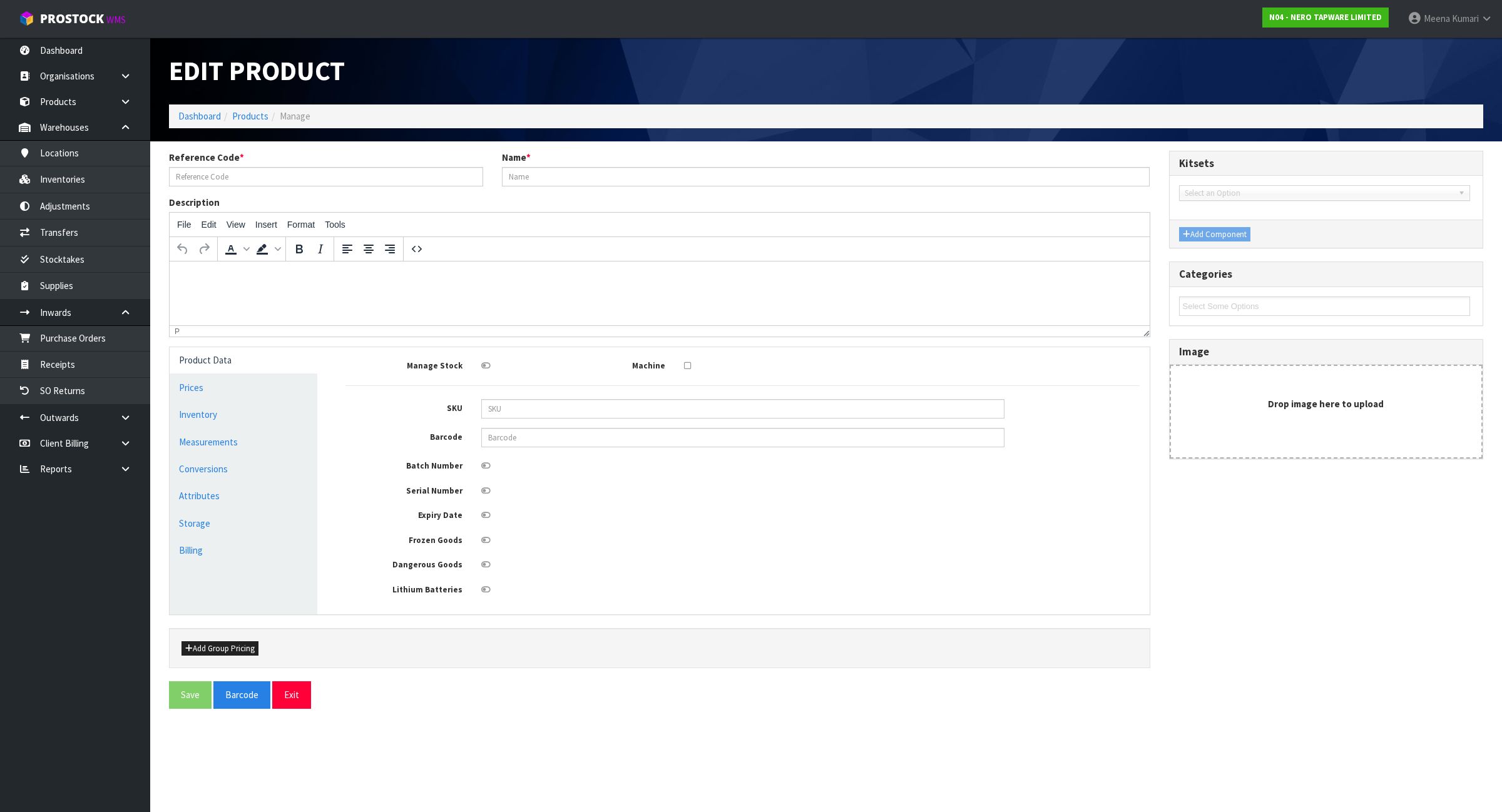
type input "NR162205ABG"
type input "ZEN SS316L OUTDOOR FREESTANDING SHOWER COLUMN BRUSHED GOLD"
type input "9355433061779"
type input "144"
type input "68"
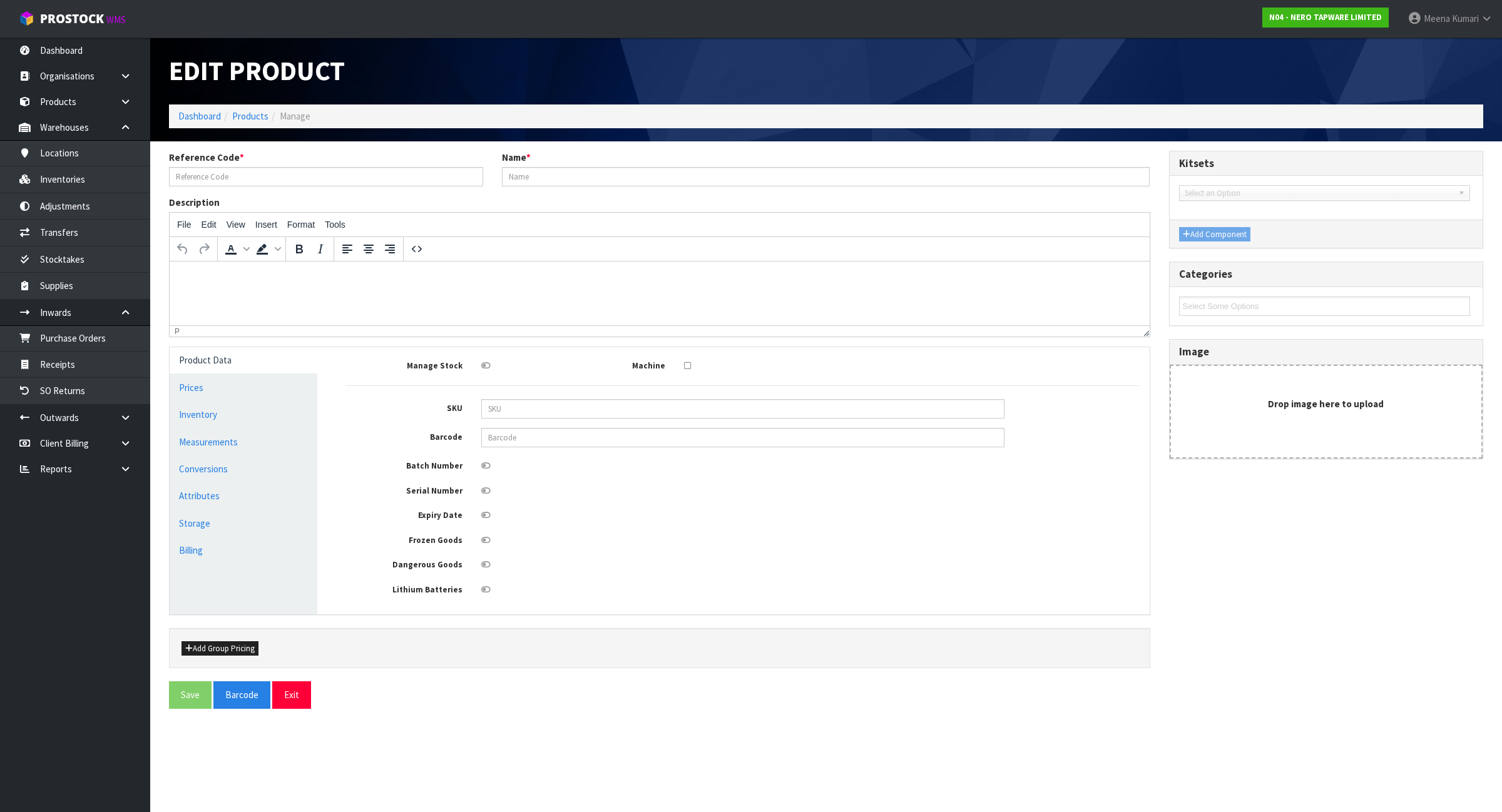
type input "13"
type input "0.127296"
type input "25"
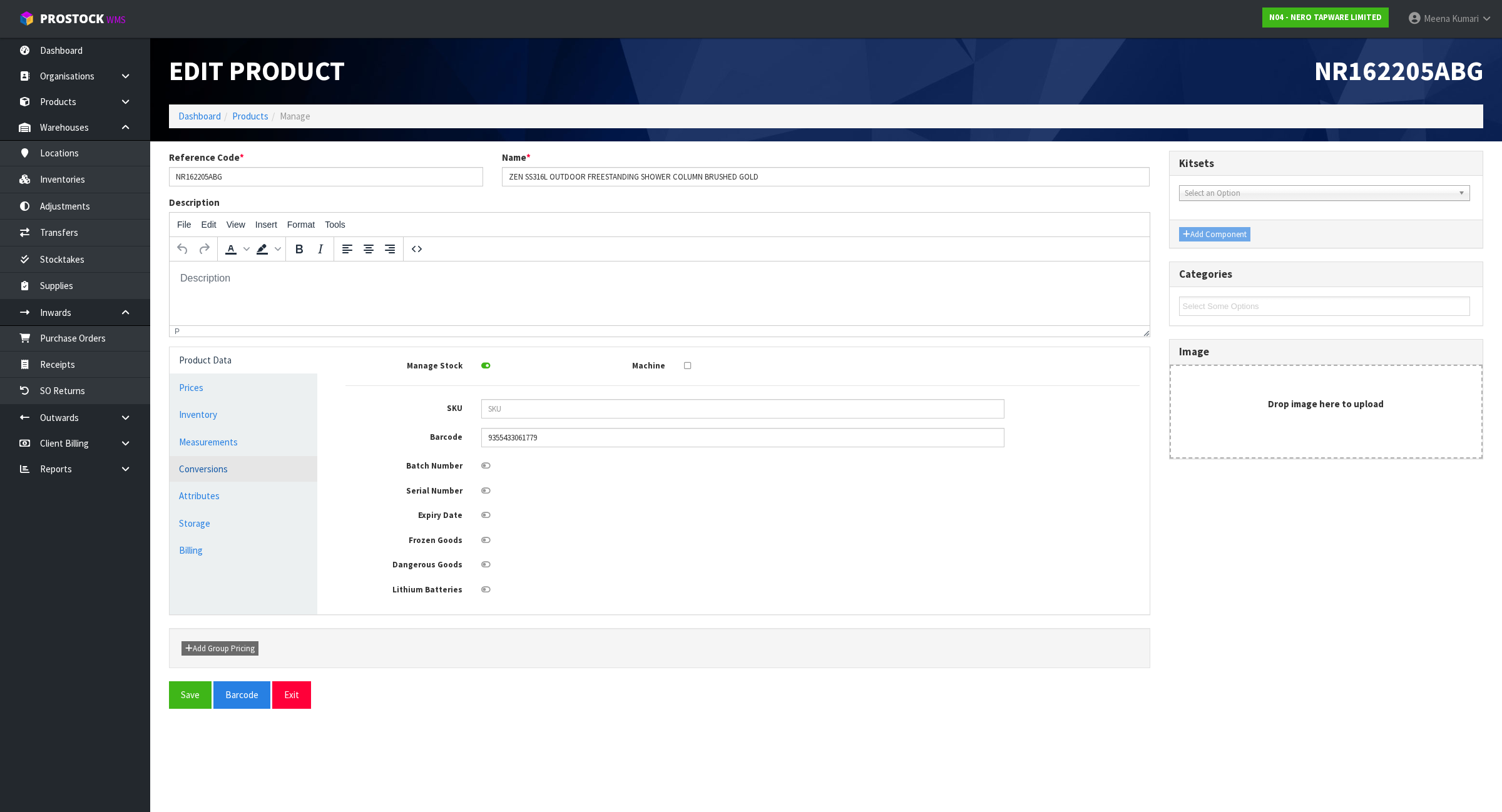
click at [289, 466] on link "Conversions" at bounding box center [243, 468] width 148 height 26
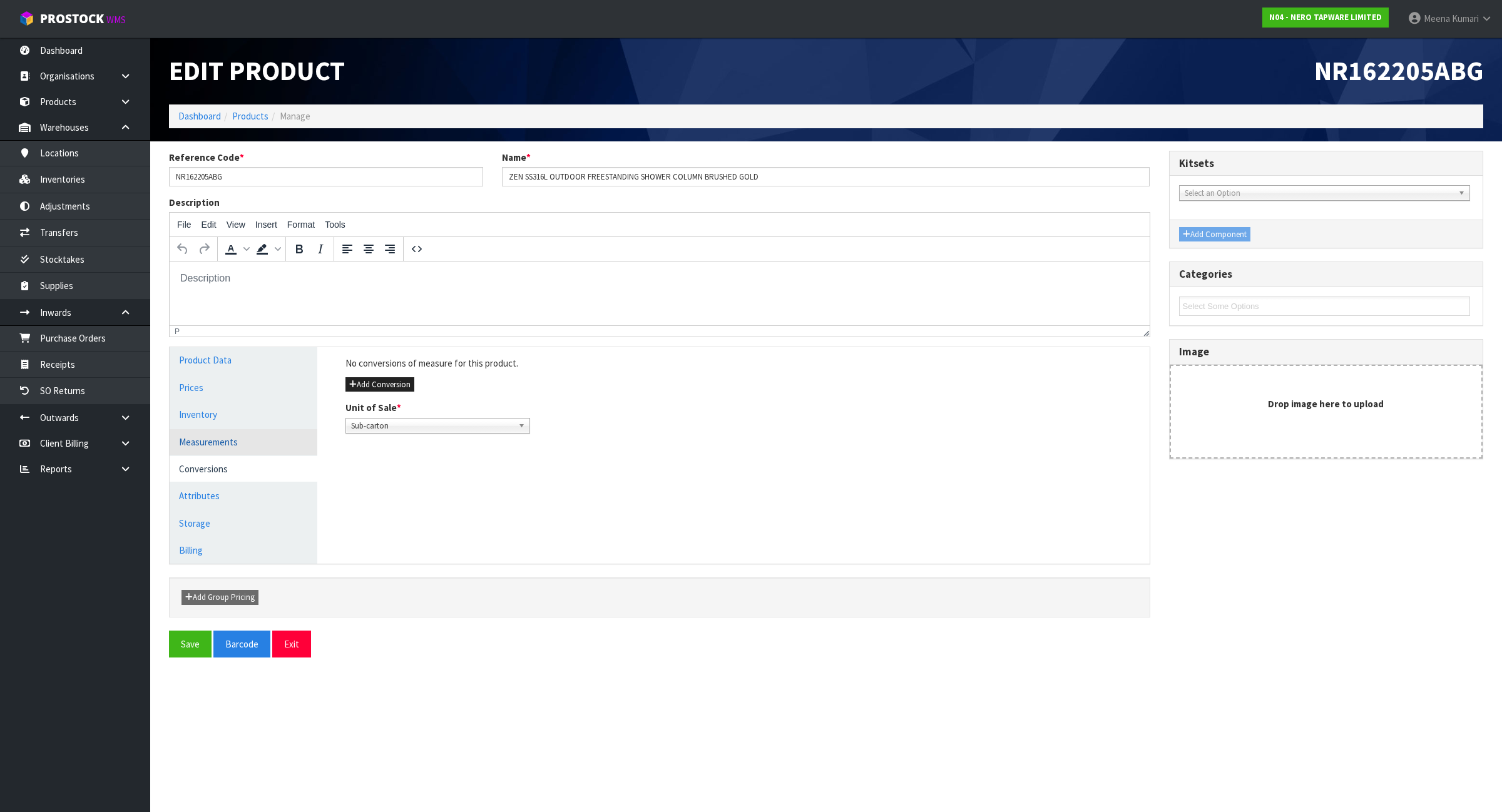
click at [276, 443] on link "Measurements" at bounding box center [243, 442] width 148 height 26
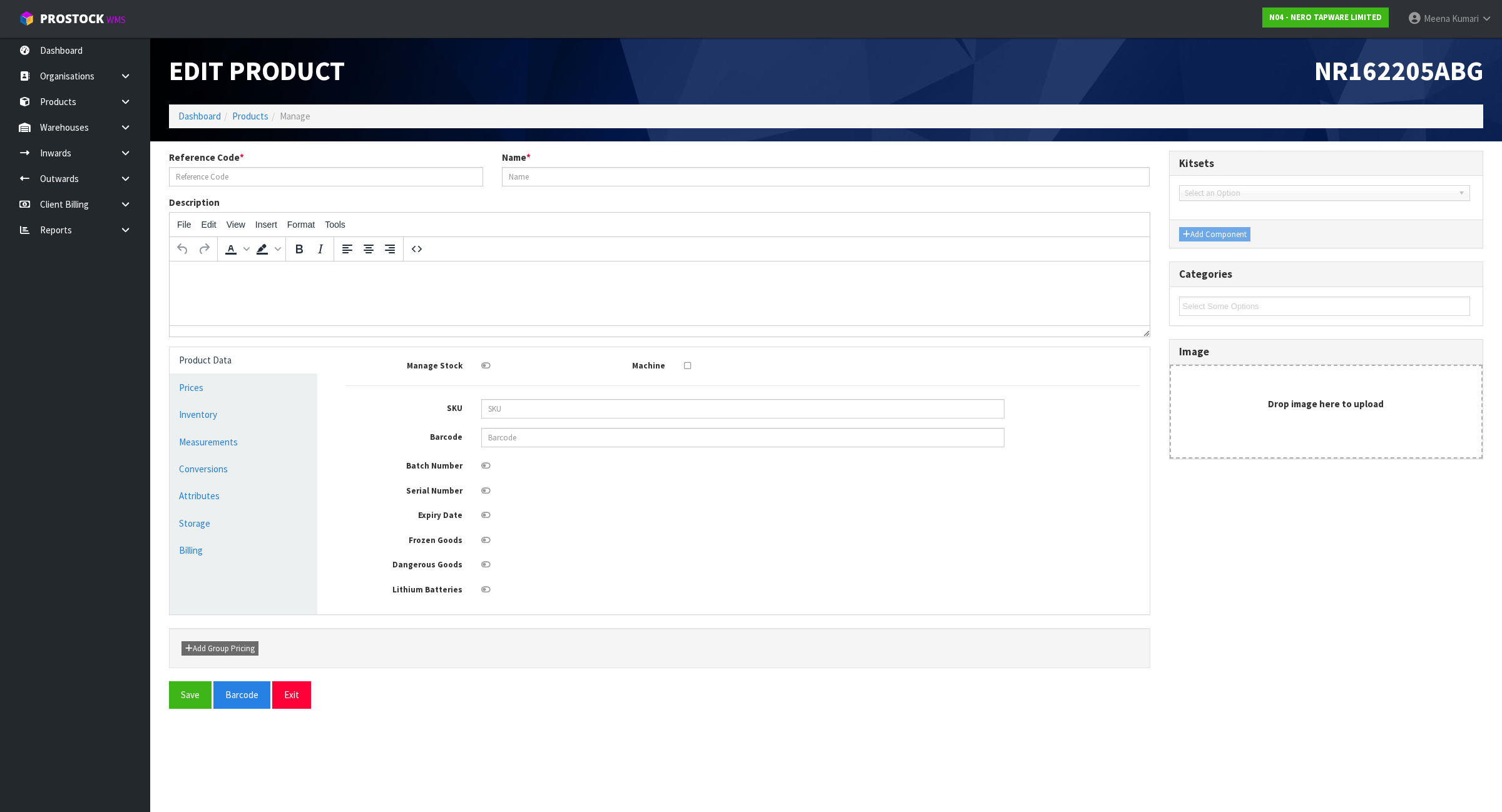
type input "NR162205ABG"
type input "ZEN SS316L OUTDOOR FREESTANDING SHOWER COLUMN BRUSHED GOLD"
type input "9355433061779"
click at [207, 122] on link "Dashboard" at bounding box center [200, 116] width 43 height 12
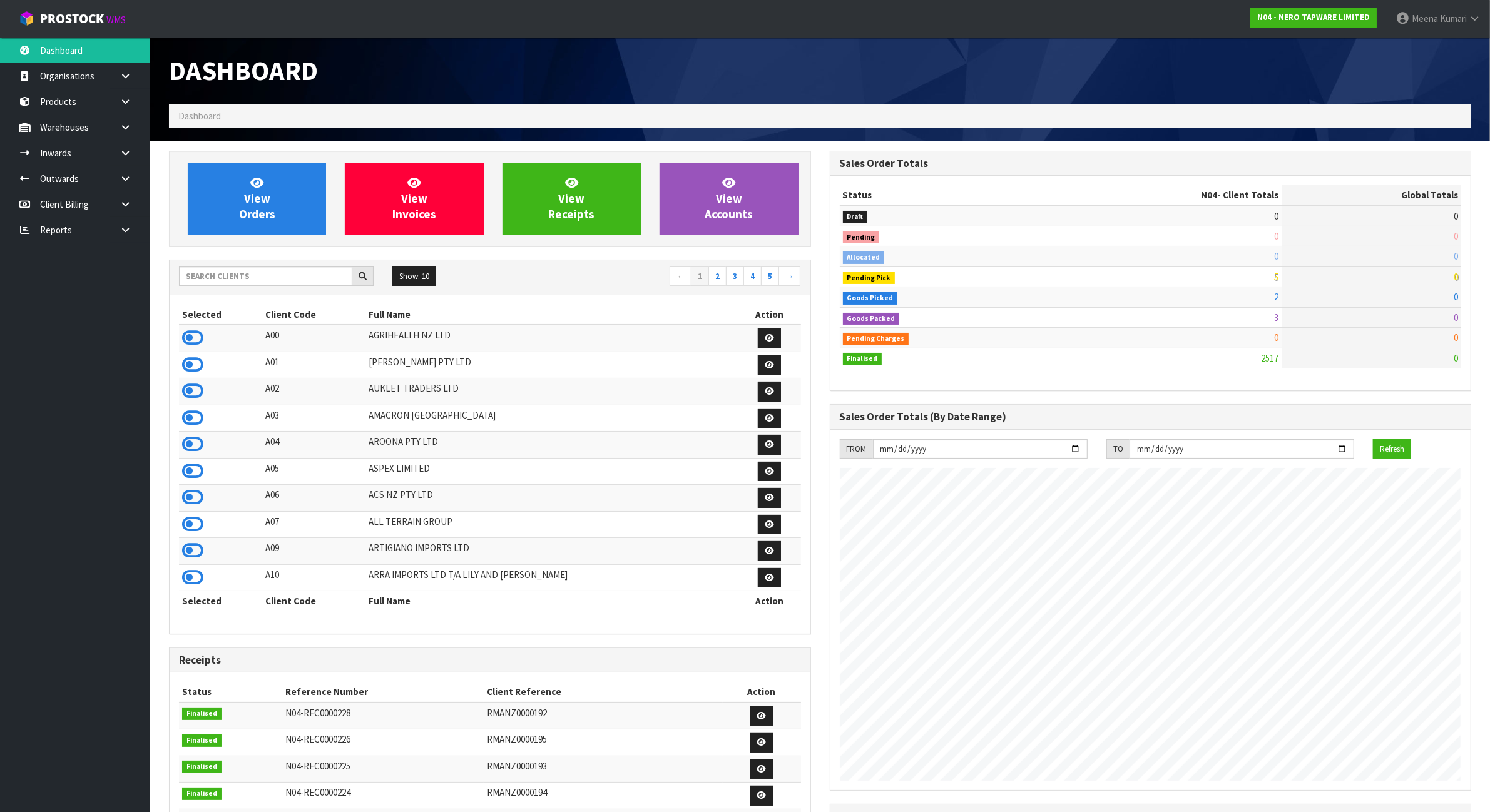
scroll to position [951, 660]
click at [245, 284] on input "text" at bounding box center [266, 276] width 173 height 20
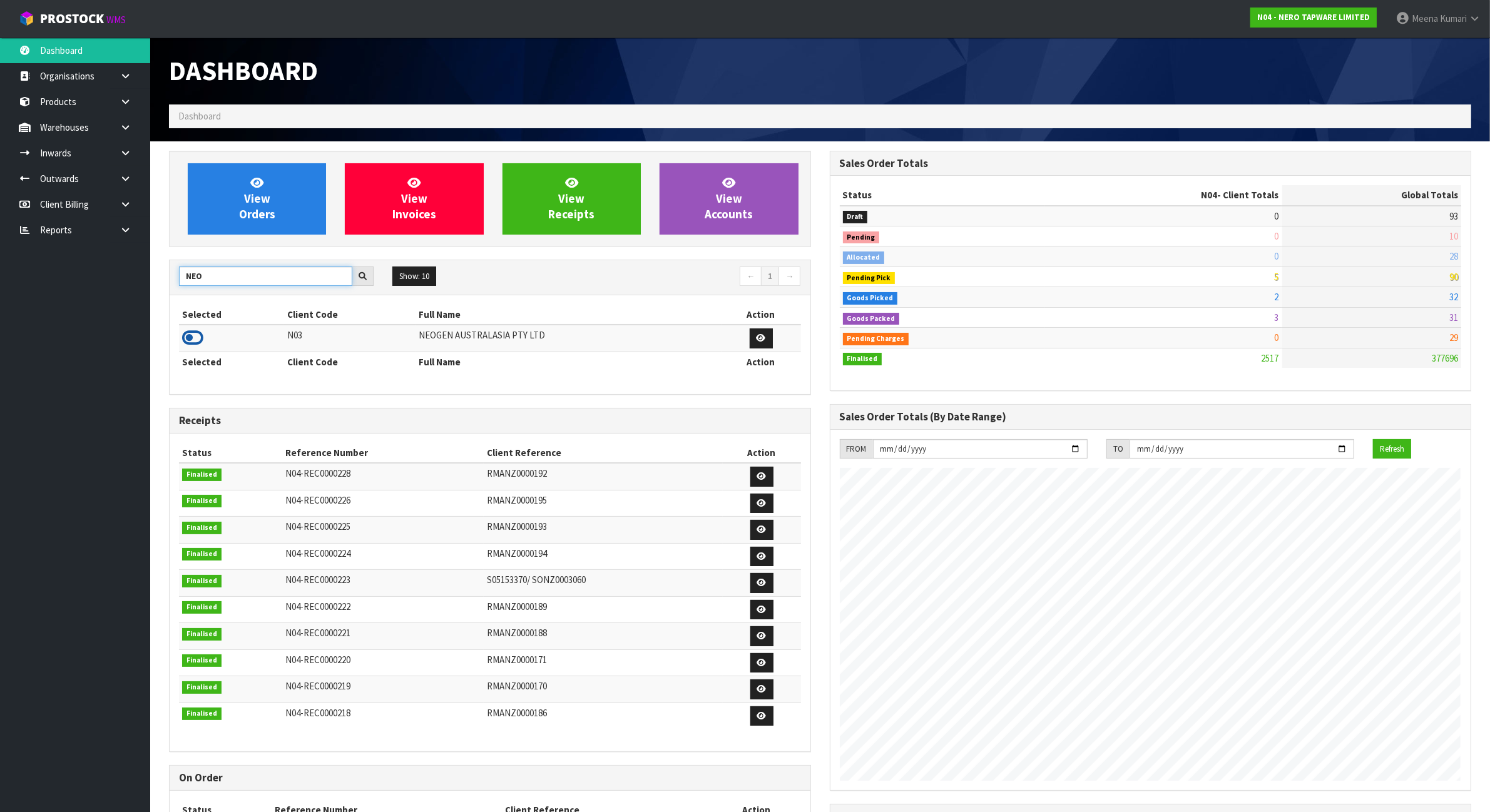
type input "NEO"
click at [199, 336] on icon at bounding box center [193, 337] width 21 height 19
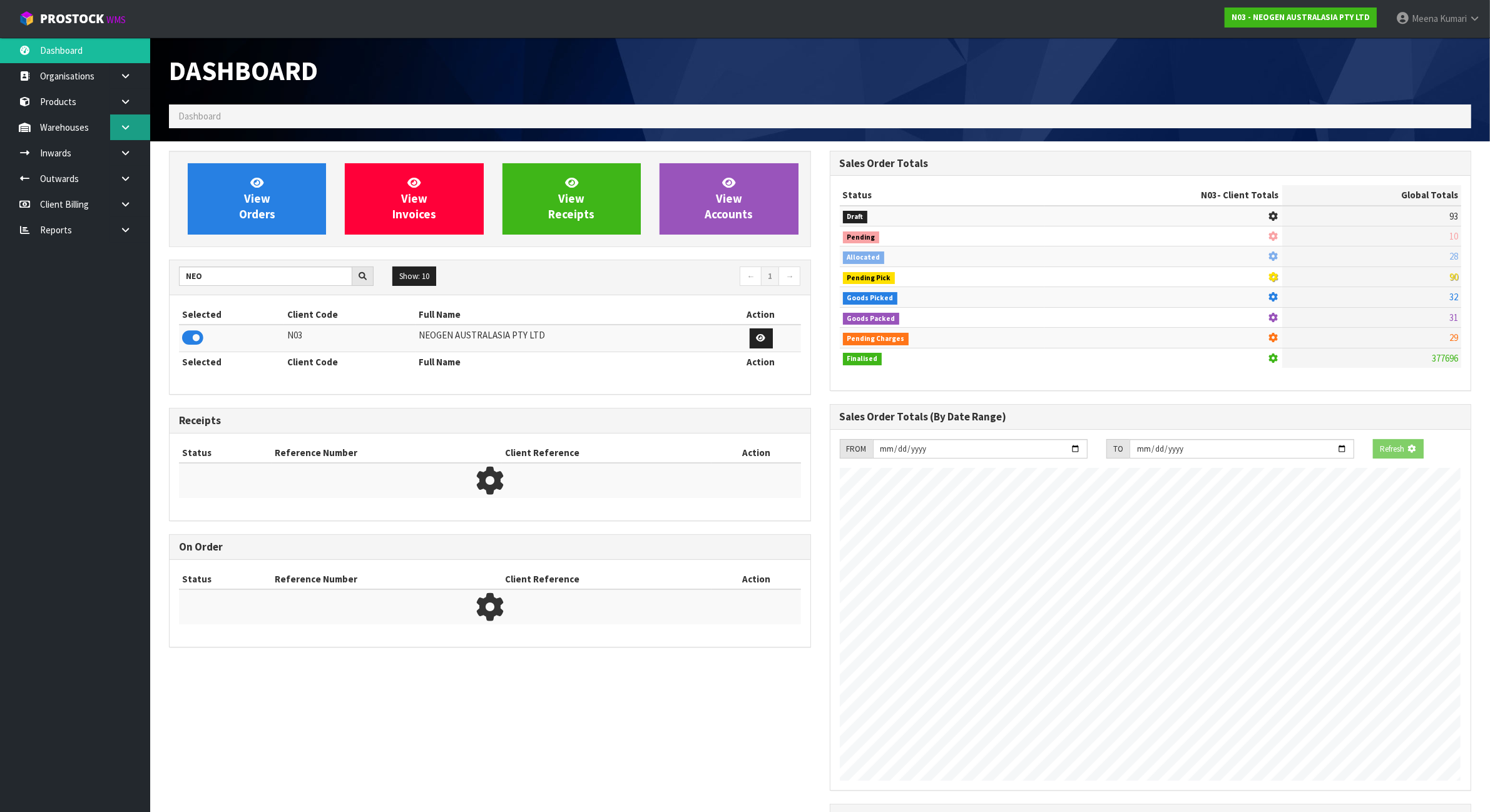
click at [122, 134] on link at bounding box center [130, 127] width 40 height 26
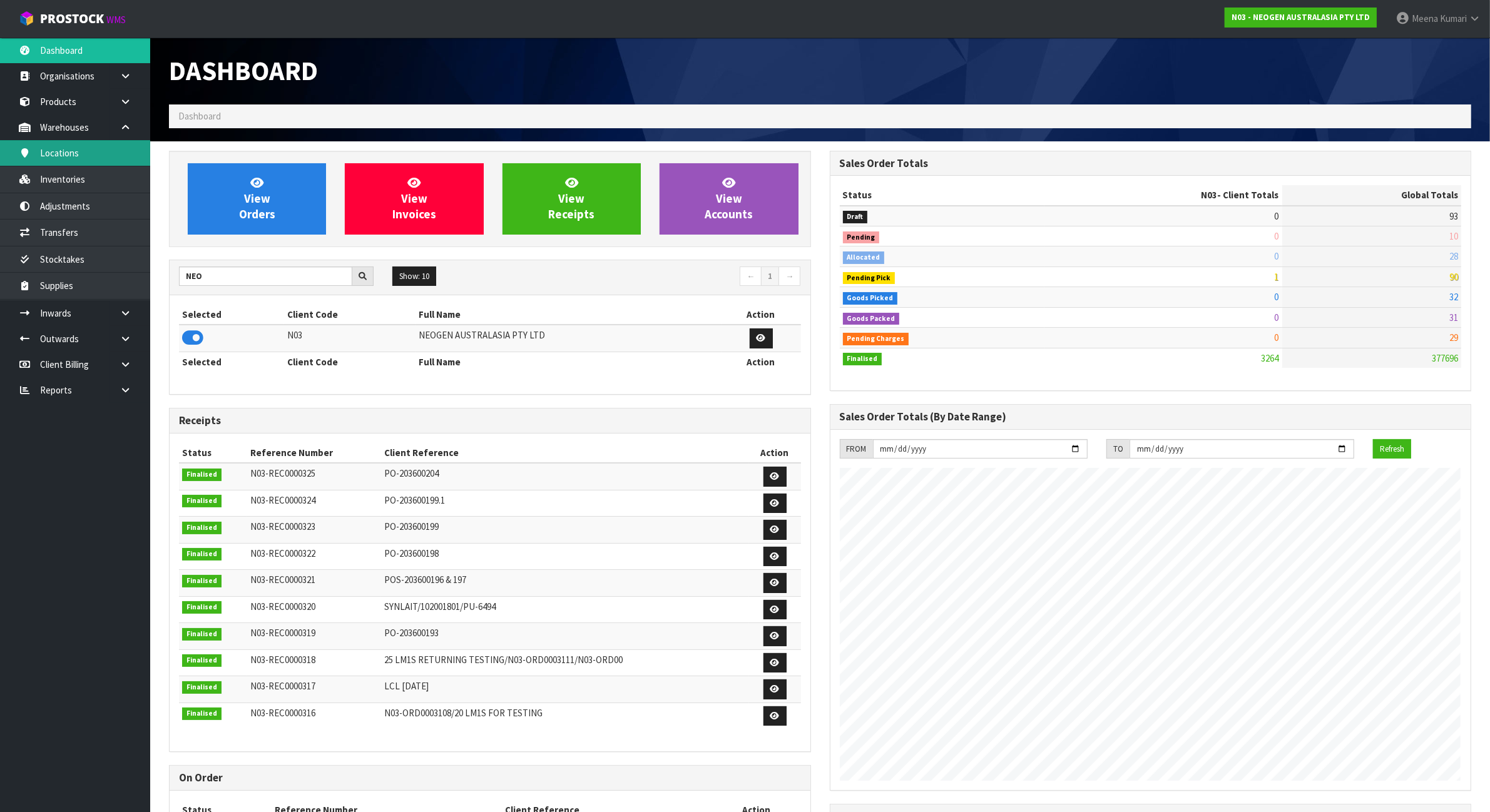
scroll to position [951, 660]
click at [115, 179] on link "Inventories" at bounding box center [75, 179] width 150 height 26
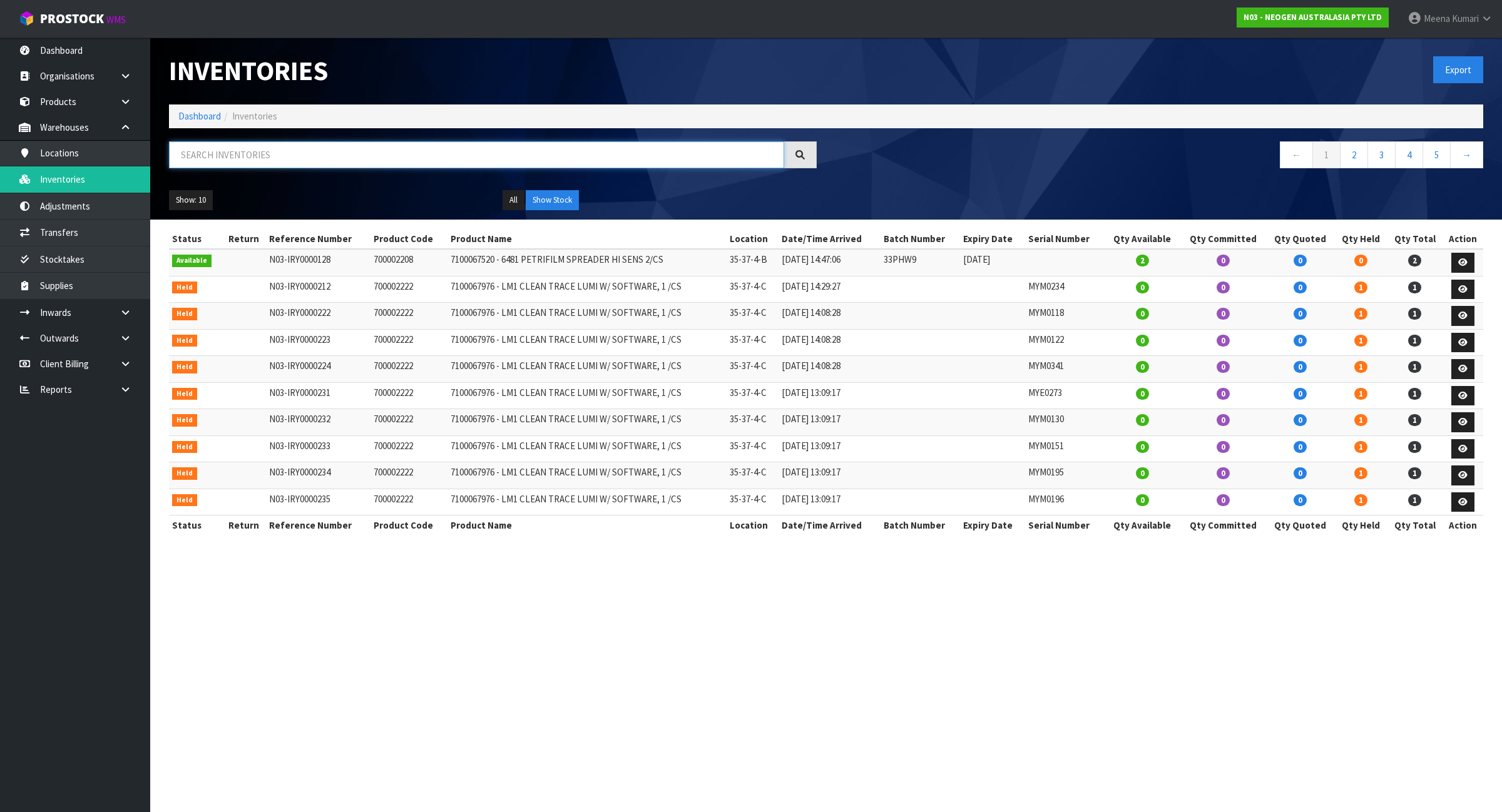
click at [354, 157] on input "text" at bounding box center [477, 154] width 615 height 27
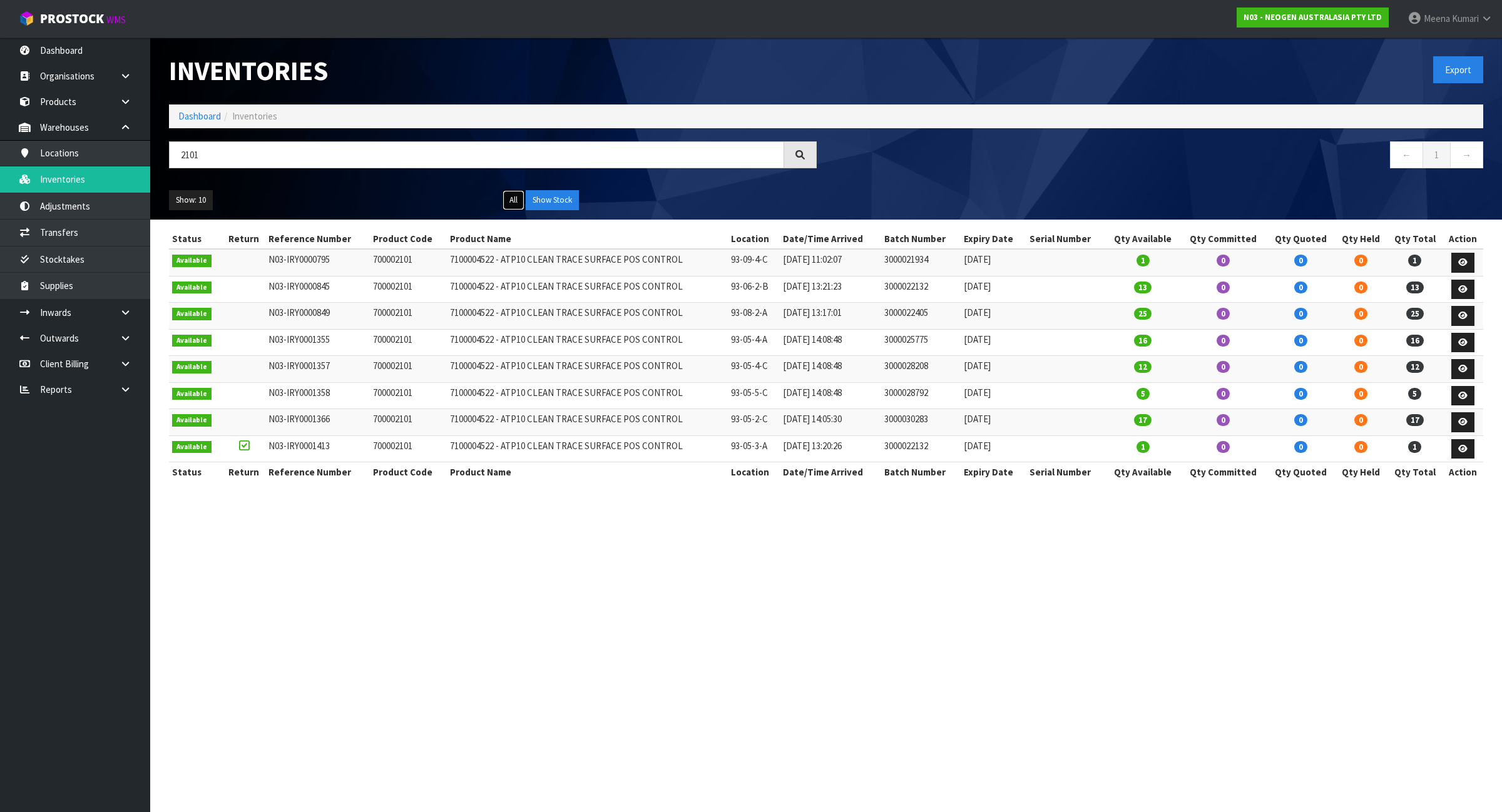
click at [507, 197] on button "All" at bounding box center [513, 200] width 22 height 20
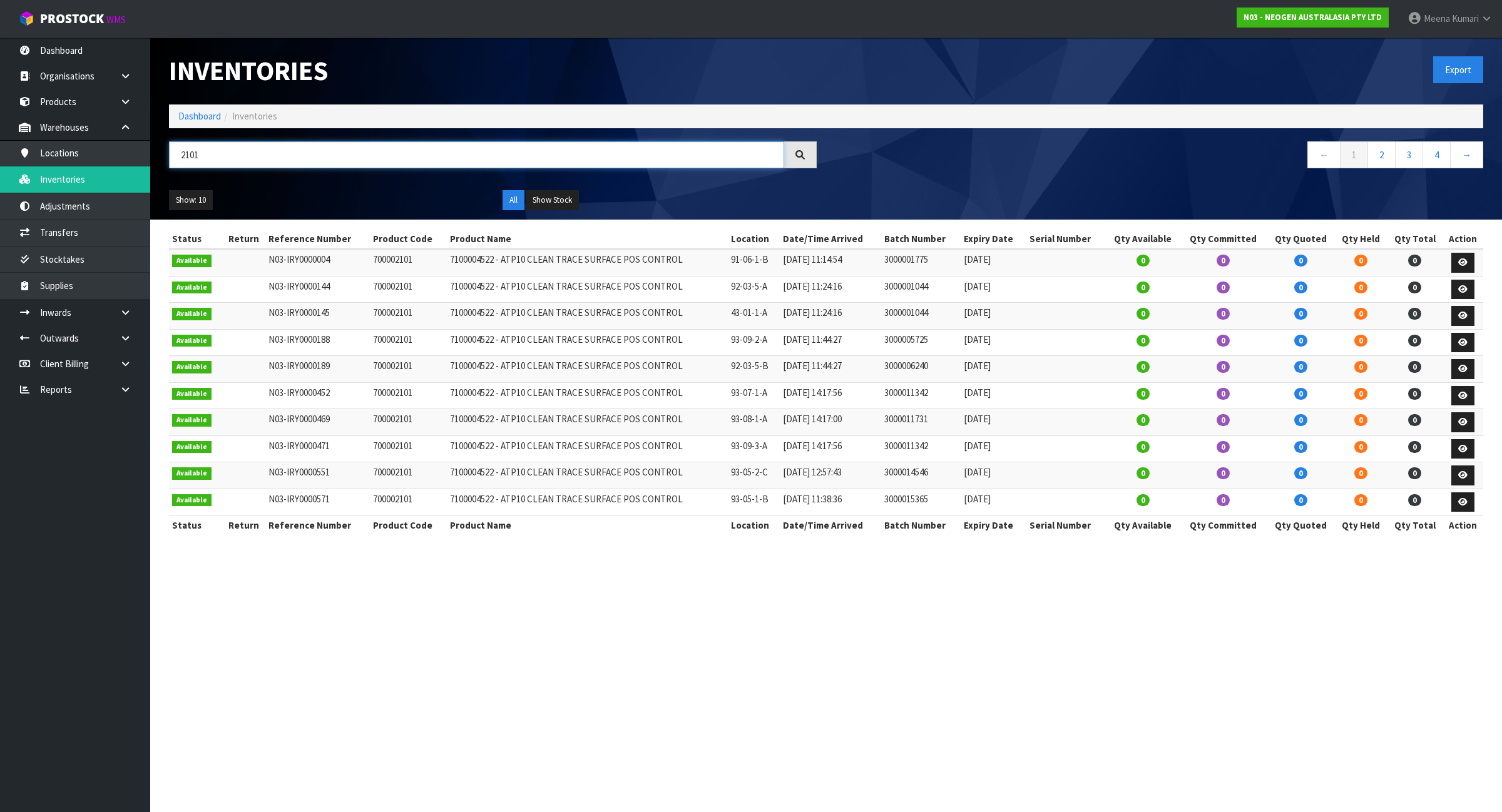
click at [492, 162] on input "2101" at bounding box center [477, 154] width 615 height 27
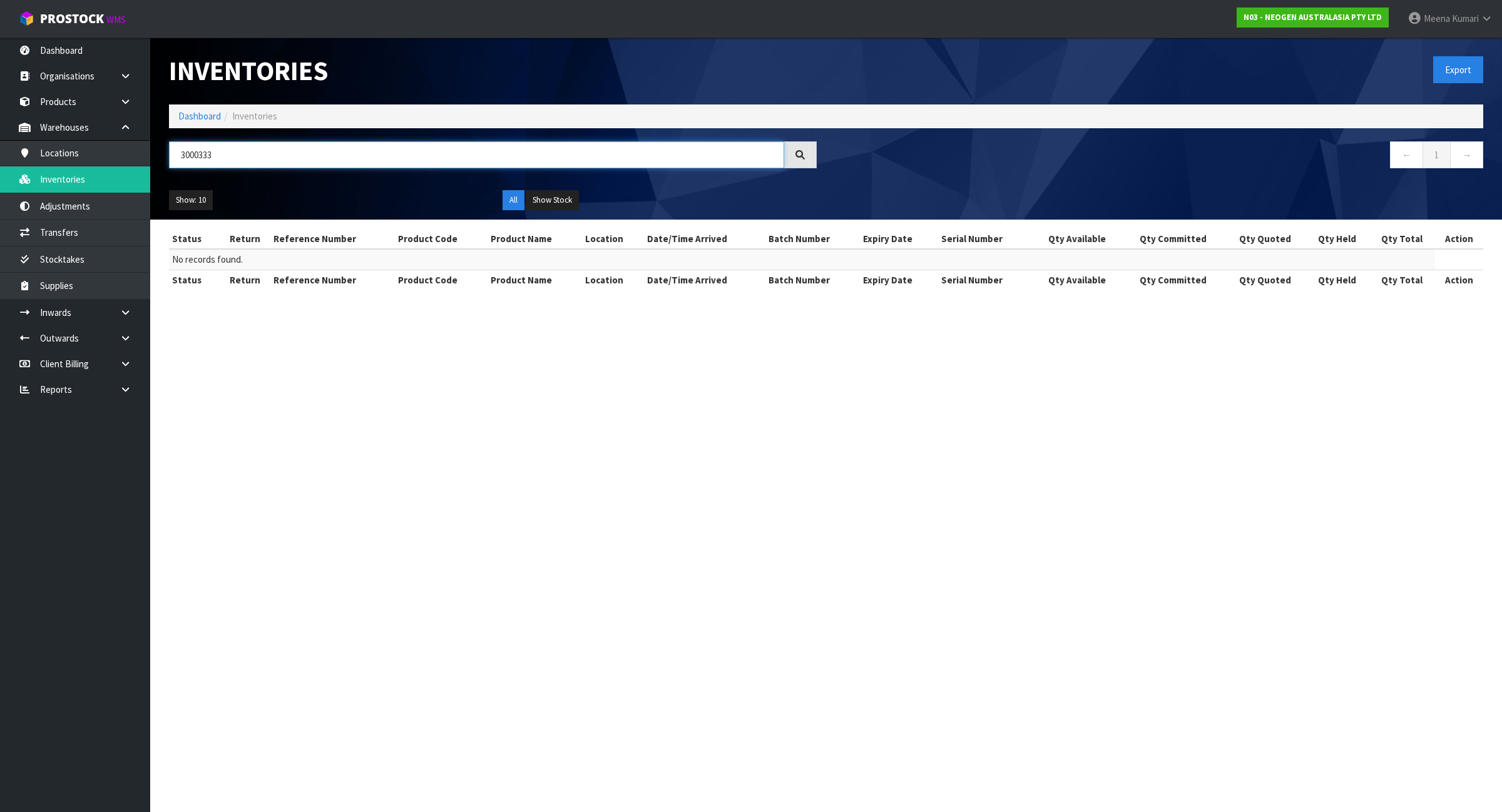
click at [204, 152] on input "3000333" at bounding box center [477, 154] width 615 height 27
click at [201, 154] on input "3000333" at bounding box center [477, 154] width 615 height 27
click at [229, 157] on input "30000333" at bounding box center [477, 154] width 615 height 27
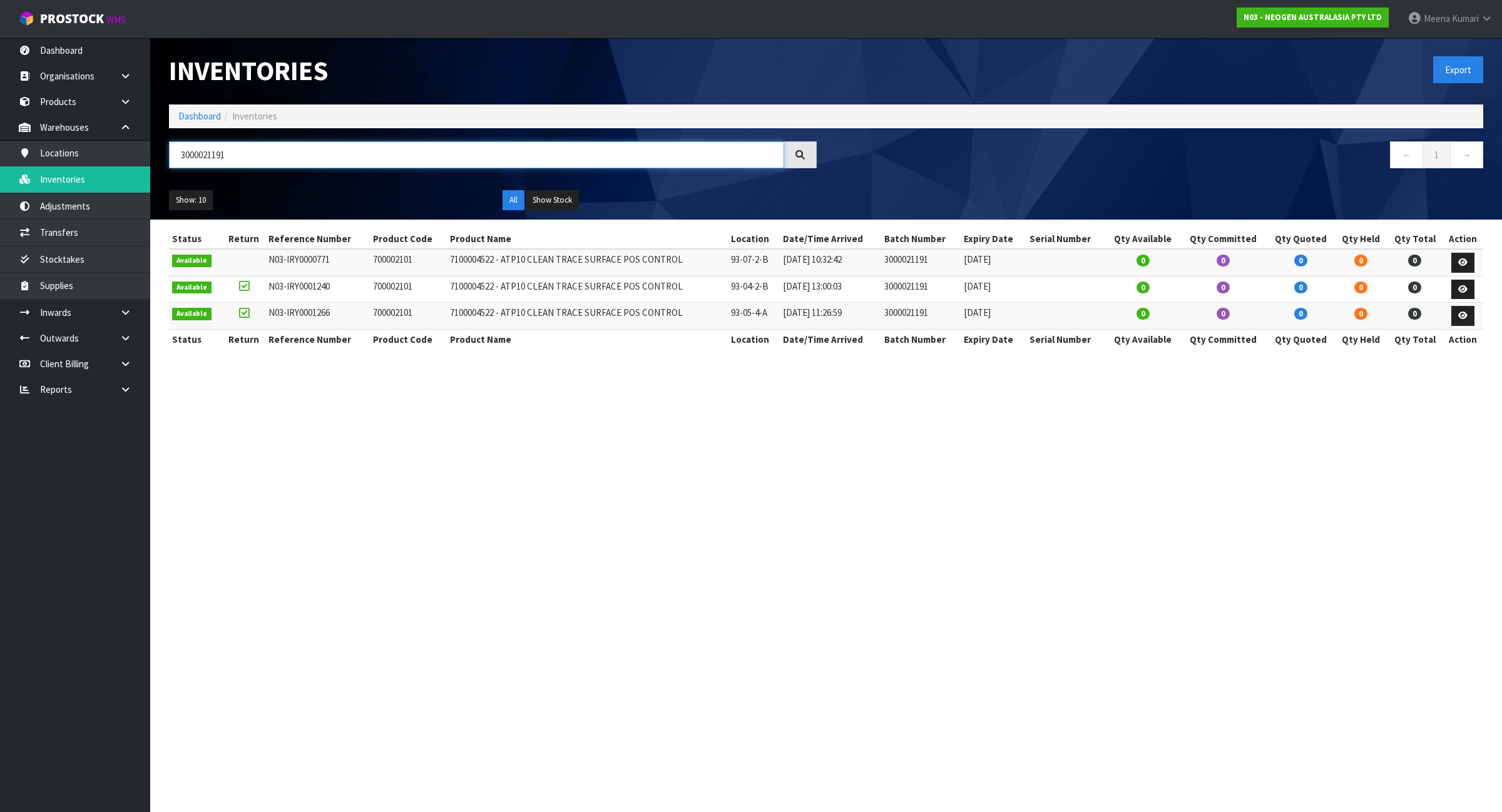
click at [364, 152] on input "3000021191" at bounding box center [477, 154] width 615 height 27
type input "3000021191"
click at [1467, 261] on icon at bounding box center [1462, 262] width 9 height 8
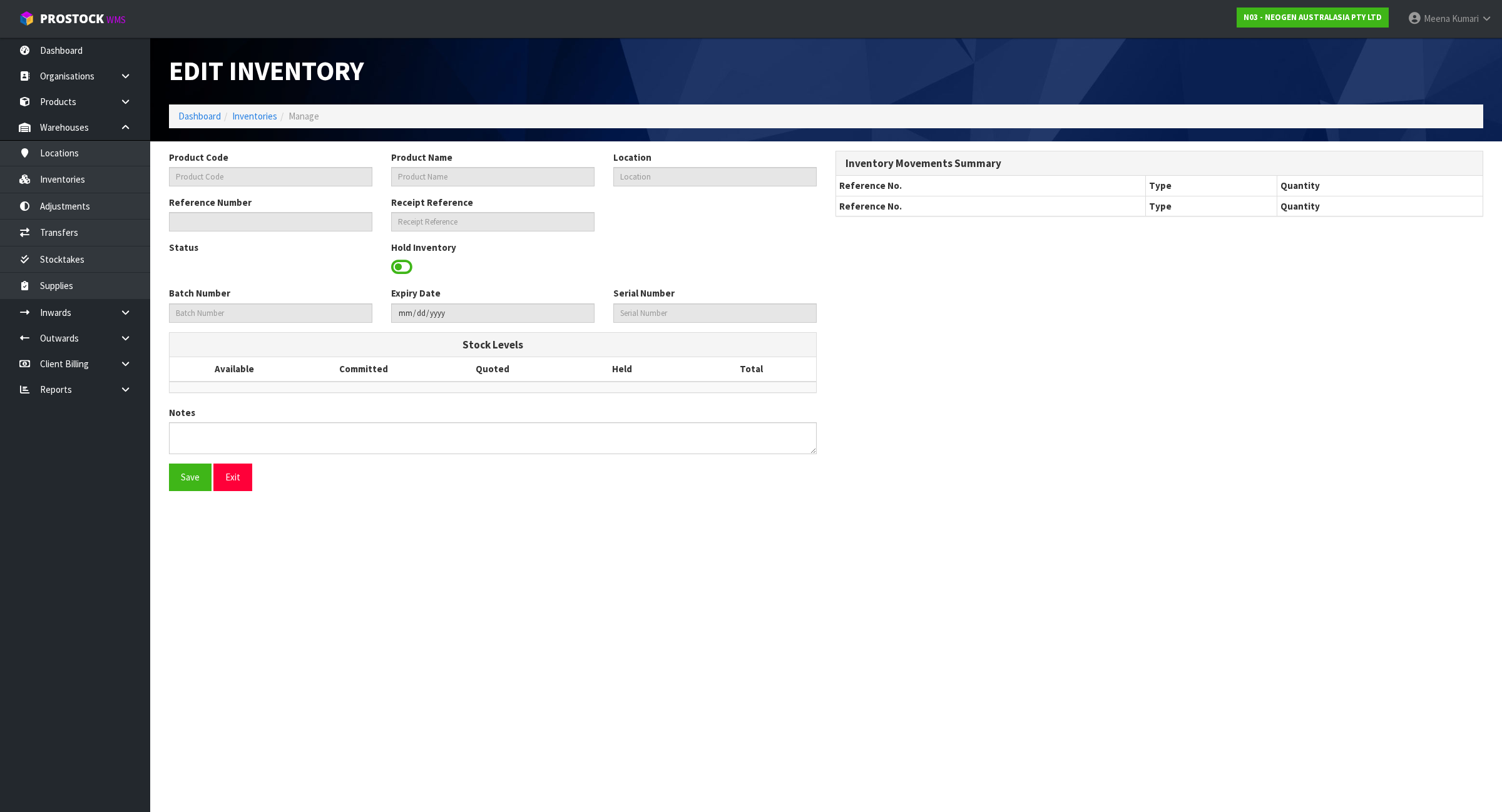
type input "700002101"
type input "7100004522 - ATP10 CLEAN TRACE SURFACE POS CONTROL"
type input "93-07-2-B"
type input "N03-IRY0000771"
type input "N03-REC0000177"
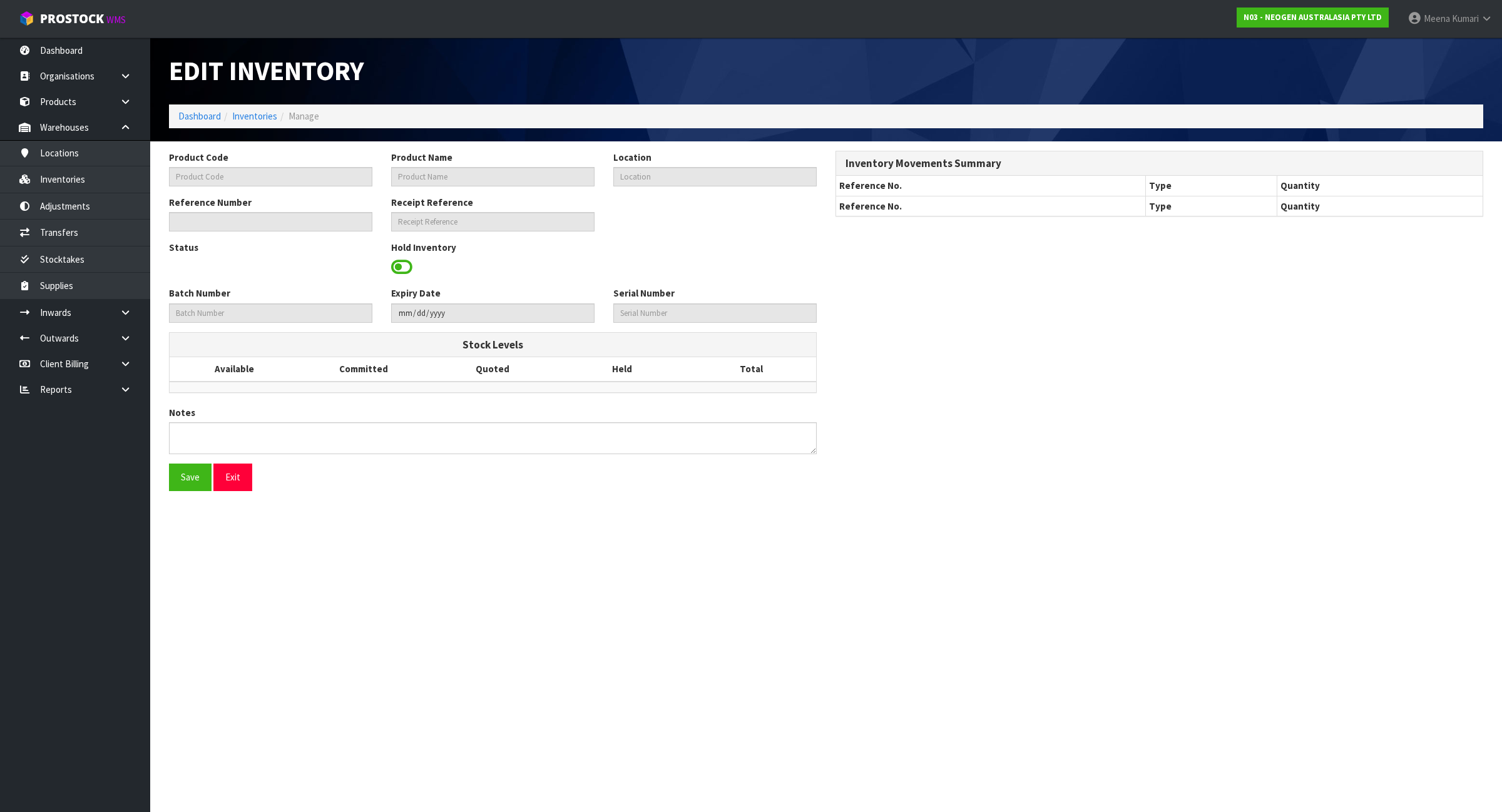
type input "3000021191"
type input "[DATE]"
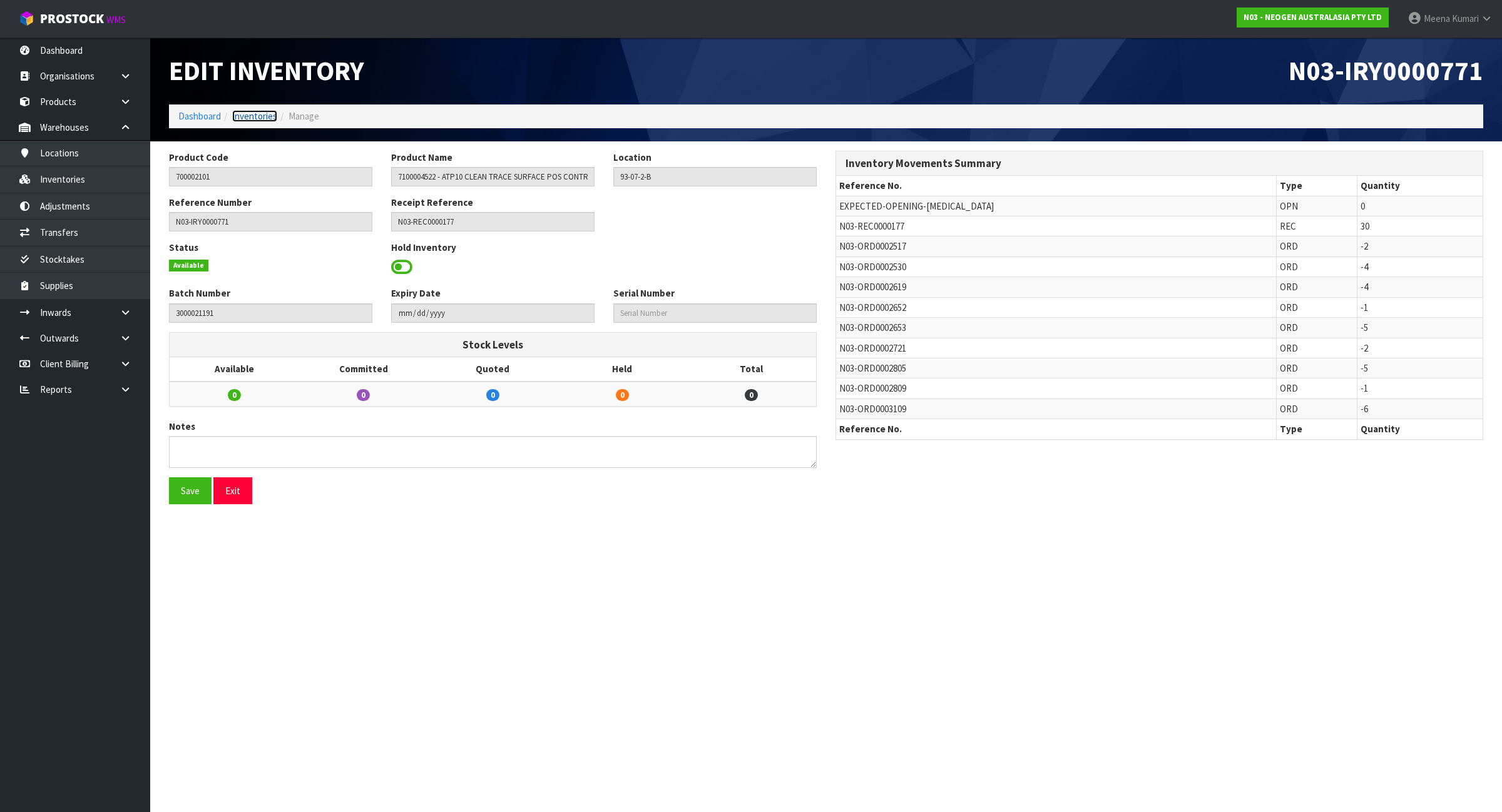
click at [254, 118] on link "Inventories" at bounding box center [255, 116] width 45 height 12
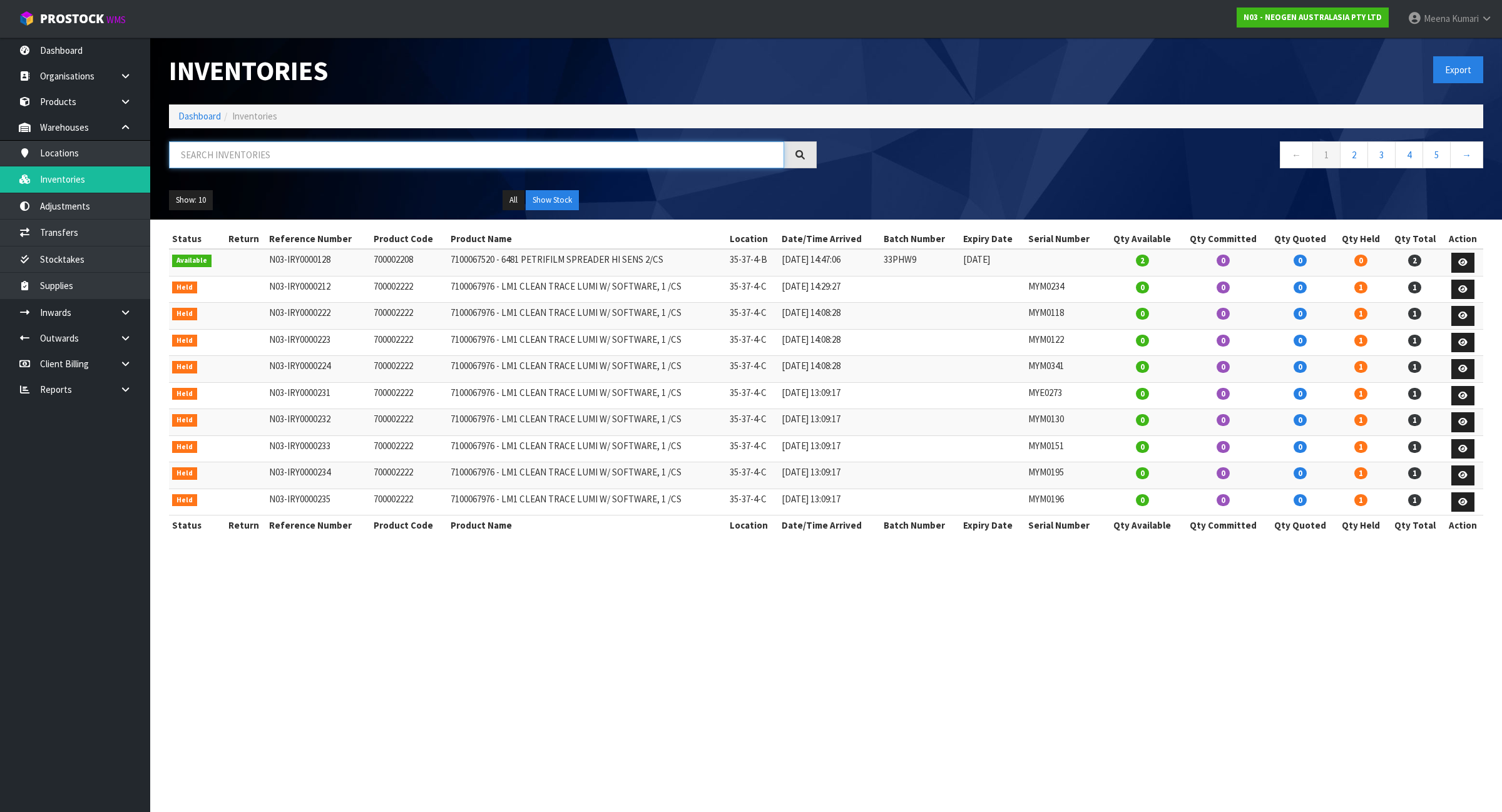
click at [279, 151] on input "text" at bounding box center [477, 154] width 615 height 27
paste input "3000021191"
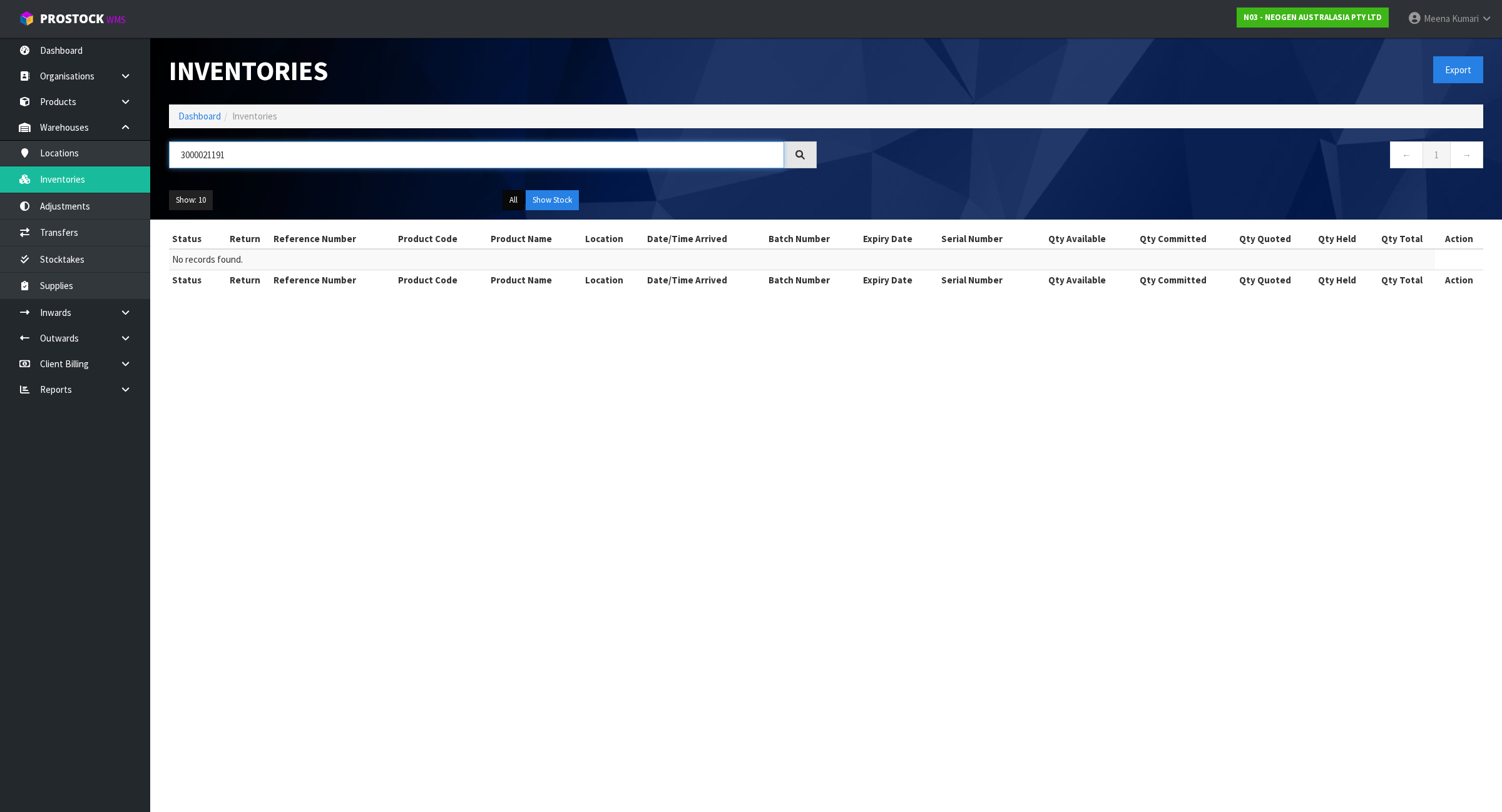
type input "3000021191"
click at [507, 202] on button "All" at bounding box center [513, 200] width 22 height 20
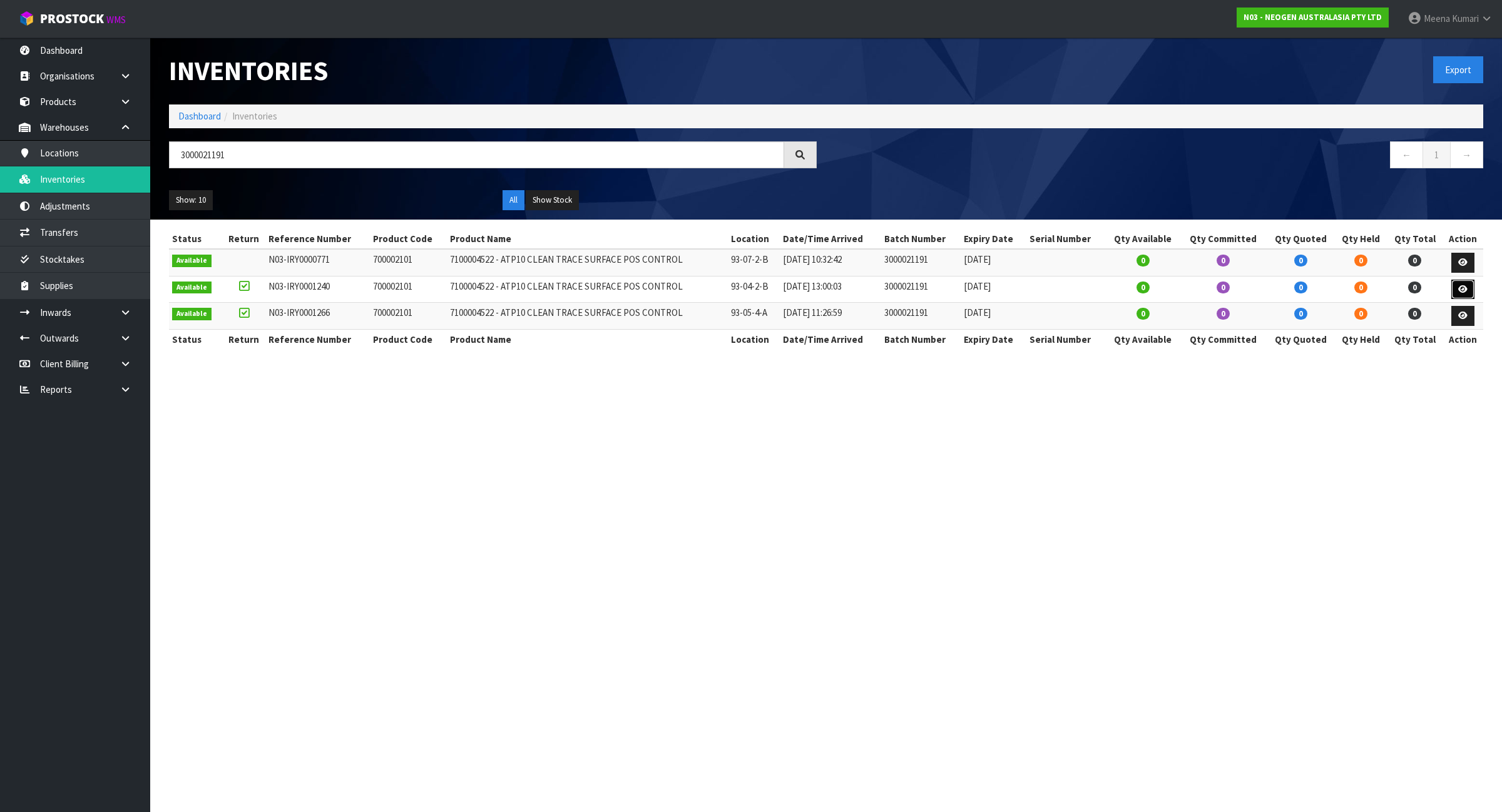
click at [1462, 289] on icon at bounding box center [1462, 289] width 9 height 8
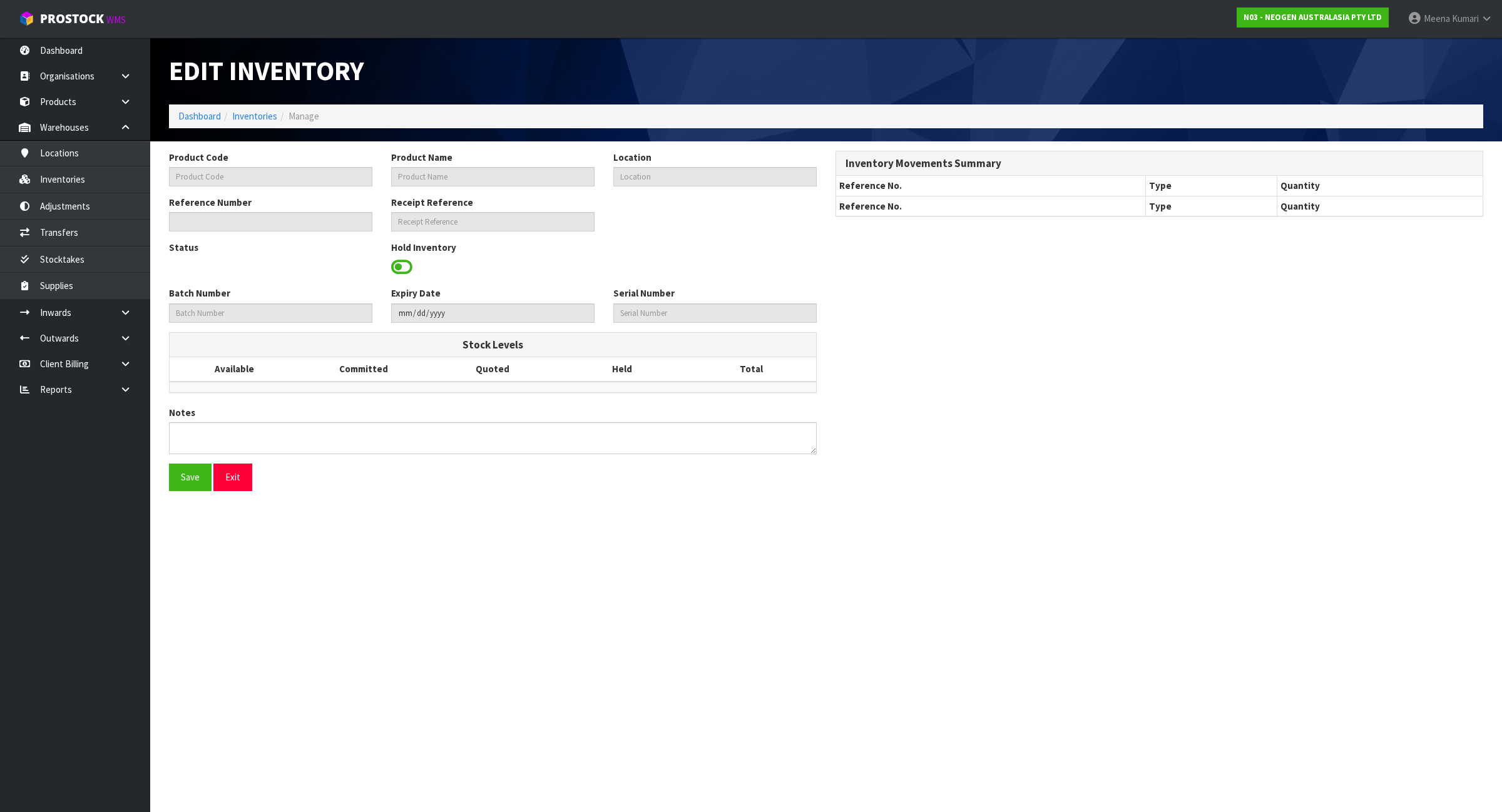
type input "700002101"
type input "7100004522 - ATP10 CLEAN TRACE SURFACE POS CONTROL"
type input "93-04-2-B"
type input "N03-IRY0001240"
type input "N03-REC0000295"
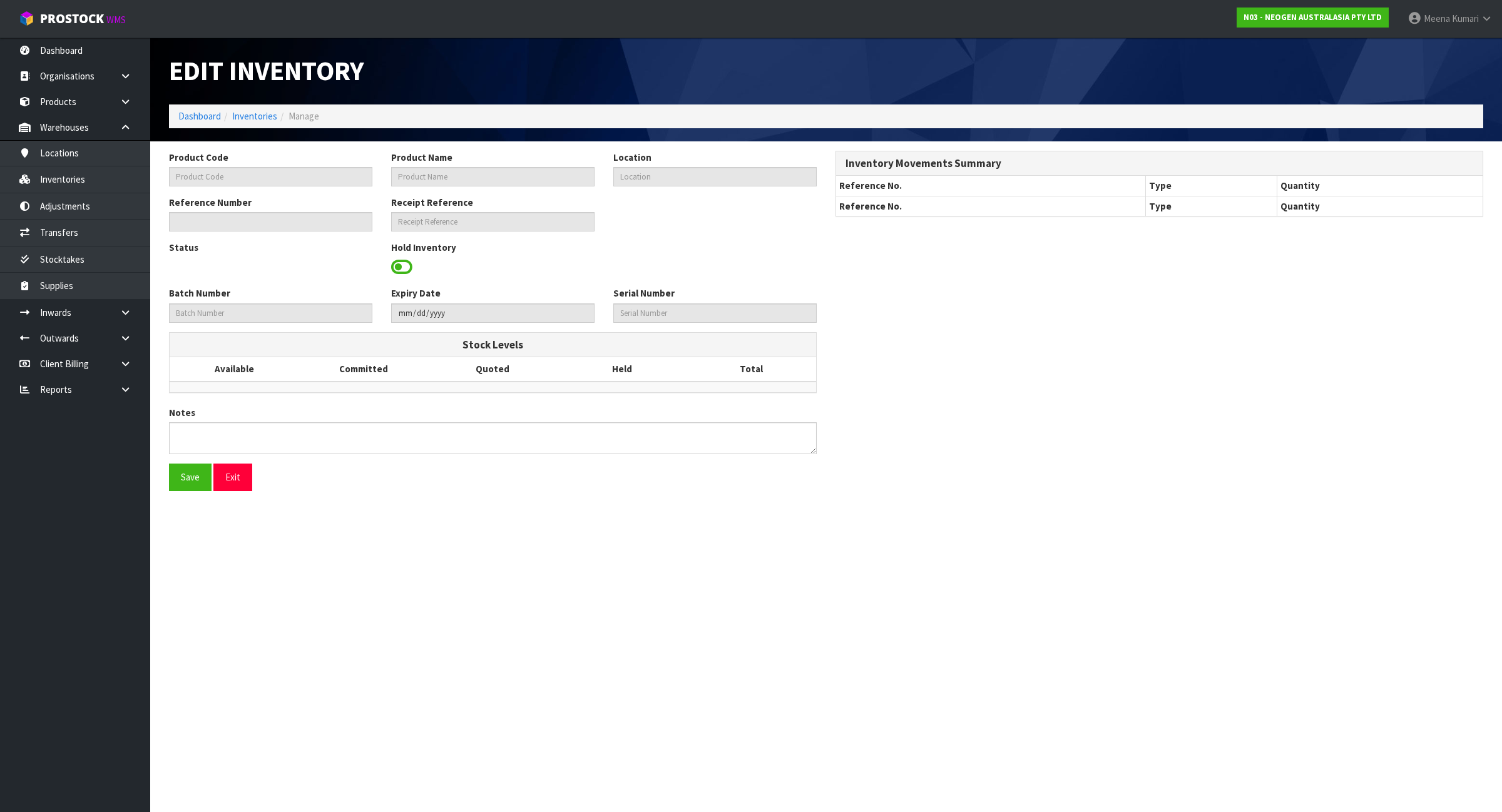
type input "3000021191"
type input "[DATE]"
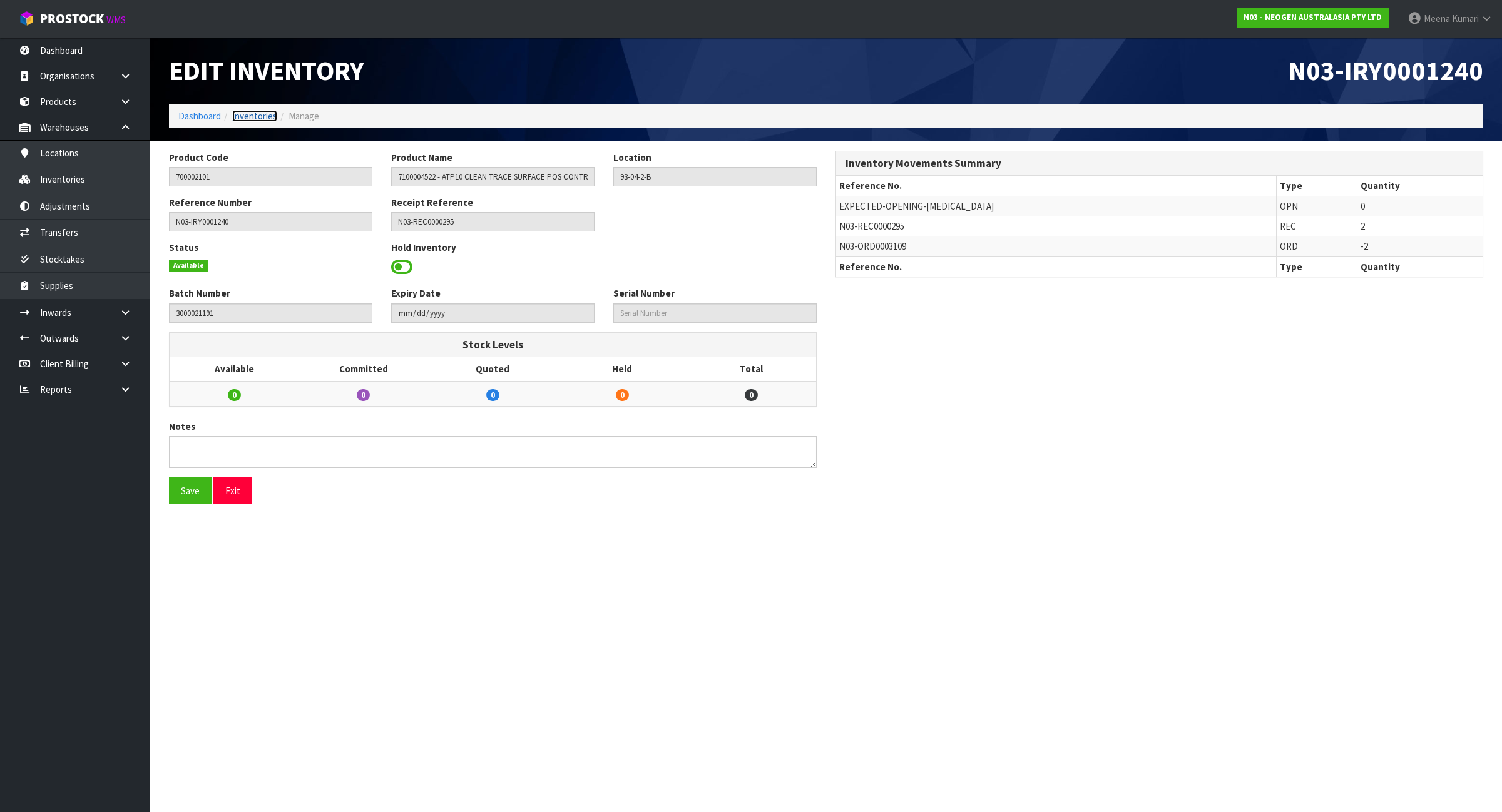
click at [263, 114] on link "Inventories" at bounding box center [255, 116] width 45 height 12
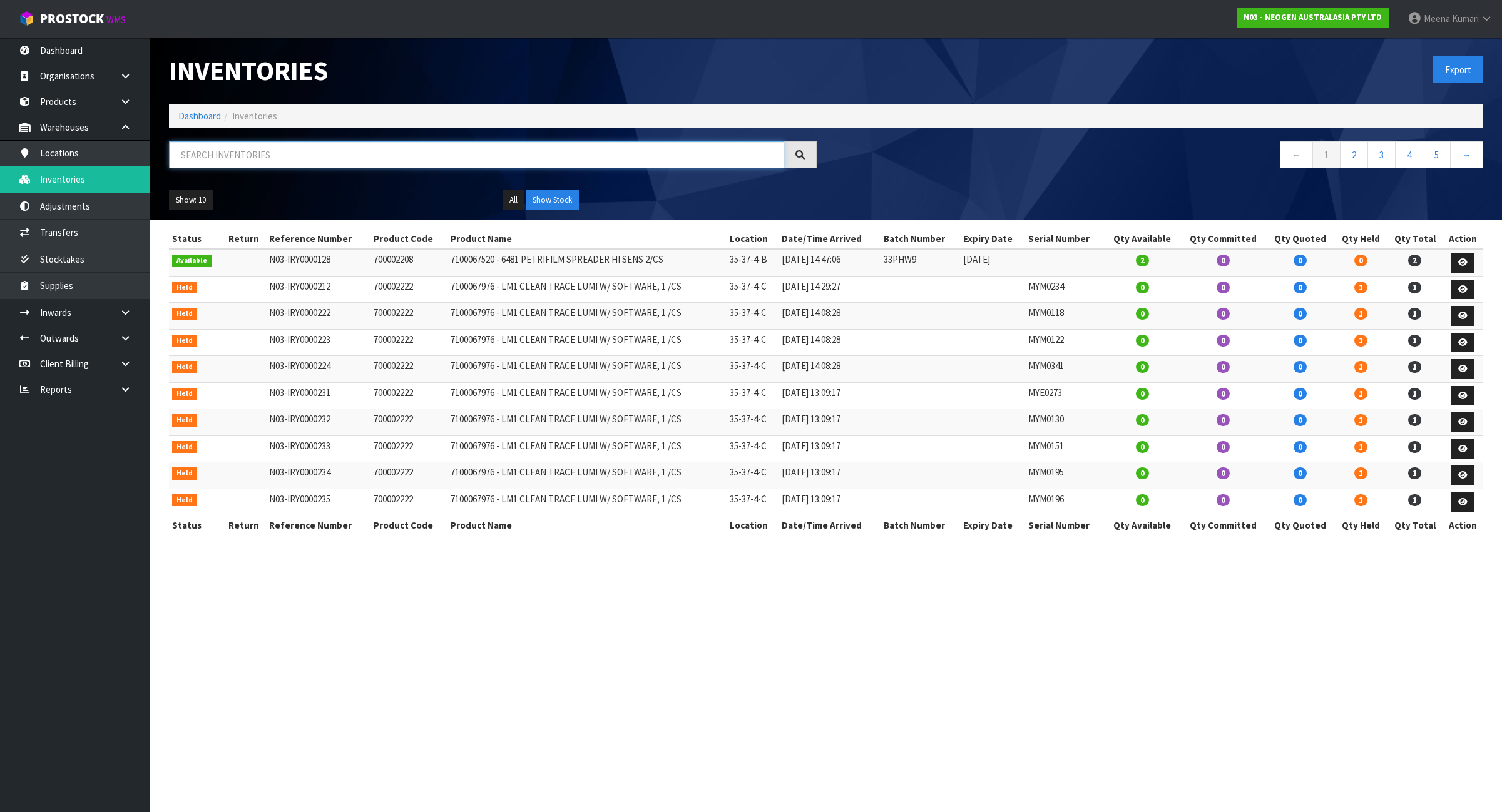
click at [276, 148] on input "text" at bounding box center [477, 154] width 615 height 27
paste input "3000021191"
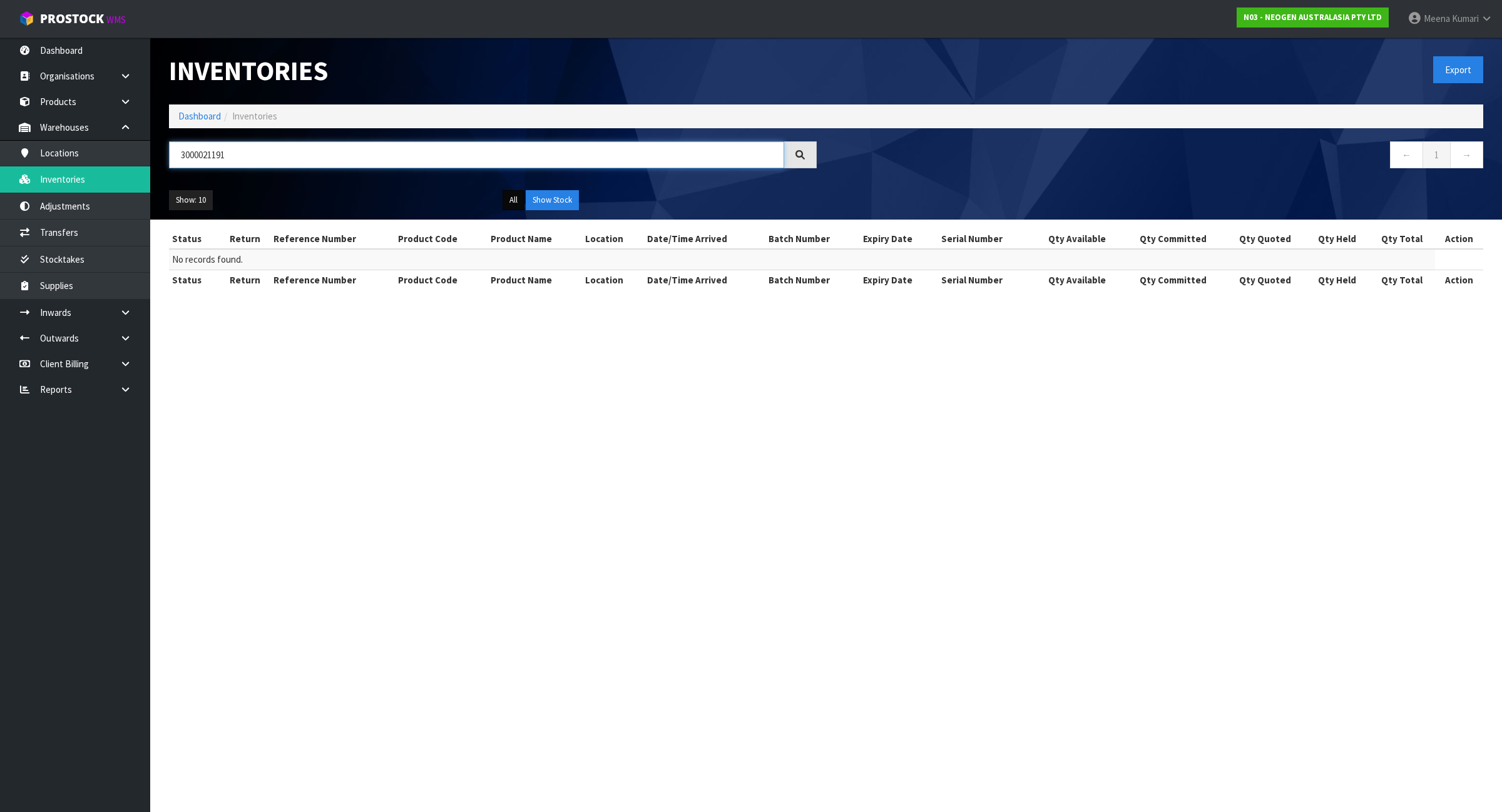
type input "3000021191"
click at [507, 198] on button "All" at bounding box center [513, 200] width 22 height 20
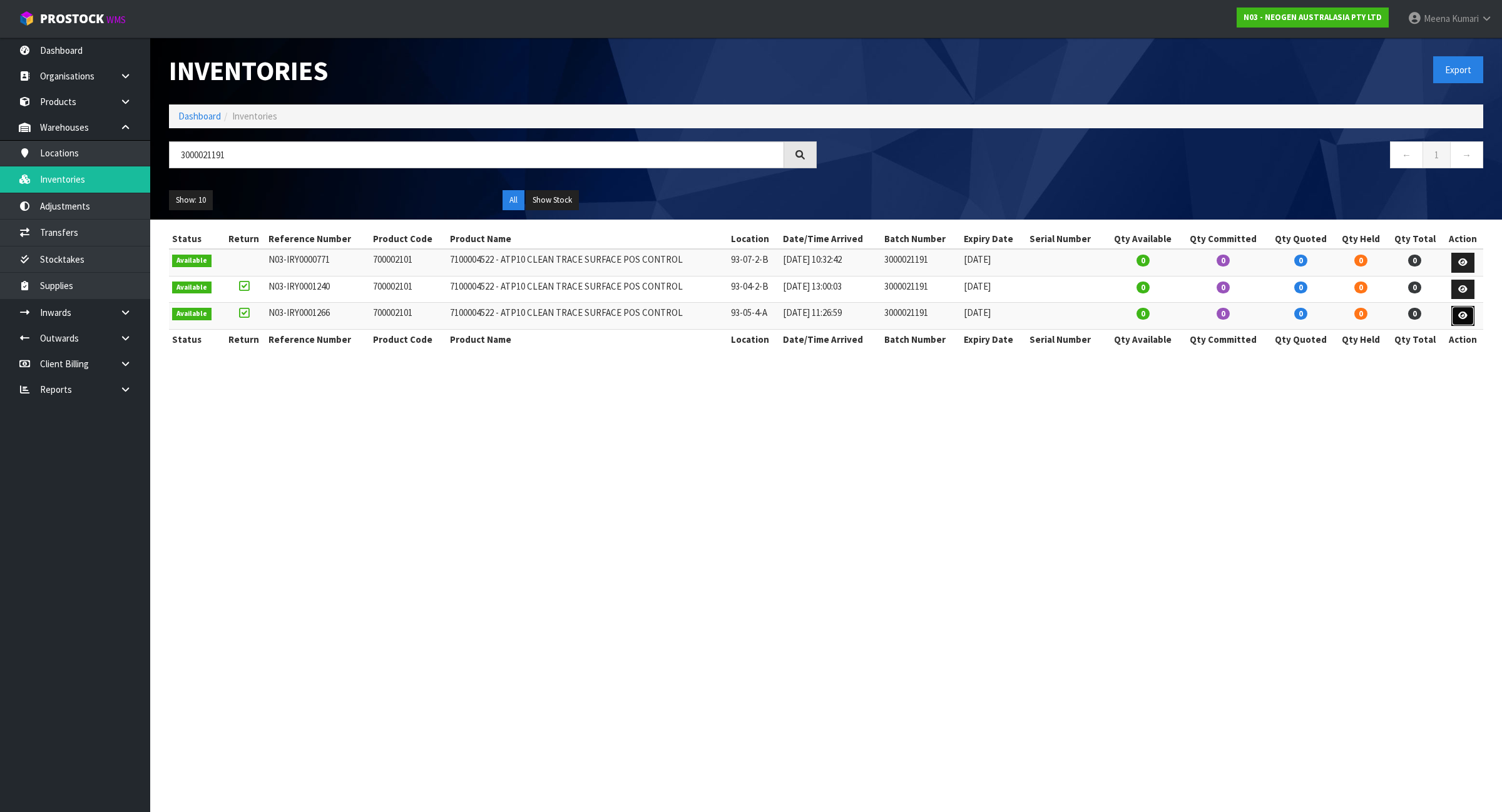
click at [1467, 321] on link at bounding box center [1463, 316] width 23 height 20
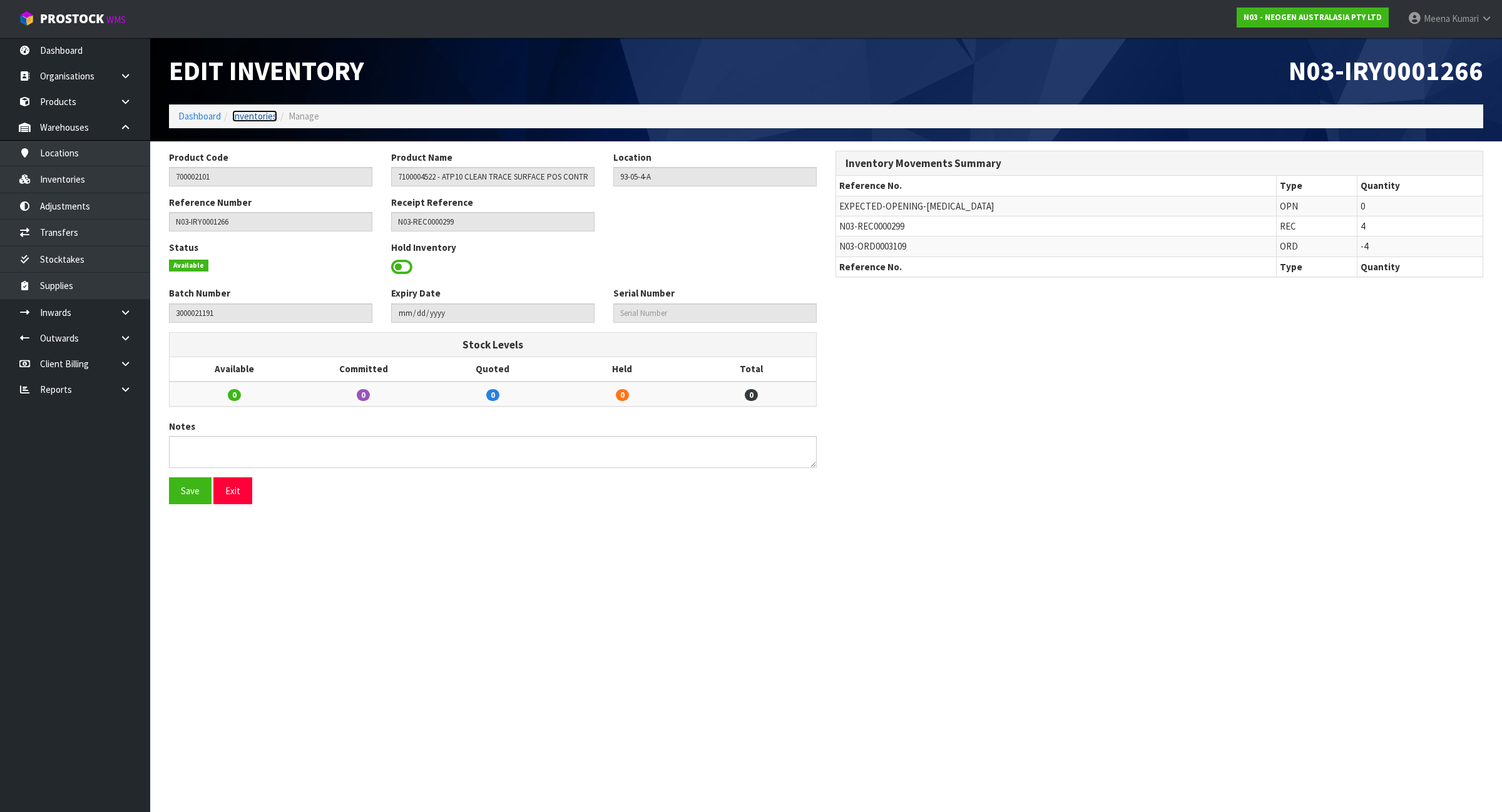
click at [246, 117] on link "Inventories" at bounding box center [255, 116] width 45 height 12
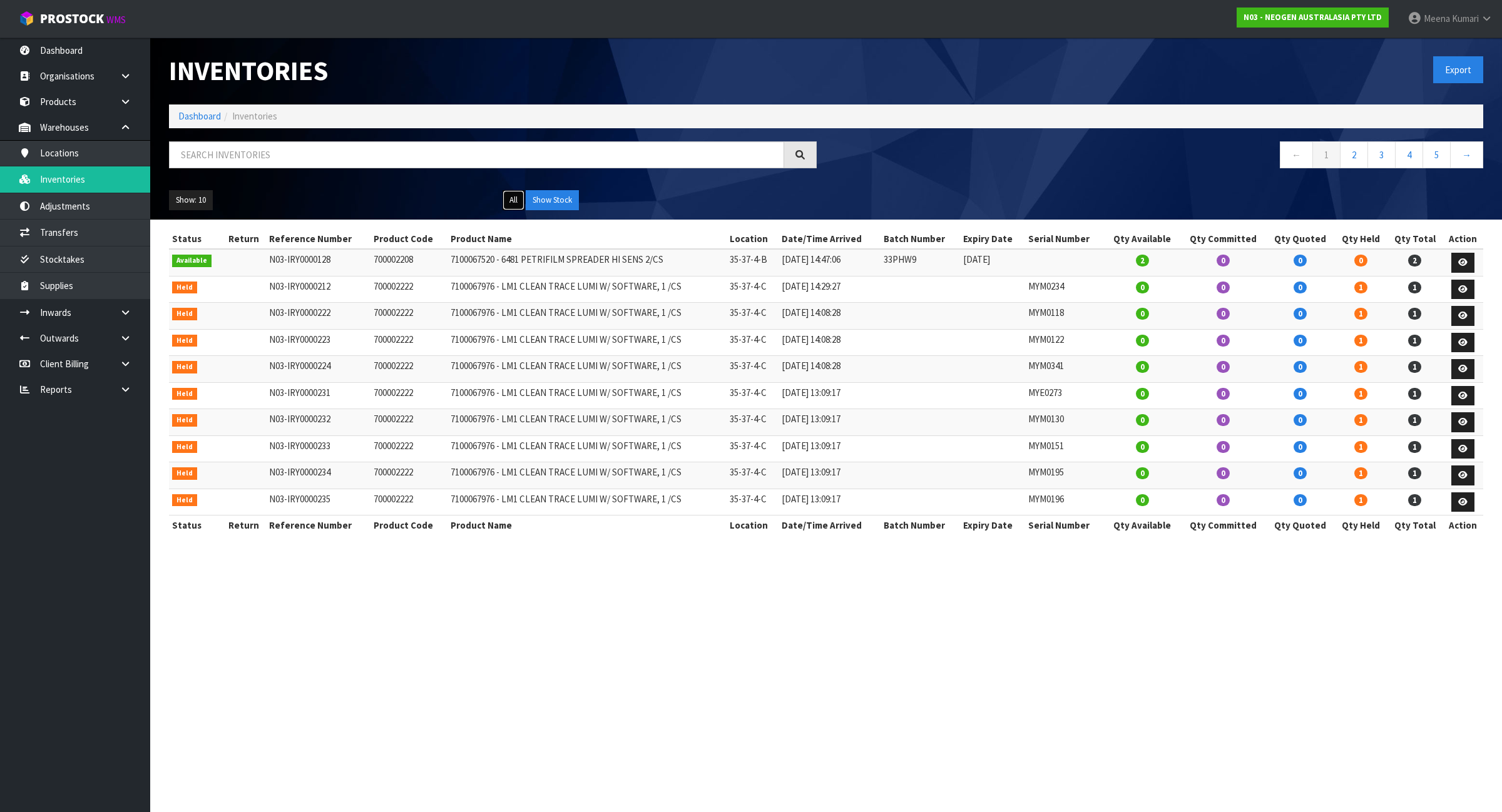
click at [511, 202] on button "All" at bounding box center [513, 200] width 22 height 20
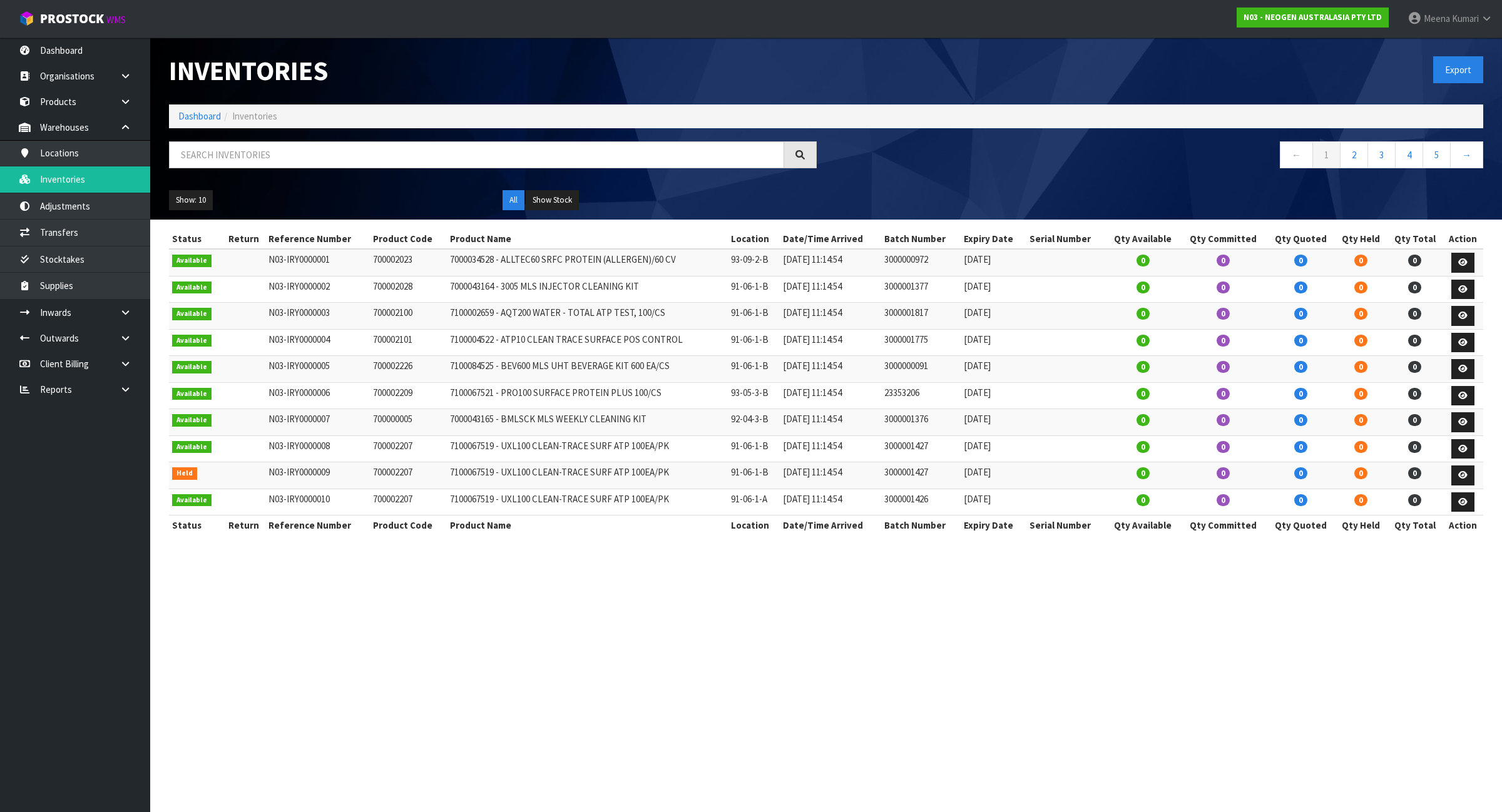
click at [490, 170] on div at bounding box center [492, 159] width 666 height 36
click at [487, 154] on input "text" at bounding box center [477, 154] width 615 height 27
paste input "3000021191"
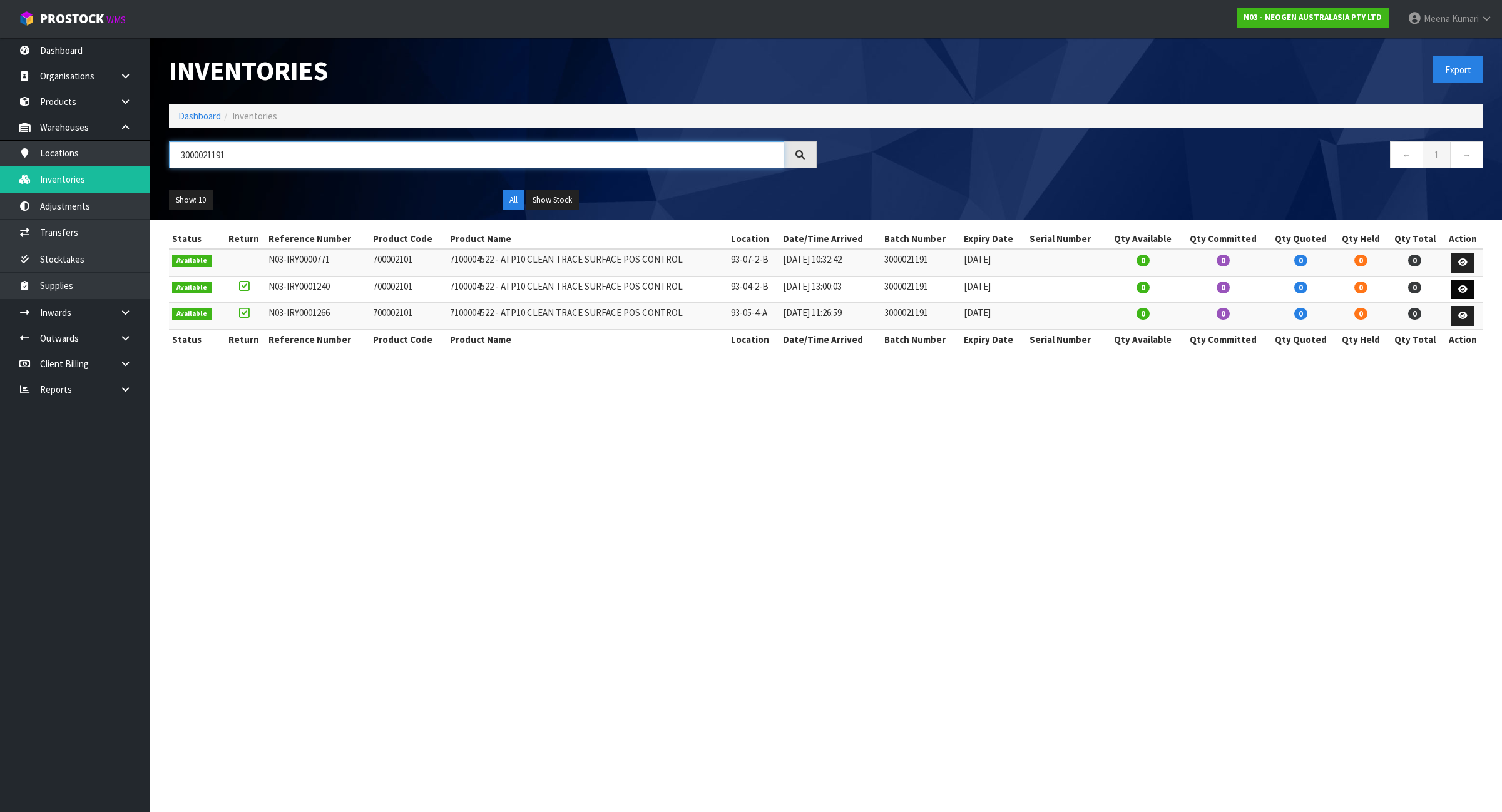
type input "3000021191"
click at [1465, 289] on icon at bounding box center [1462, 289] width 9 height 8
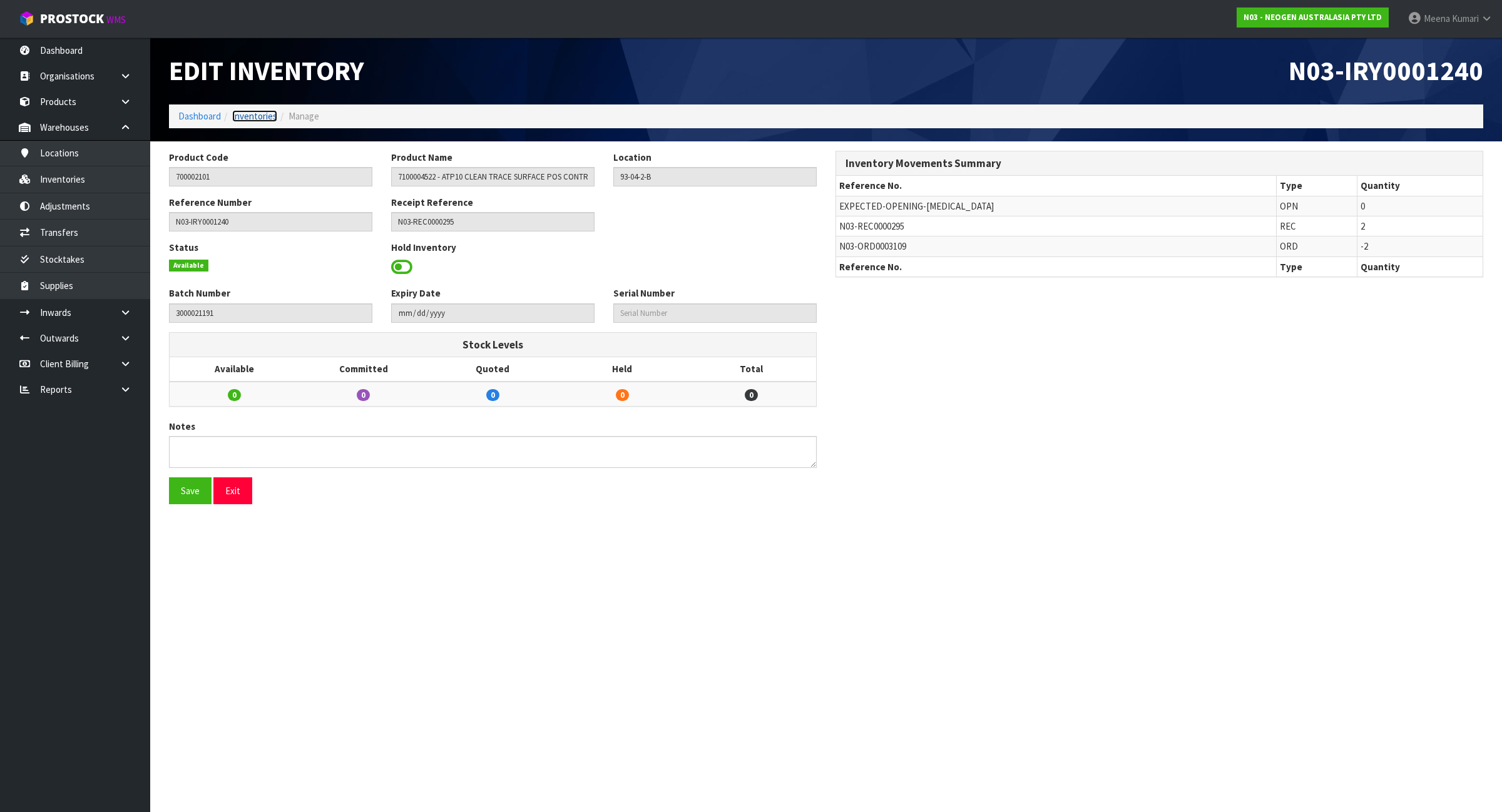
click at [266, 113] on link "Inventories" at bounding box center [255, 116] width 45 height 12
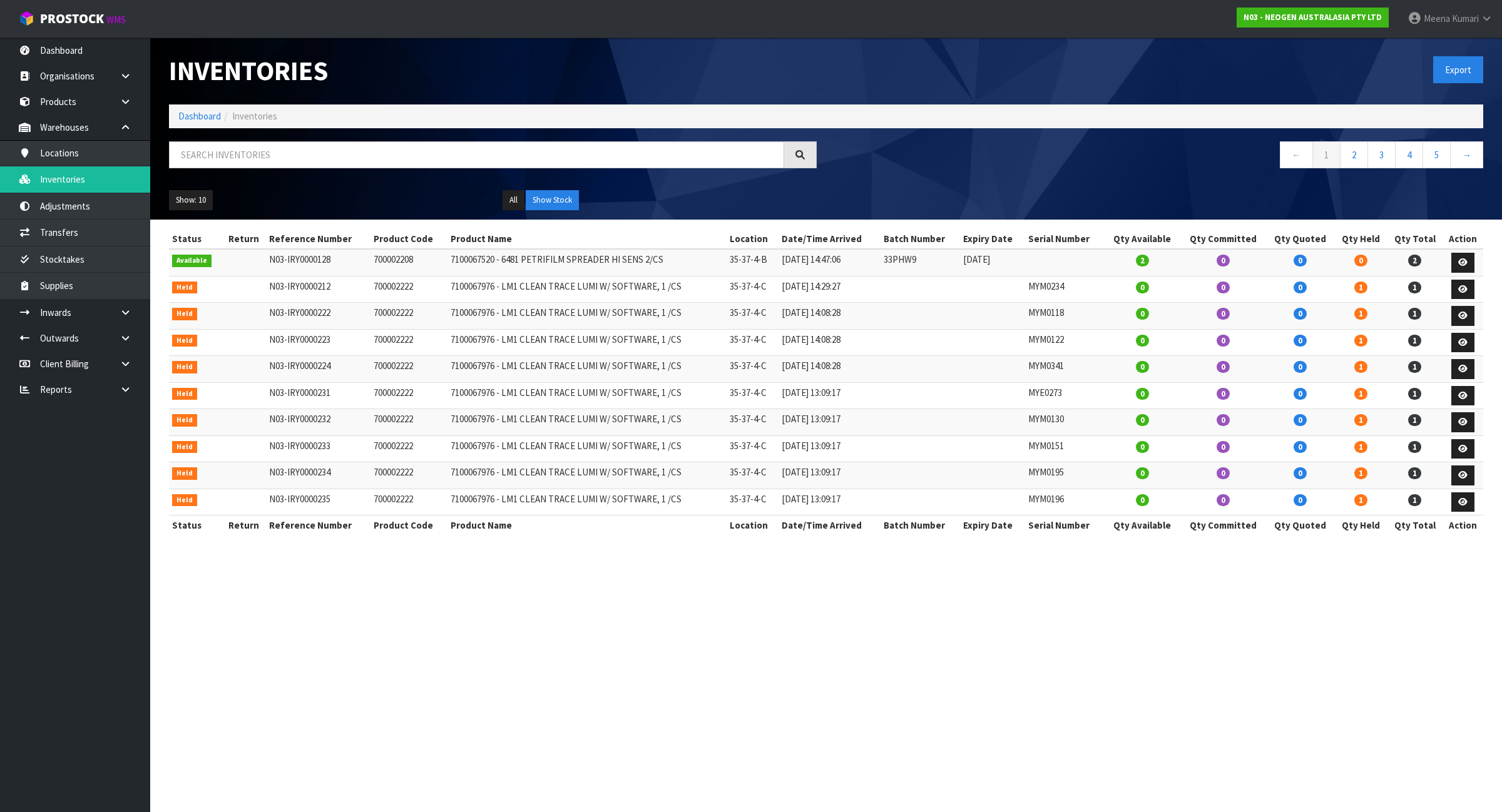
click at [285, 142] on div "Inventories Export Dashboard Inventories ← 1 2 3 4 5 → Show: 10 5 10 25 50 All …" at bounding box center [826, 129] width 1333 height 182
click at [282, 153] on input "text" at bounding box center [477, 154] width 615 height 27
paste input "3000021191"
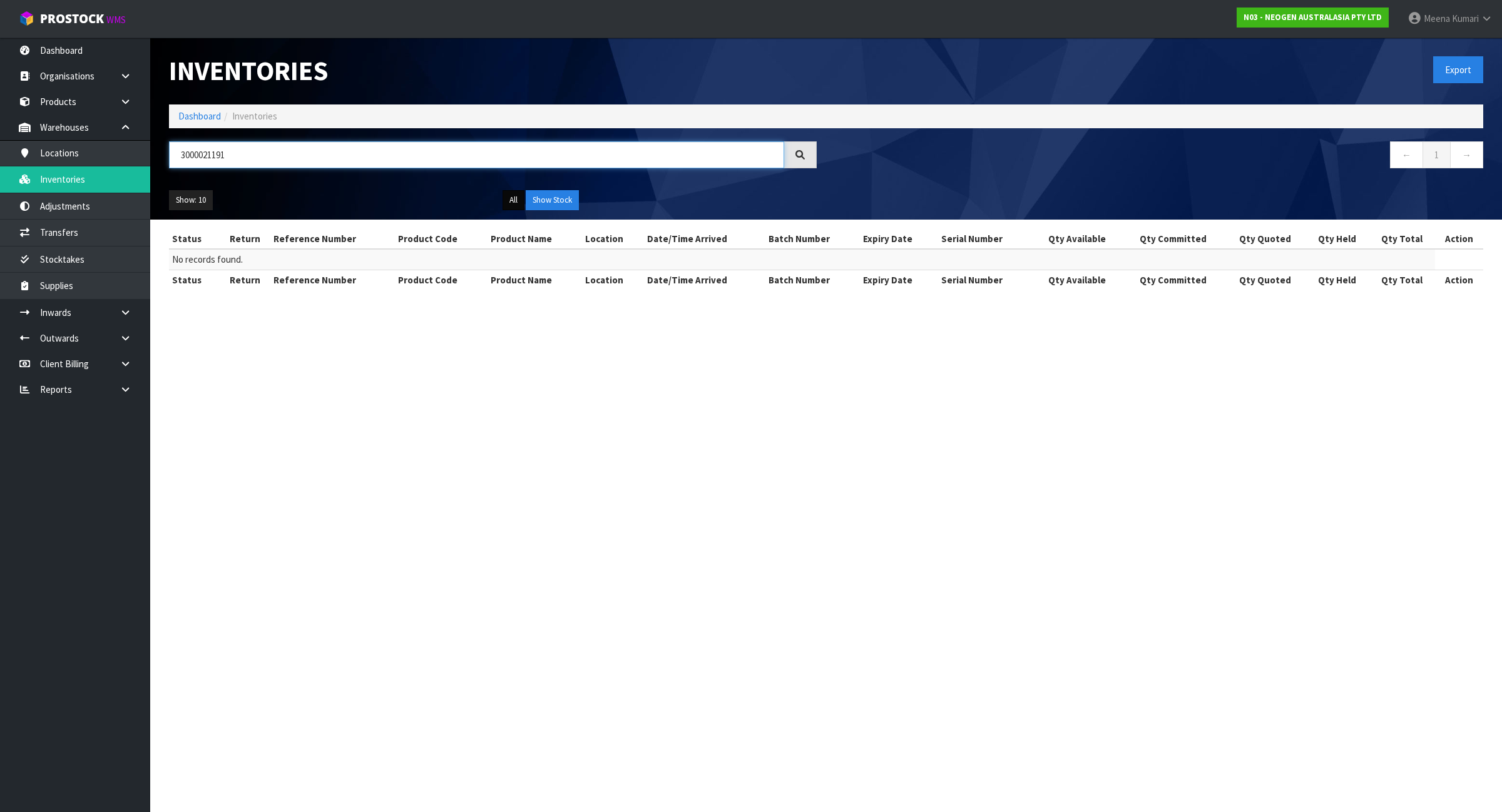
type input "3000021191"
click at [505, 204] on button "All" at bounding box center [513, 200] width 22 height 20
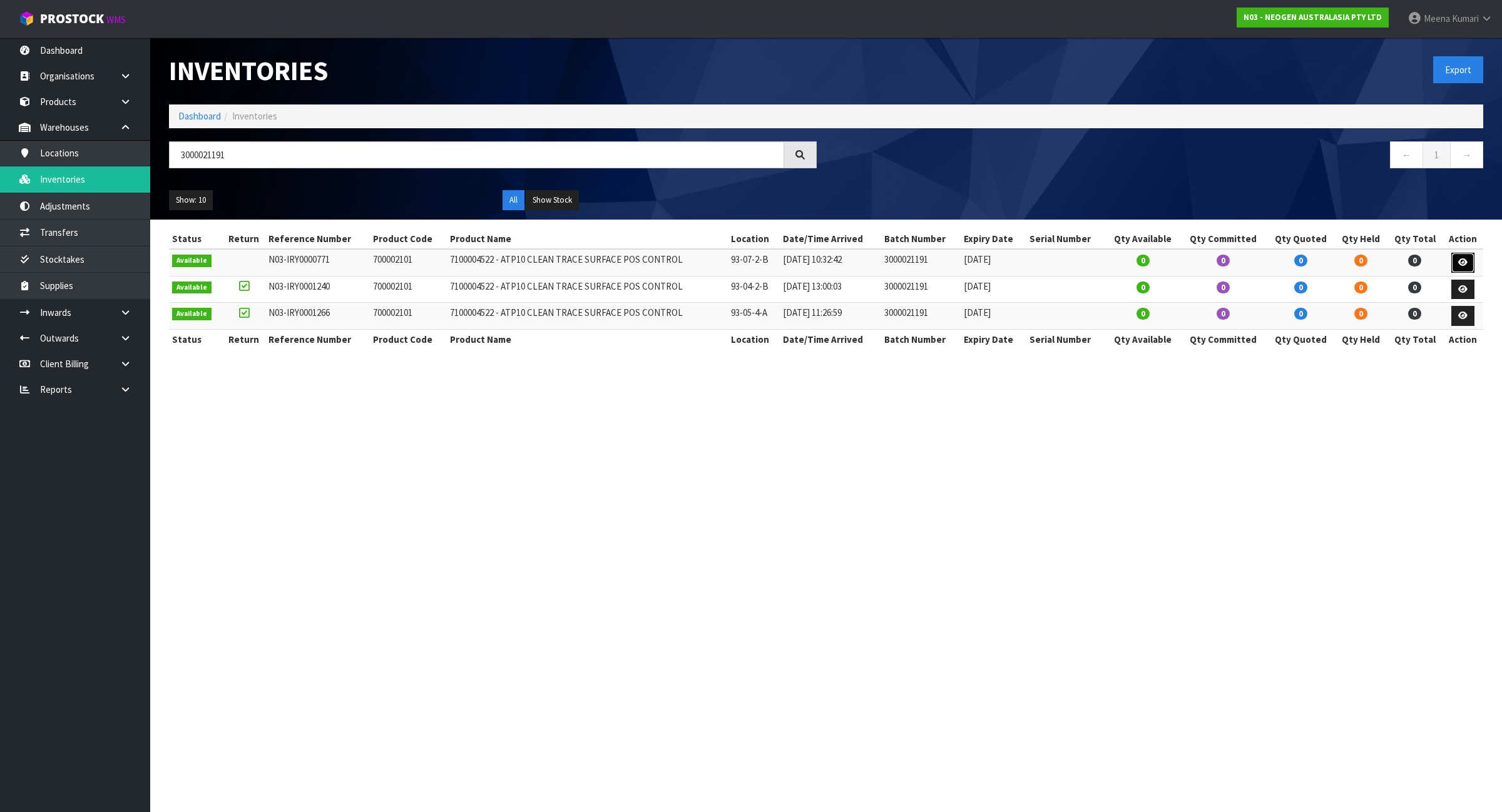
click at [1470, 258] on link at bounding box center [1463, 263] width 23 height 20
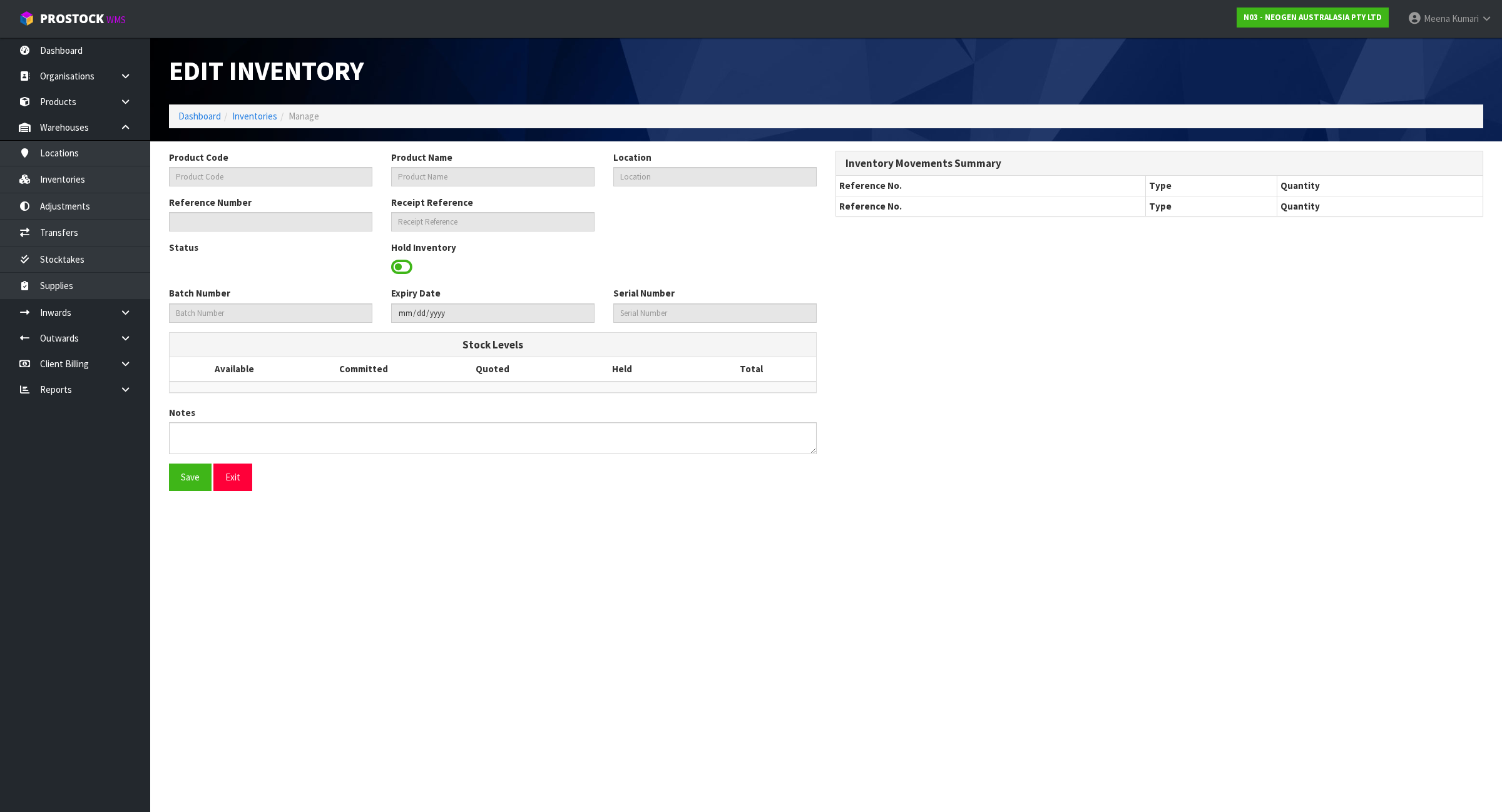
type input "700002101"
type input "7100004522 - ATP10 CLEAN TRACE SURFACE POS CONTROL"
type input "93-07-2-B"
type input "N03-IRY0000771"
type input "N03-REC0000177"
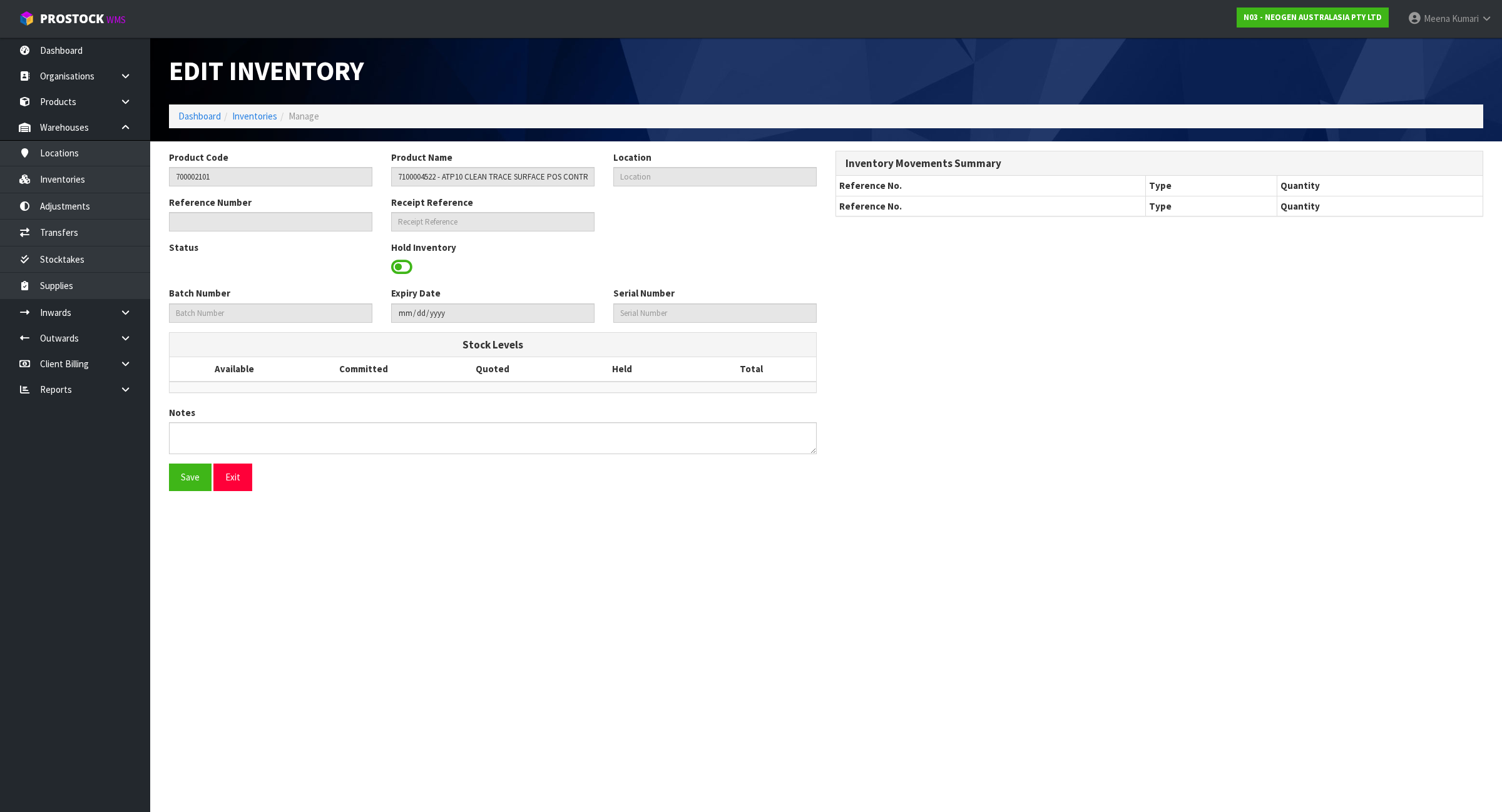
type input "3000021191"
type input "[DATE]"
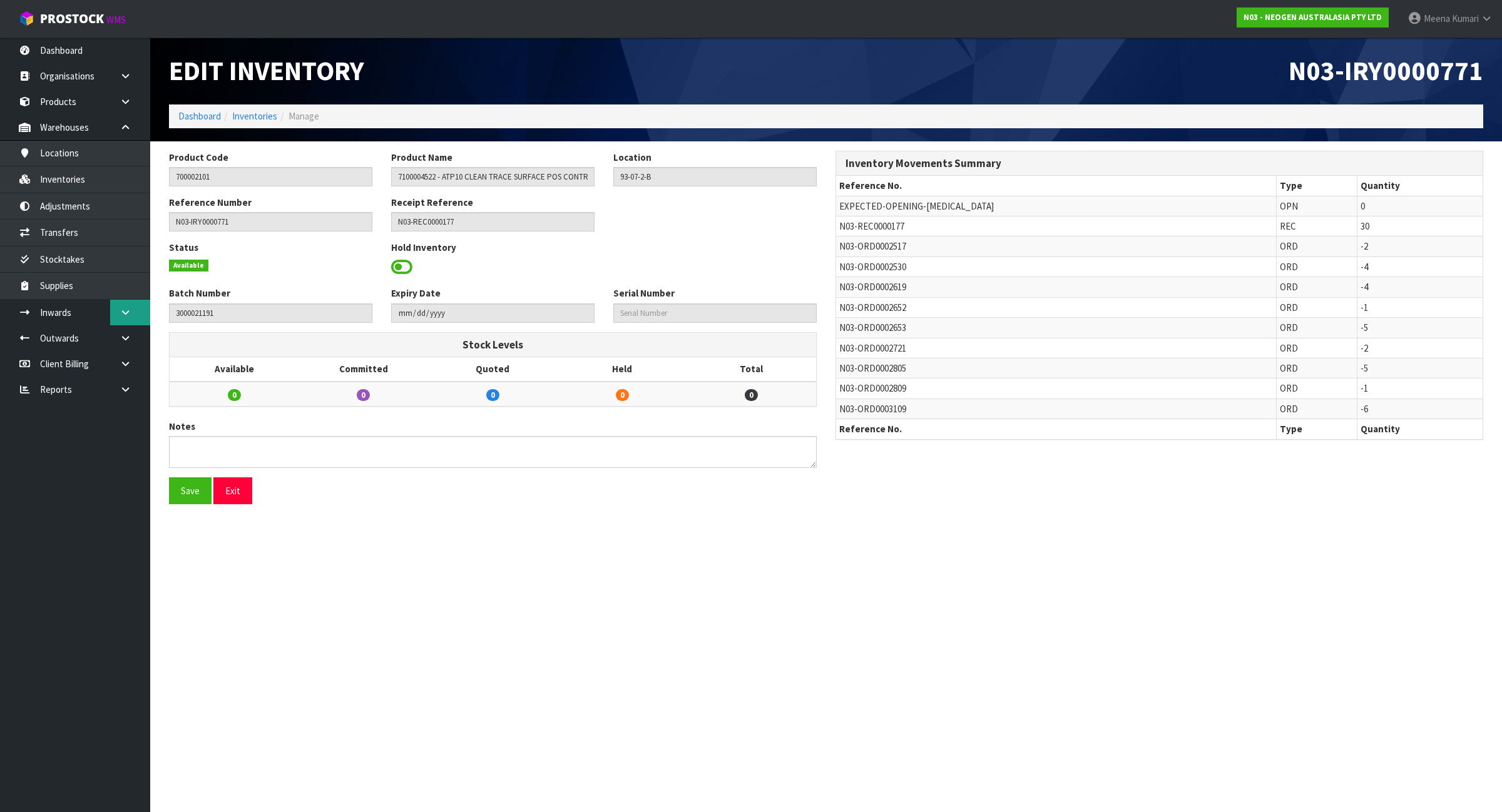
click at [129, 313] on icon at bounding box center [125, 312] width 12 height 9
click at [77, 361] on link "Receipts" at bounding box center [75, 364] width 150 height 26
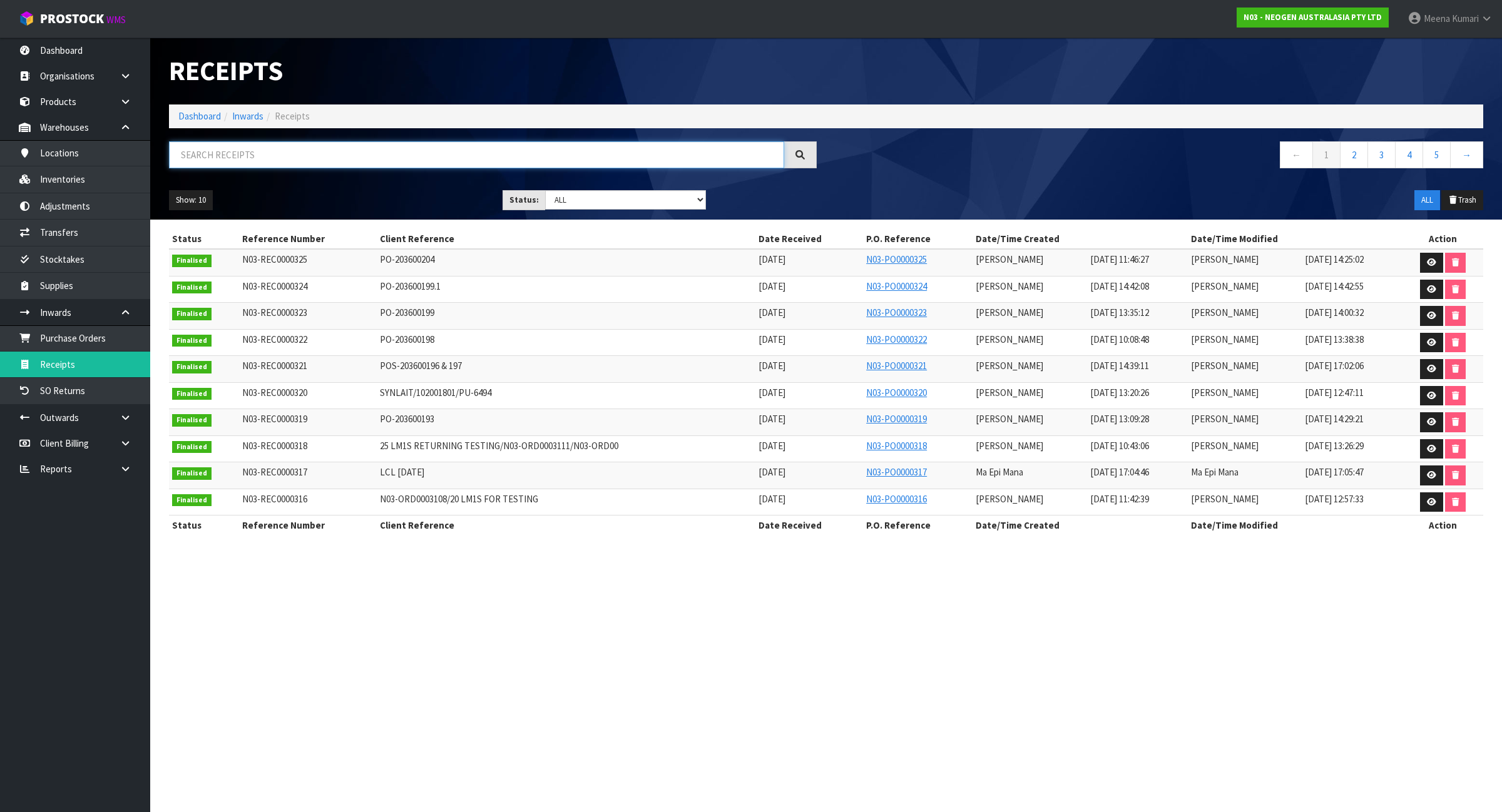
click at [308, 150] on input "text" at bounding box center [477, 154] width 615 height 27
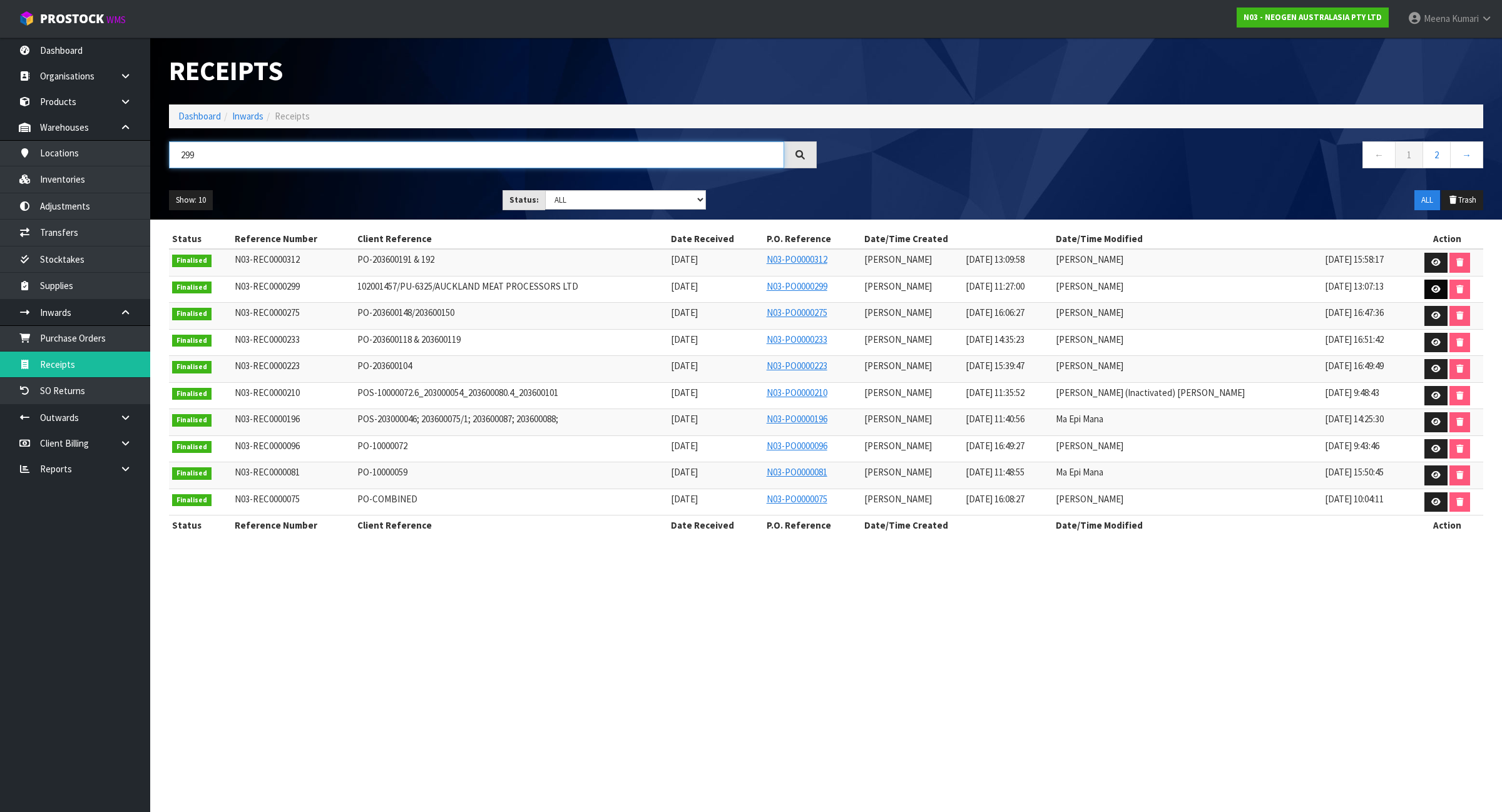
type input "299"
click at [1434, 289] on icon at bounding box center [1435, 289] width 9 height 8
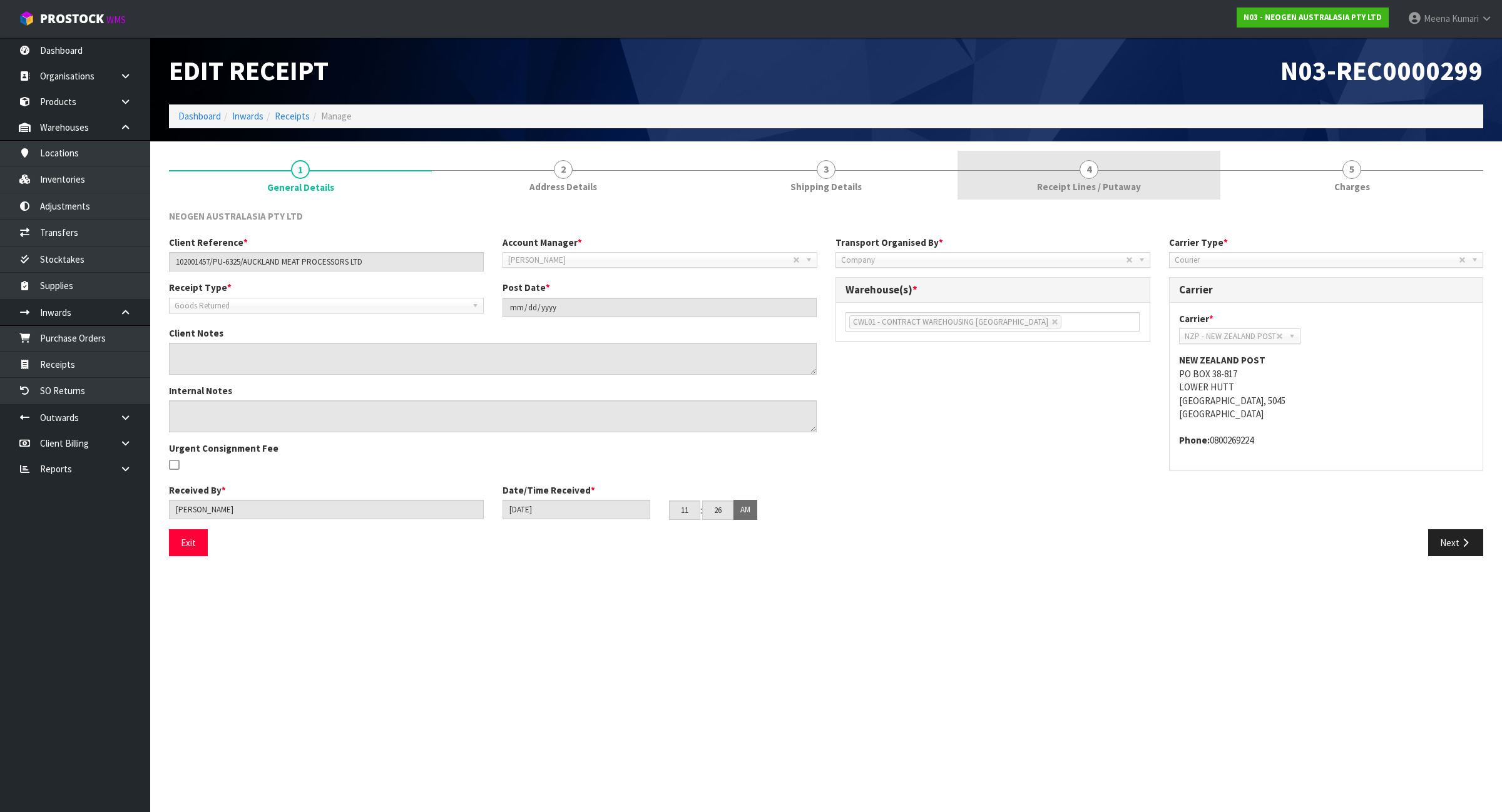
click at [1062, 182] on span "Receipt Lines / Putaway" at bounding box center [1089, 187] width 104 height 13
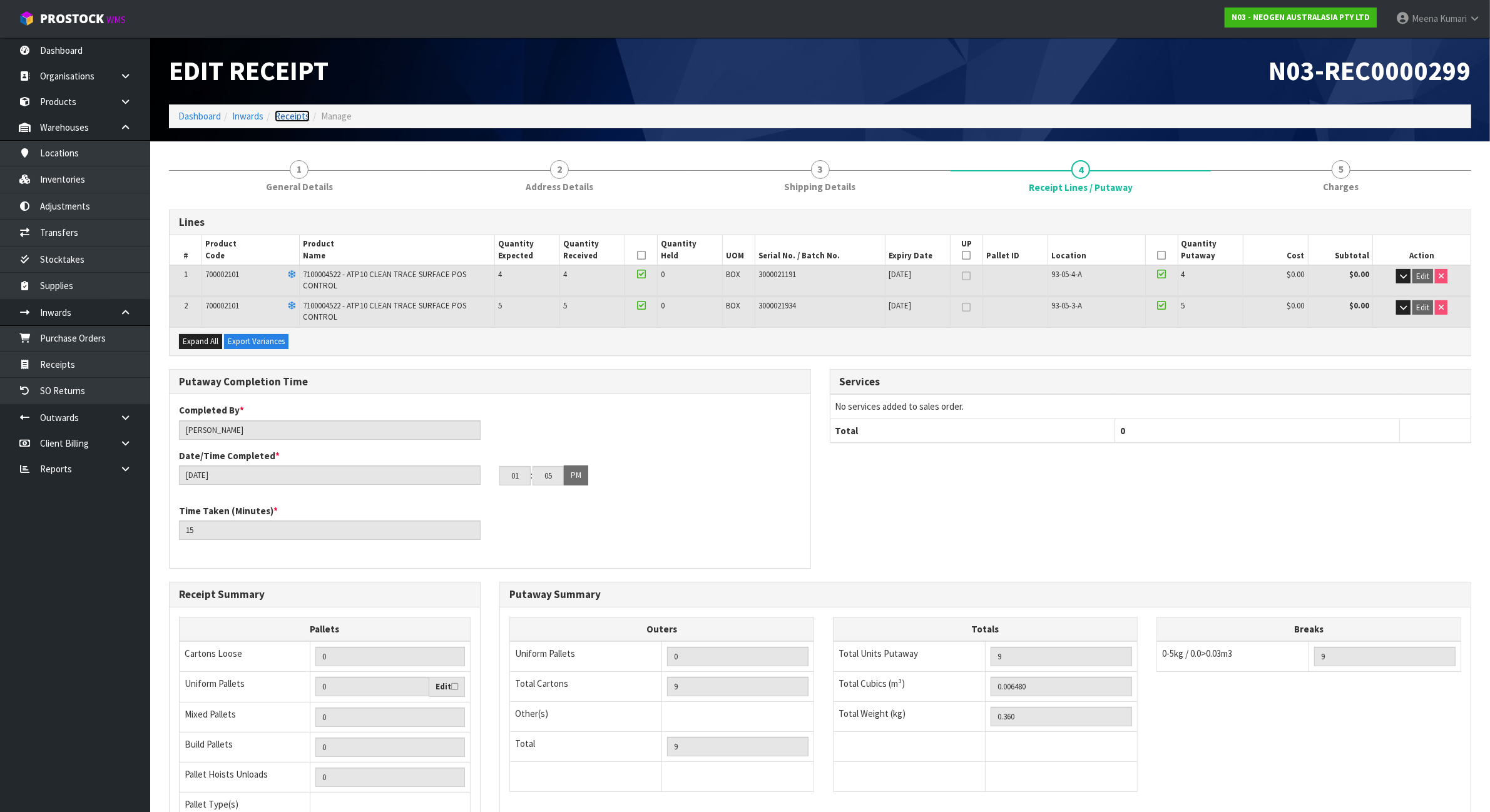
click at [289, 118] on link "Receipts" at bounding box center [292, 116] width 35 height 12
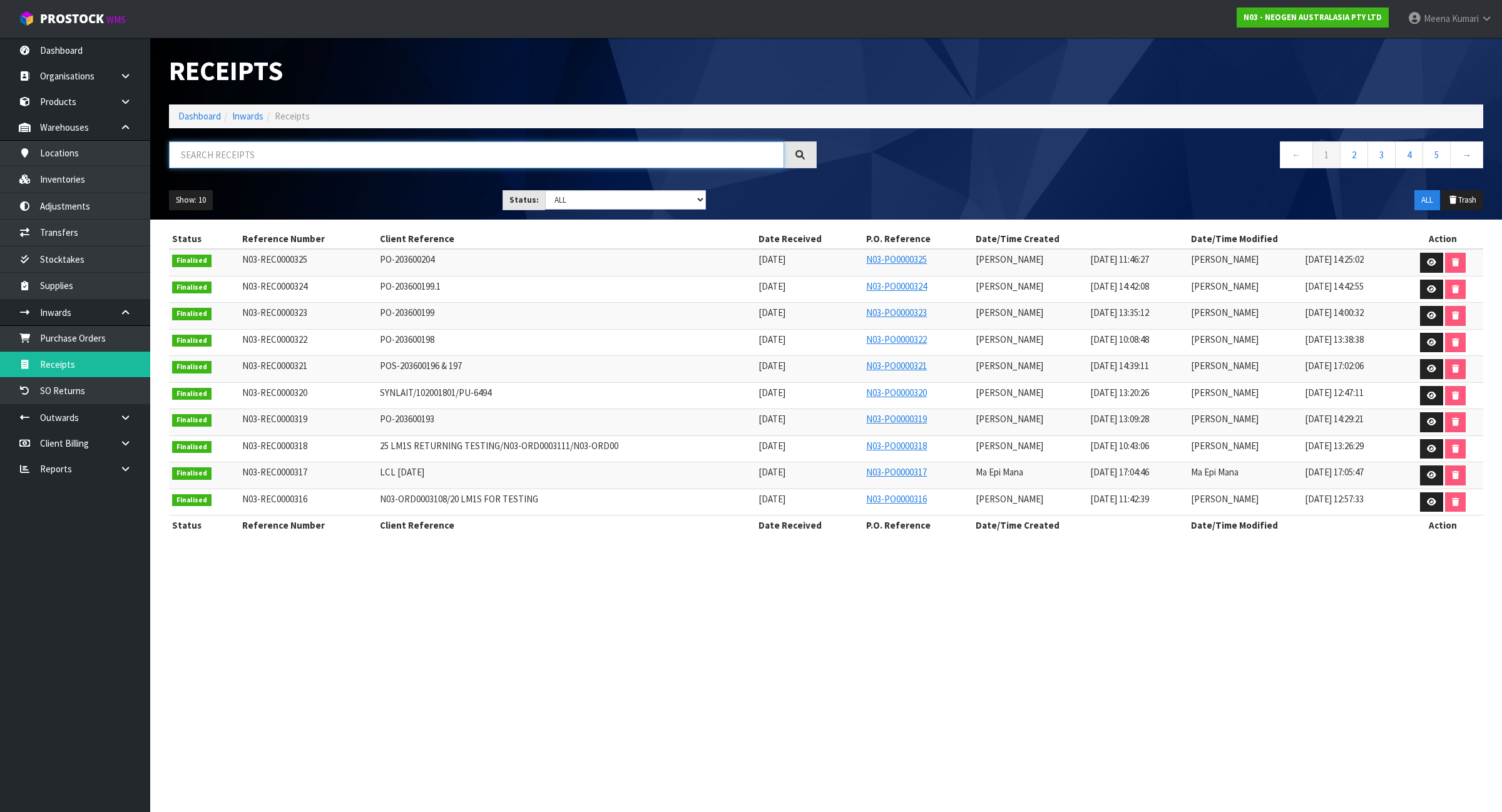
click at [357, 160] on input "text" at bounding box center [477, 154] width 615 height 27
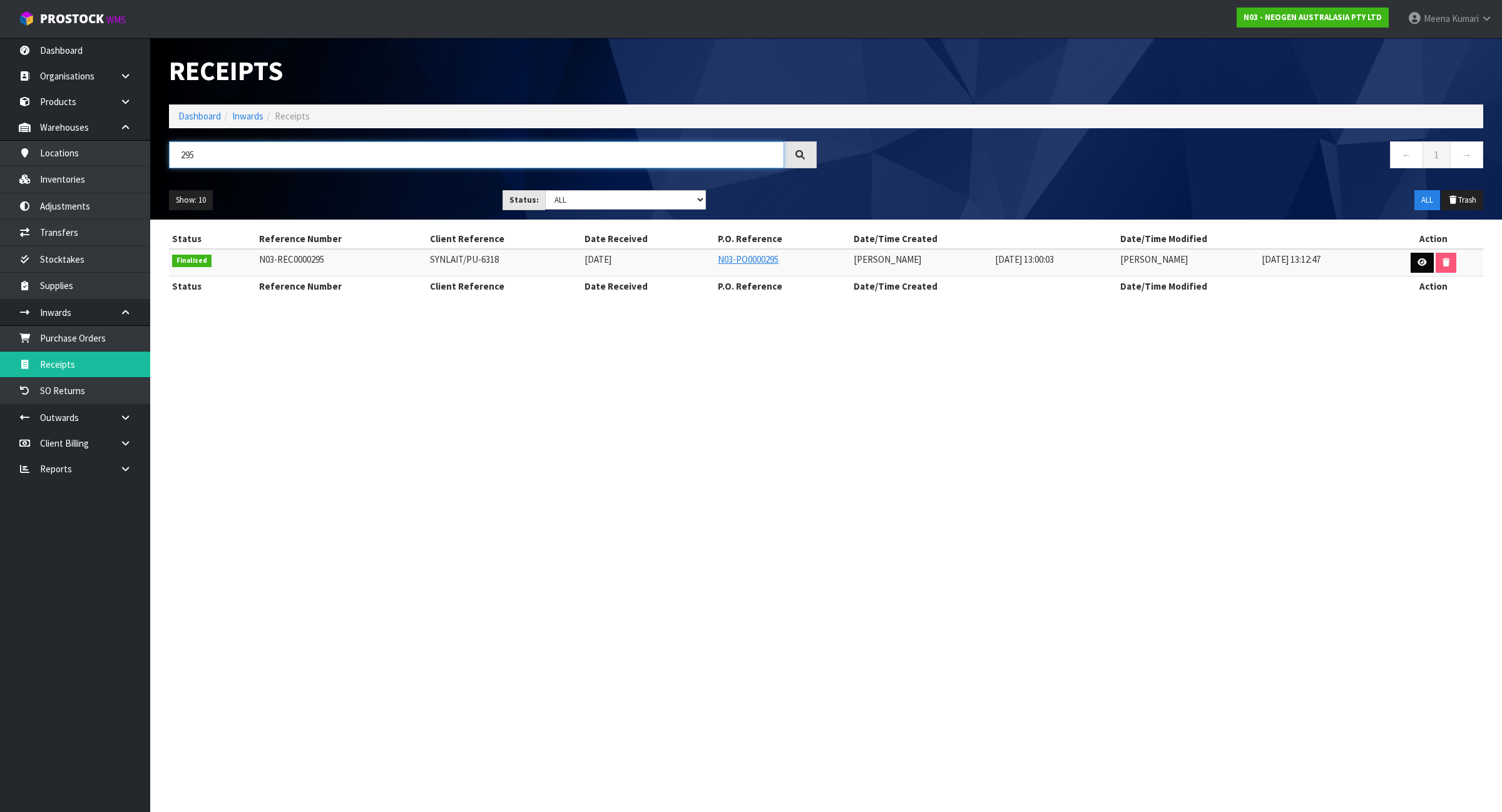
type input "295"
click at [1421, 260] on icon at bounding box center [1422, 262] width 9 height 8
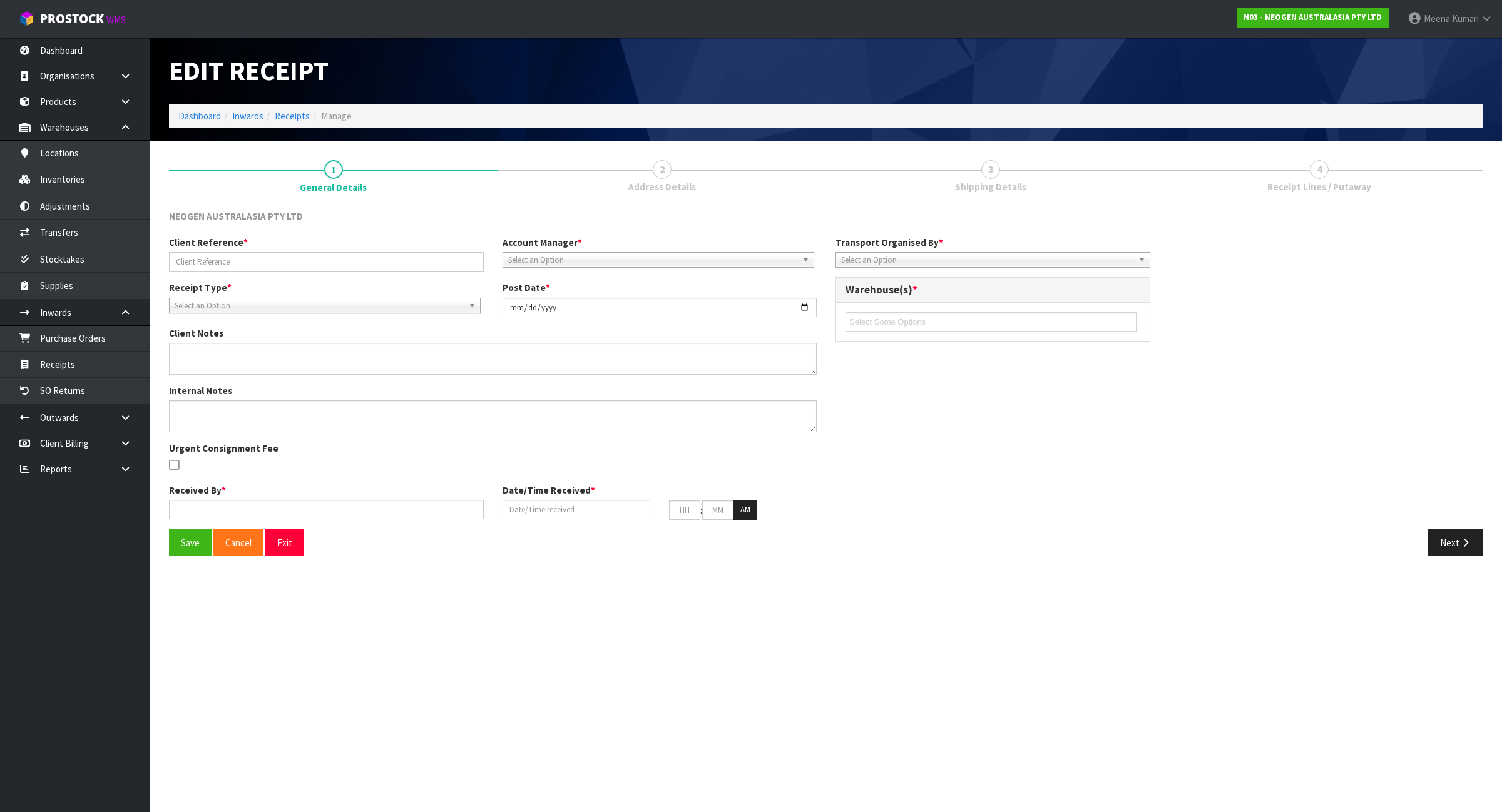
type input "SYNLAIT/PU-6318"
type input "2025-06-18"
type textarea "2 X 800978 3000DPQCOG MLS DAIRY SCREEN KIT 1 X 800985 ATP10 CLEAN TRACE SURFACE…"
type input "[PERSON_NAME]"
type input "18/06/2025"
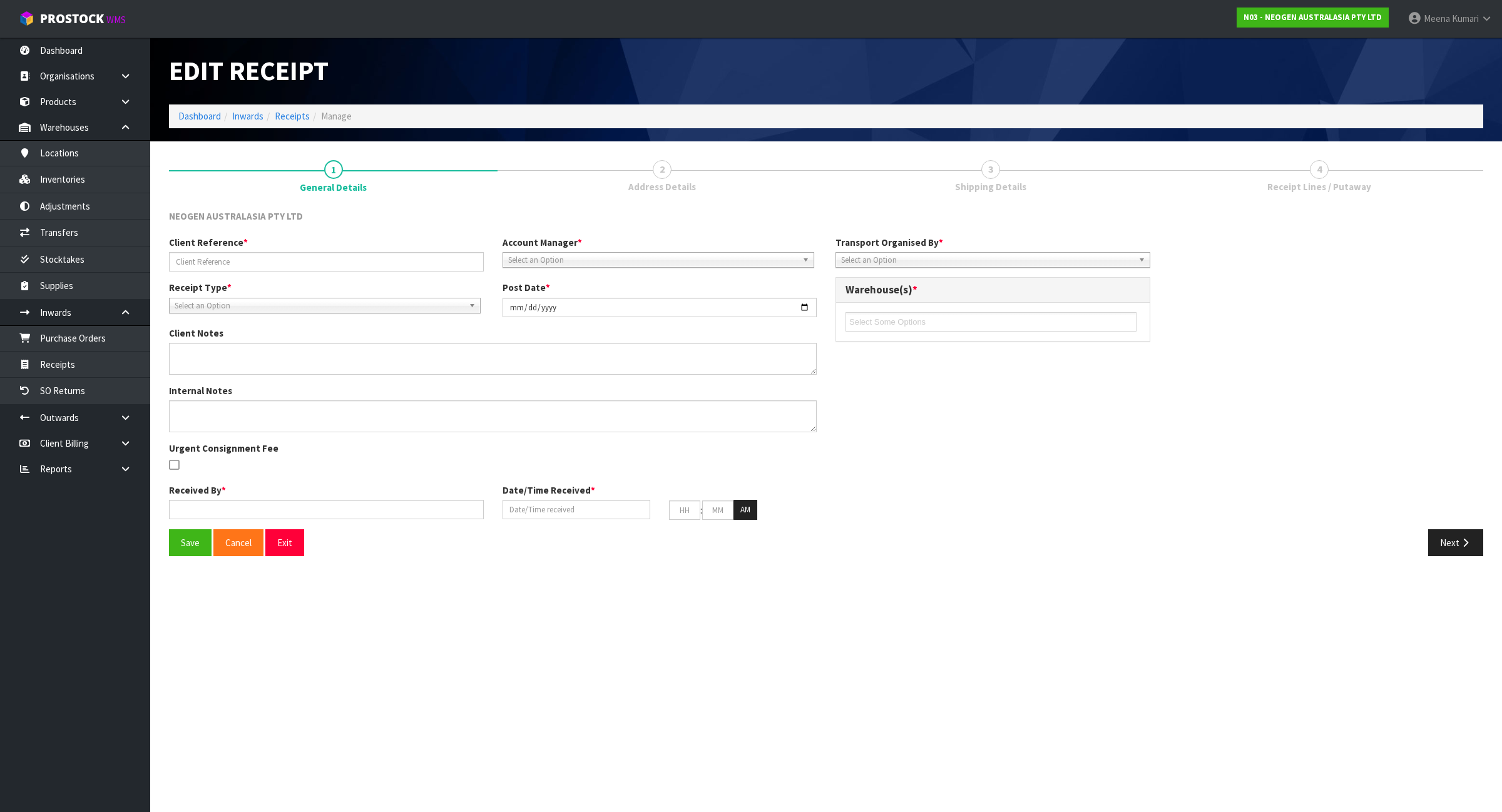
type input "01"
type input "00"
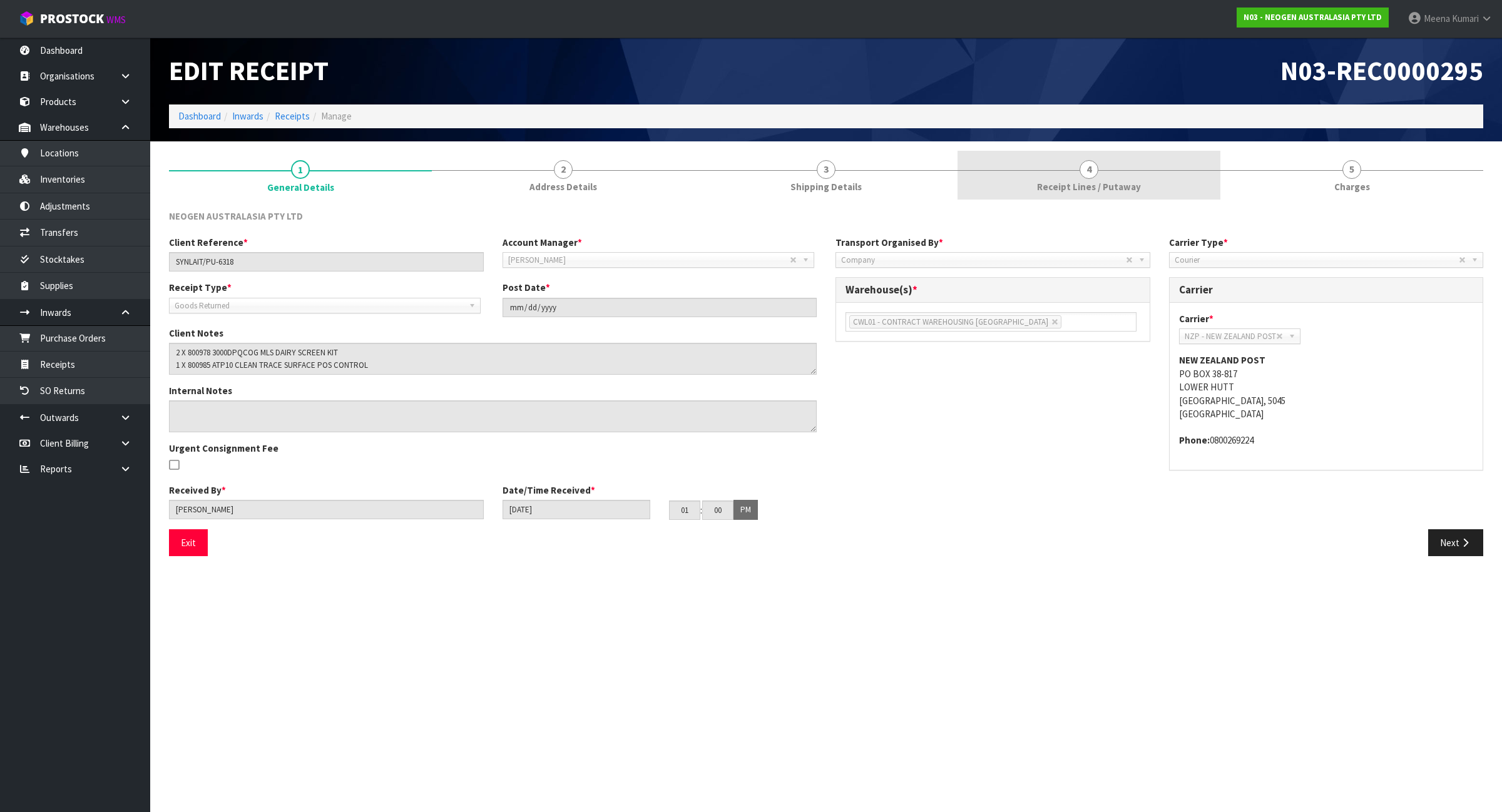
click at [1169, 185] on link "4 Receipt Lines / Putaway" at bounding box center [1089, 176] width 263 height 49
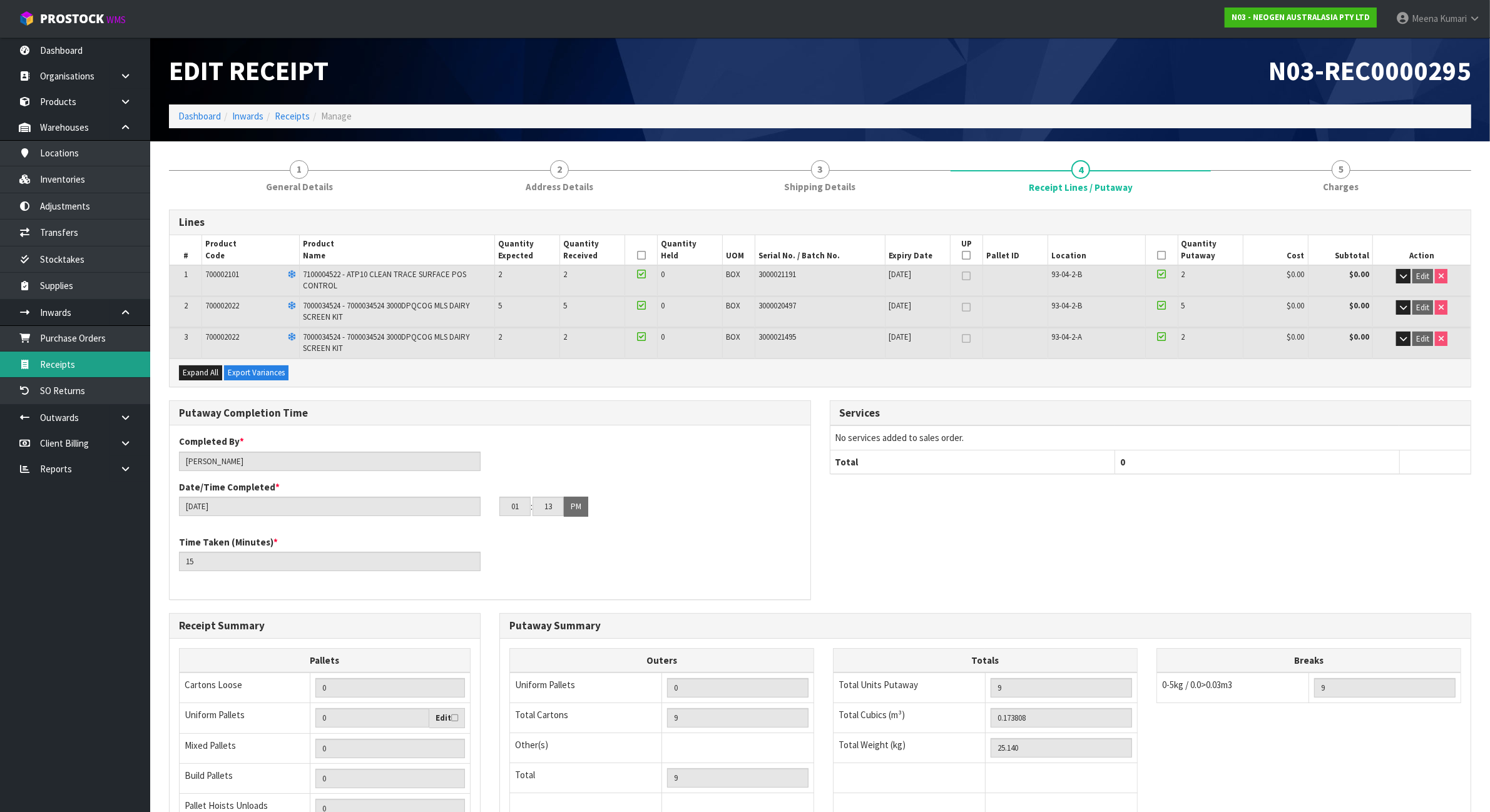
click at [82, 359] on link "Receipts" at bounding box center [75, 364] width 150 height 26
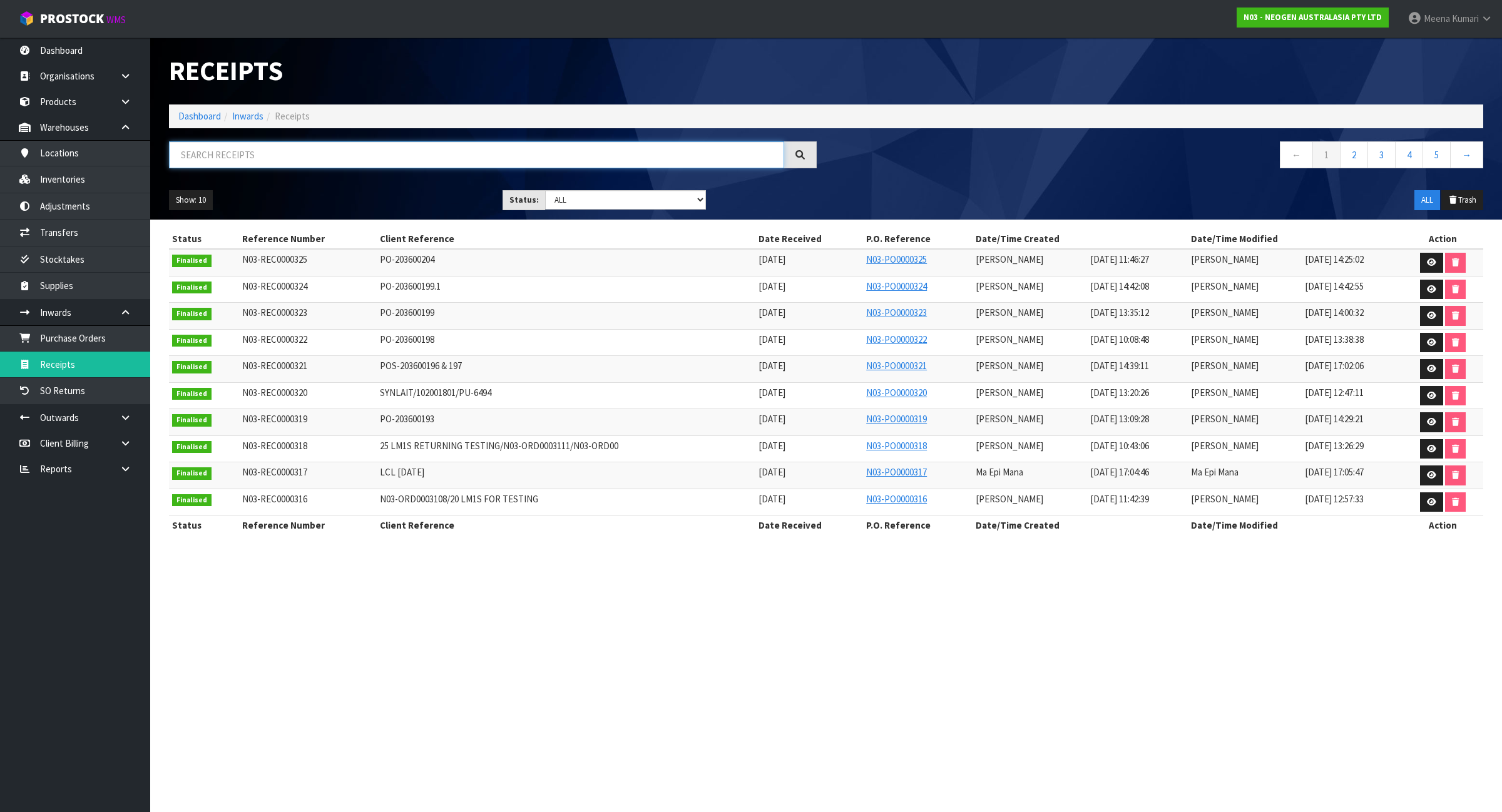
click at [349, 166] on input "text" at bounding box center [477, 154] width 615 height 27
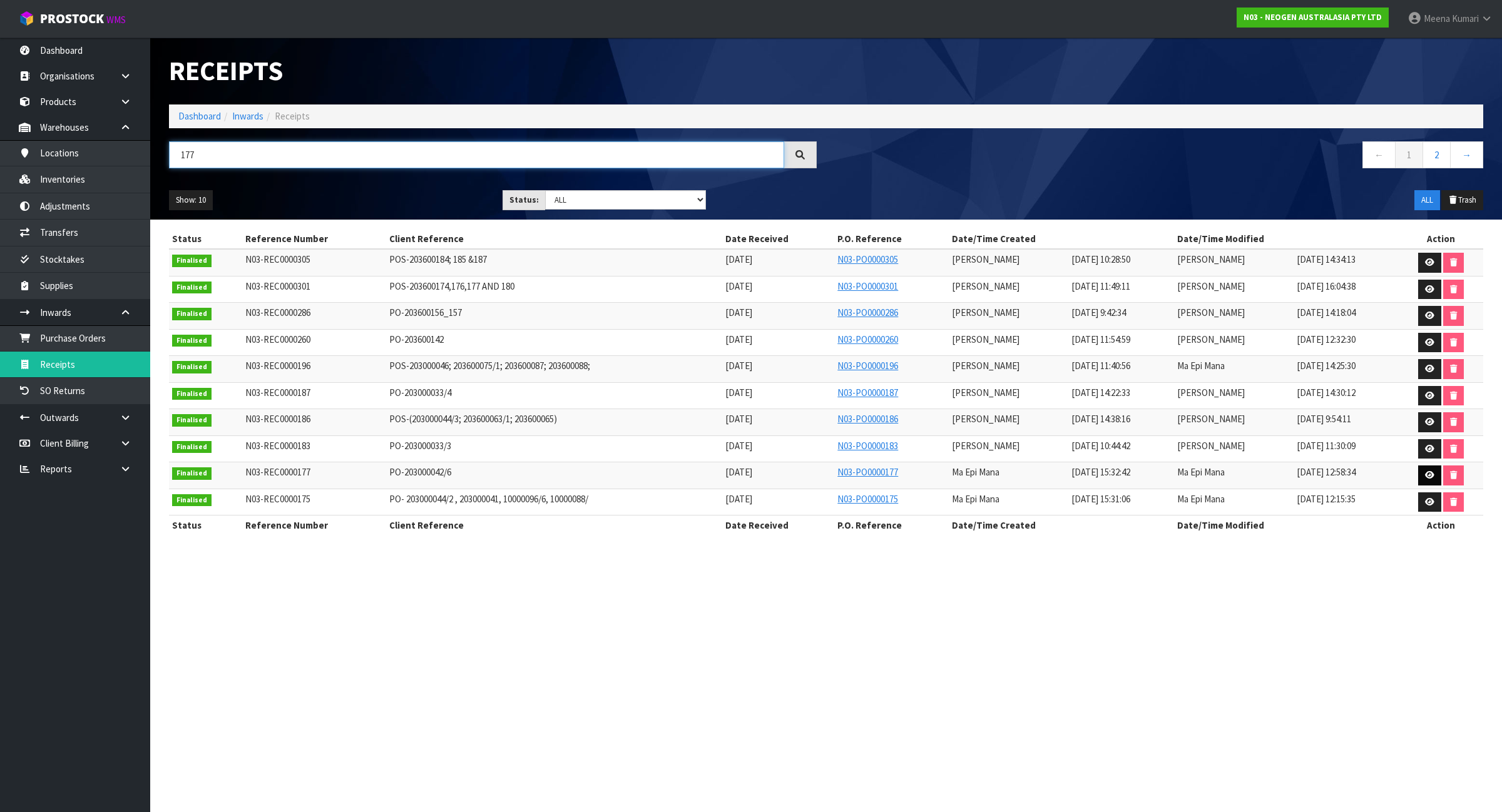
type input "177"
click at [1425, 479] on icon at bounding box center [1429, 475] width 9 height 8
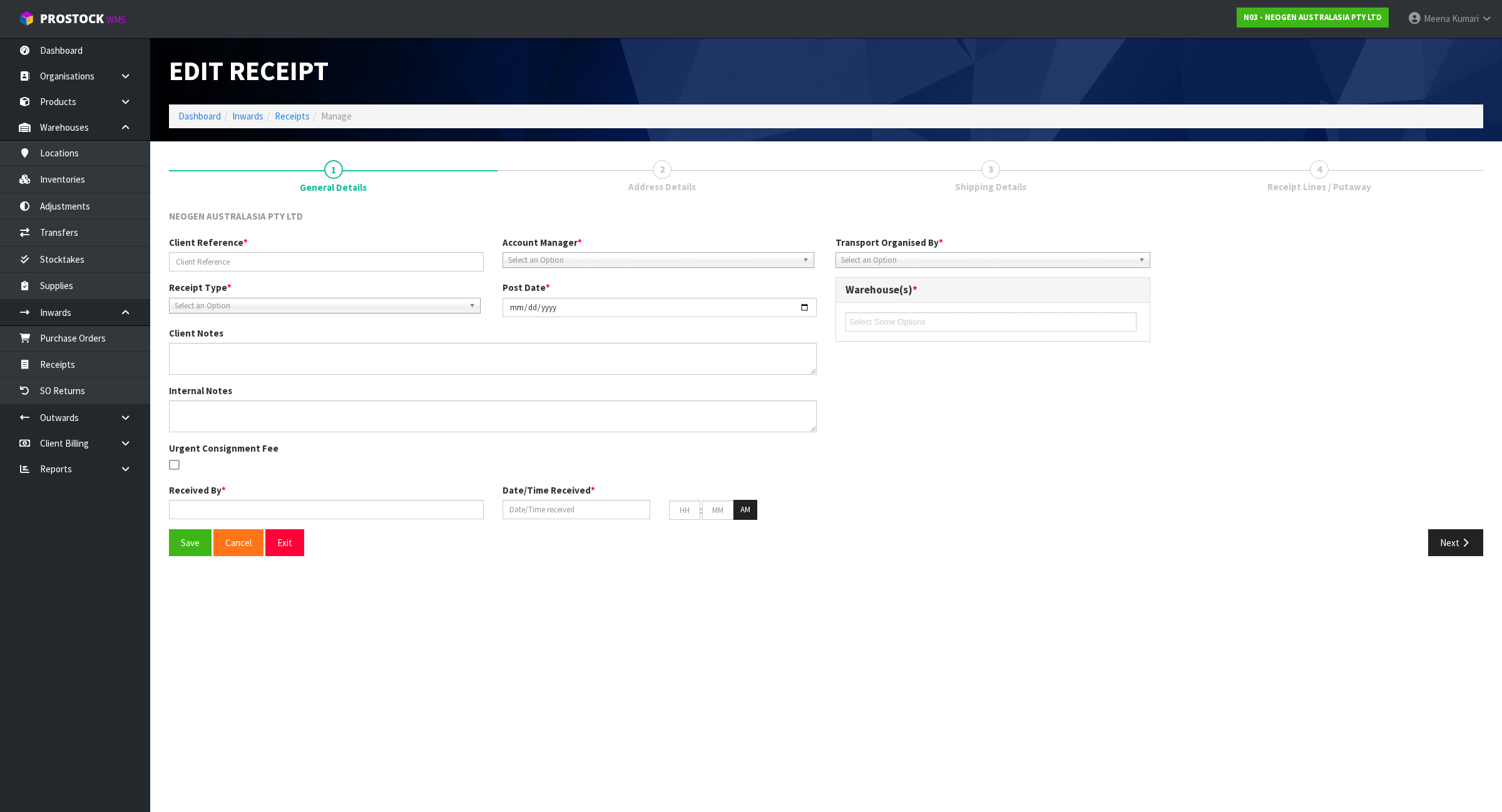
type input "PO-203000042/6"
type input "2024-09-13"
type input "Ma Epi Mana"
type input "13/09/2024"
type input "10"
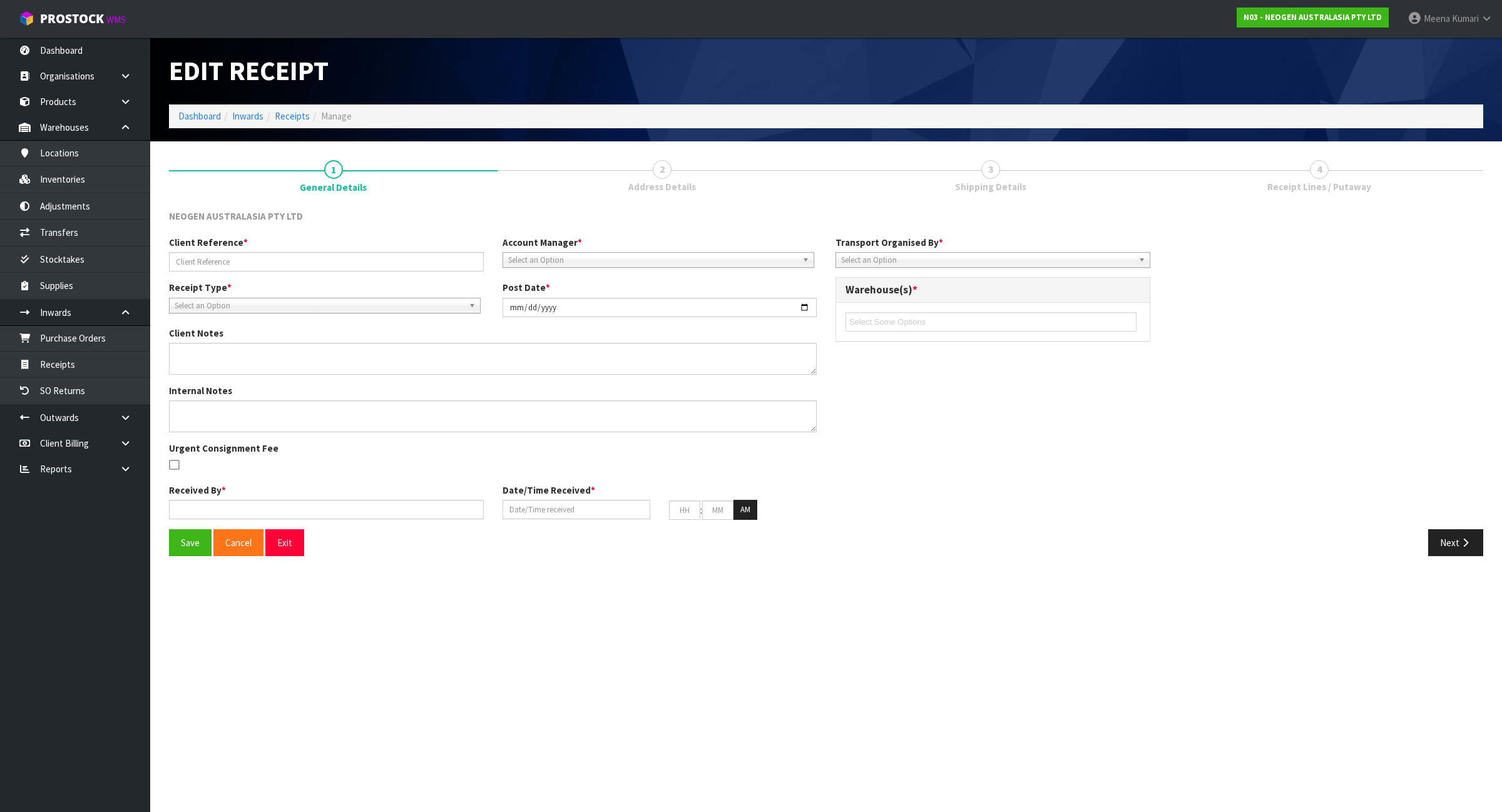
type input "32"
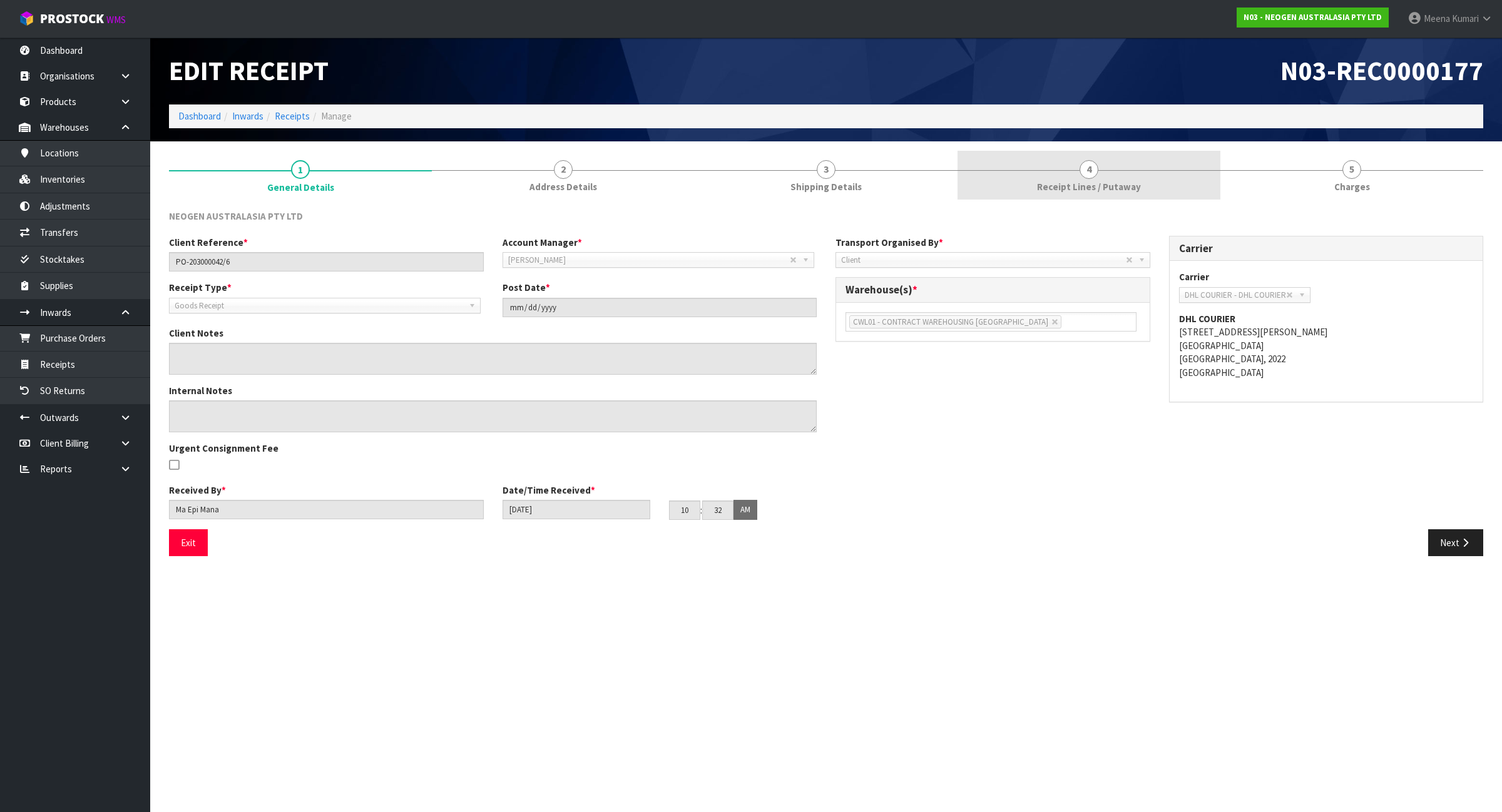
click at [1102, 171] on link "4 Receipt Lines / Putaway" at bounding box center [1089, 176] width 263 height 49
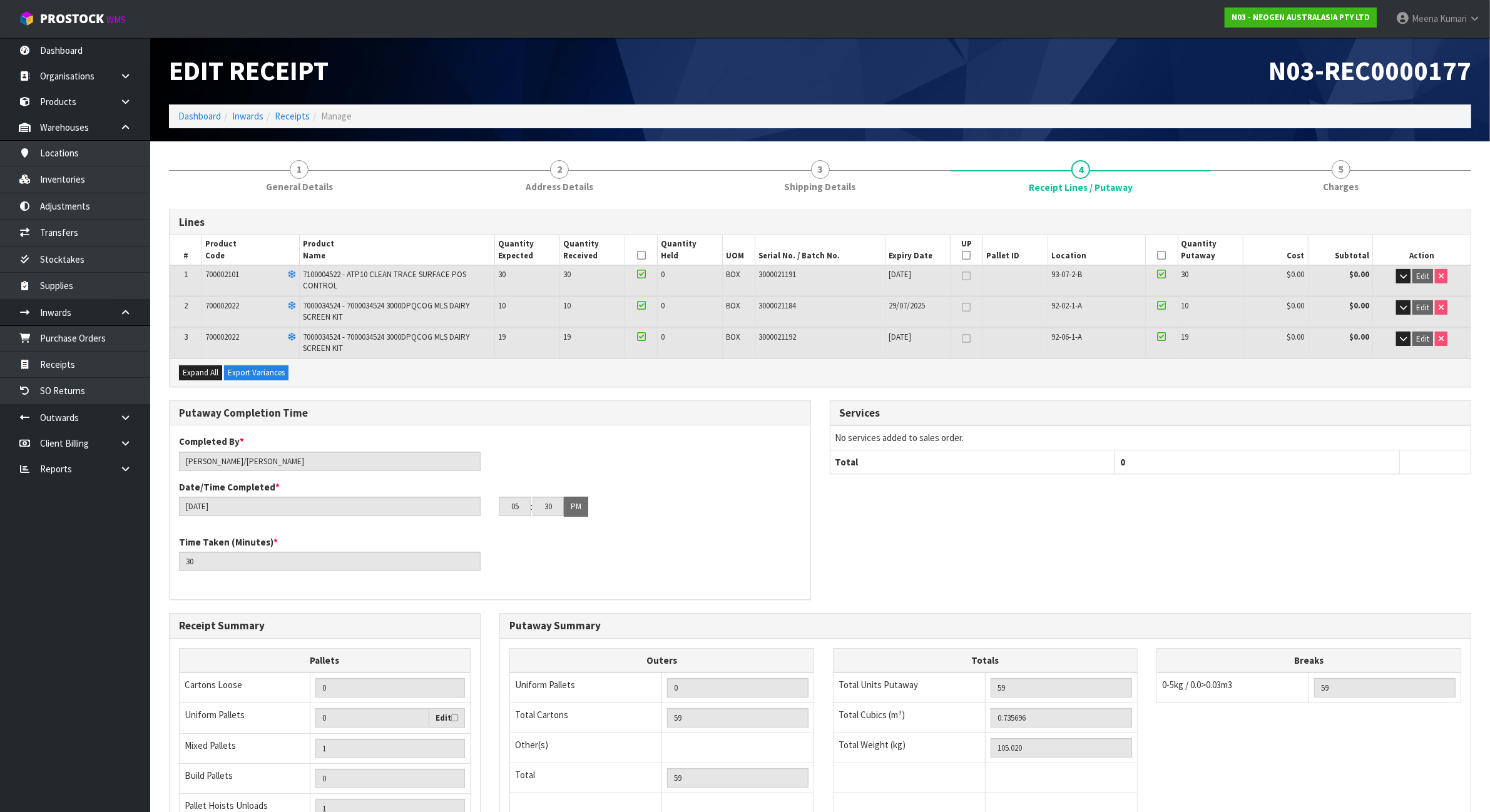
click at [225, 271] on span "700002101" at bounding box center [222, 274] width 34 height 11
copy span "700002101"
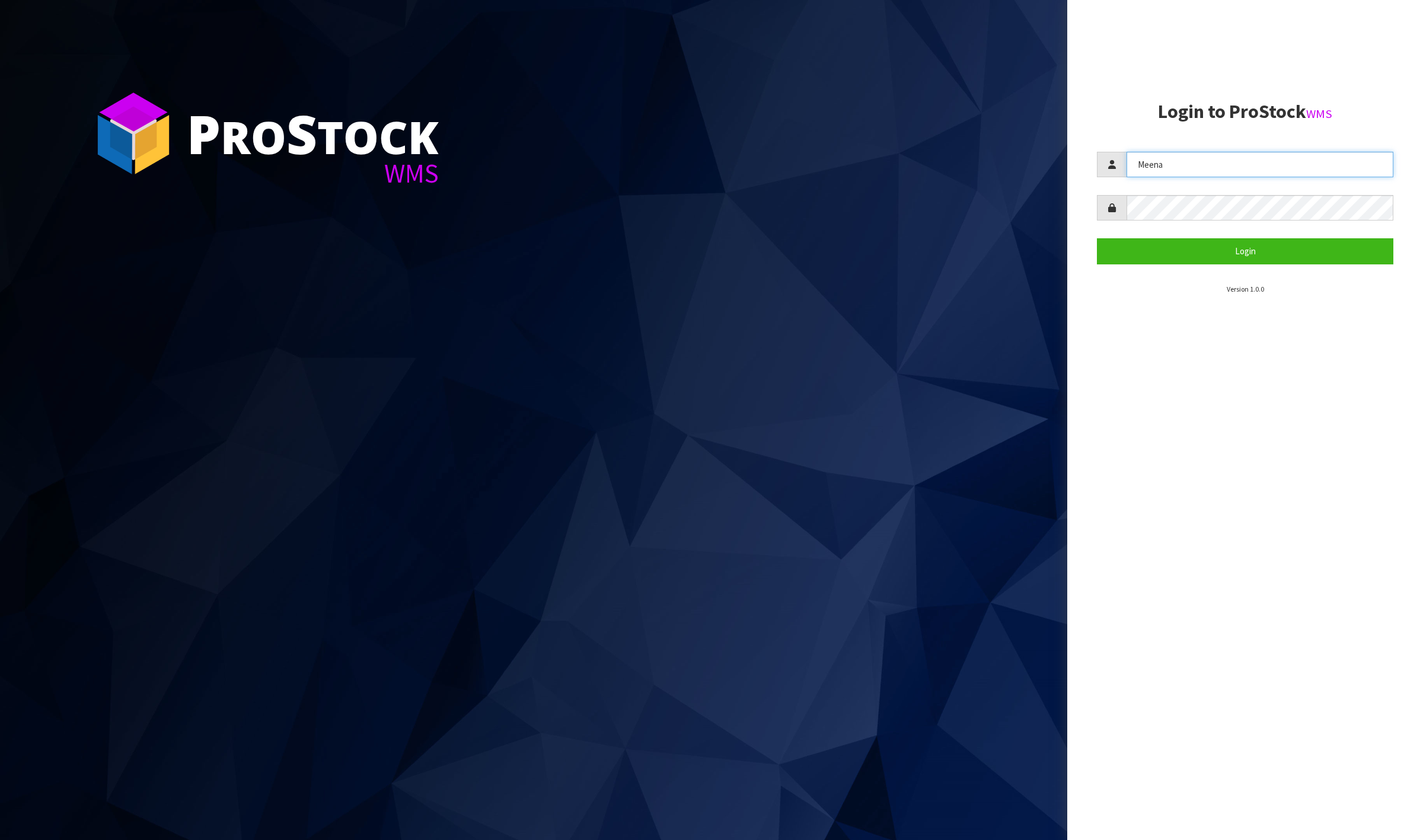
click at [1246, 167] on input "Meena" at bounding box center [1260, 164] width 266 height 26
type input "Raj"
click at [1210, 259] on button "Login" at bounding box center [1245, 251] width 296 height 26
